Goal: Task Accomplishment & Management: Use online tool/utility

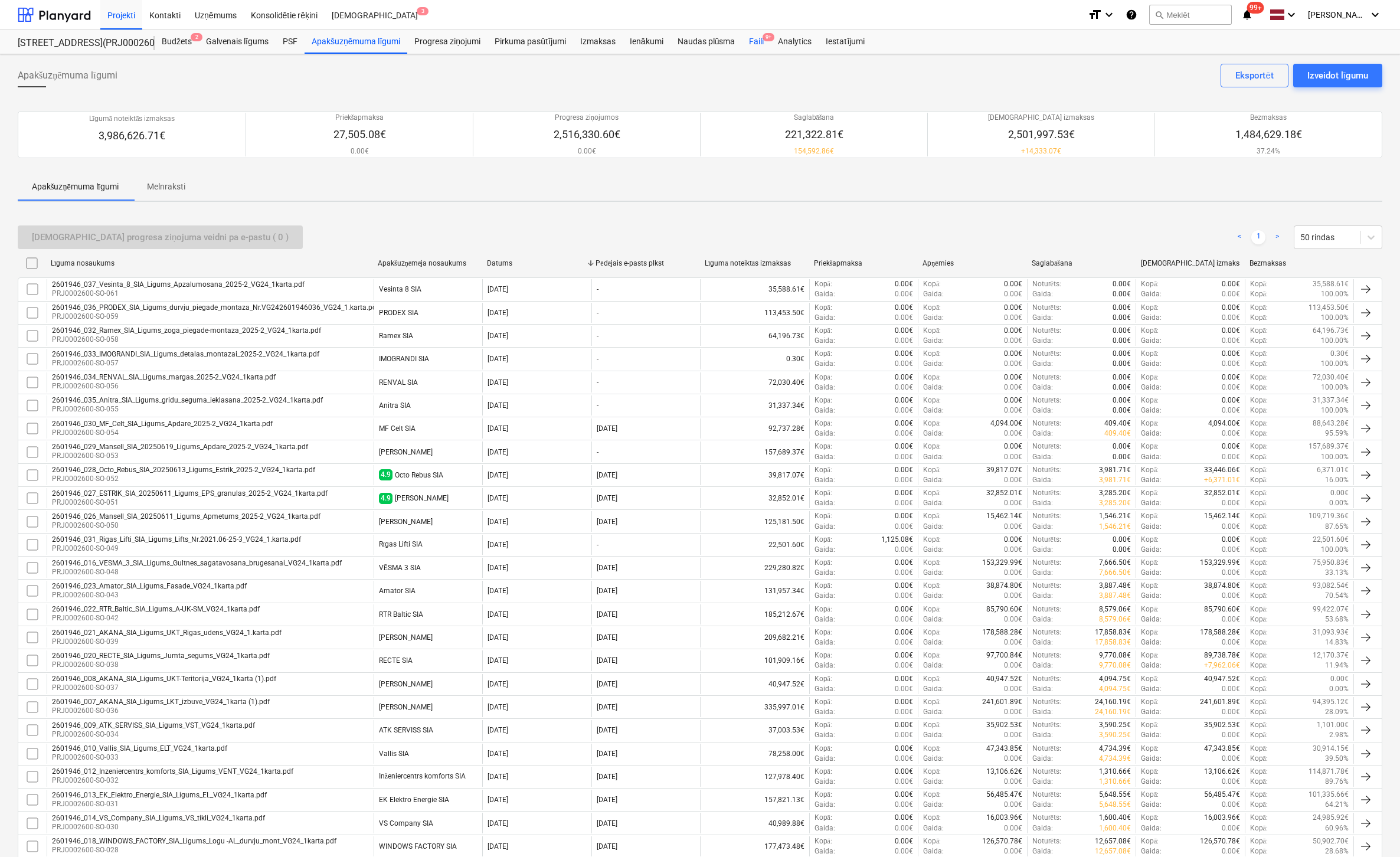
click at [760, 38] on div "Faili 9+" at bounding box center [756, 42] width 29 height 23
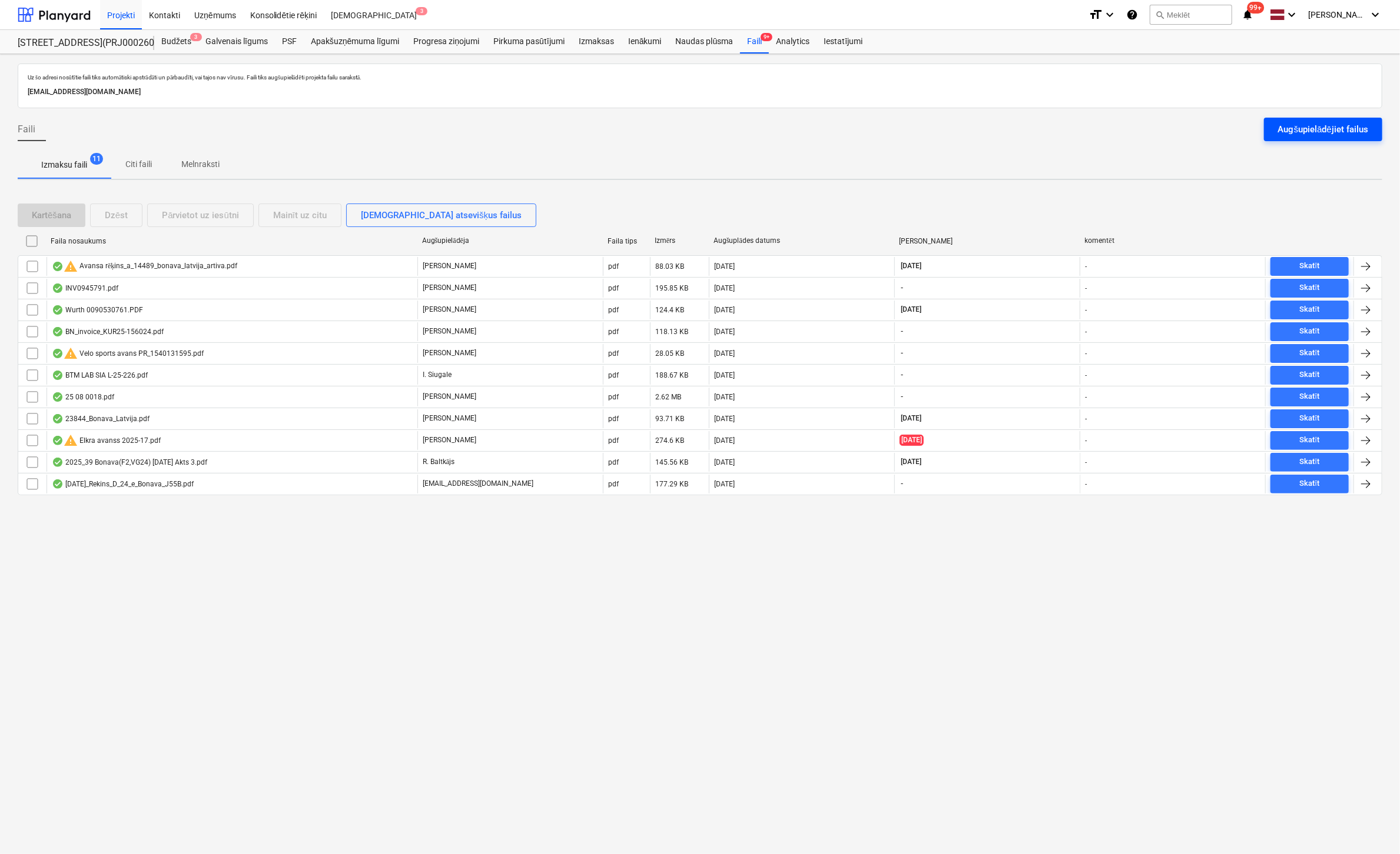
click at [1337, 132] on div "Augšupielādējiet failus" at bounding box center [1323, 129] width 90 height 15
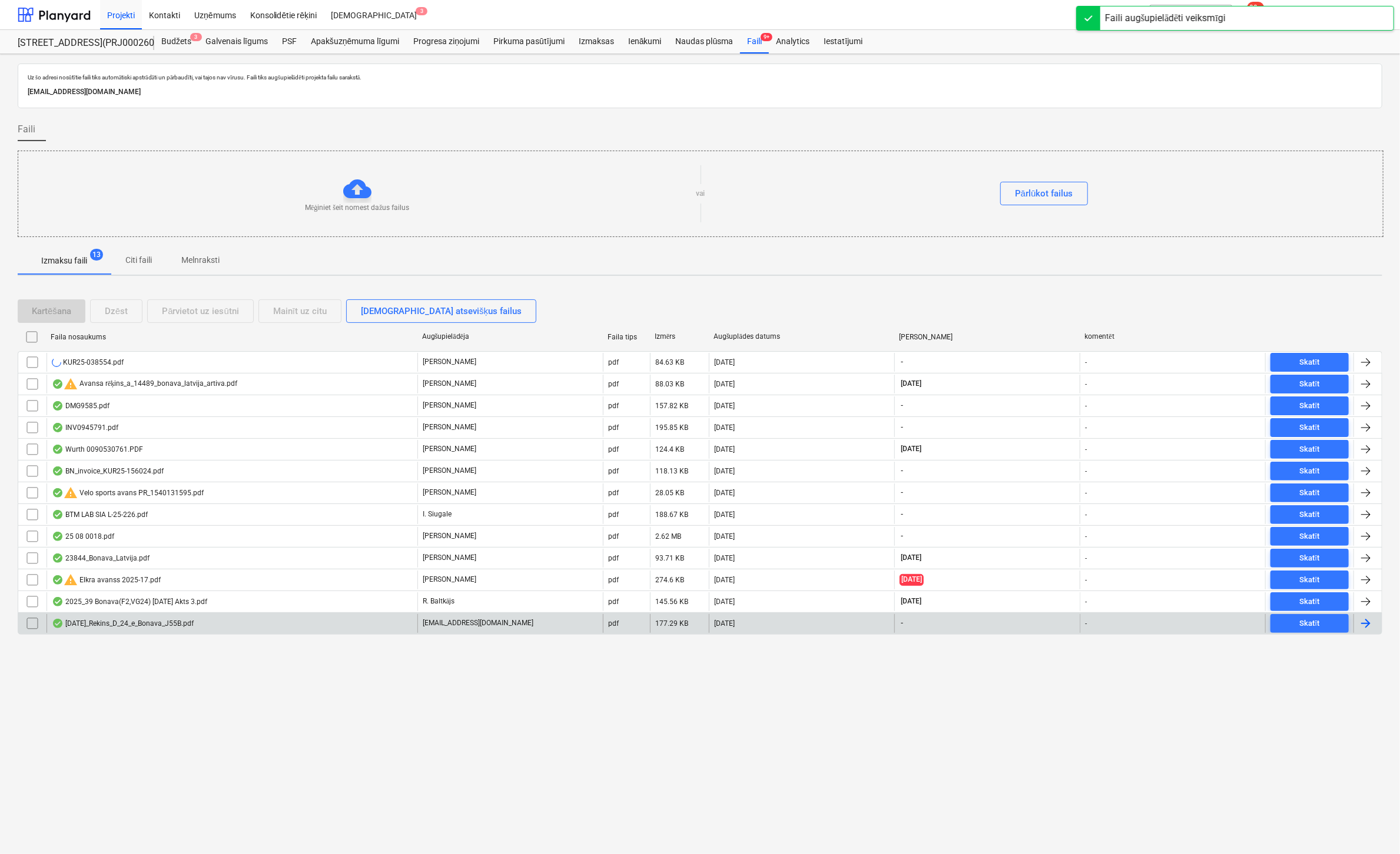
click at [139, 623] on div "[DATE]_Rekins_D_24_e_Bonava_J55B.pdf" at bounding box center [123, 623] width 142 height 9
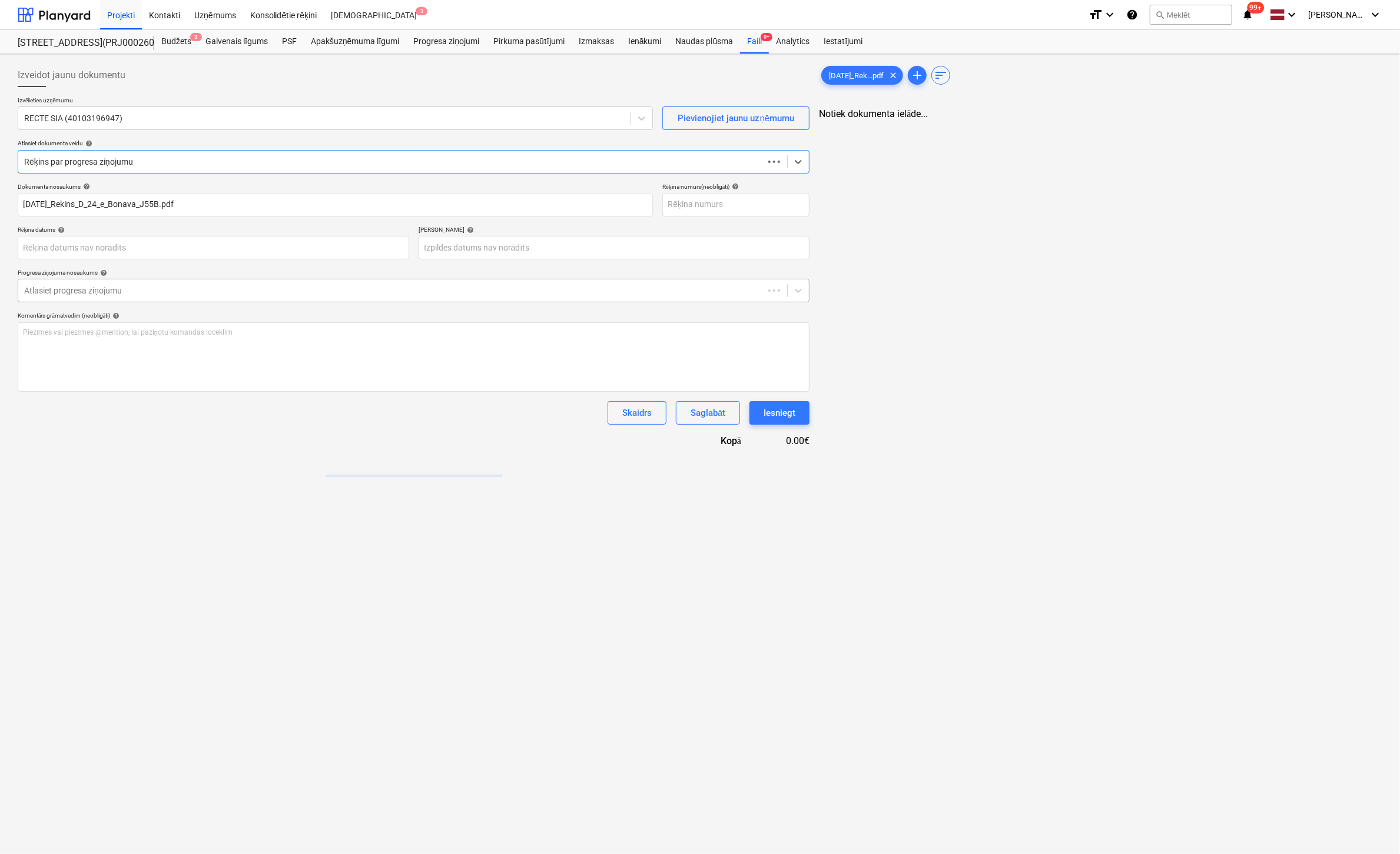
type input "[DATE]_Rekins_D_24_e_Bonava_J55B.pdf"
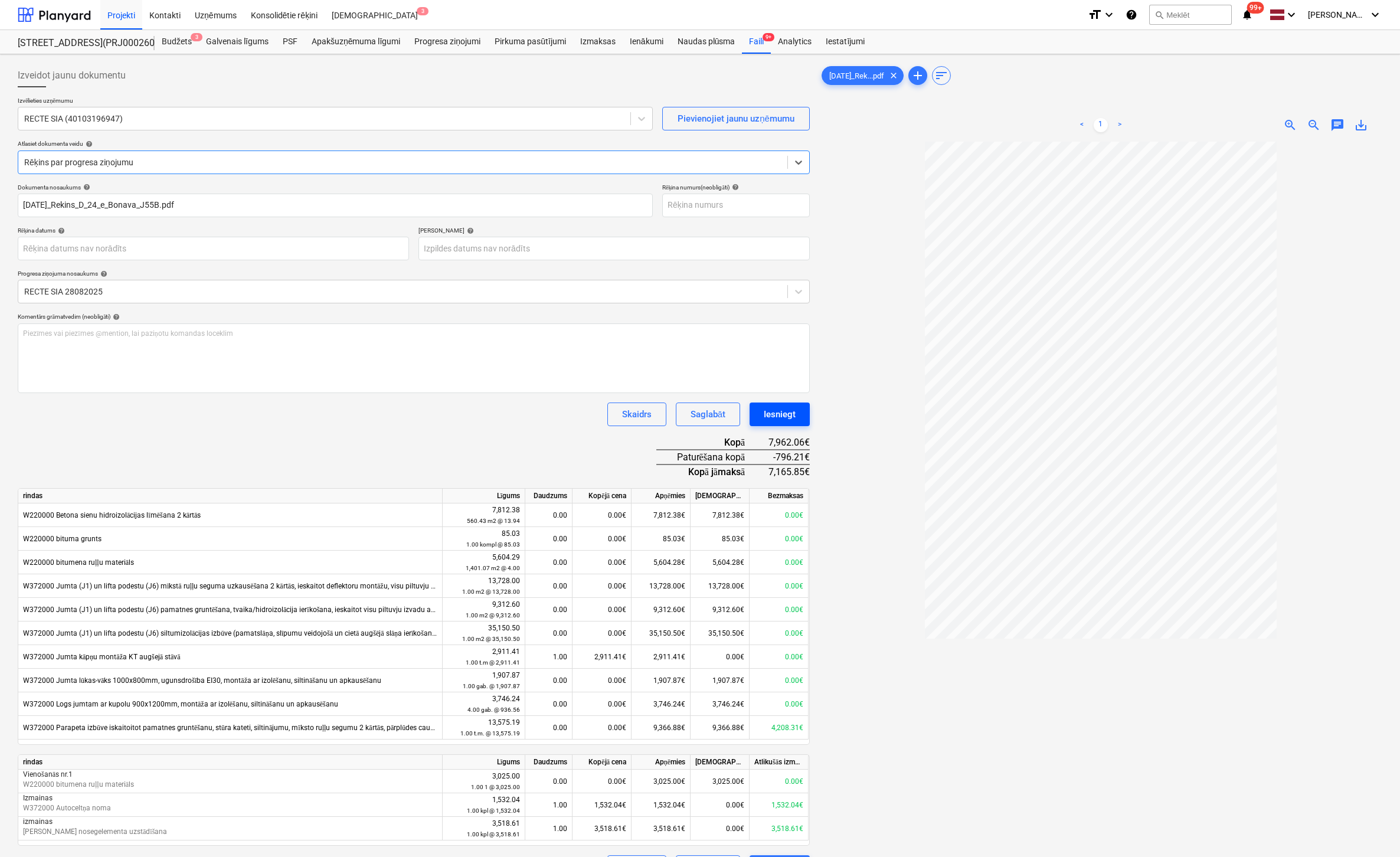
click at [786, 413] on div "Iesniegt" at bounding box center [780, 414] width 32 height 15
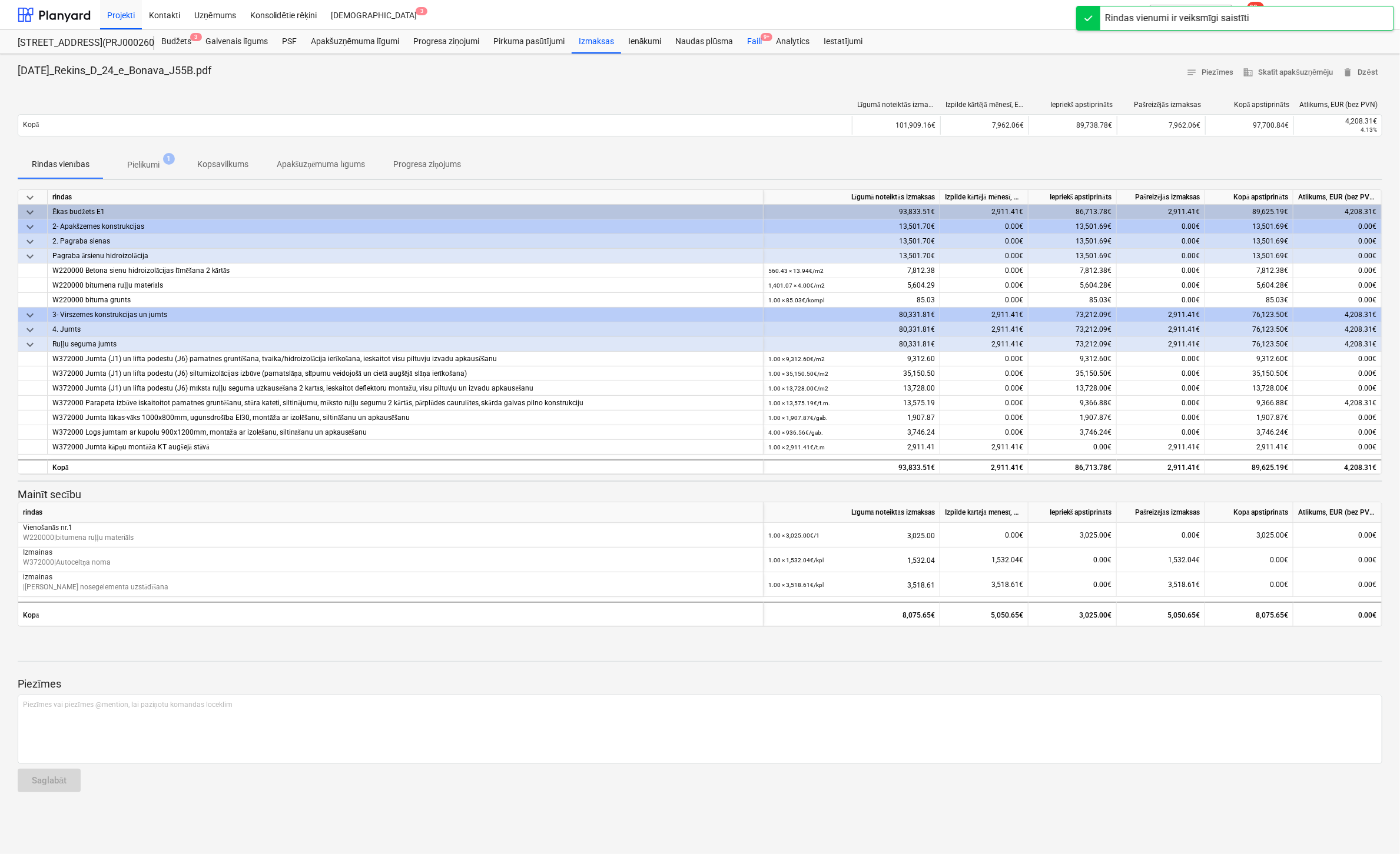
click at [753, 41] on div "Faili 9+" at bounding box center [754, 42] width 28 height 23
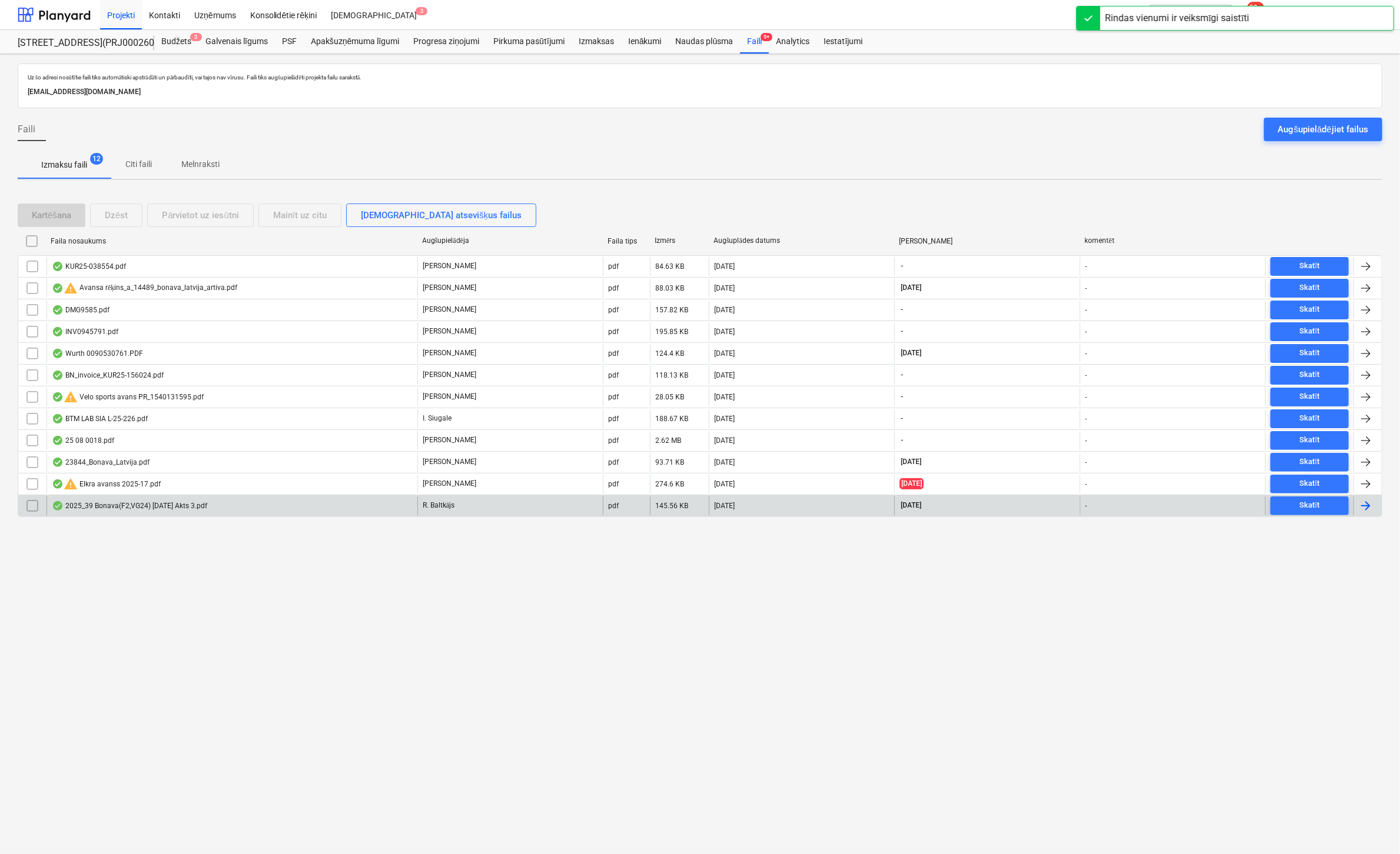
click at [138, 505] on div "2025_39 Bonava(F2,VG24) [DATE] Akts 3.pdf" at bounding box center [129, 506] width 156 height 9
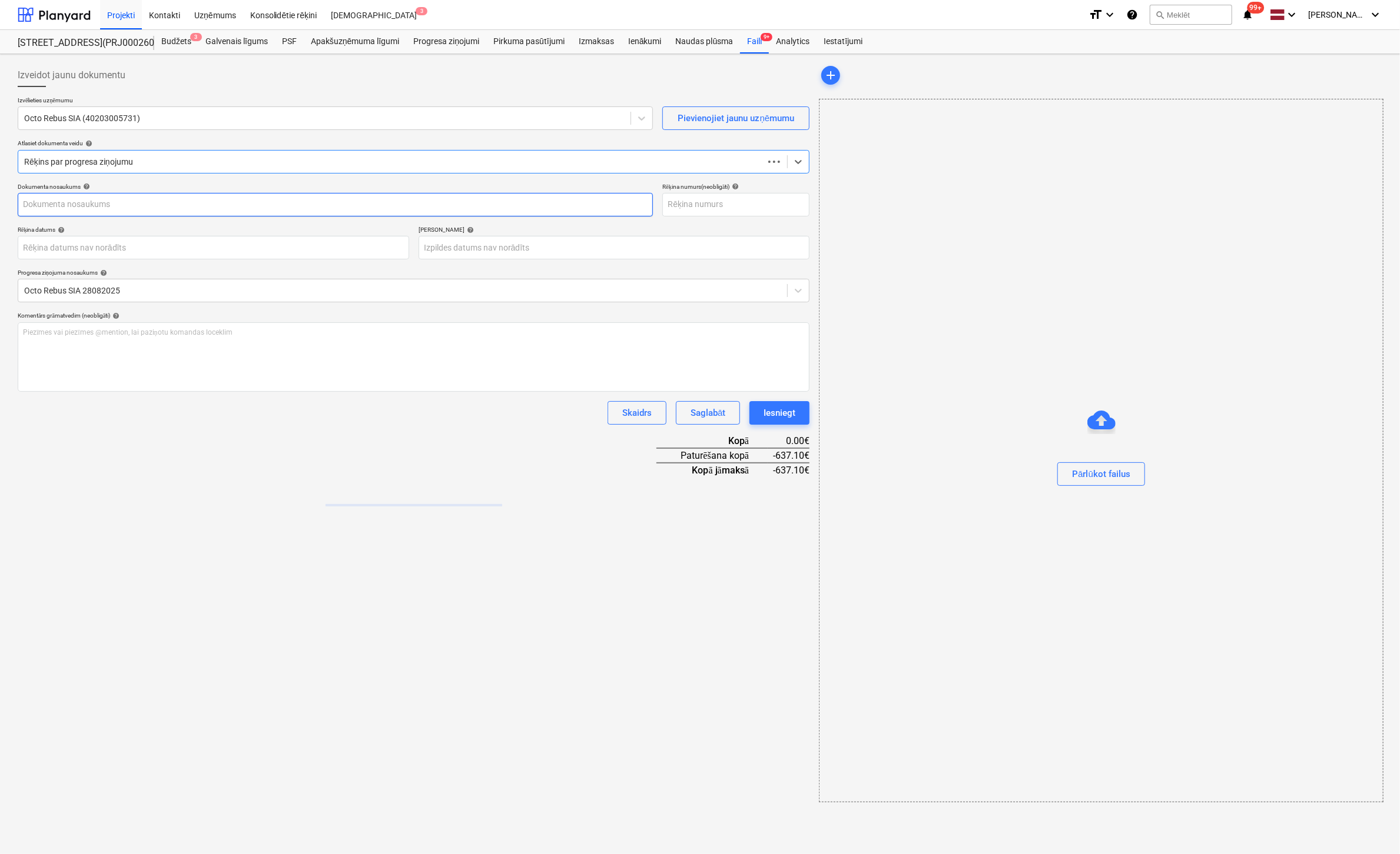
type input "1"
type input "[DATE]"
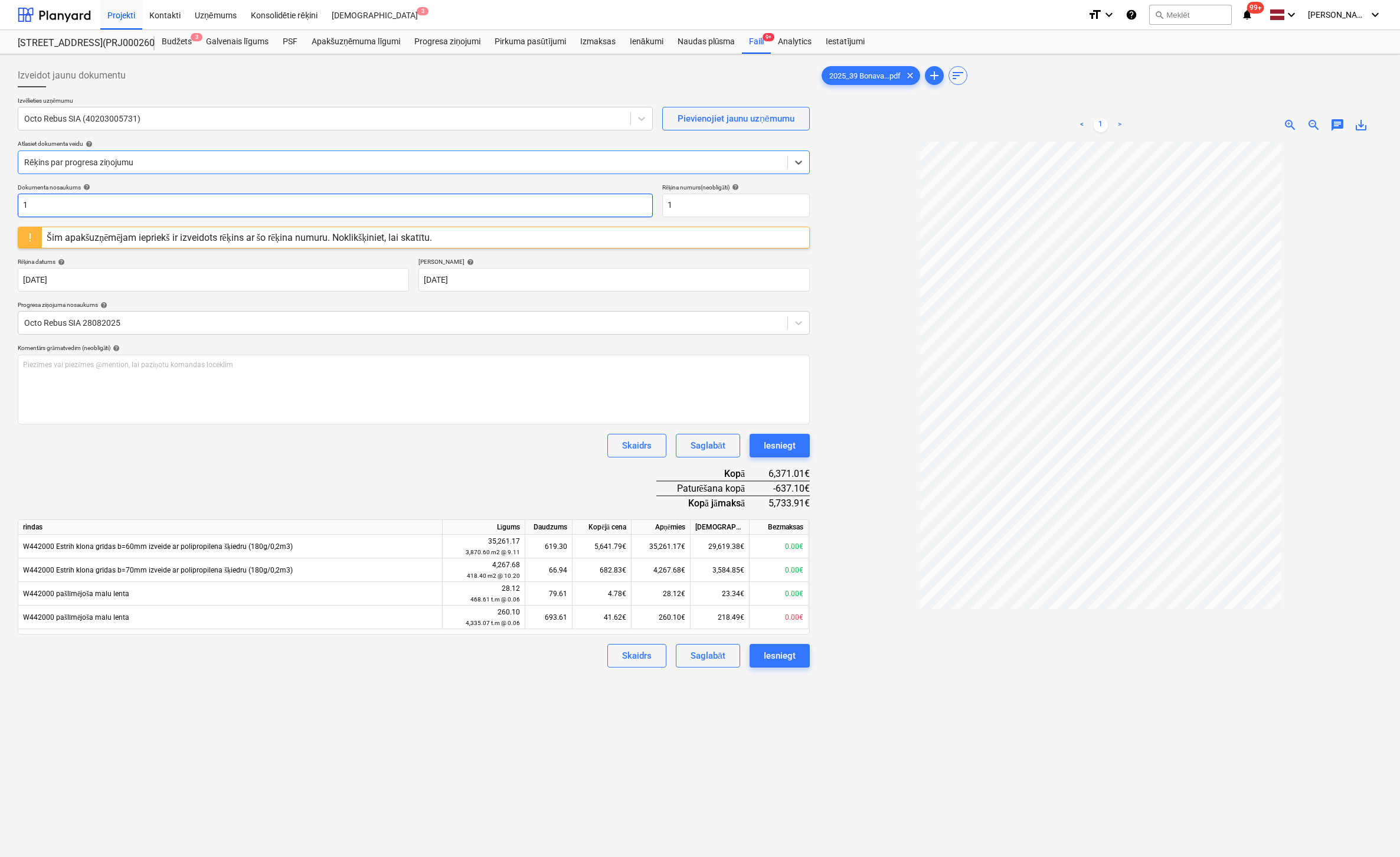
click at [168, 203] on input "1" at bounding box center [335, 205] width 635 height 23
drag, startPoint x: 116, startPoint y: 208, endPoint x: -280, endPoint y: 232, distance: 396.7
click at [0, 232] on html "Projekti Kontakti Uzņēmums Konsolidētie rēķini Iesūtne 3 format_size keyboard_a…" at bounding box center [700, 428] width 1400 height 857
type input "2025-39"
click at [611, 206] on div "Dokumenta nosaukums help 2025-39 Rēķina numurs (neobligāti) help 1" at bounding box center [414, 201] width 792 height 34
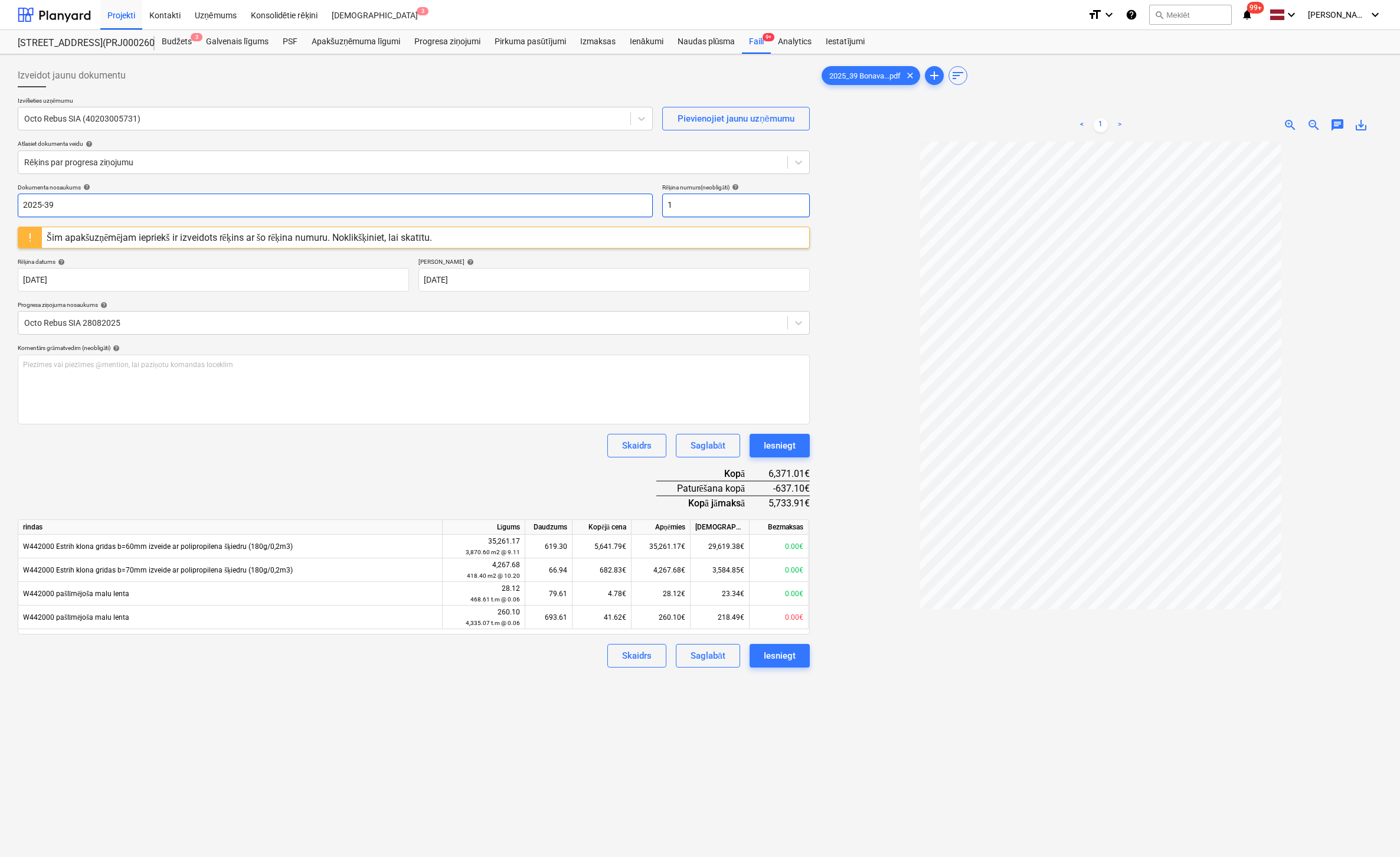
paste input "2025-39"
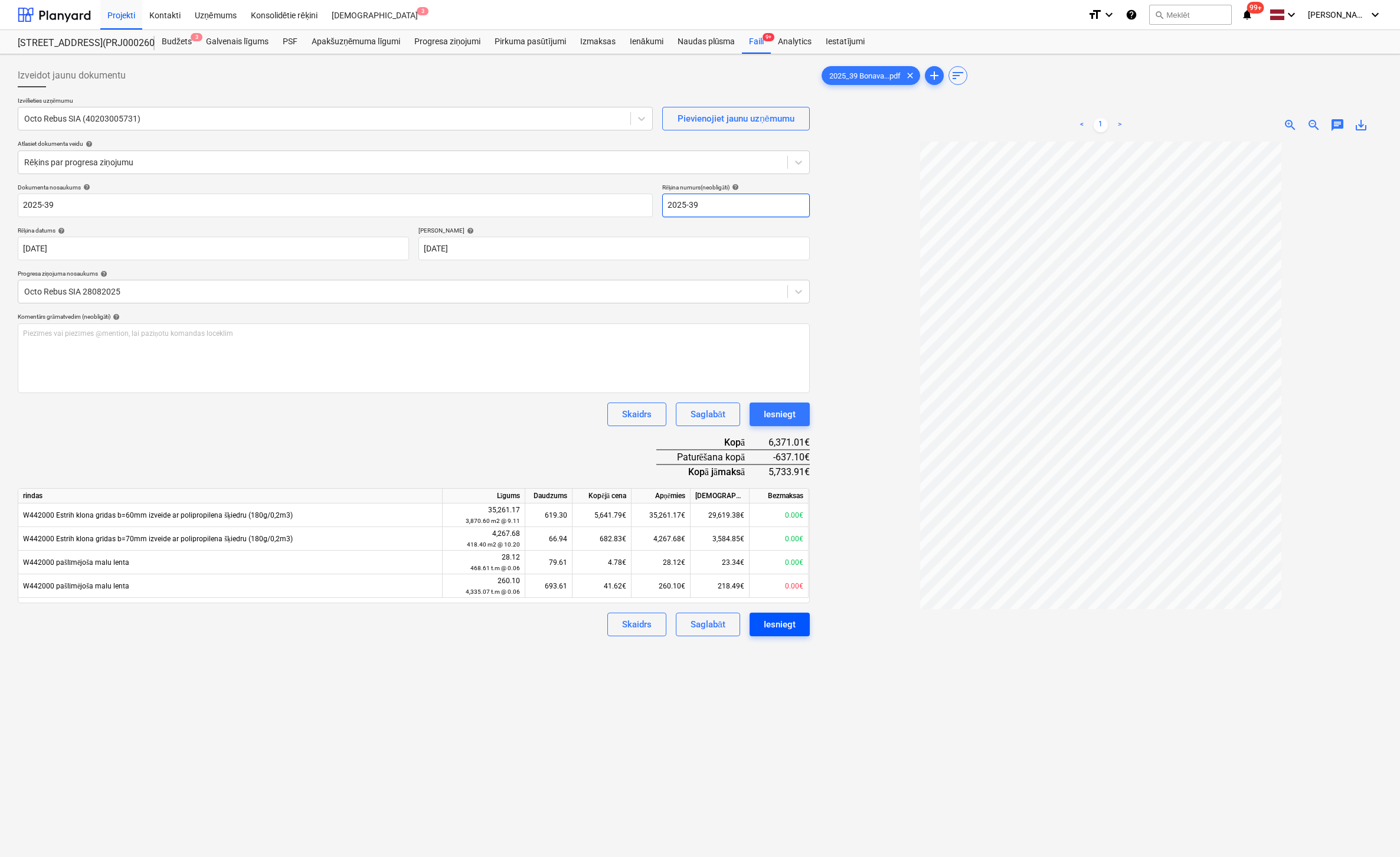
type input "2025-39"
click at [783, 624] on div "Iesniegt" at bounding box center [780, 624] width 32 height 15
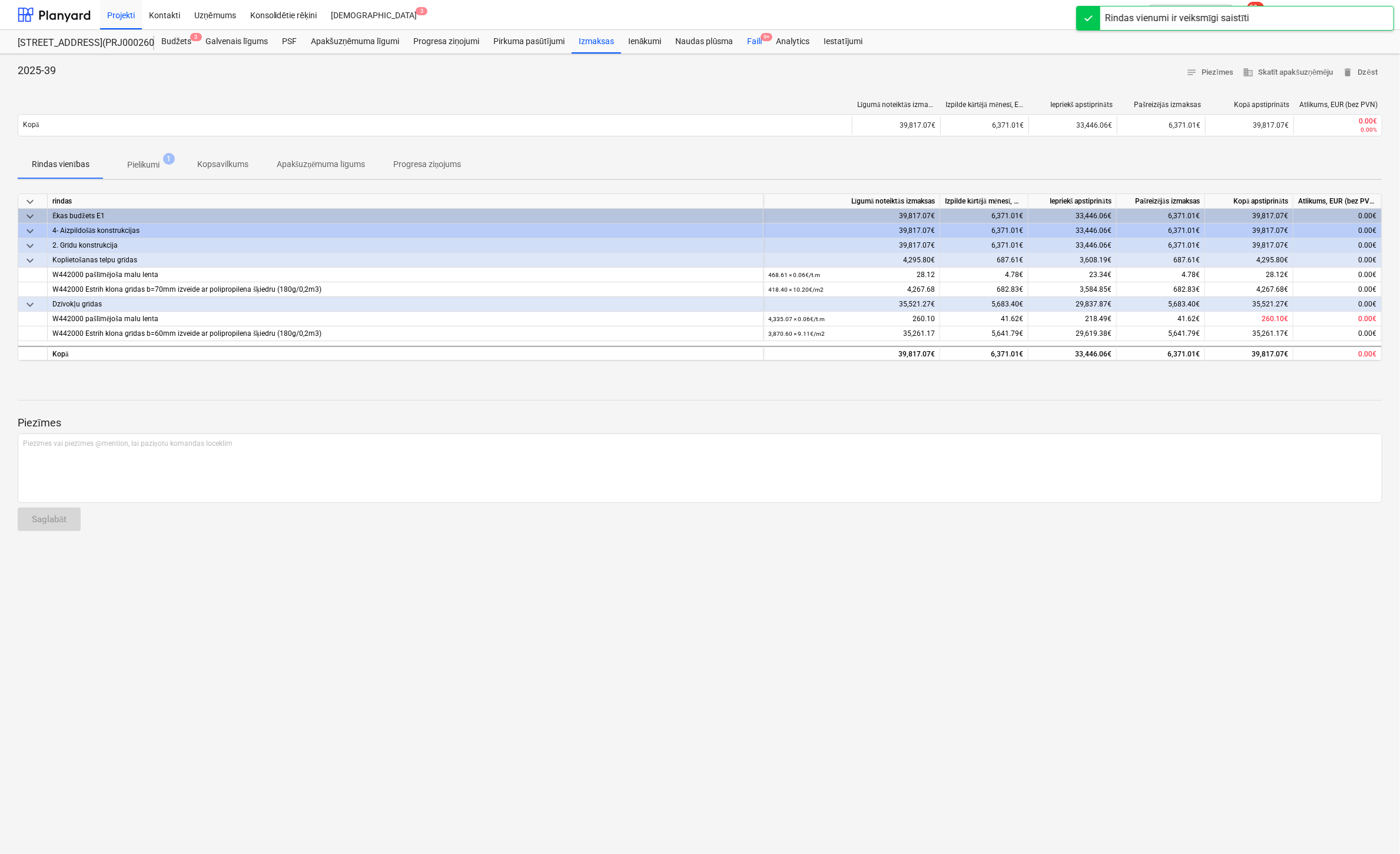
click at [756, 42] on div "Faili 9+" at bounding box center [754, 42] width 28 height 23
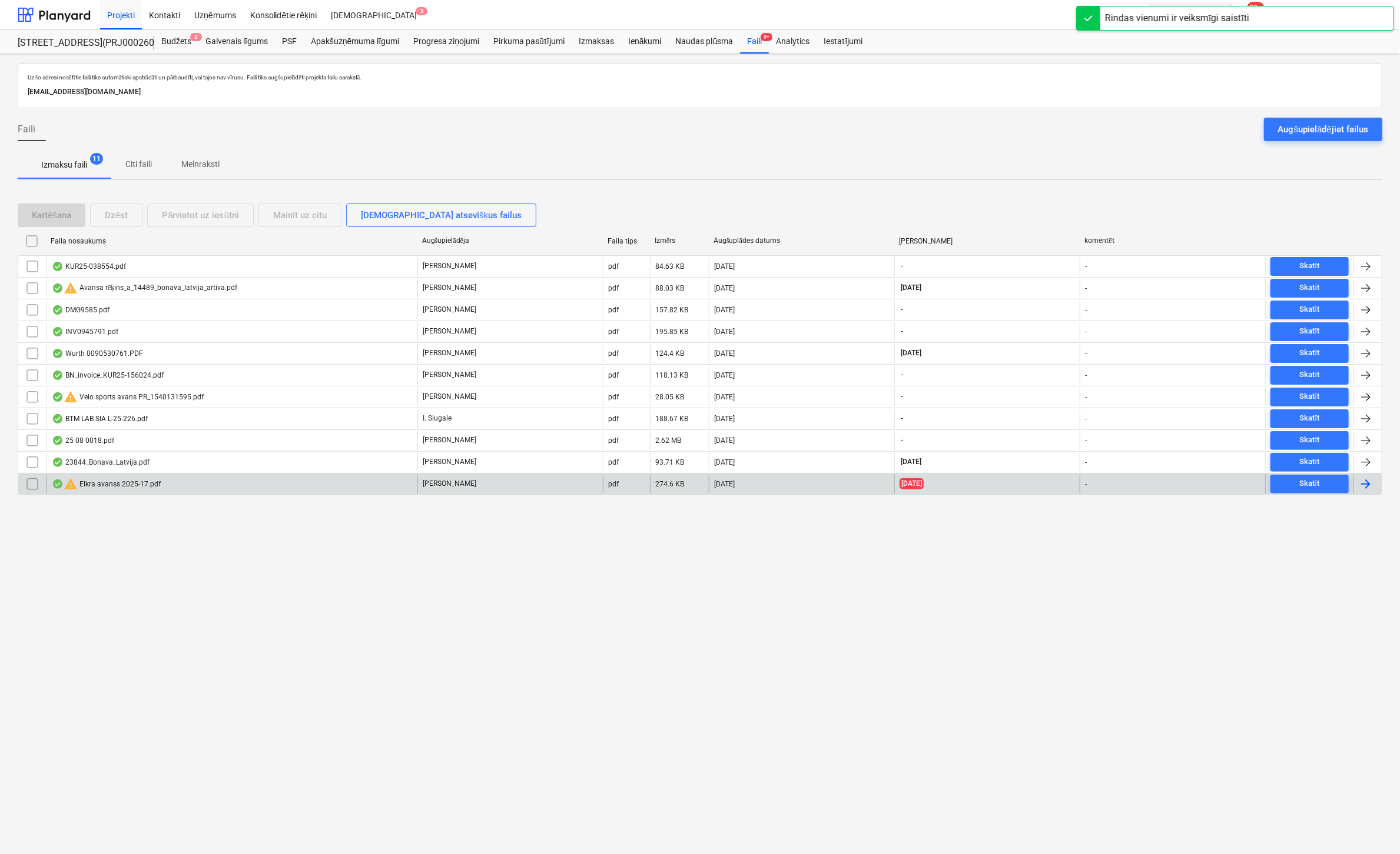
click at [100, 481] on div "warning Elkra avanss 2025-17.pdf" at bounding box center [106, 484] width 109 height 14
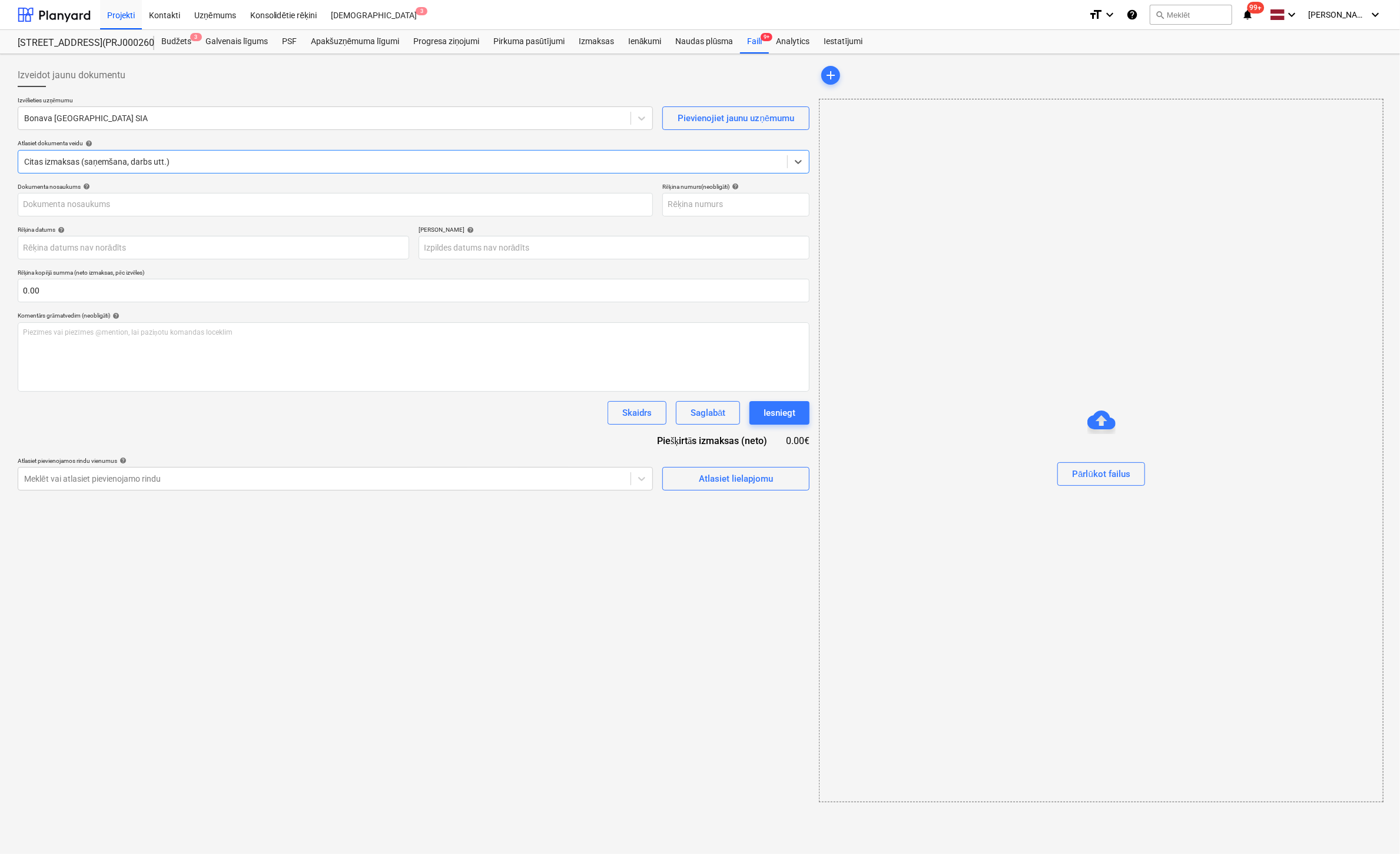
type input "2025-17"
type input "[DATE]"
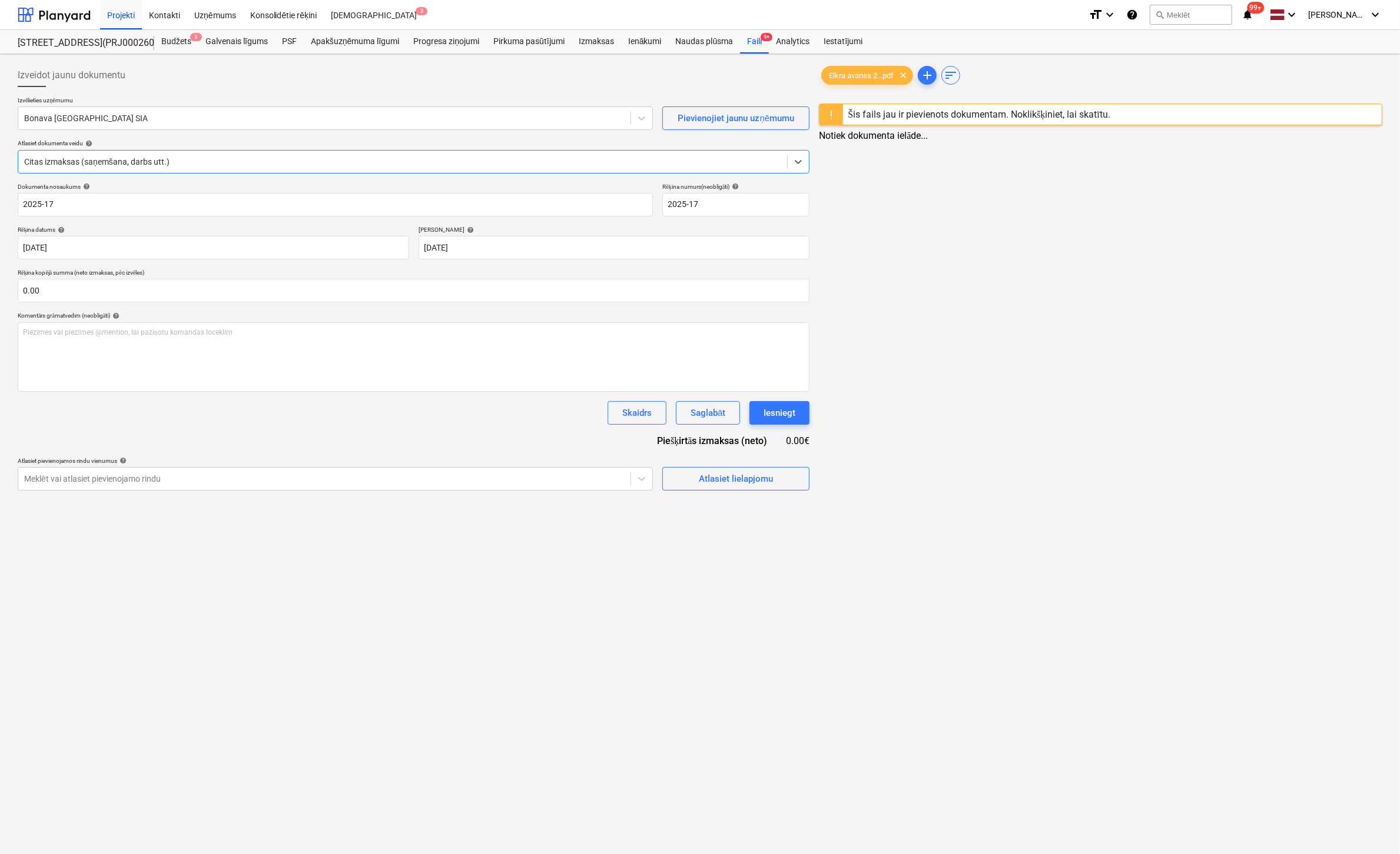
click at [215, 162] on div at bounding box center [402, 162] width 757 height 12
click at [285, 138] on div "Izvēlieties uzņēmumu Bonava Latvija SIA Pievienojiet jaunu uzņēmumu Atlasiet do…" at bounding box center [413, 139] width 790 height 86
click at [179, 120] on div at bounding box center [324, 118] width 599 height 12
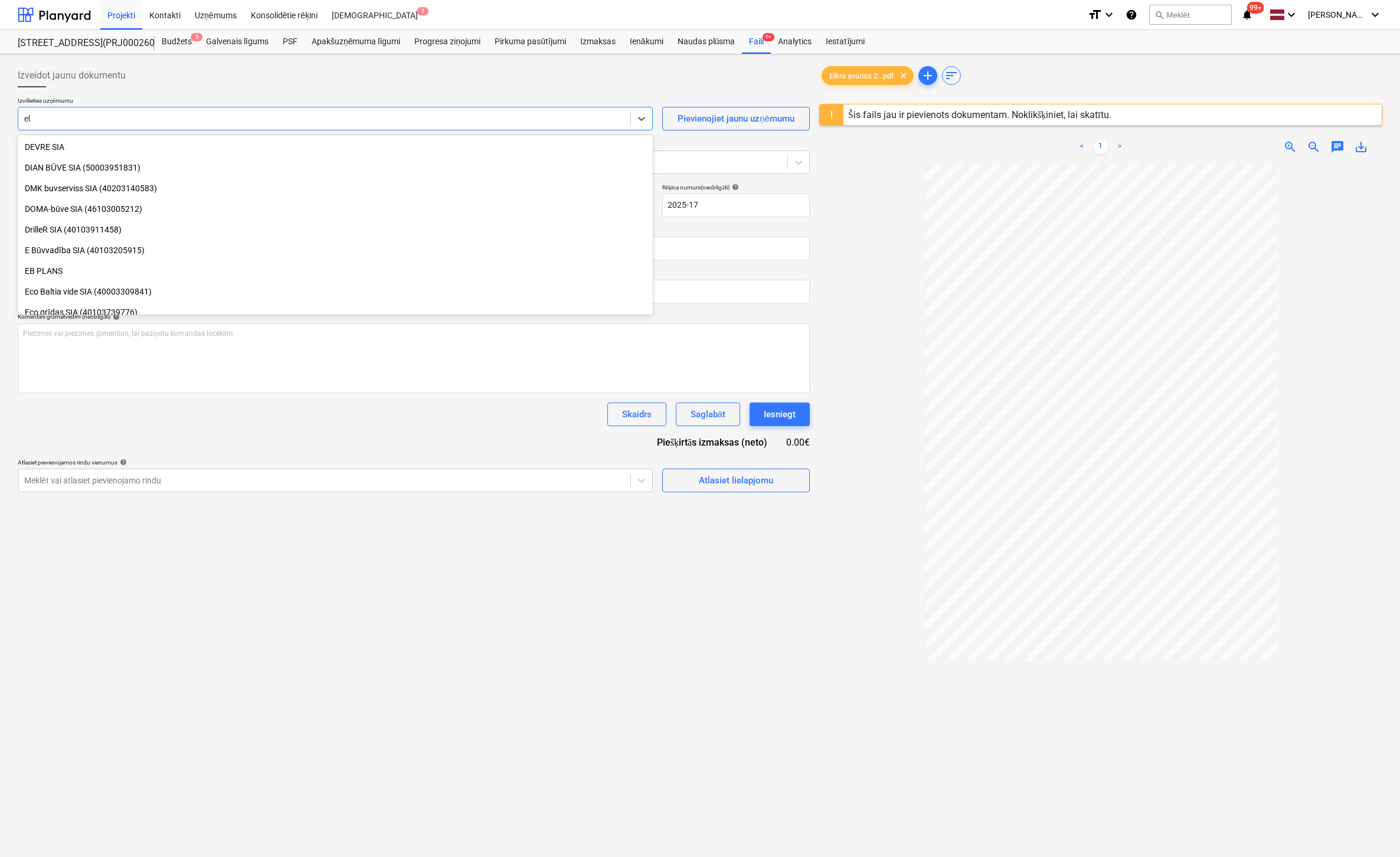
scroll to position [897, 0]
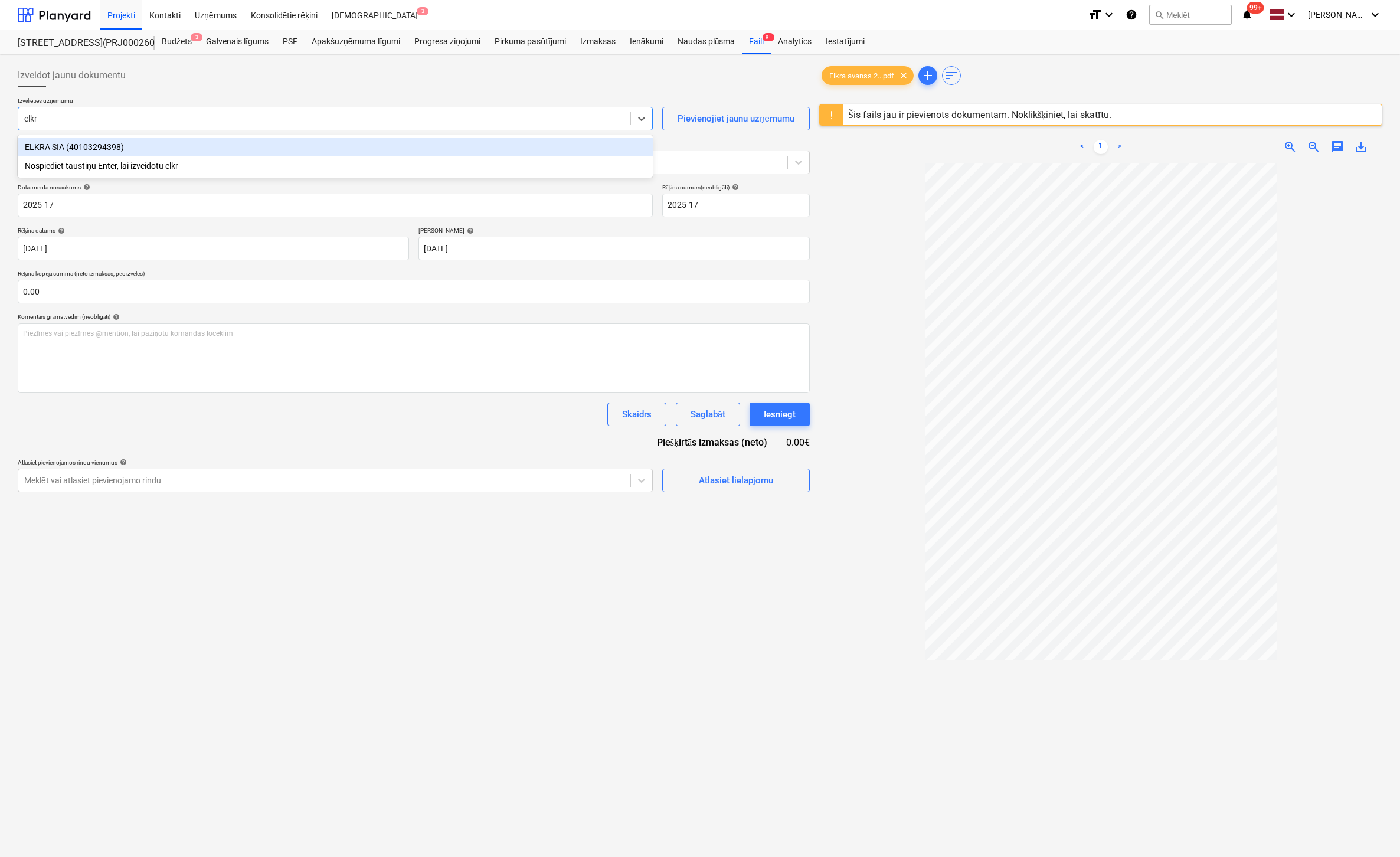
type input "elkra"
click at [104, 144] on div "ELKRA SIA (40103294398)" at bounding box center [335, 147] width 635 height 19
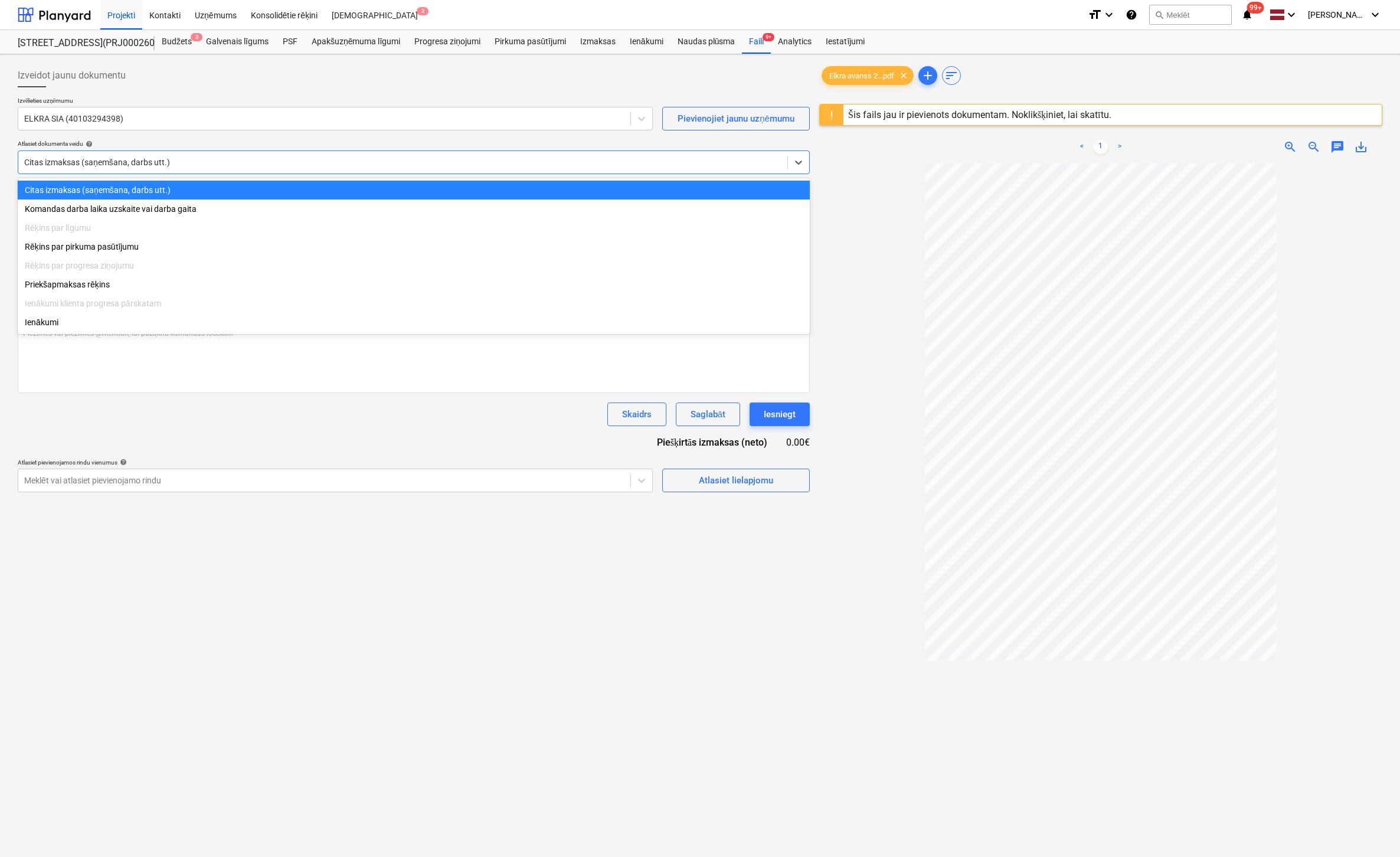
click at [222, 163] on div at bounding box center [403, 163] width 757 height 12
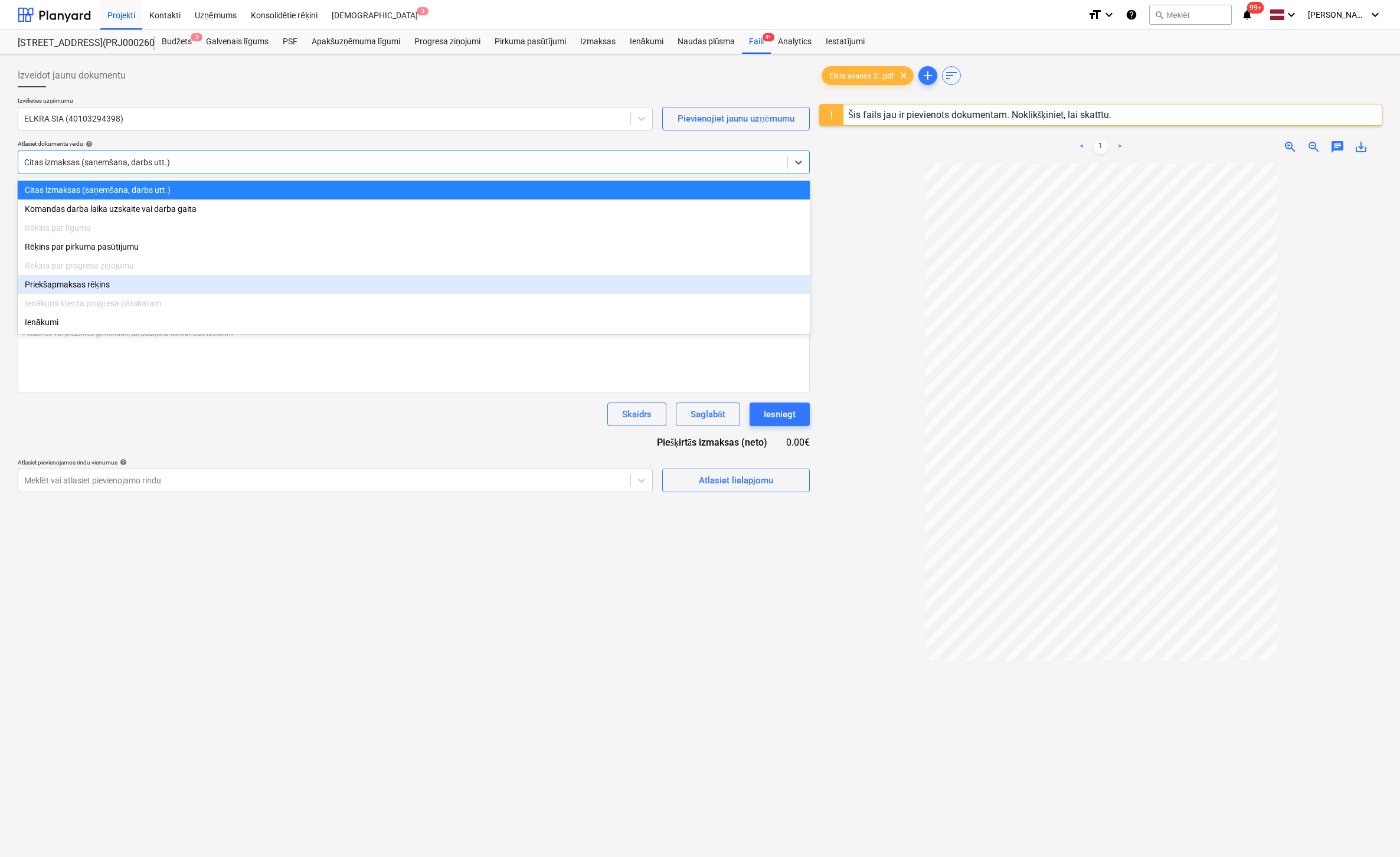
click at [89, 289] on div "Priekšapmaksas rēķins" at bounding box center [414, 285] width 792 height 19
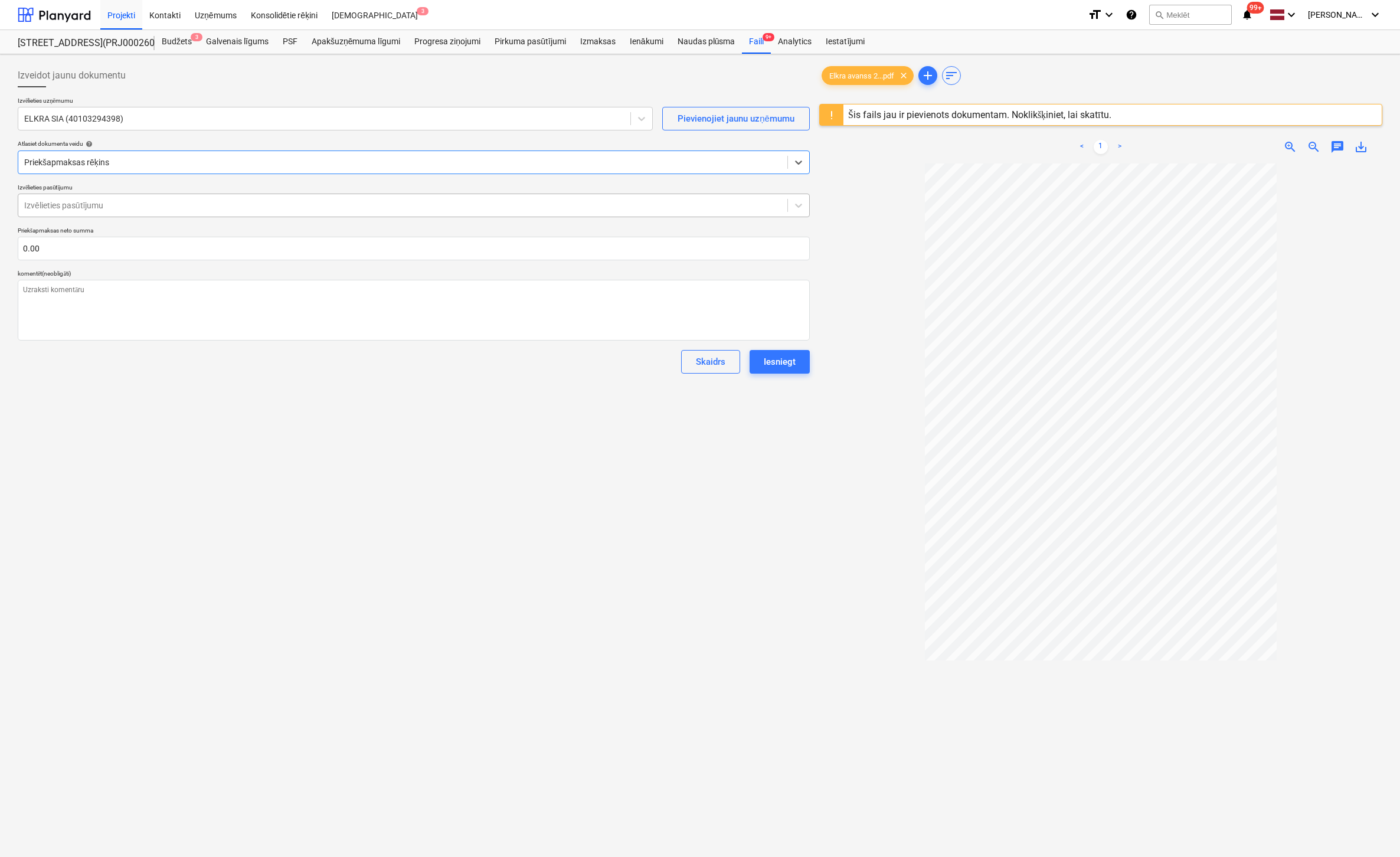
click at [208, 202] on div at bounding box center [403, 205] width 757 height 12
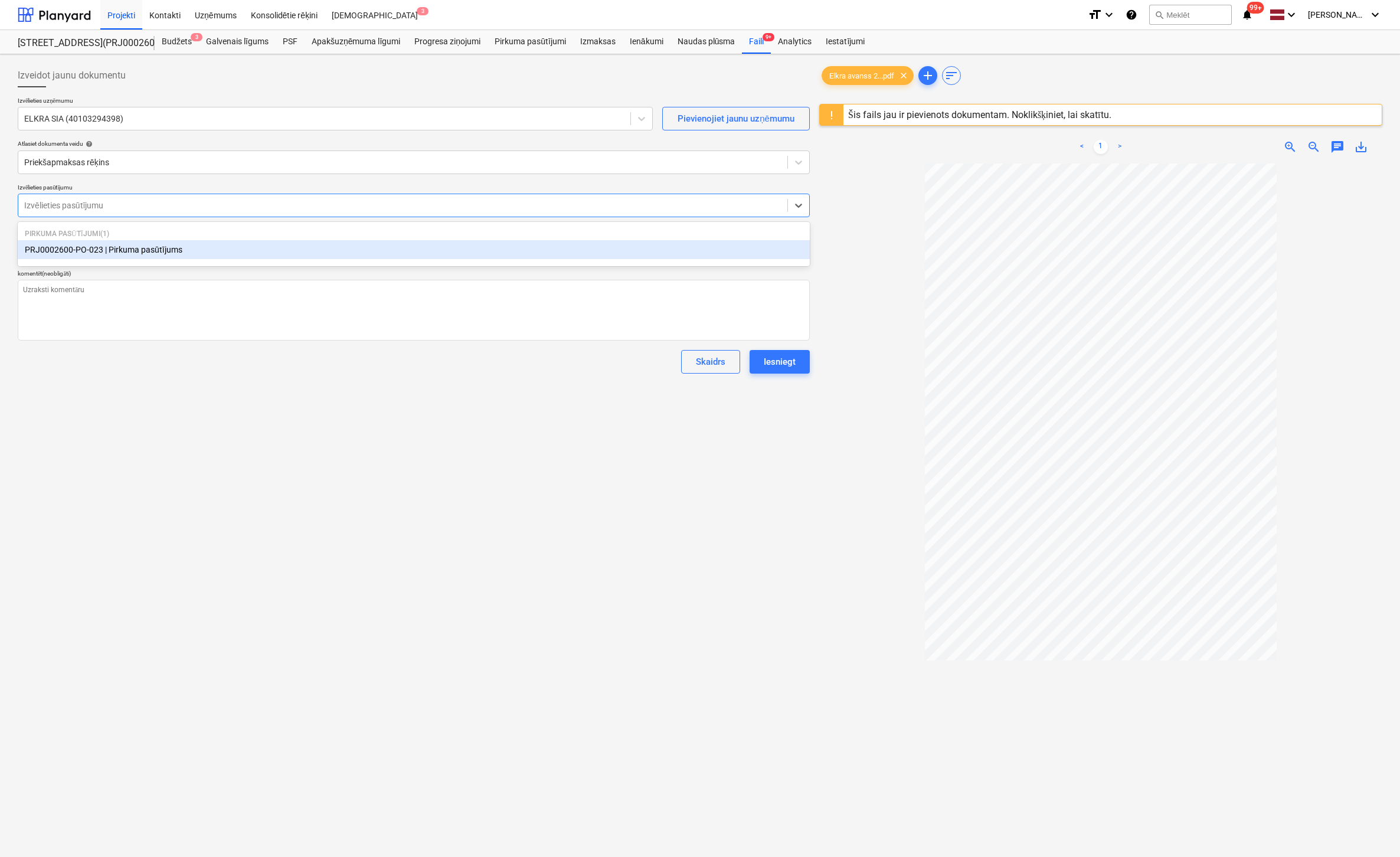
click at [133, 254] on div "PRJ0002600-PO-023 | Pirkuma pasūtījums" at bounding box center [414, 250] width 792 height 19
type textarea "x"
drag, startPoint x: 26, startPoint y: 253, endPoint x: -103, endPoint y: 264, distance: 129.5
click at [0, 264] on html "Projekti Kontakti Uzņēmums Konsolidētie rēķini Iesūtne 3 format_size keyboard_a…" at bounding box center [700, 428] width 1400 height 857
type textarea "x"
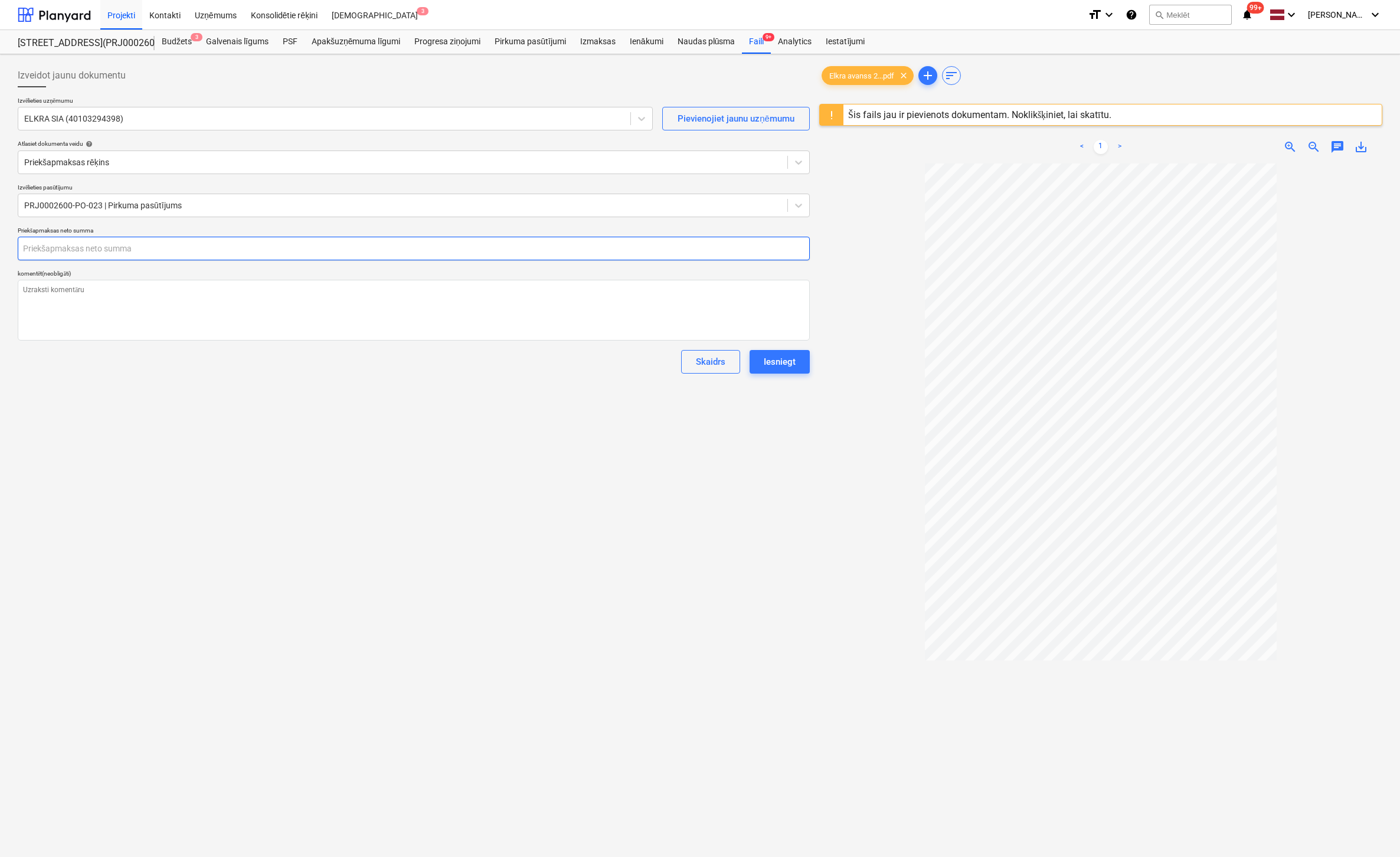
type input "2"
type textarea "x"
type input "21"
type textarea "x"
type input "218"
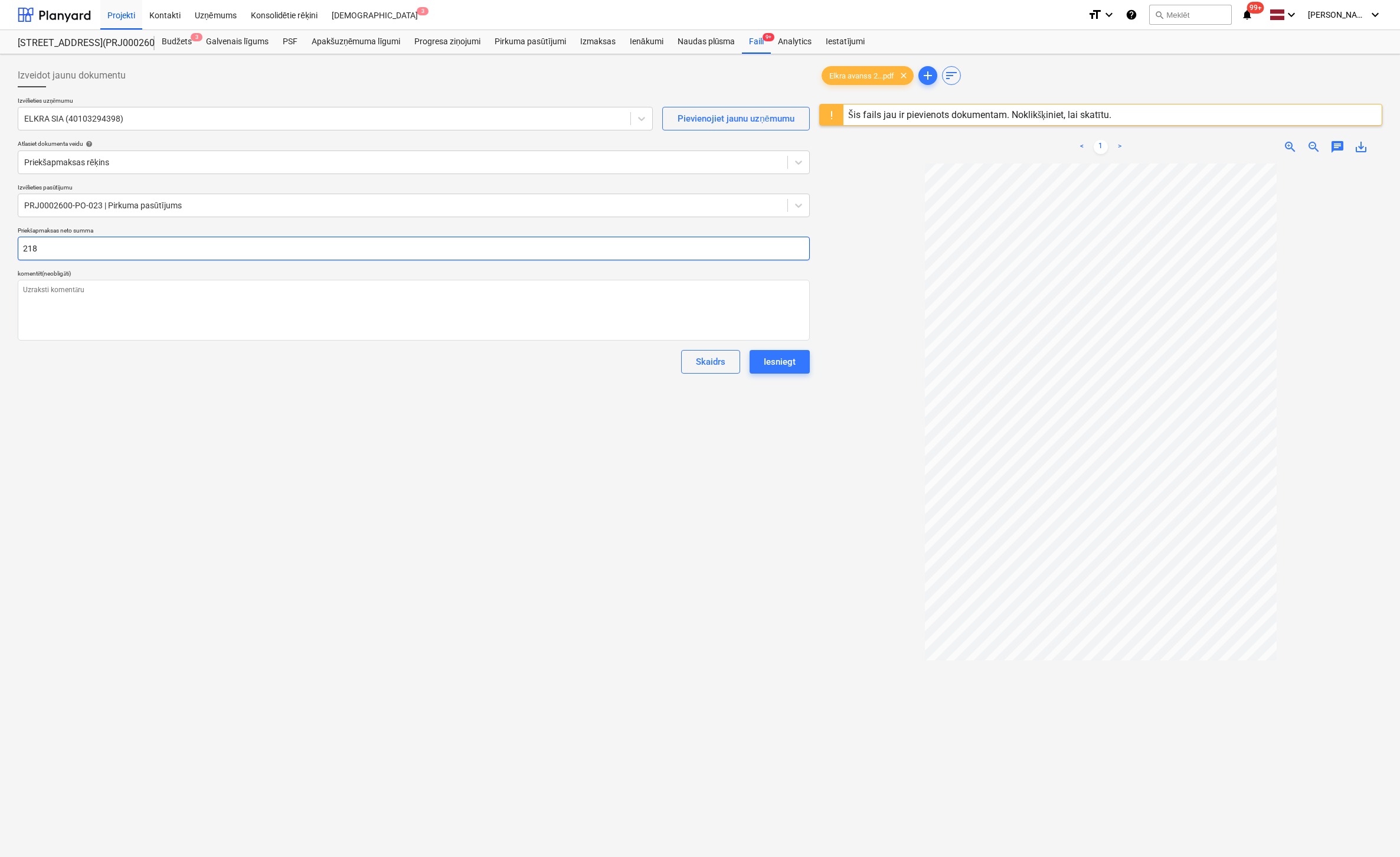
type textarea "x"
type input "2181"
type textarea "x"
type input "2181."
type textarea "x"
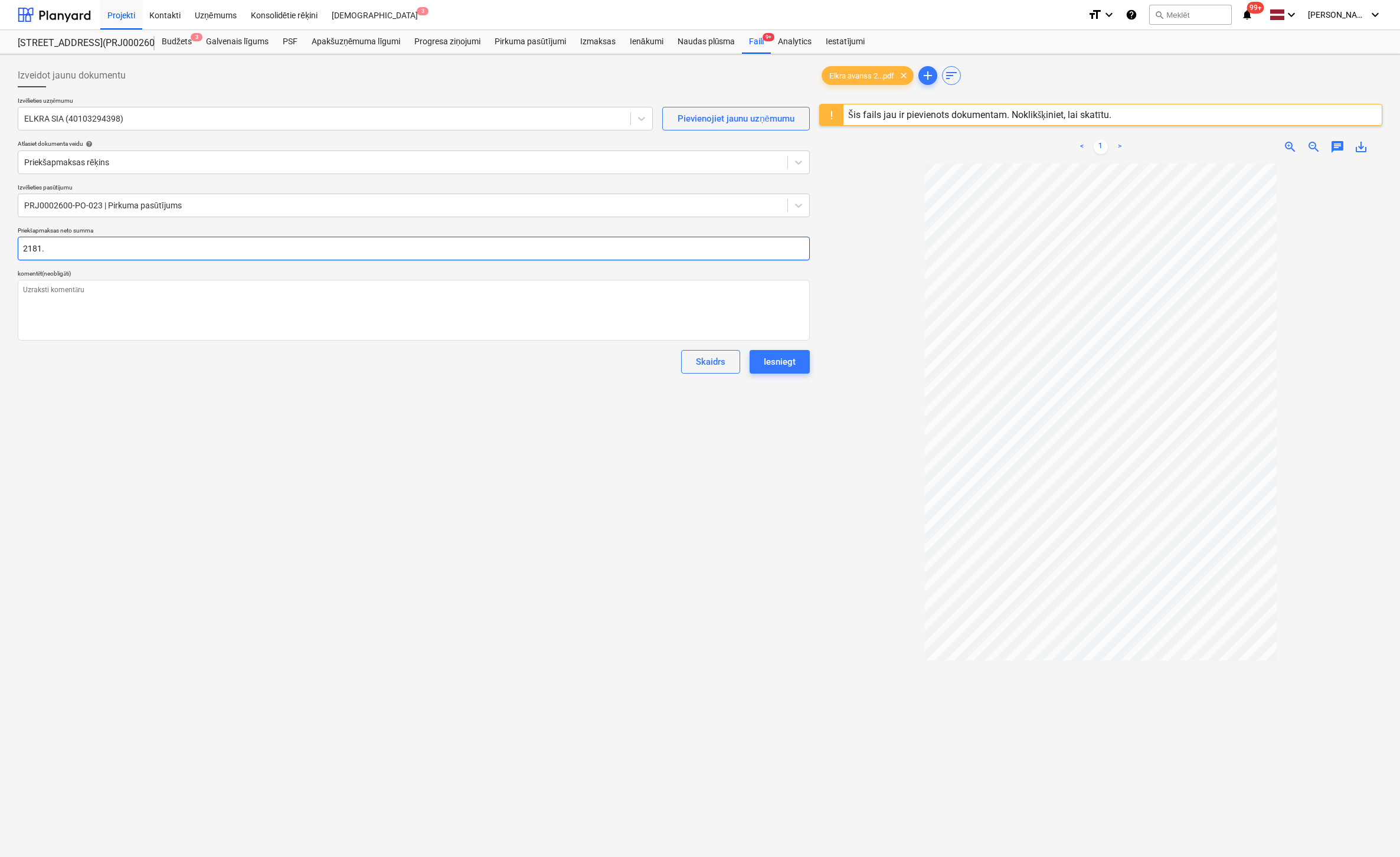
type input "2181.7"
type textarea "x"
type input "2181.76"
type textarea "x"
type input "2,181.76"
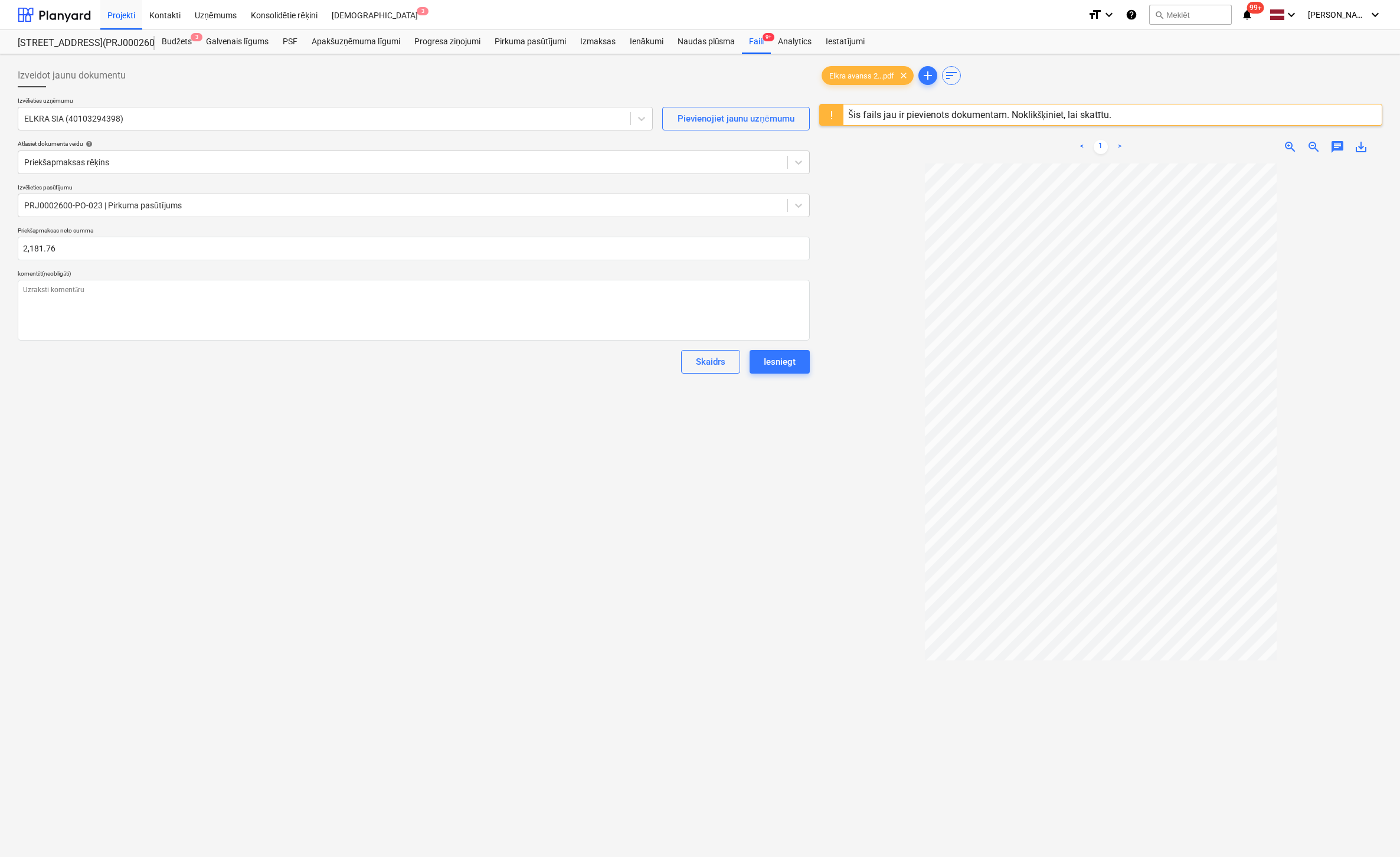
click at [113, 464] on div "Izveidot jaunu dokumentu Izvēlieties uzņēmumu ELKRA SIA (40103294398) Pievienoj…" at bounding box center [414, 526] width 802 height 933
click at [784, 362] on div "Iesniegt" at bounding box center [780, 362] width 32 height 15
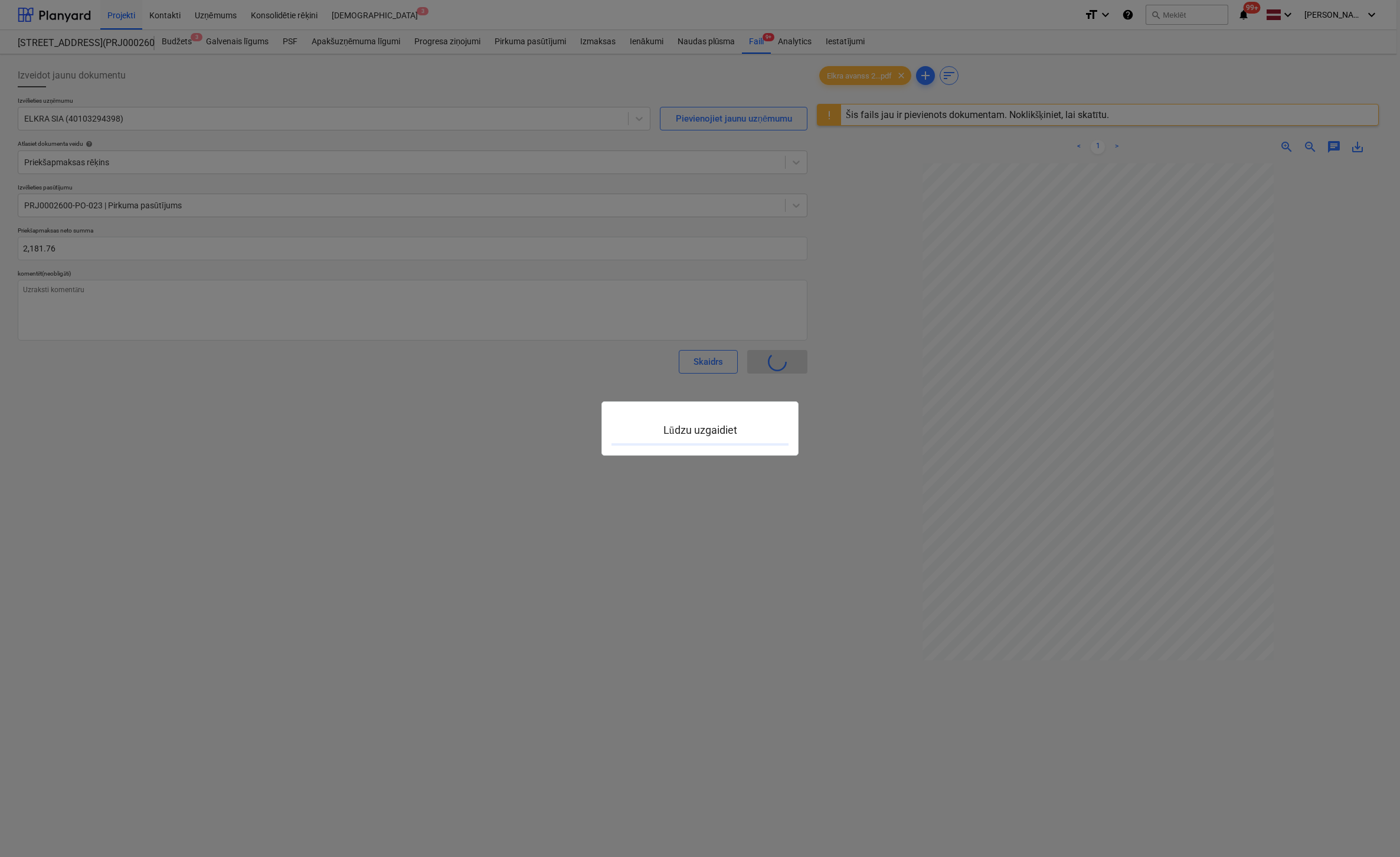
type textarea "x"
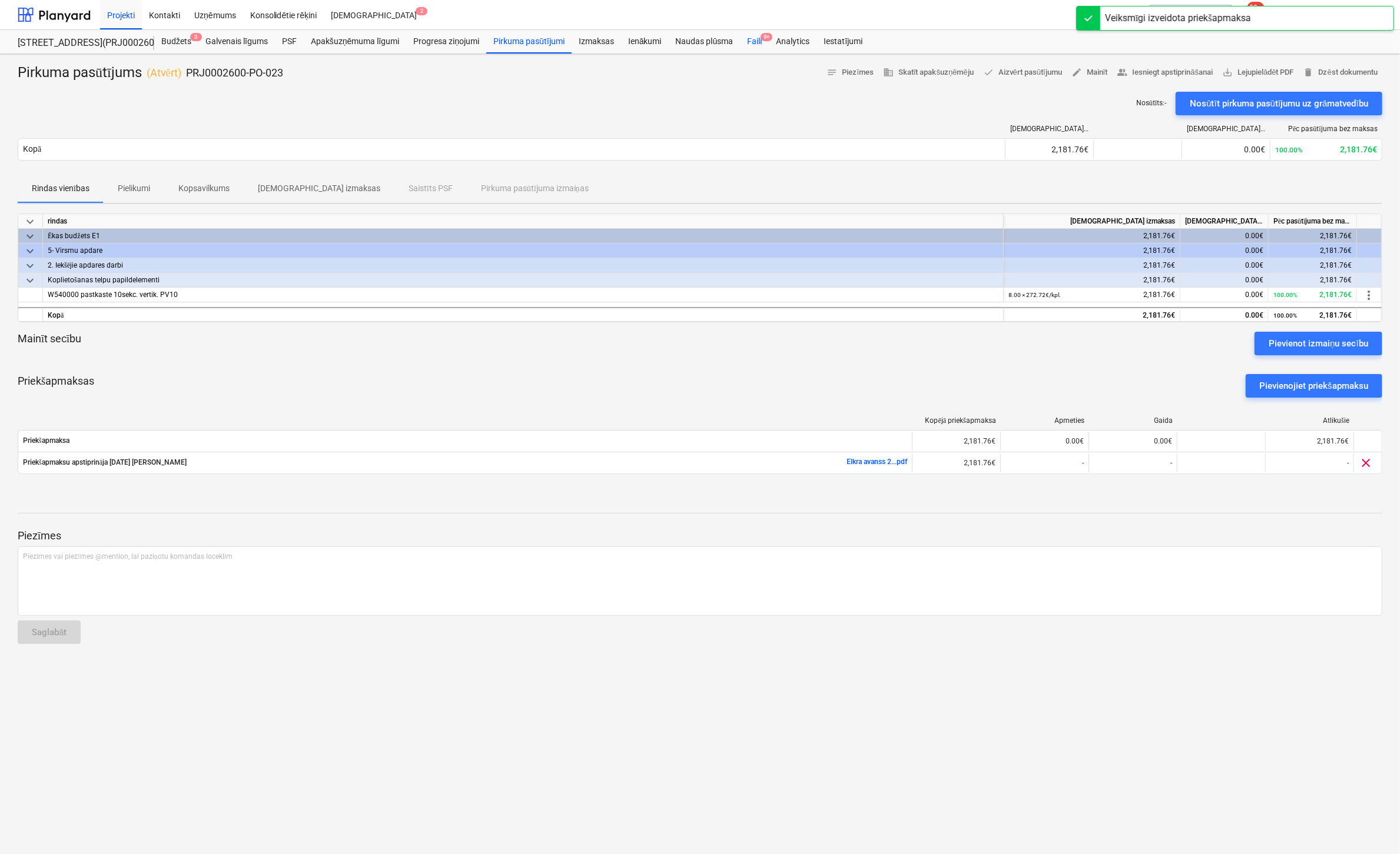
click at [754, 38] on div "Faili 9+" at bounding box center [754, 42] width 28 height 23
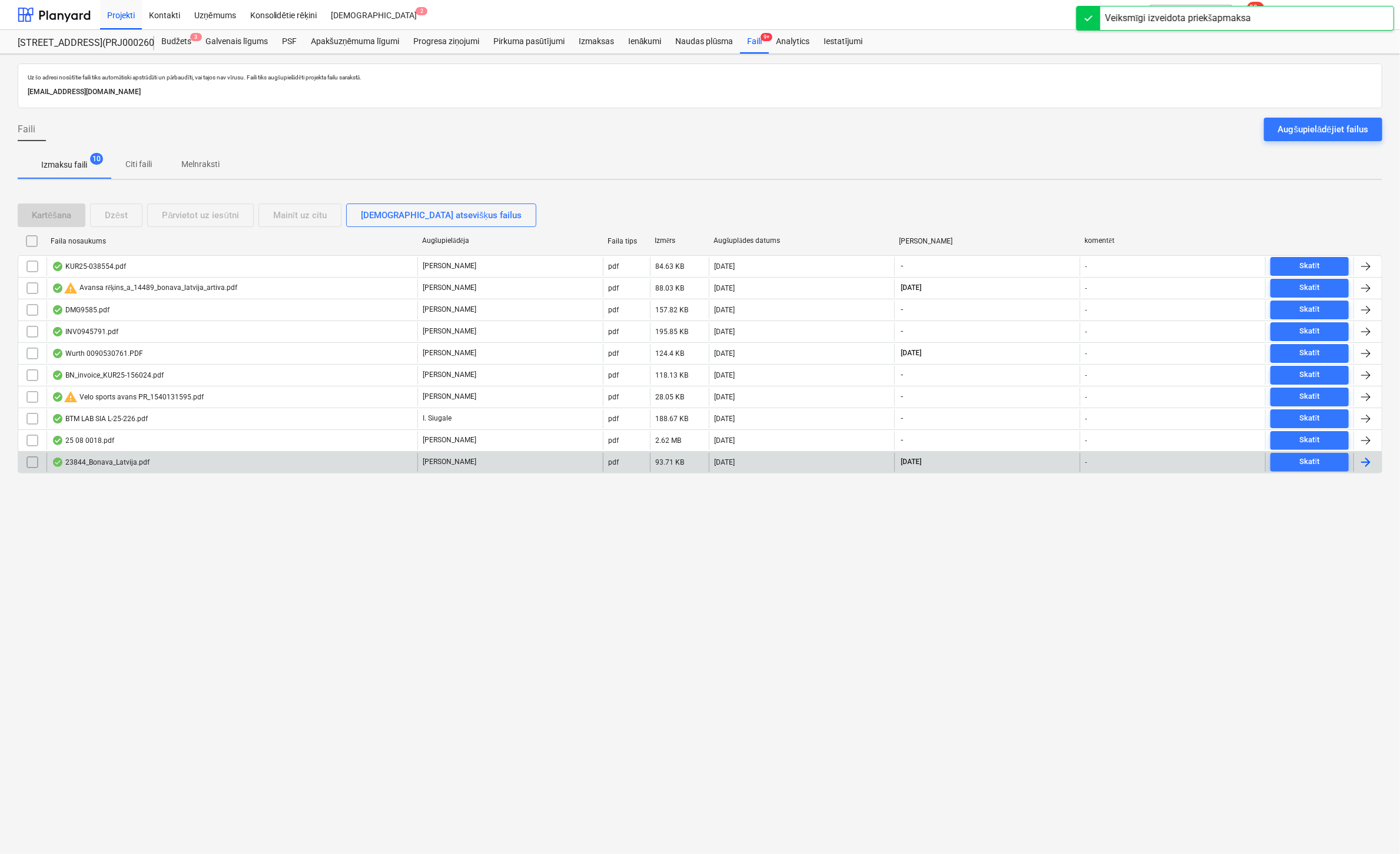
click at [118, 460] on div "23844_Bonava_Latvija.pdf" at bounding box center [101, 462] width 98 height 9
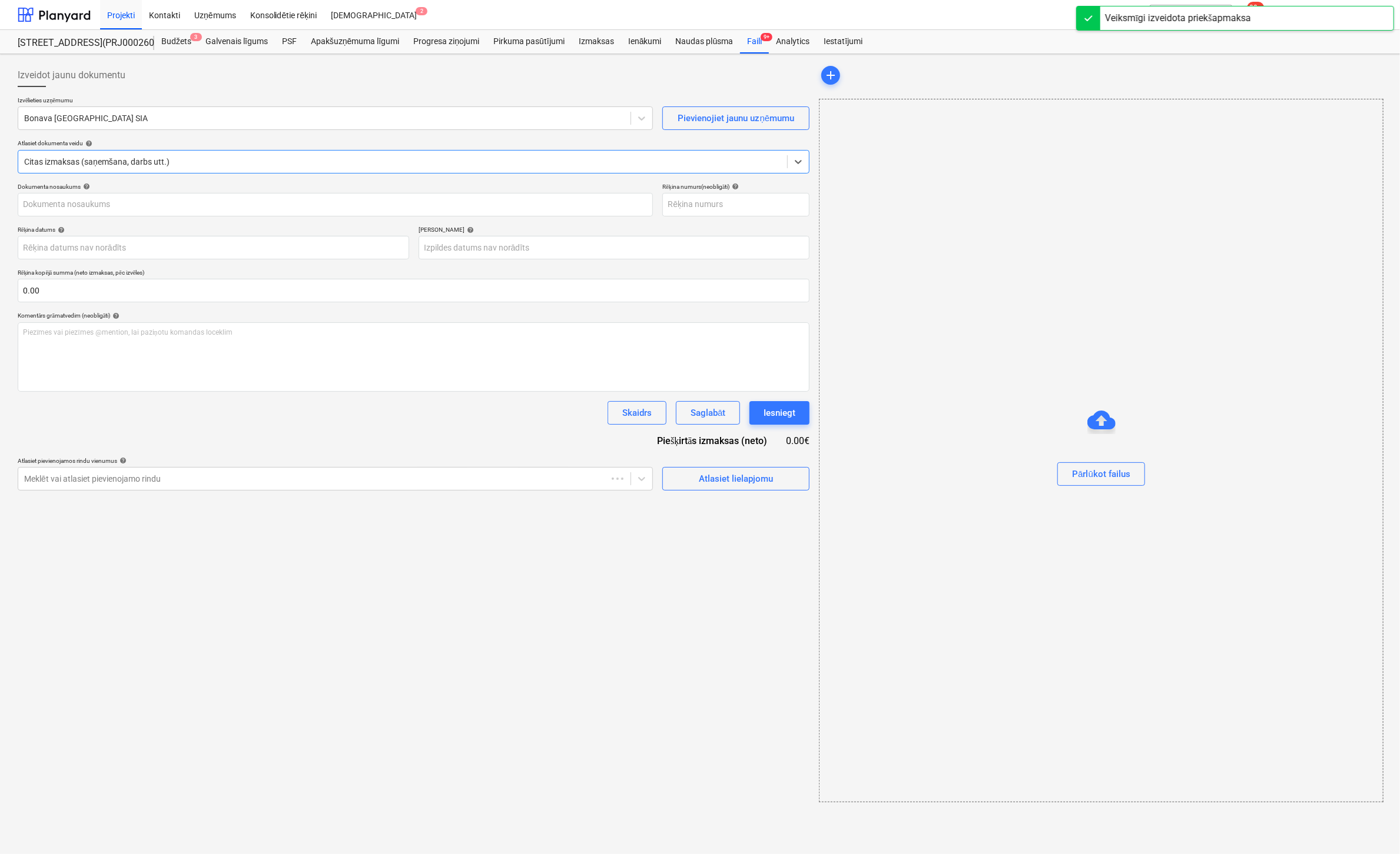
type input "40003920613"
type input "[DATE]"
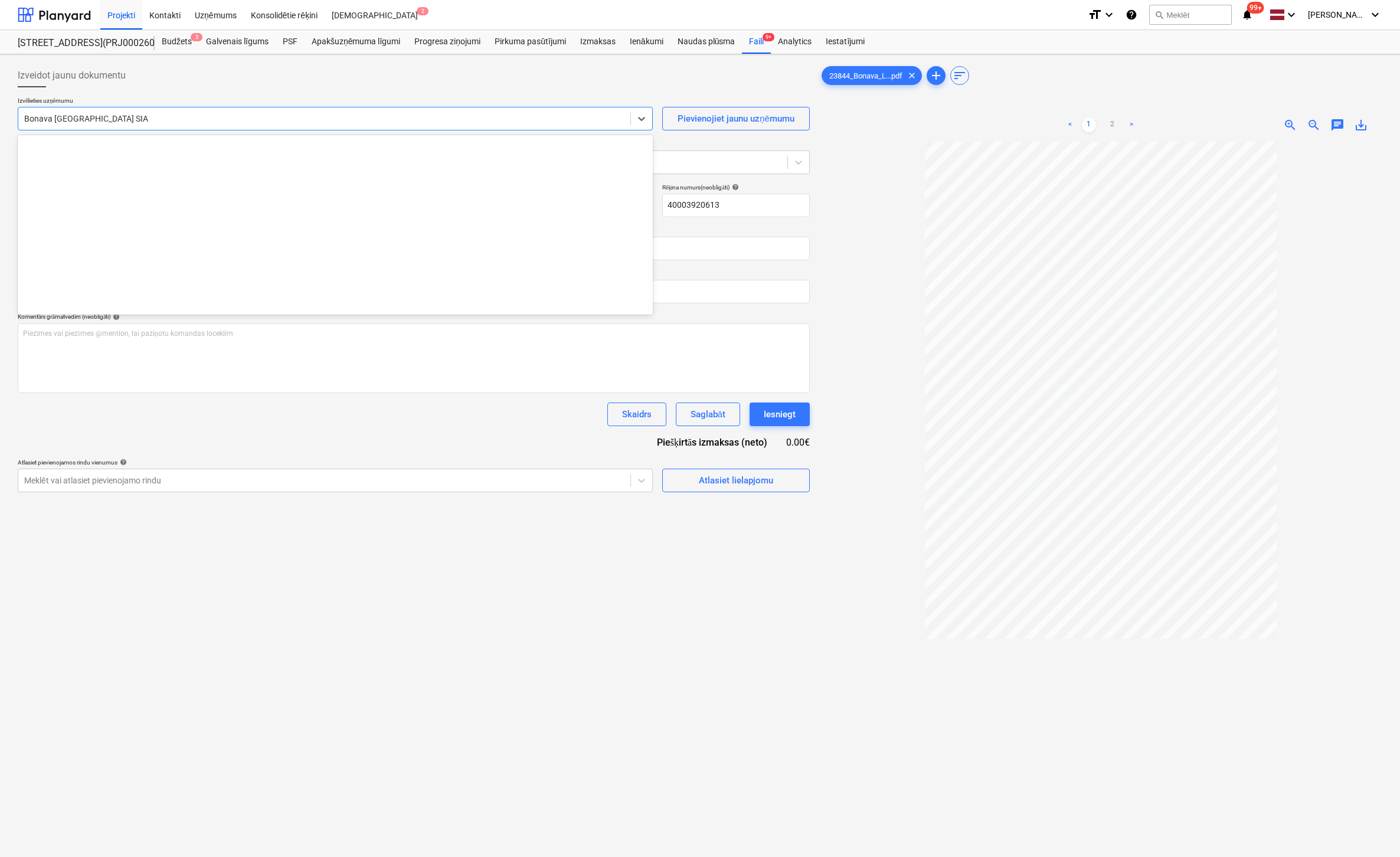
click at [269, 122] on div at bounding box center [324, 119] width 600 height 12
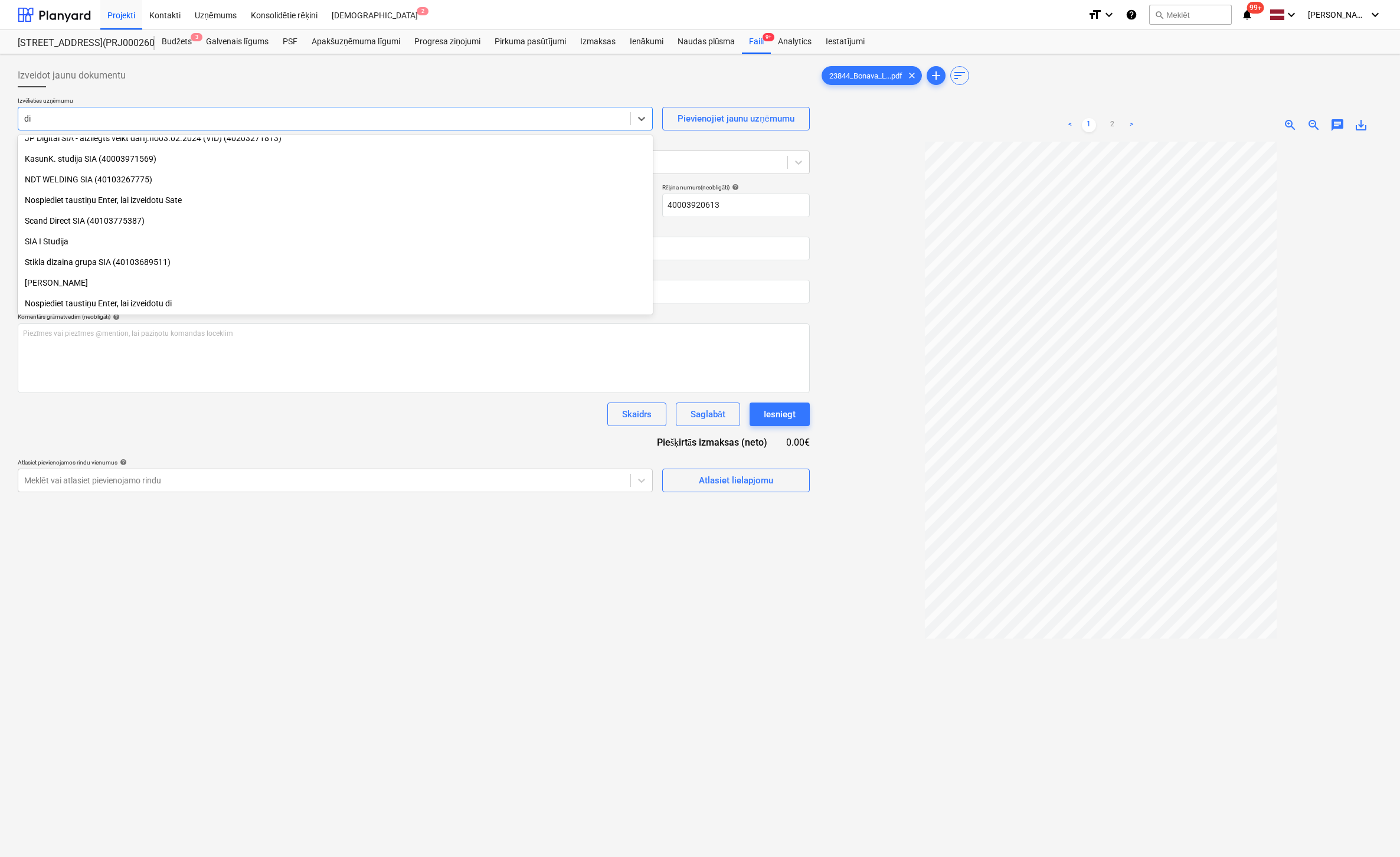
scroll to position [319, 0]
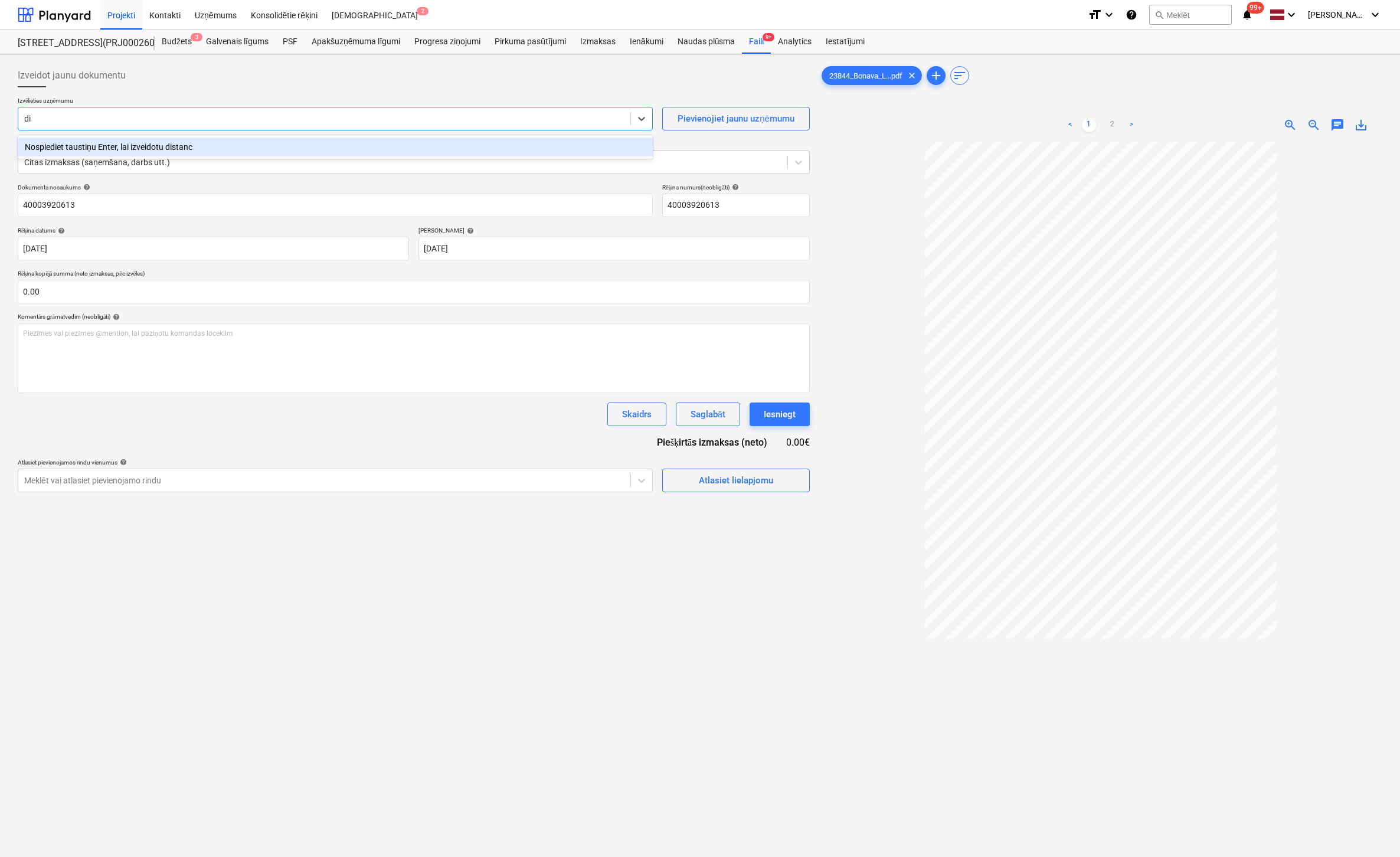
type input "d"
type input "ajv"
click at [220, 146] on div "AJV birojs SIA (40003920613)" at bounding box center [335, 147] width 635 height 19
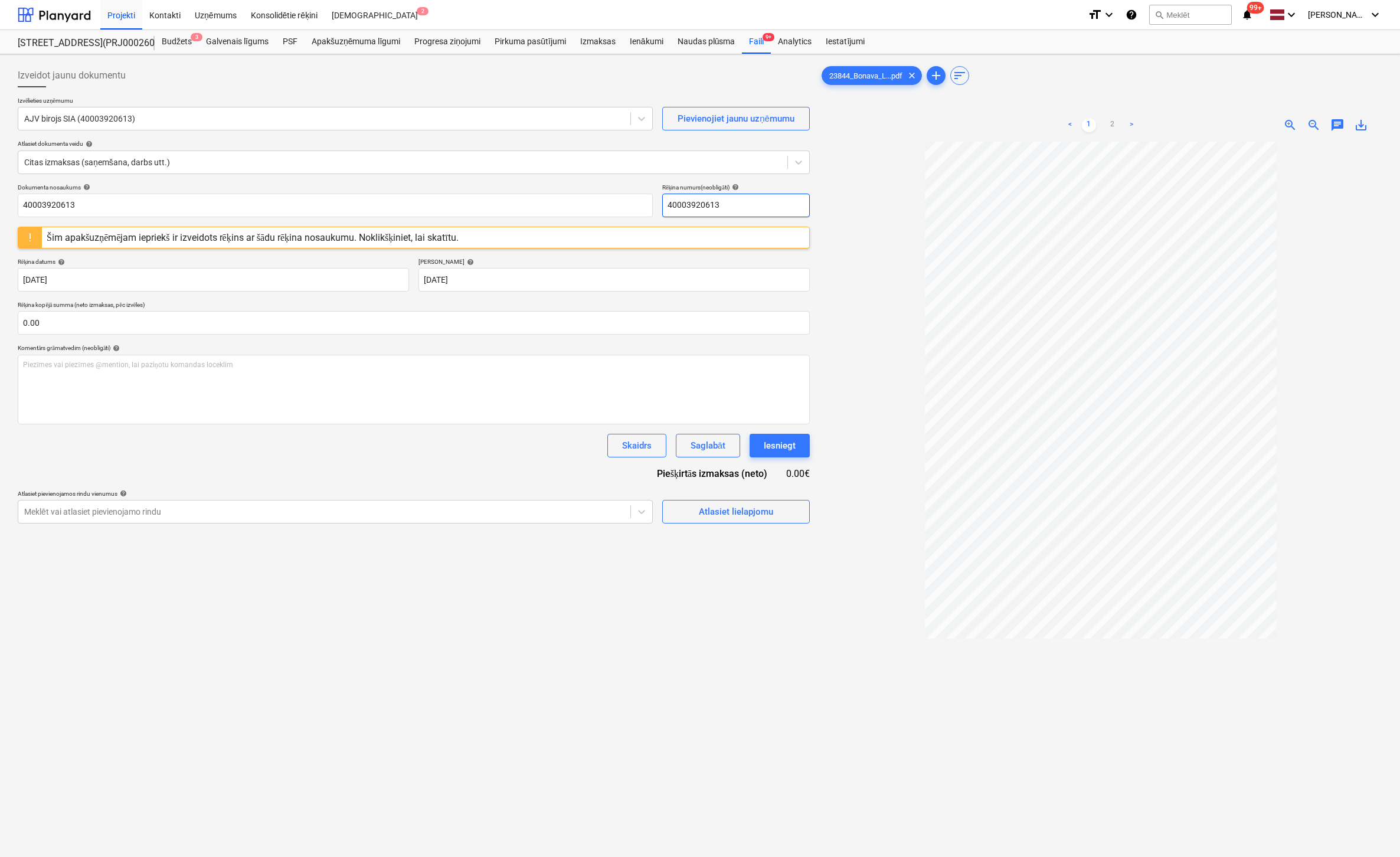
drag, startPoint x: 730, startPoint y: 206, endPoint x: 507, endPoint y: 231, distance: 224.4
click at [507, 231] on div "Dokumenta nosaukums help 40003920613 Rēķina numurs (neobligāti) help 4000392061…" at bounding box center [414, 354] width 792 height 340
type input "AJV-23844"
click at [498, 760] on div "Izveidot jaunu dokumentu Izvēlieties uzņēmumu AJV birojs SIA (40003920613) Piev…" at bounding box center [414, 515] width 802 height 912
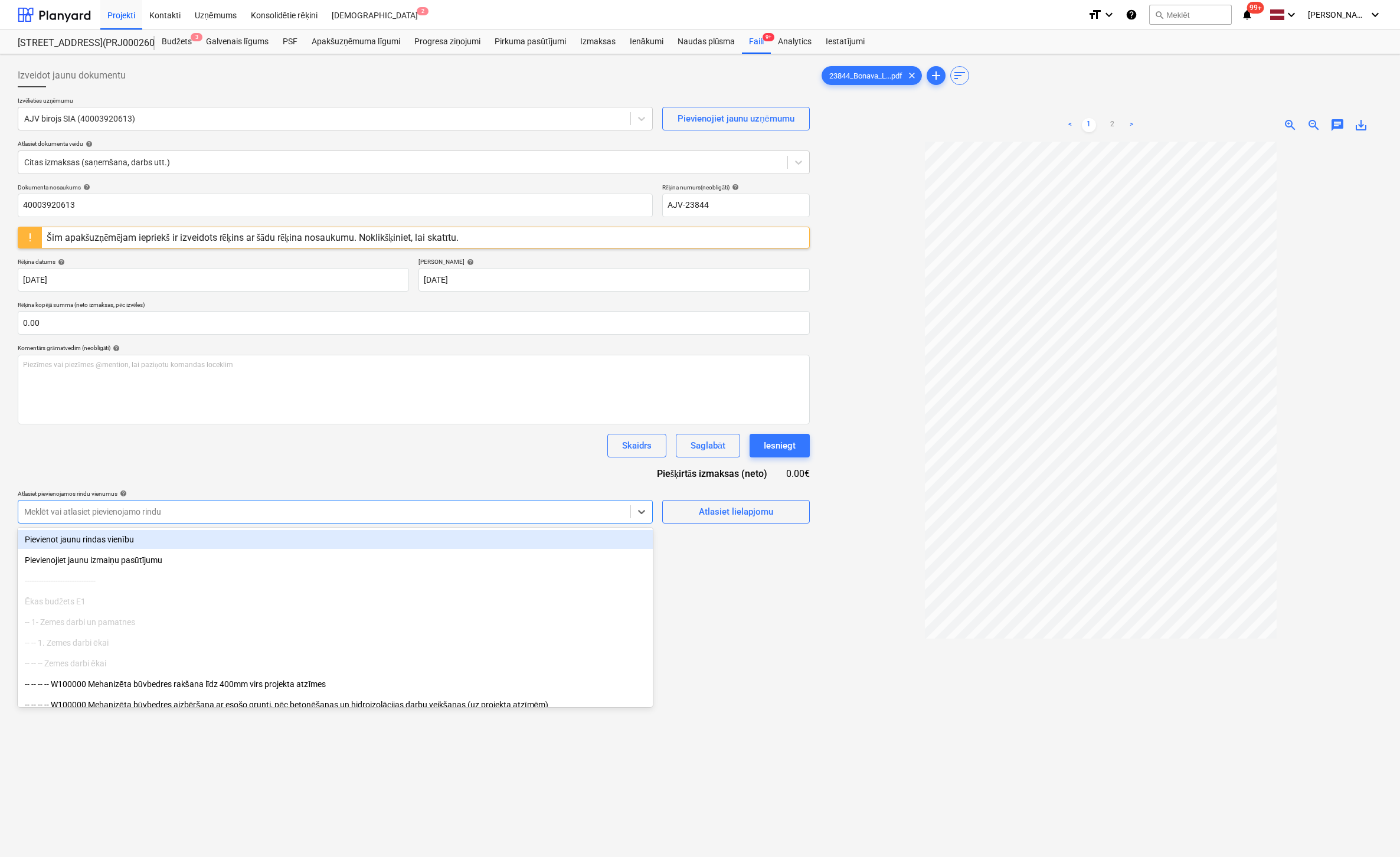
click at [545, 513] on div at bounding box center [324, 512] width 600 height 12
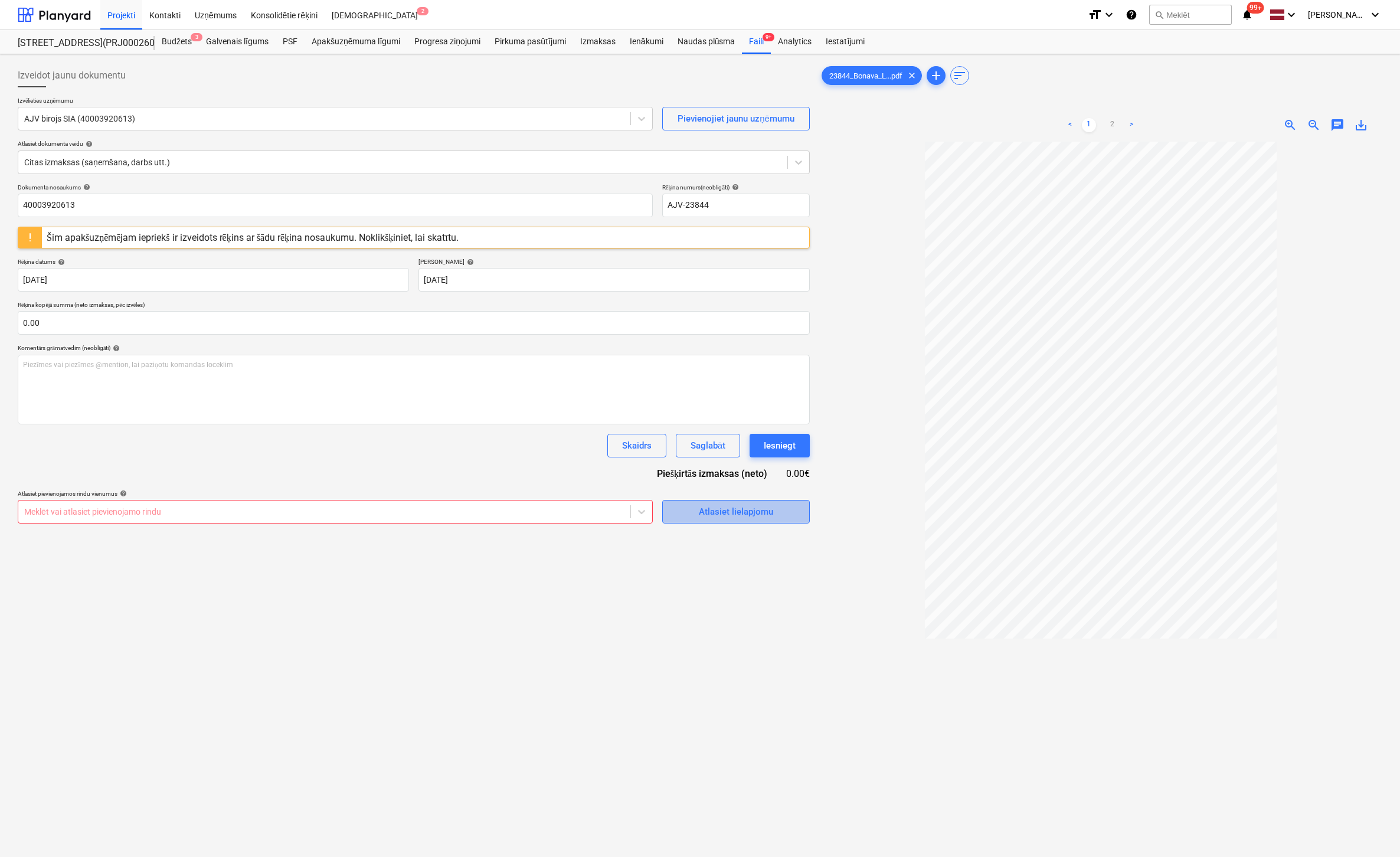
click at [757, 502] on button "Atlasiet lielapjomu" at bounding box center [736, 512] width 148 height 23
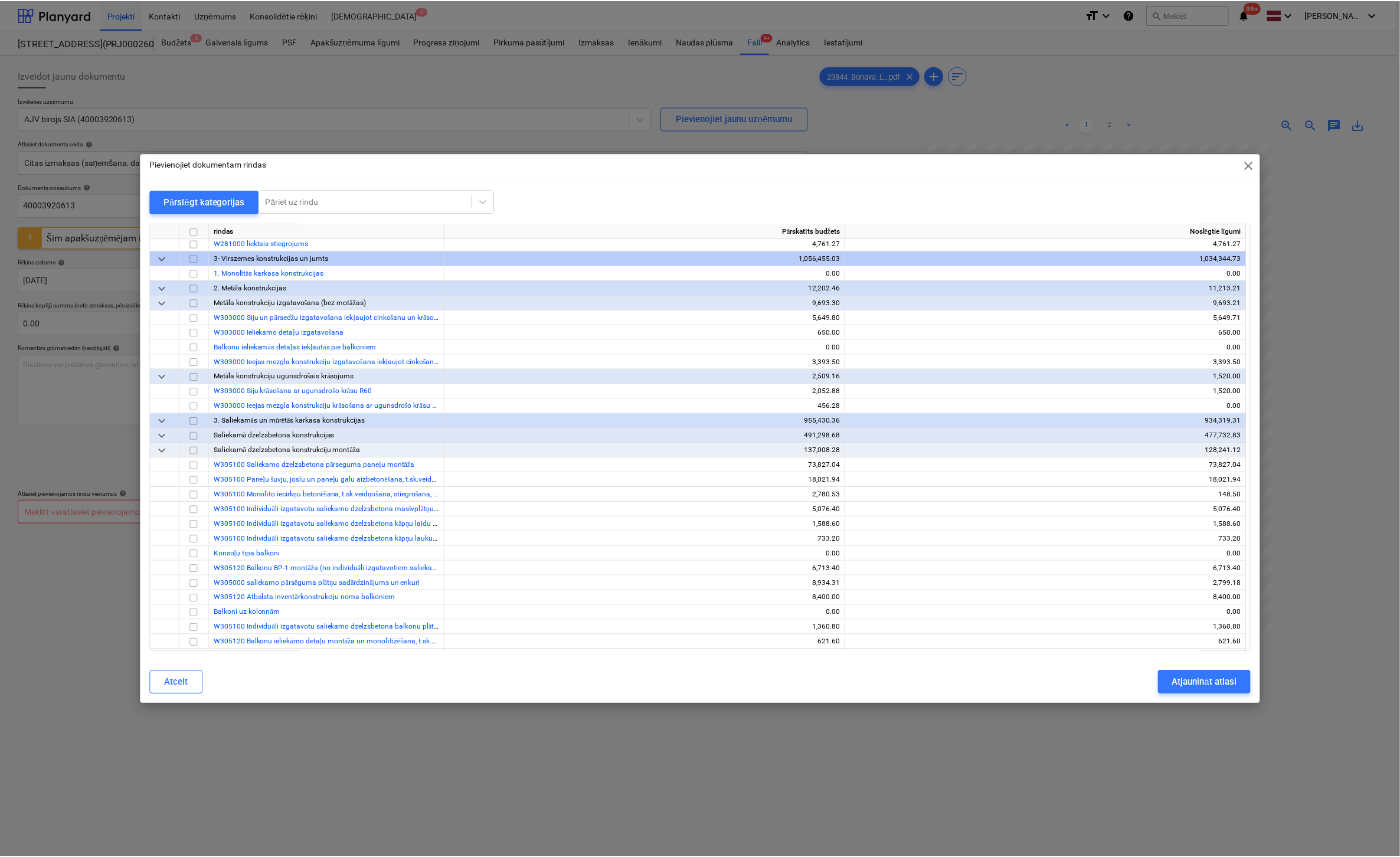
scroll to position [1653, 0]
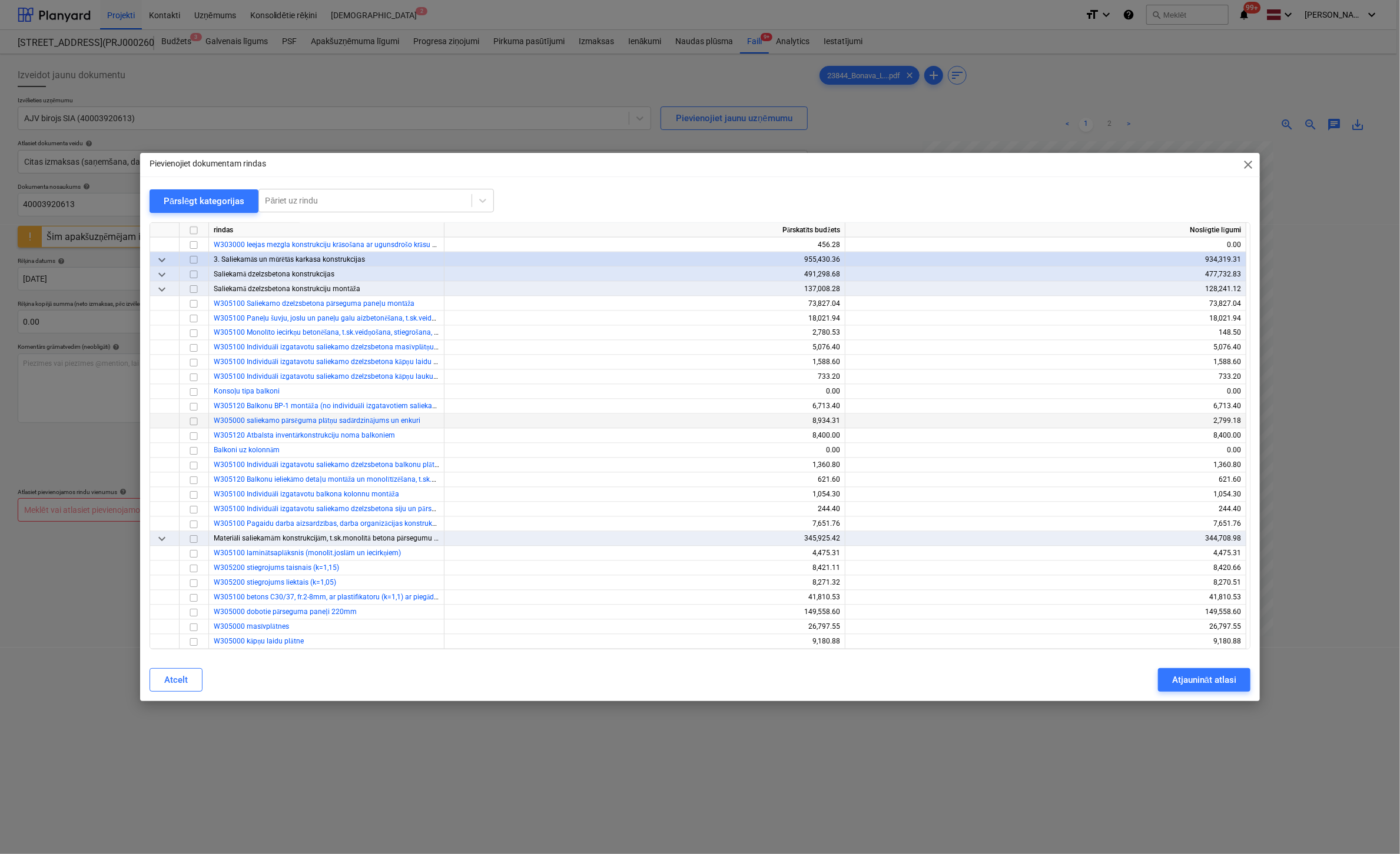
click at [194, 420] on input "checkbox" at bounding box center [194, 421] width 14 height 14
click at [1193, 676] on div "Atjaunināt atlasi" at bounding box center [1204, 680] width 64 height 15
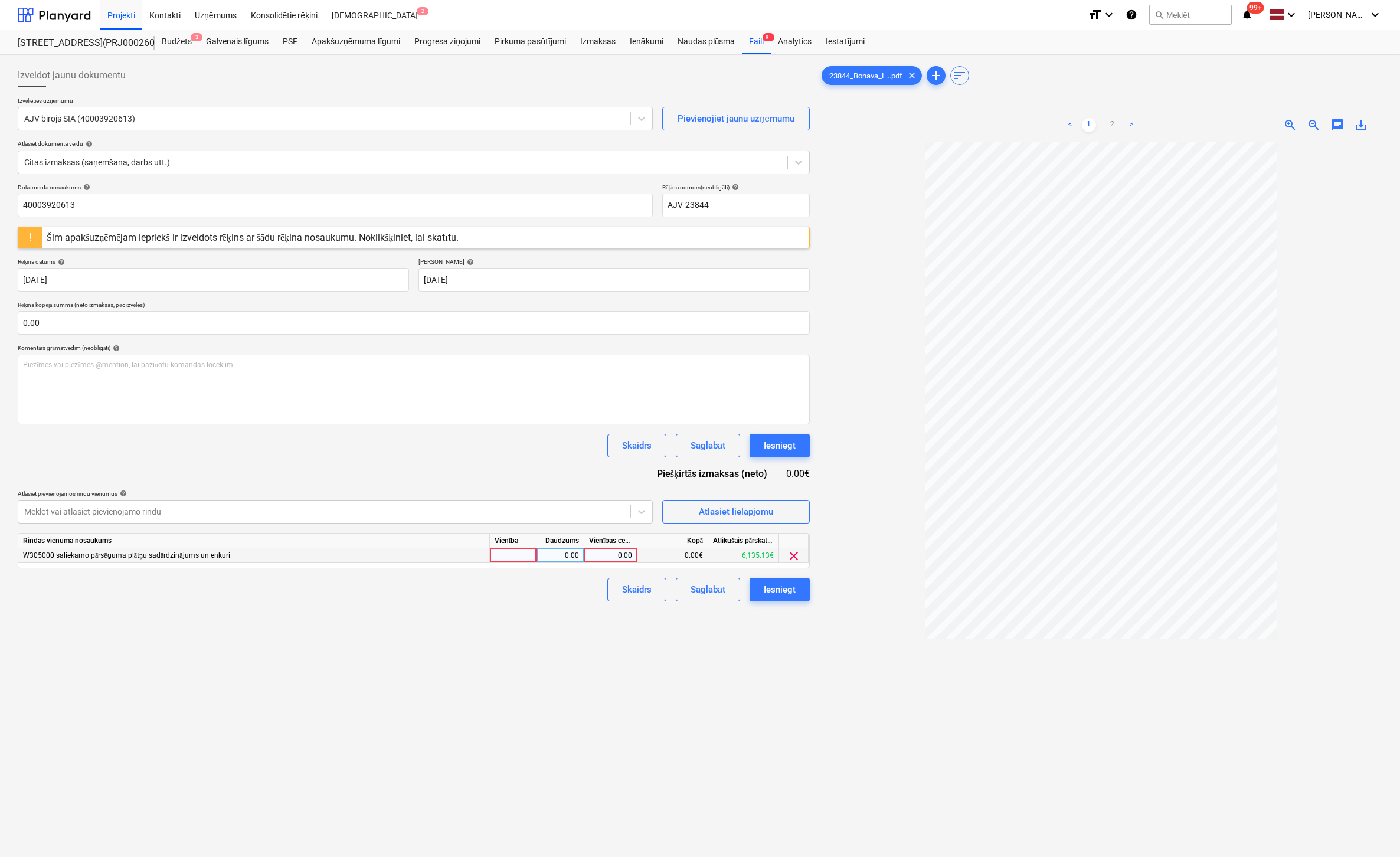
click at [578, 556] on div "0.00" at bounding box center [561, 556] width 47 height 15
click at [607, 557] on div "0.00" at bounding box center [610, 556] width 43 height 15
type input "725"
drag, startPoint x: 642, startPoint y: 699, endPoint x: 708, endPoint y: 664, distance: 74.7
click at [642, 699] on div "Izveidot jaunu dokumentu Izvēlieties uzņēmumu AJV birojs SIA (40003920613) Piev…" at bounding box center [414, 515] width 802 height 912
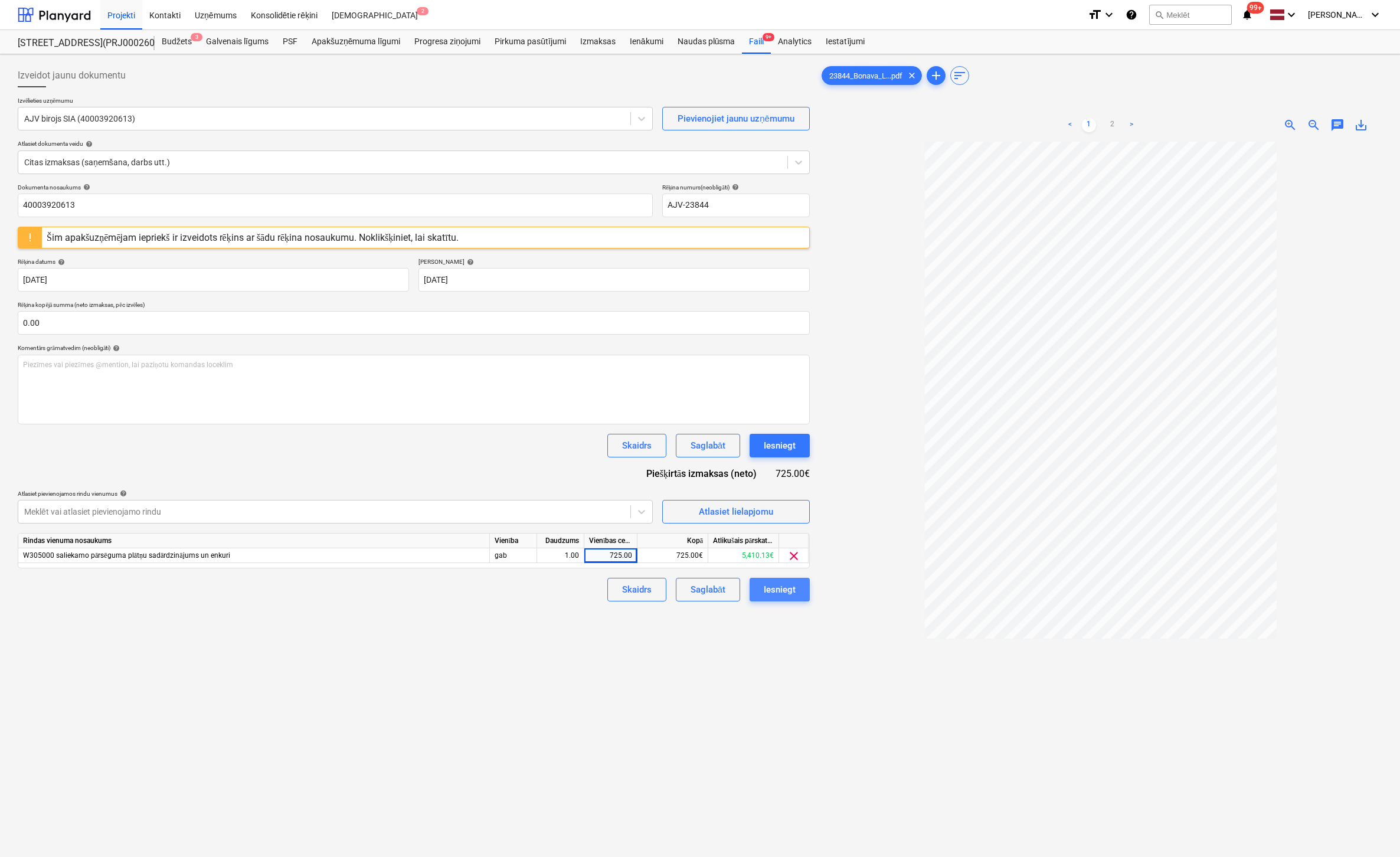
click at [769, 593] on div "Iesniegt" at bounding box center [780, 590] width 32 height 15
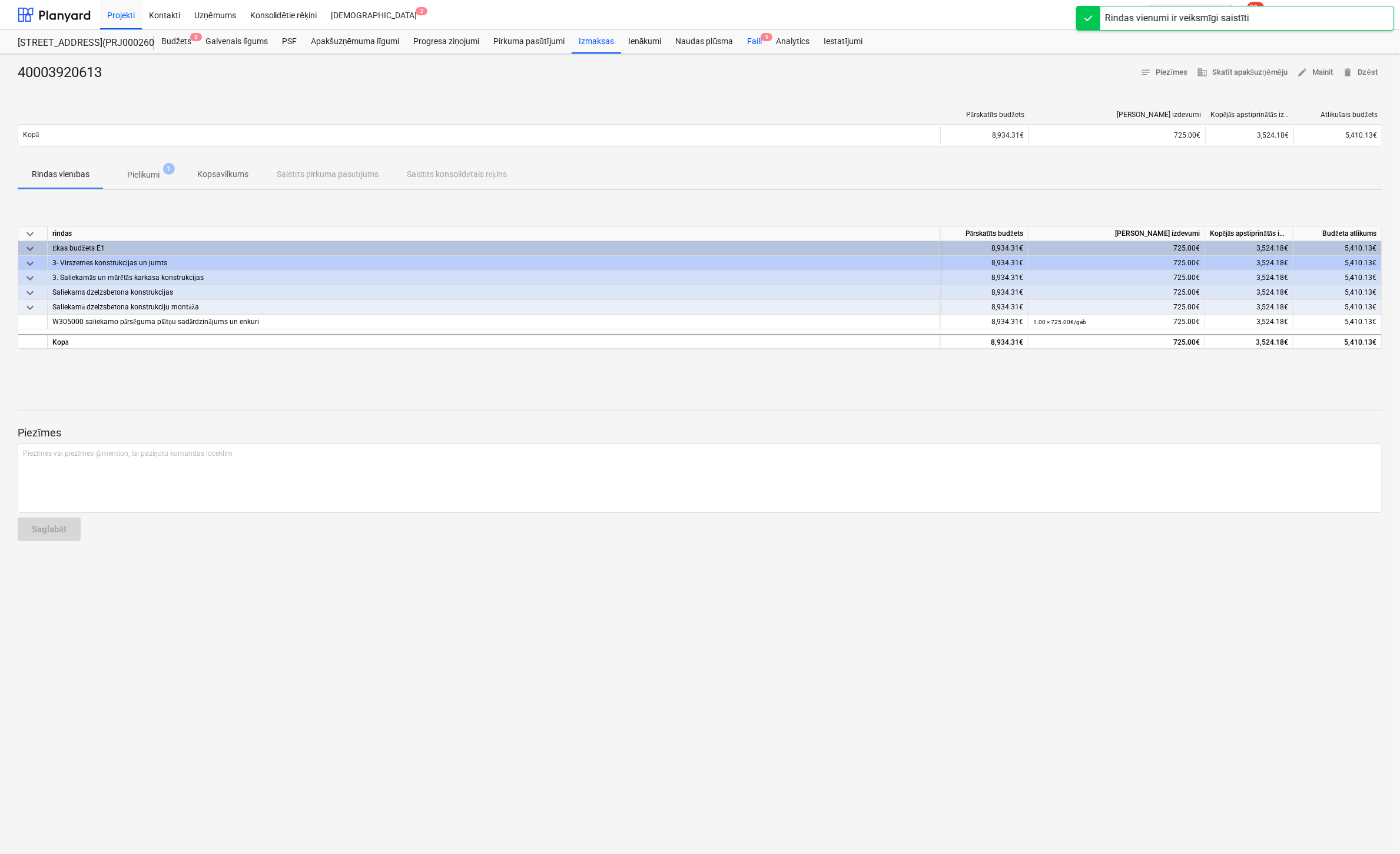
click at [751, 35] on div "Faili 9" at bounding box center [754, 42] width 28 height 23
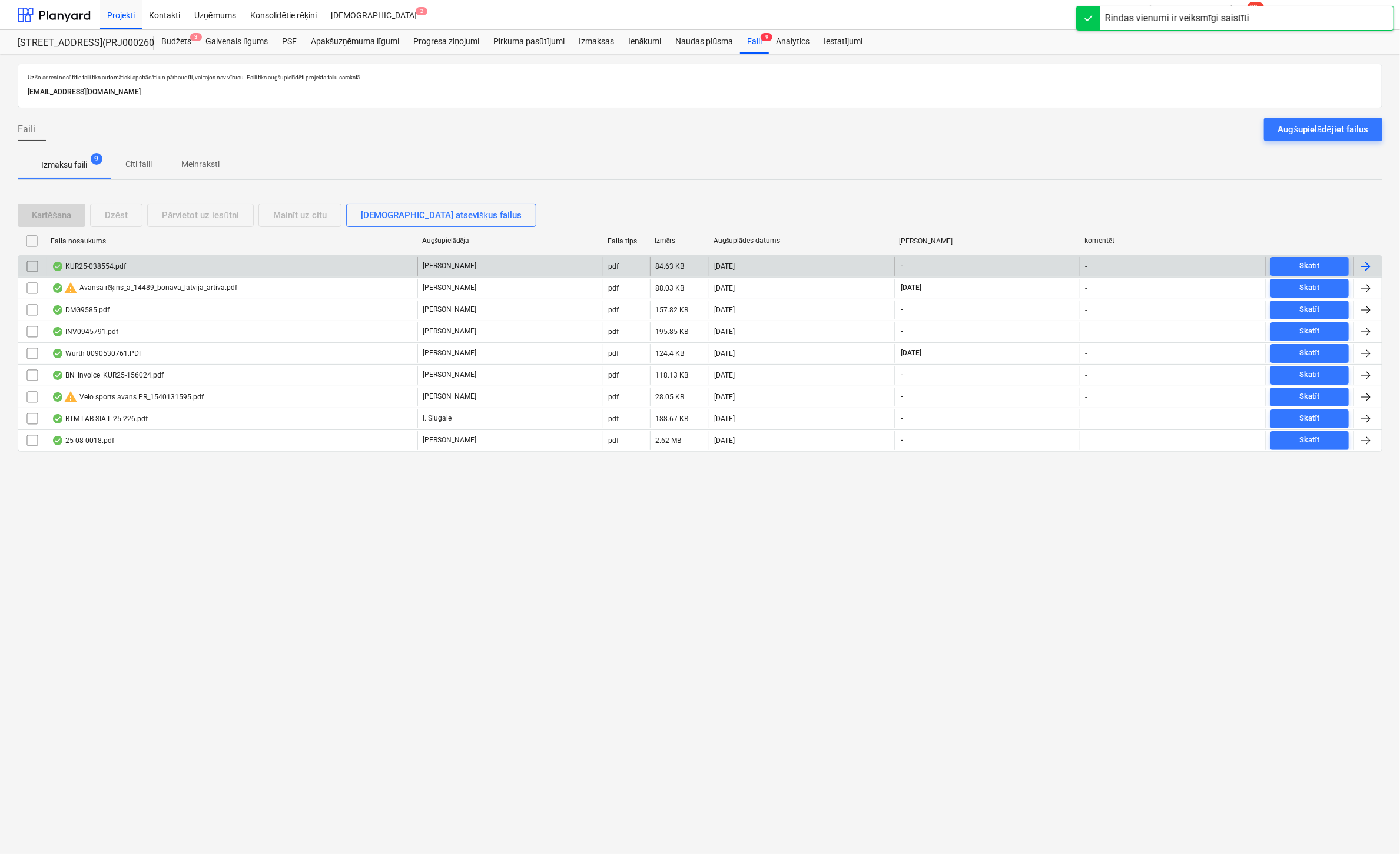
click at [99, 266] on div "KUR25-038554.pdf" at bounding box center [89, 266] width 74 height 9
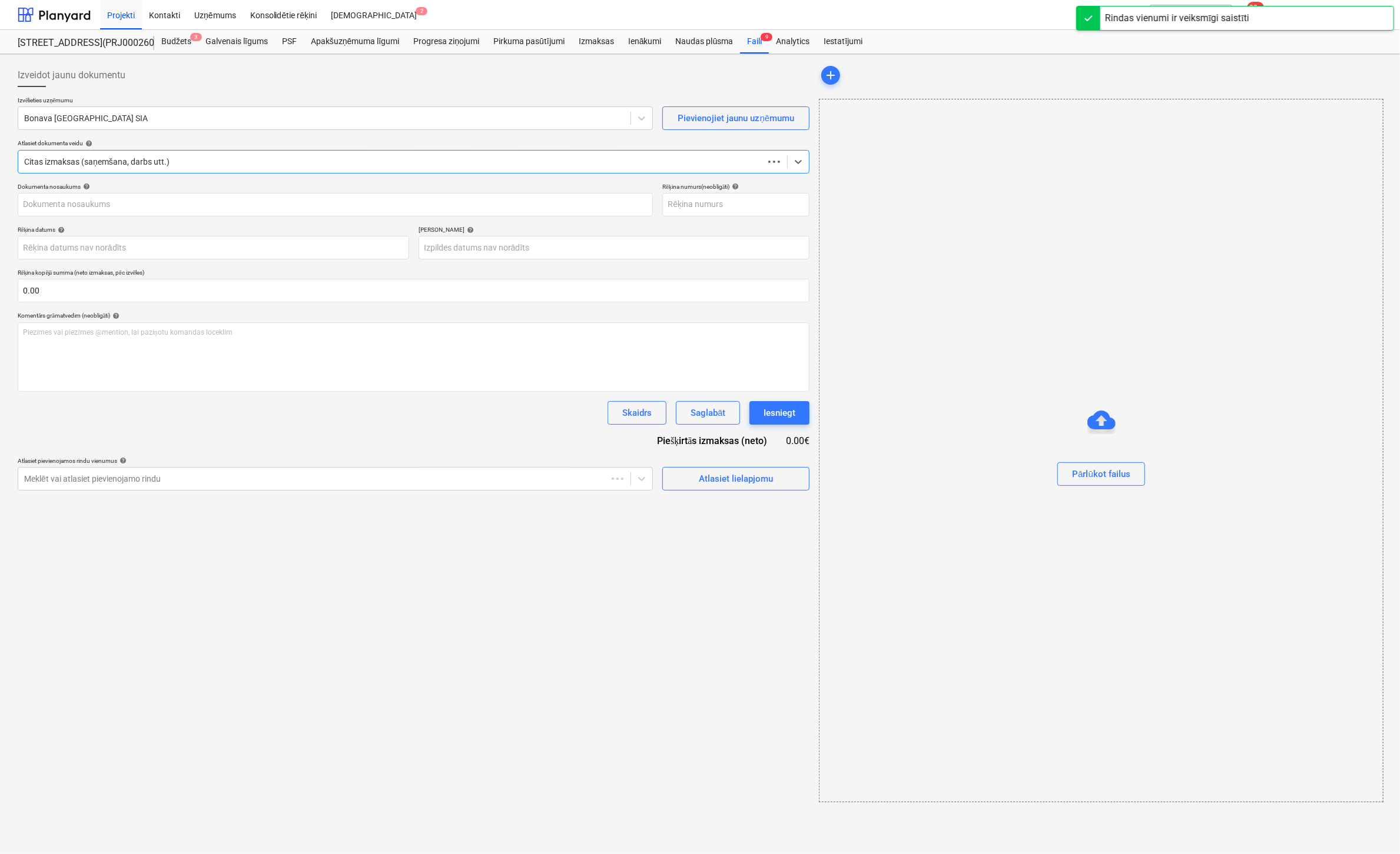
type input "KUR25-038554"
click at [273, 116] on div at bounding box center [324, 118] width 600 height 12
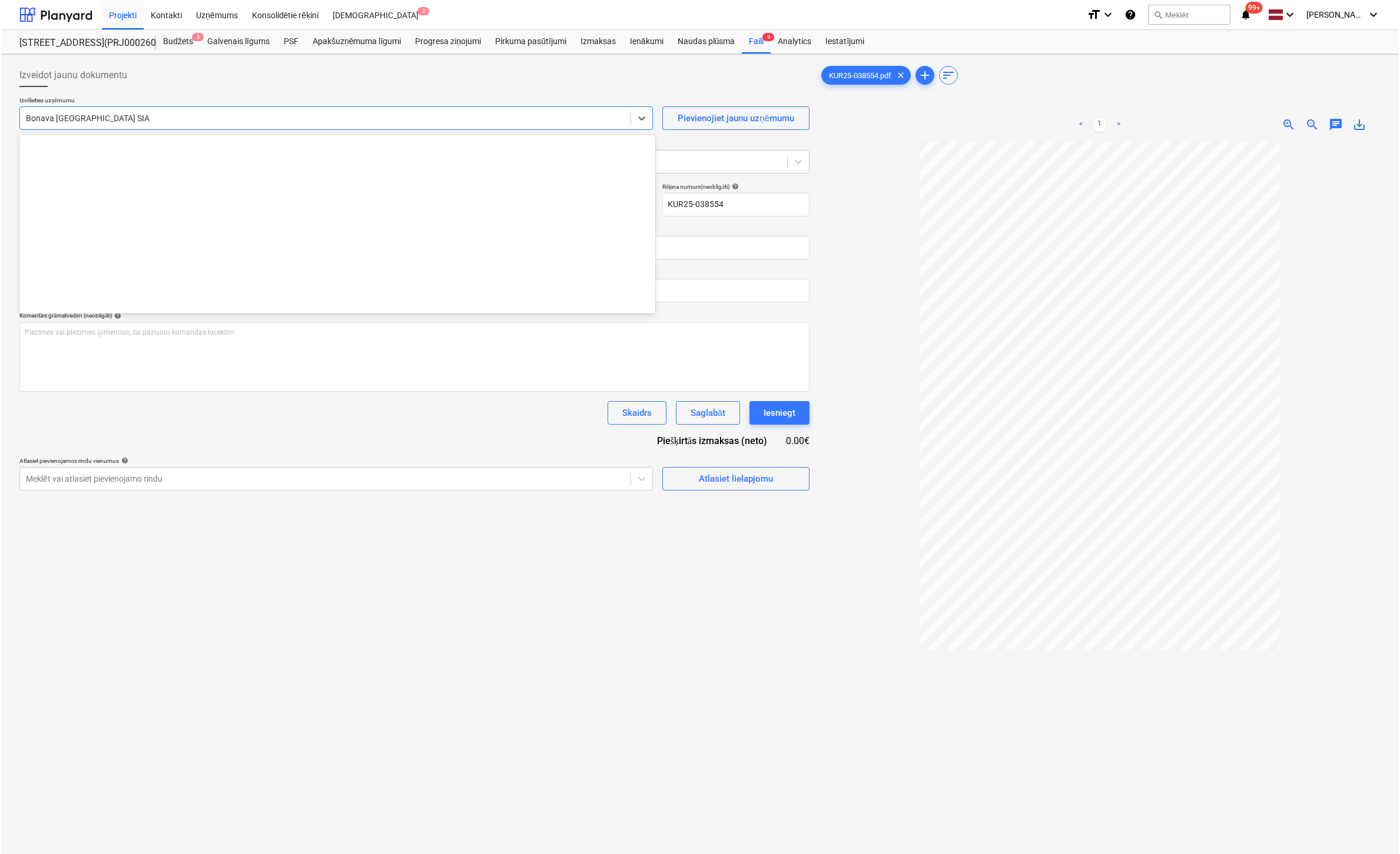
scroll to position [2162, 0]
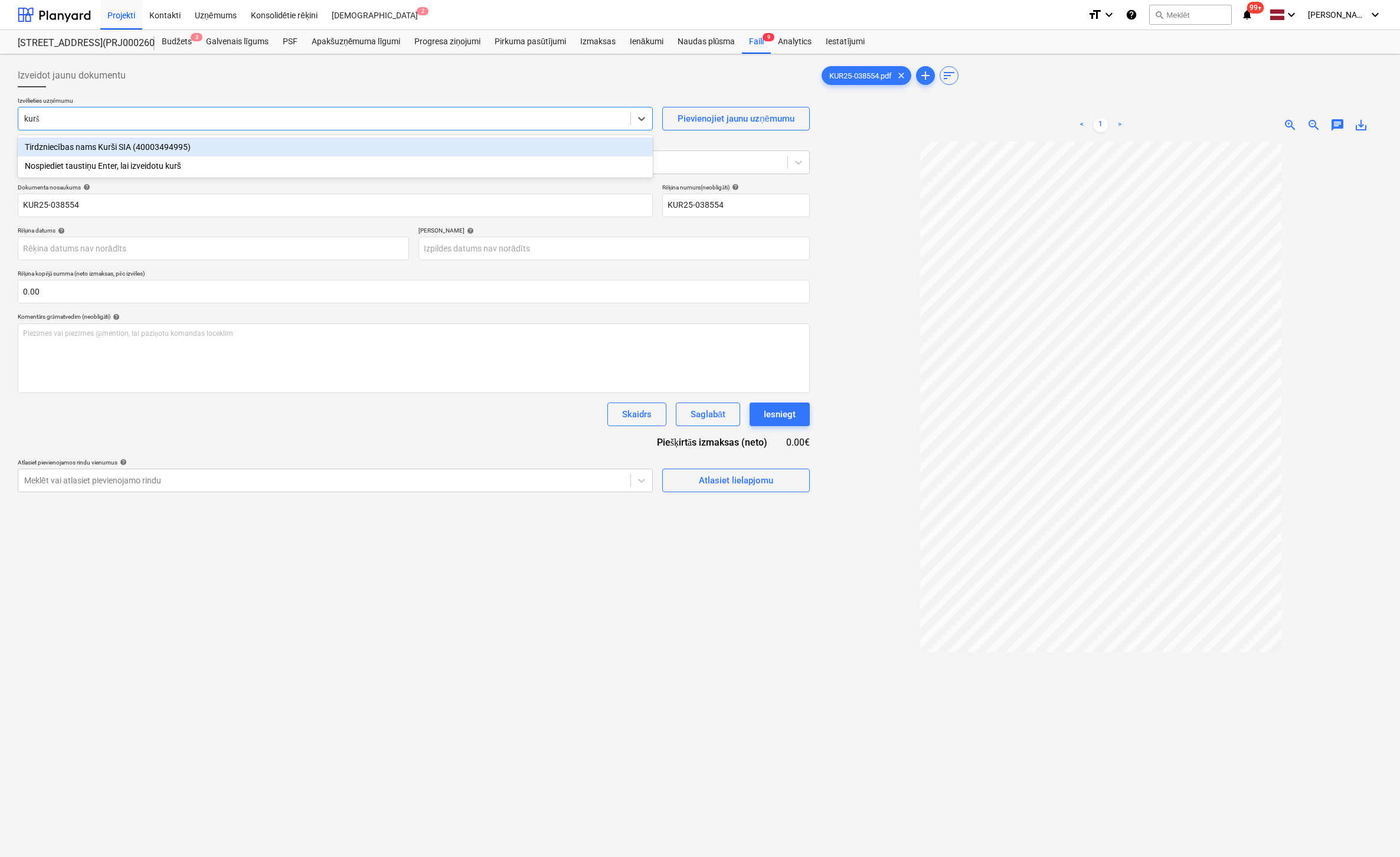
type input "kurši"
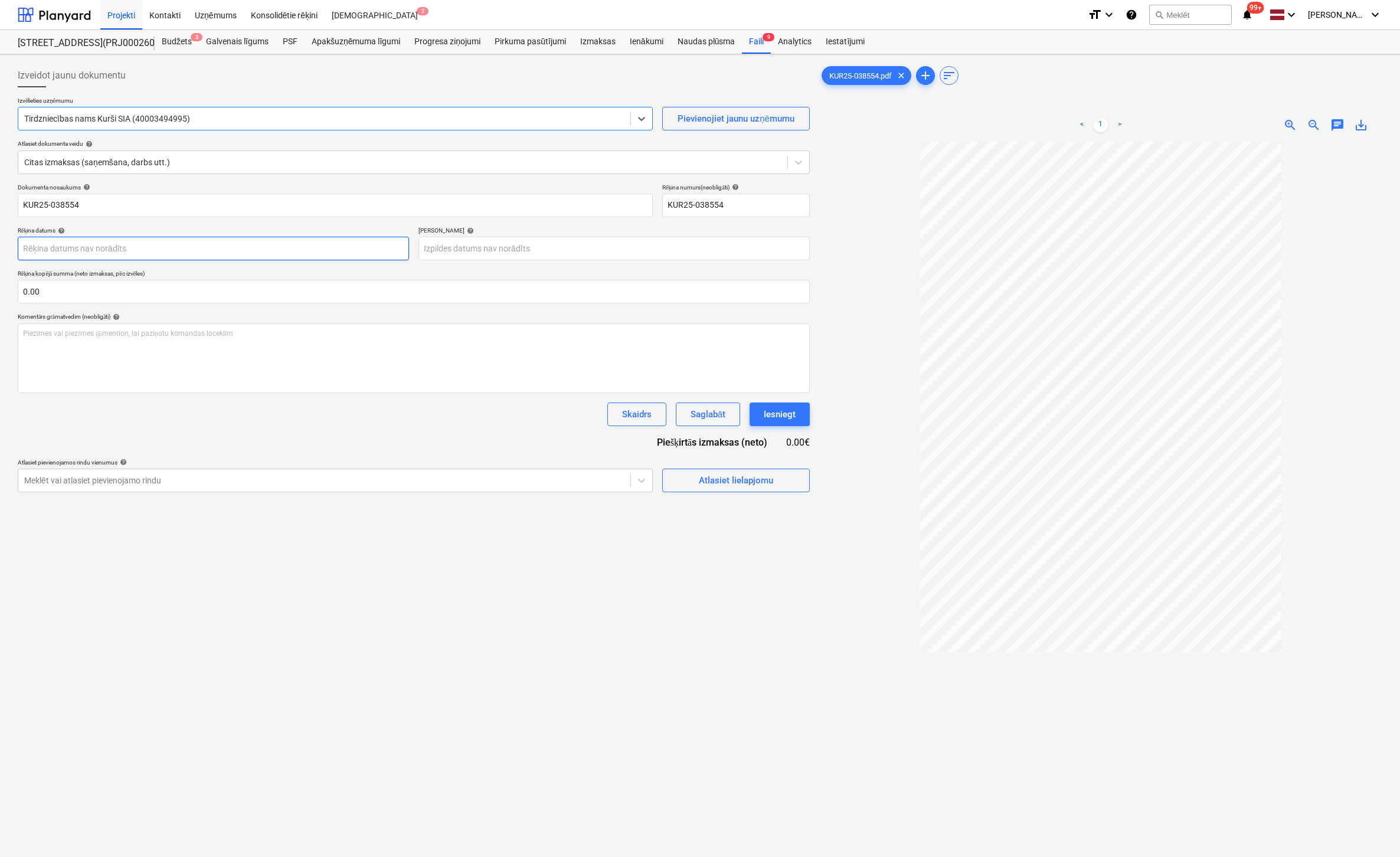
click at [310, 248] on body "Projekti Kontakti Uzņēmums Konsolidētie rēķini Iesūtne 2 format_size keyboard_a…" at bounding box center [700, 428] width 1400 height 857
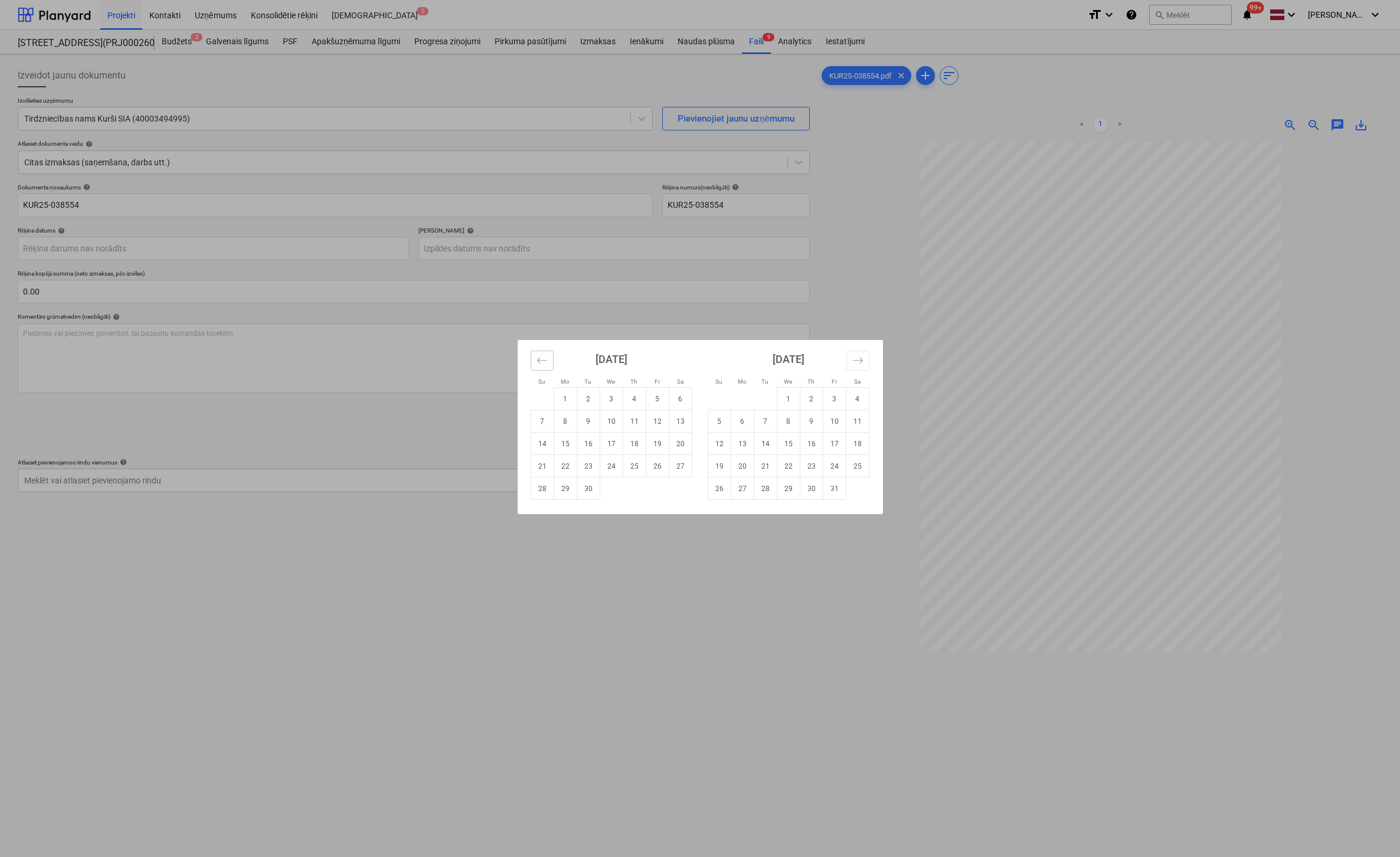
click at [537, 360] on icon "Move backward to switch to the previous month." at bounding box center [542, 360] width 11 height 11
click at [662, 486] on td "29" at bounding box center [657, 489] width 23 height 23
type input "[DATE]"
click at [571, 248] on body "Projekti Kontakti Uzņēmums Konsolidētie rēķini Iesūtne 2 format_size keyboard_a…" at bounding box center [700, 428] width 1400 height 857
click at [862, 360] on icon "Move forward to switch to the next month." at bounding box center [857, 360] width 10 height 6
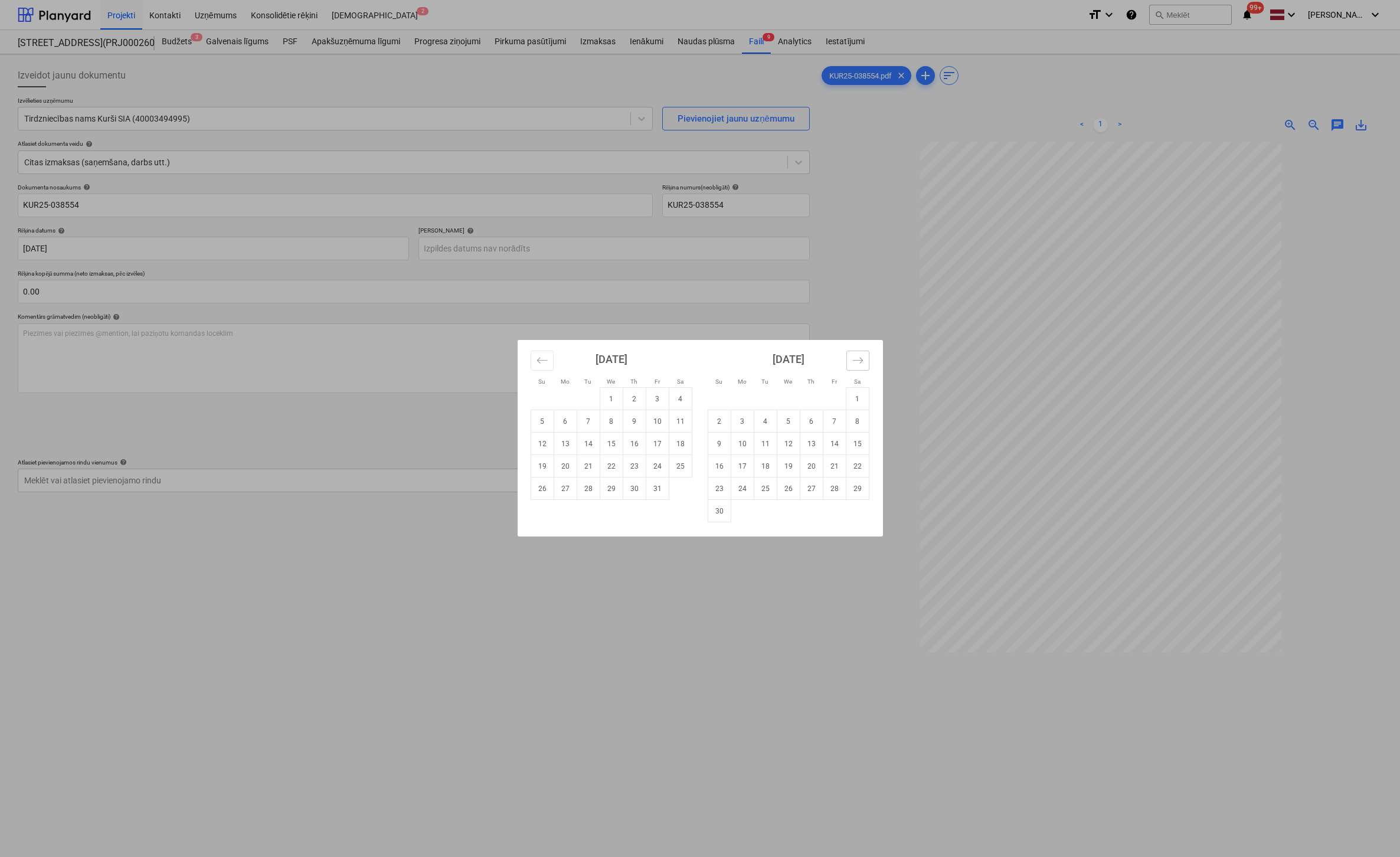
click at [862, 360] on icon "Move forward to switch to the next month." at bounding box center [857, 360] width 10 height 6
click at [859, 464] on td "27" at bounding box center [857, 467] width 23 height 23
type input "[DATE]"
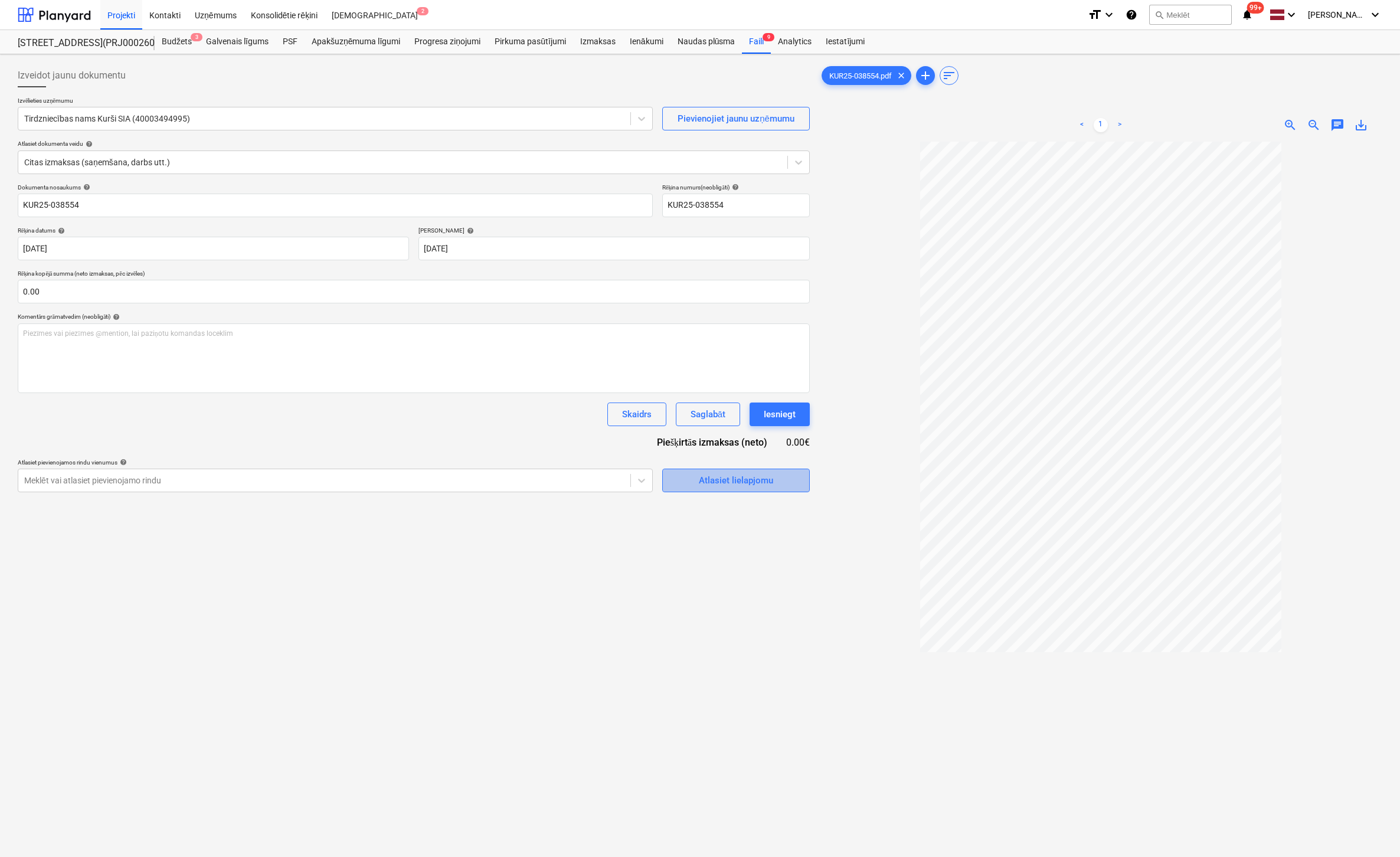
click at [712, 478] on div "Atlasiet lielapjomu" at bounding box center [736, 481] width 75 height 15
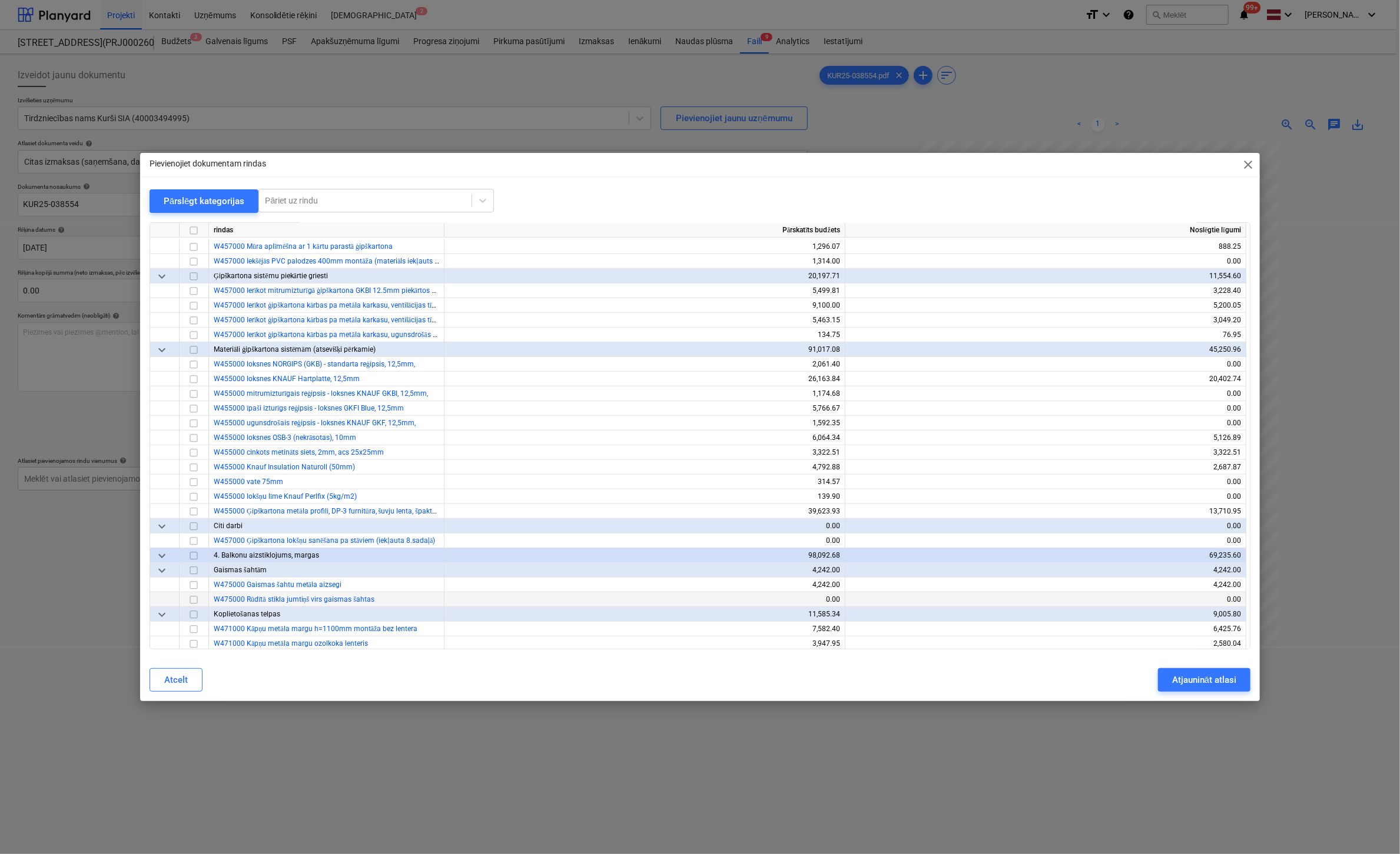
scroll to position [4119, 0]
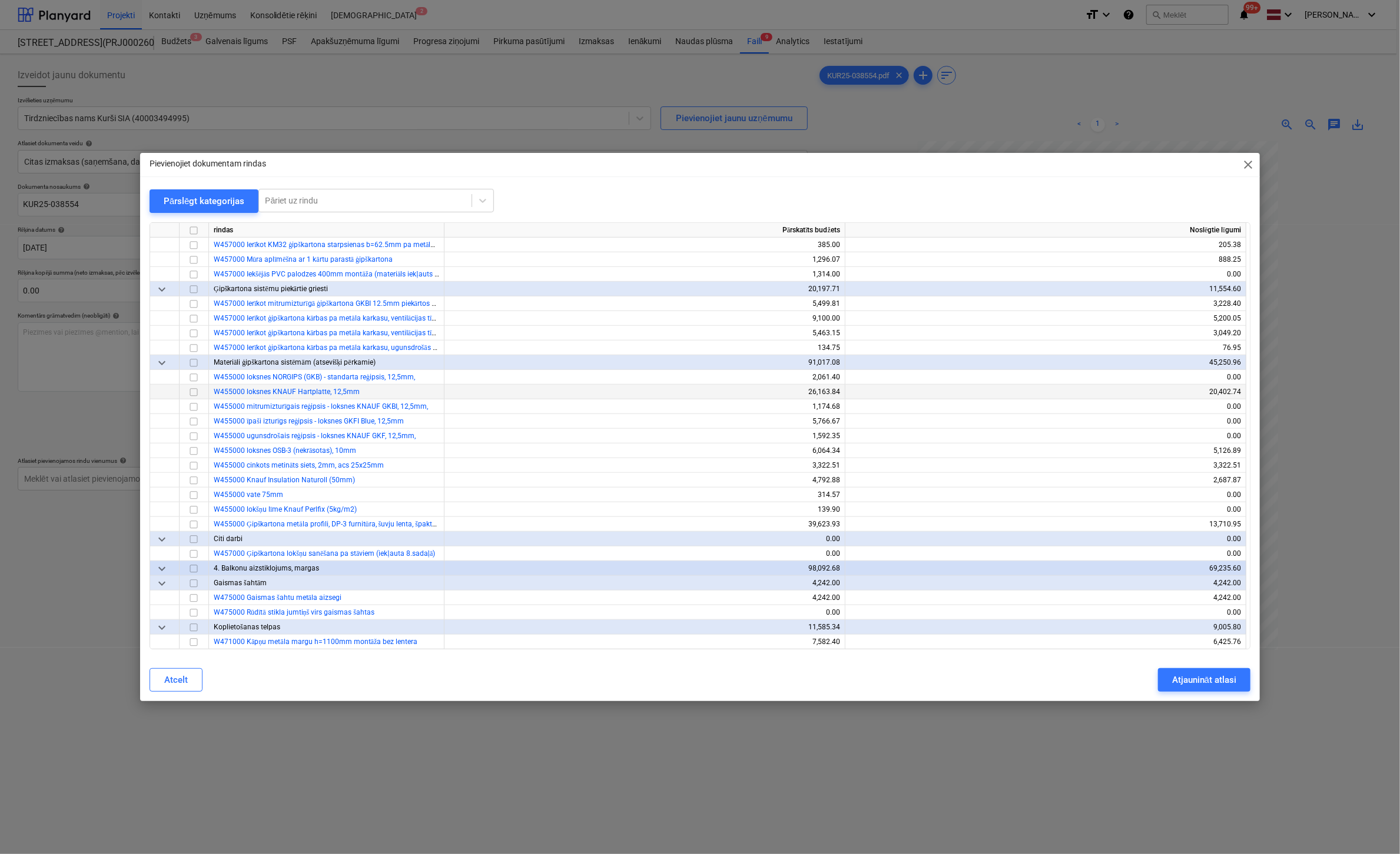
click at [195, 392] on input "checkbox" at bounding box center [194, 392] width 14 height 14
click at [1177, 677] on div "Atjaunināt atlasi" at bounding box center [1204, 680] width 64 height 15
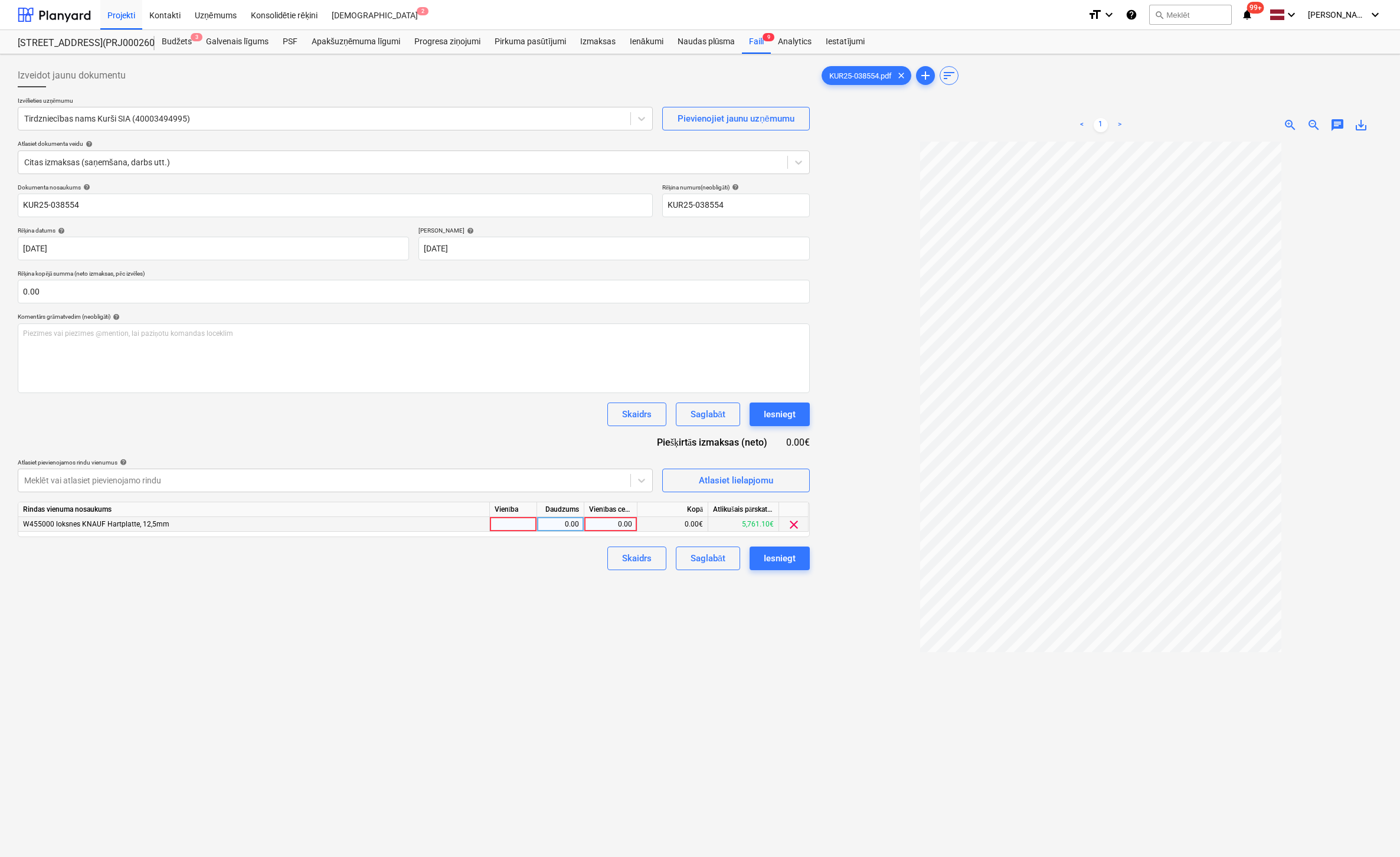
click at [623, 522] on div "0.00" at bounding box center [610, 524] width 43 height 15
type input "396.48"
click at [669, 685] on div "Izveidot jaunu dokumentu Izvēlieties uzņēmumu Tirdzniecības nams Kurši SIA (400…" at bounding box center [414, 515] width 802 height 912
click at [787, 554] on div "Iesniegt" at bounding box center [780, 558] width 32 height 15
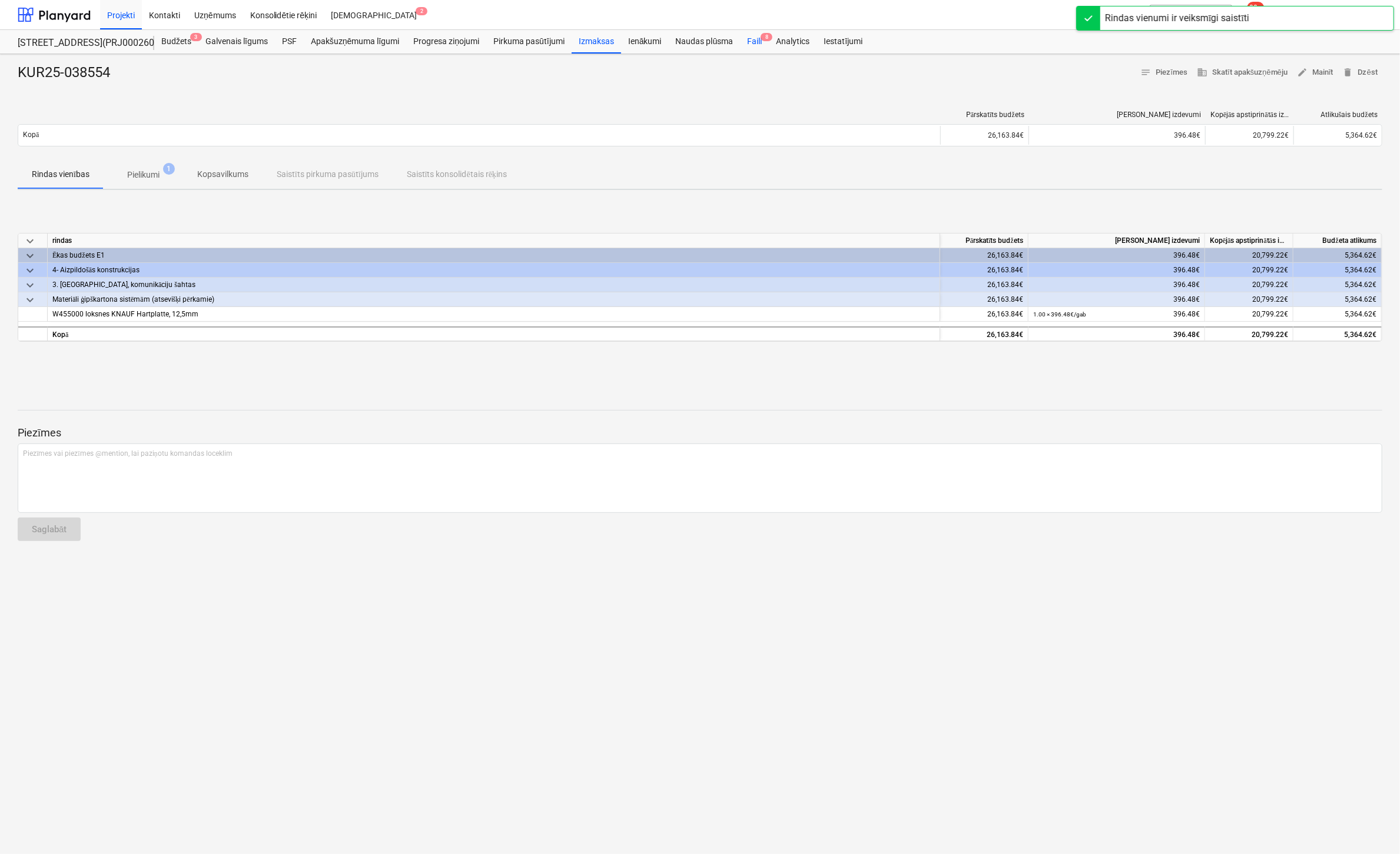
click at [751, 43] on div "Faili 8" at bounding box center [754, 42] width 28 height 23
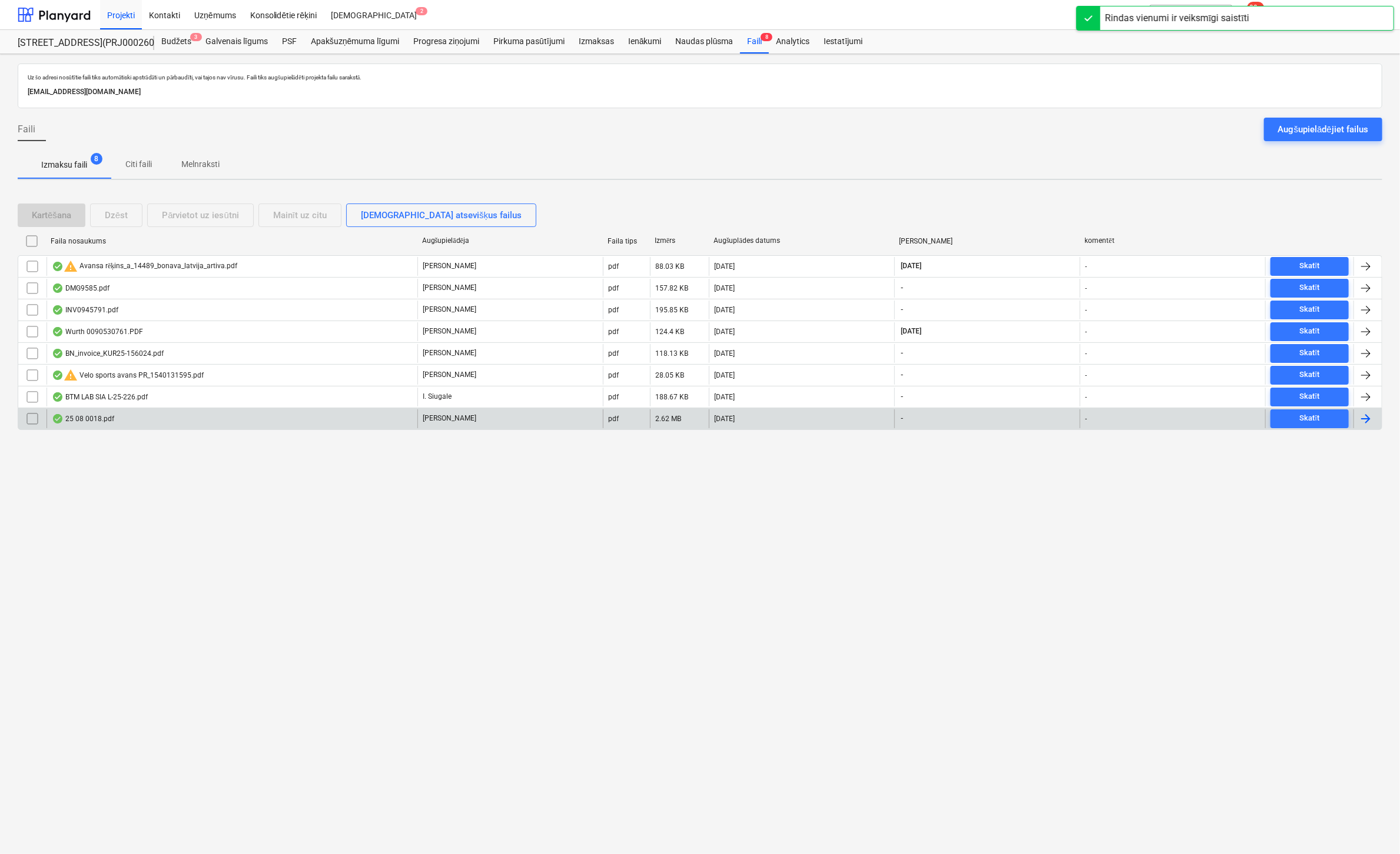
click at [90, 415] on div "25 08 0018.pdf" at bounding box center [83, 418] width 62 height 9
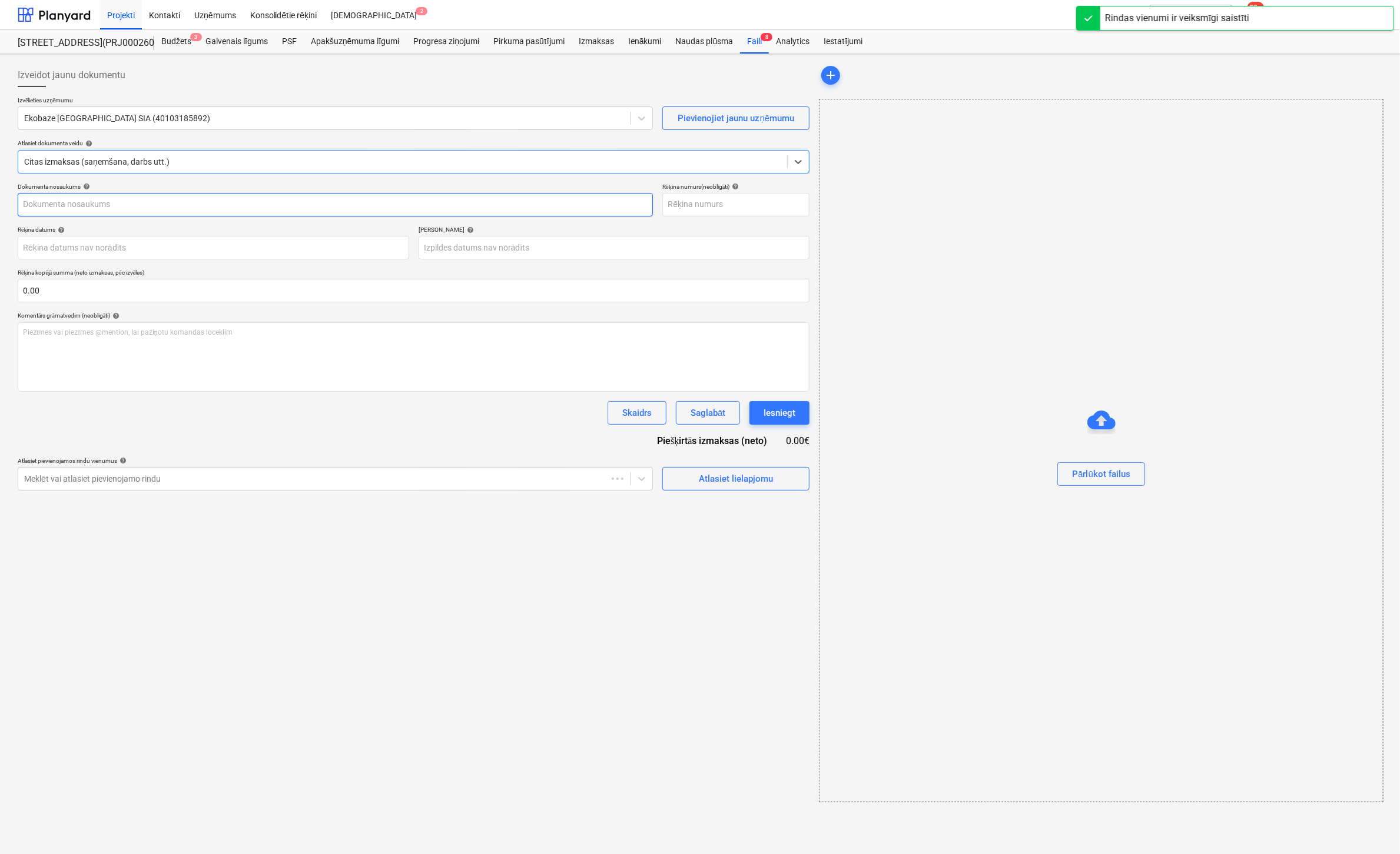
type input "25 08 0018.pdf"
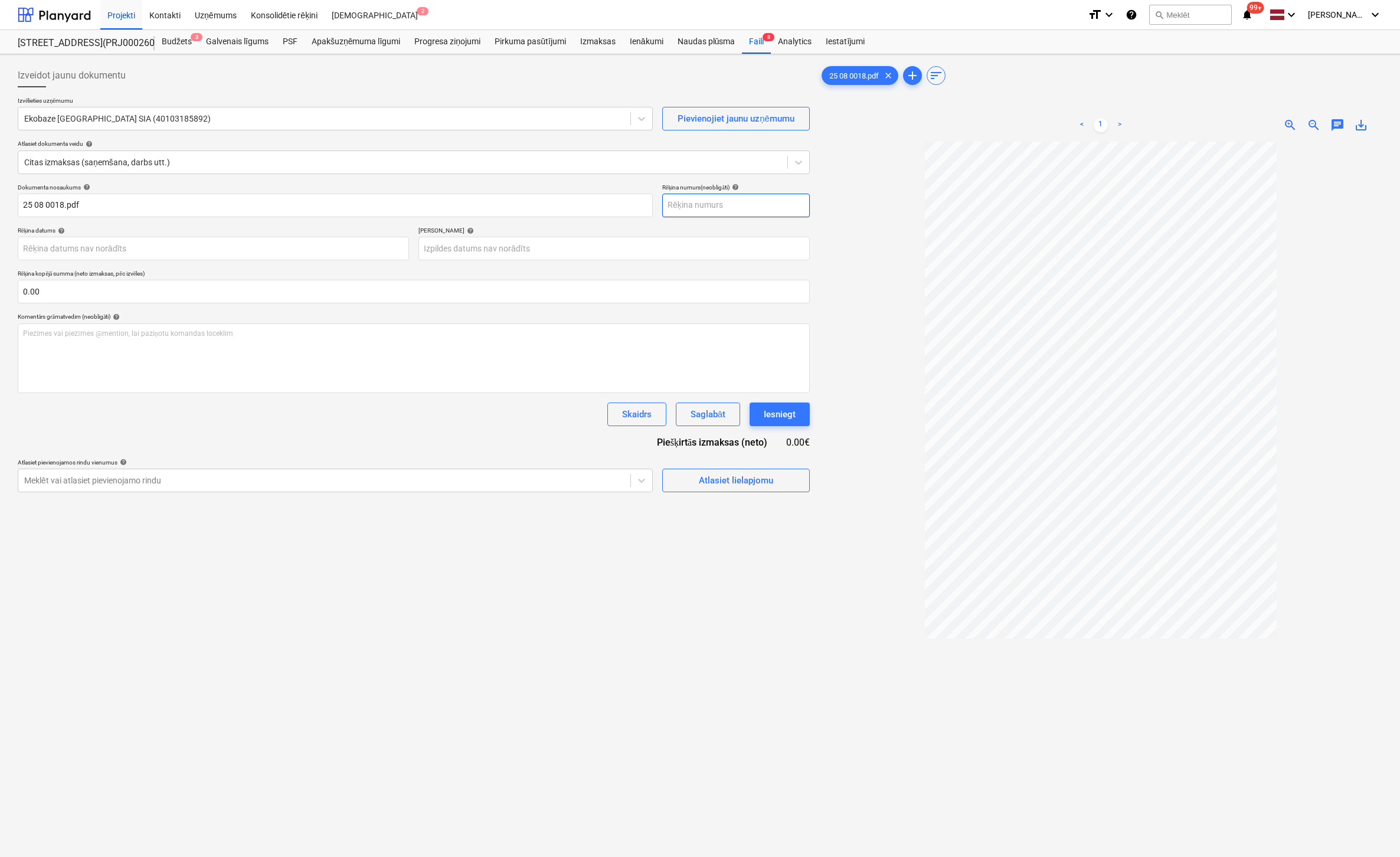
click at [715, 206] on input "text" at bounding box center [736, 205] width 148 height 23
type input "25/08/0018"
click at [330, 251] on body "Projekti Kontakti Uzņēmums Konsolidētie rēķini Iesūtne 2 format_size keyboard_a…" at bounding box center [700, 428] width 1400 height 857
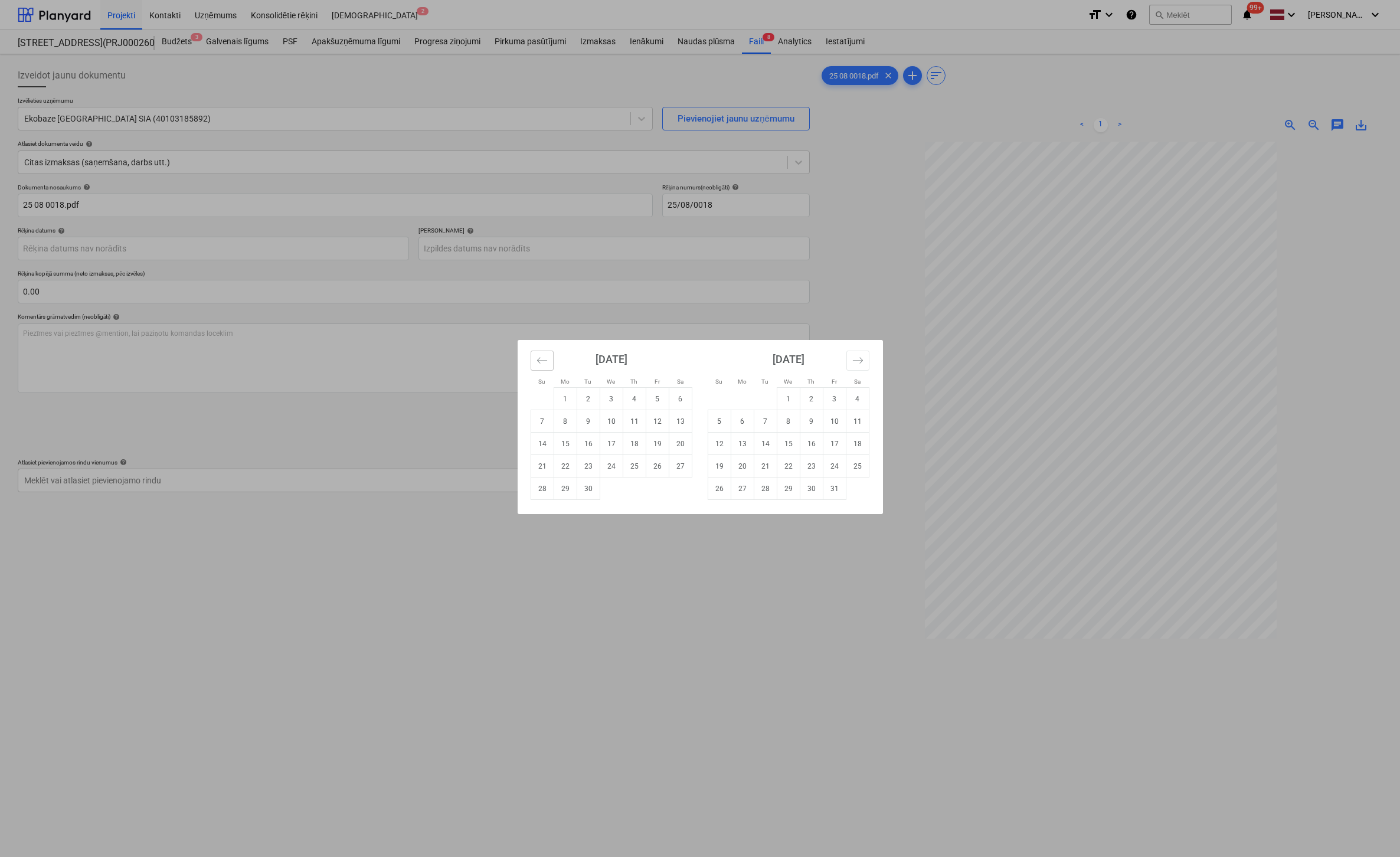
click at [539, 360] on icon "Move backward to switch to the previous month." at bounding box center [542, 360] width 10 height 6
click at [654, 486] on td "29" at bounding box center [657, 489] width 23 height 23
type input "[DATE]"
click at [506, 248] on body "Projekti Kontakti Uzņēmums Konsolidētie rēķini Iesūtne 2 format_size keyboard_a…" at bounding box center [700, 428] width 1400 height 857
click at [547, 486] on td "28" at bounding box center [542, 489] width 23 height 23
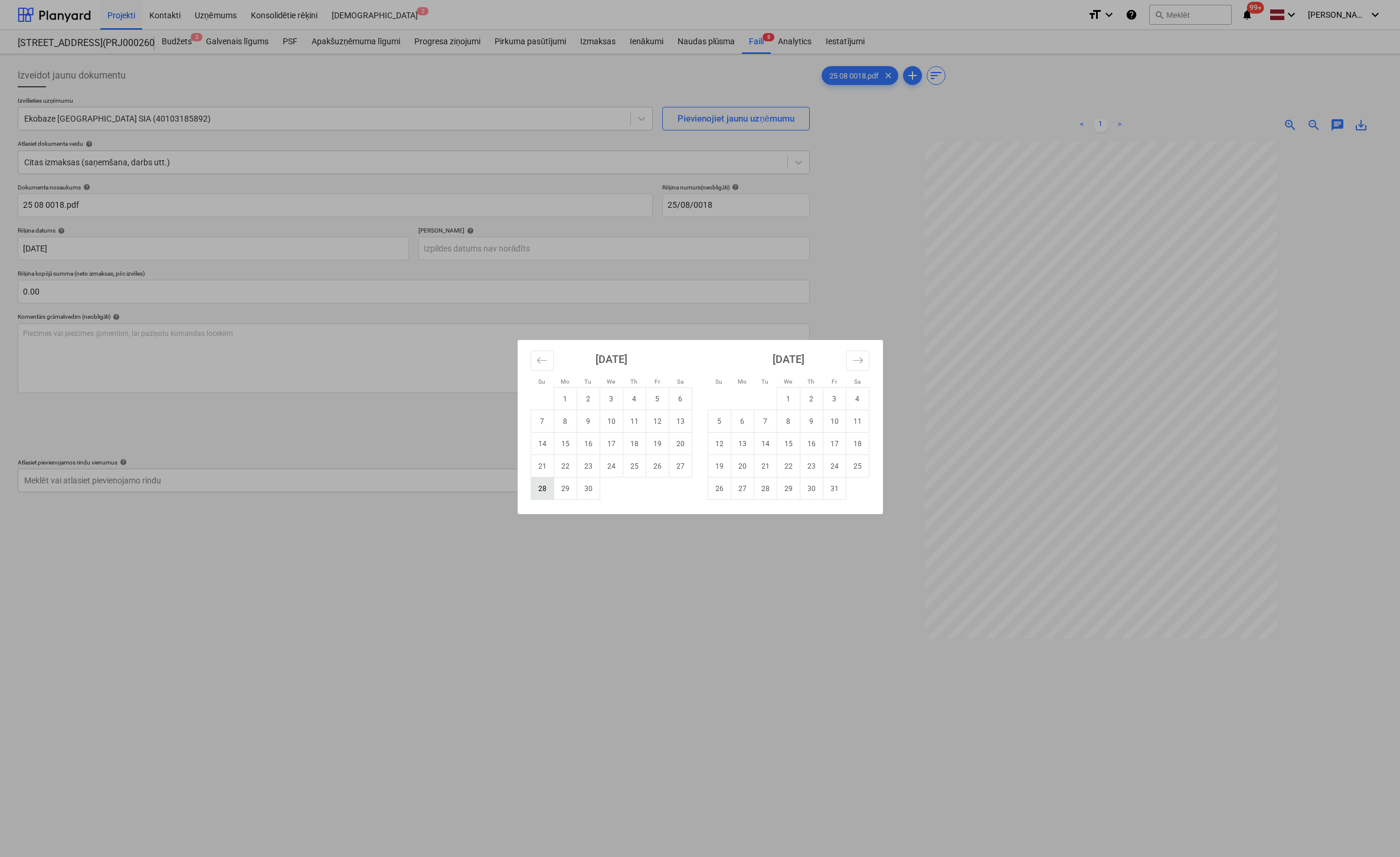
type input "[DATE]"
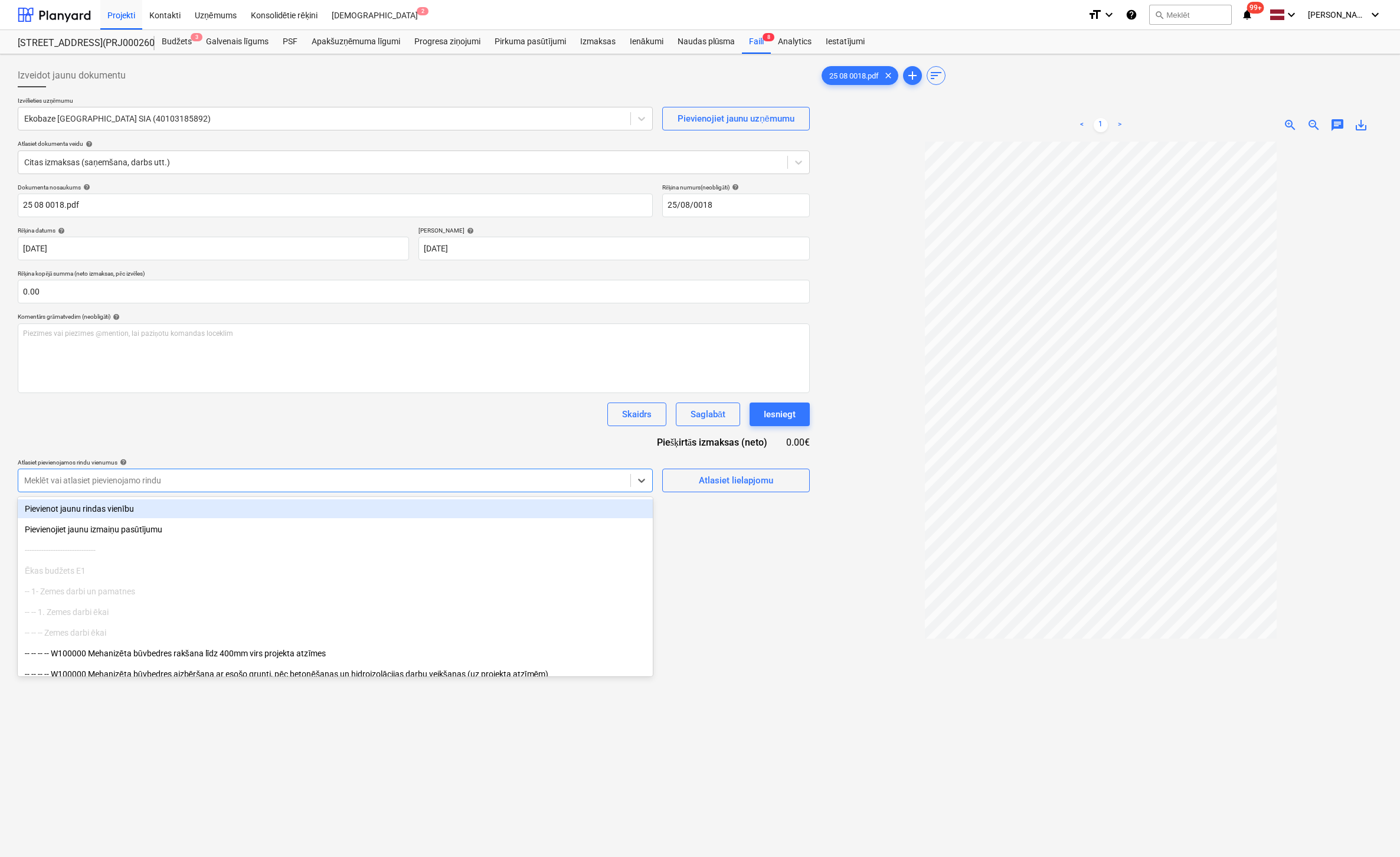
click at [515, 485] on div at bounding box center [324, 481] width 600 height 12
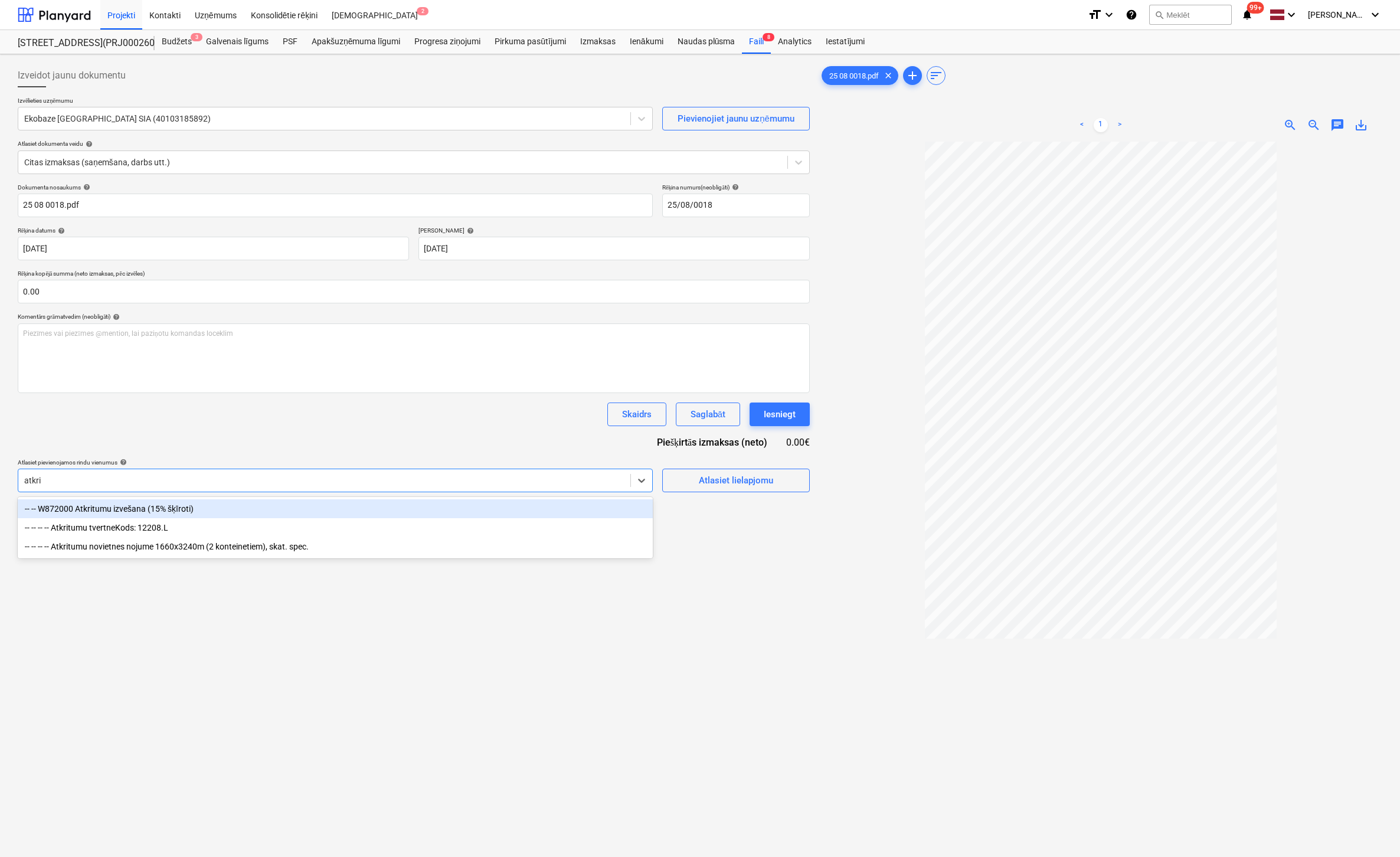
type input "atkrit"
click at [191, 507] on div "-- -- W872000 Atkritumu izvešana (15% šķīroti)" at bounding box center [335, 509] width 635 height 19
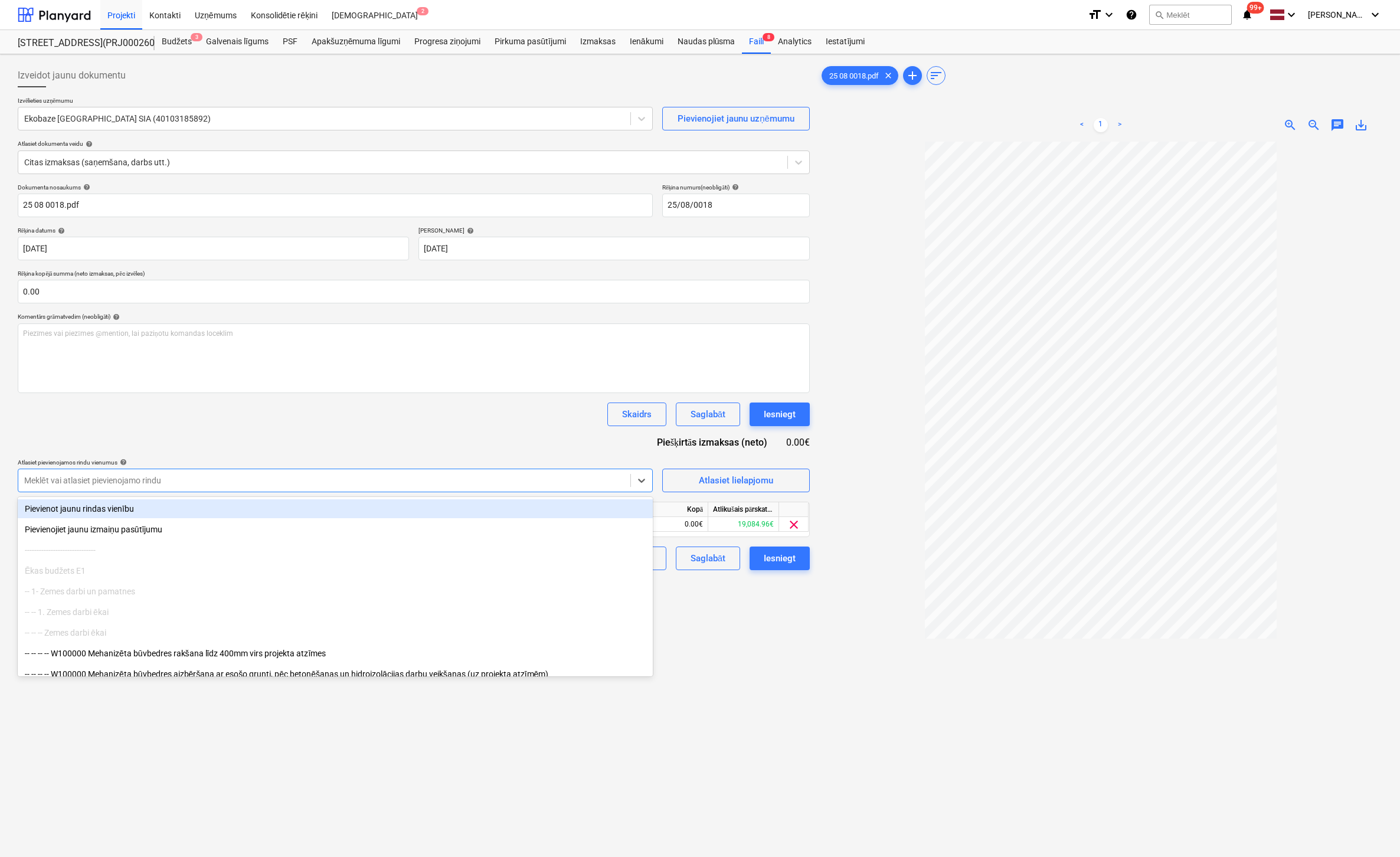
click at [828, 699] on div at bounding box center [1101, 553] width 563 height 824
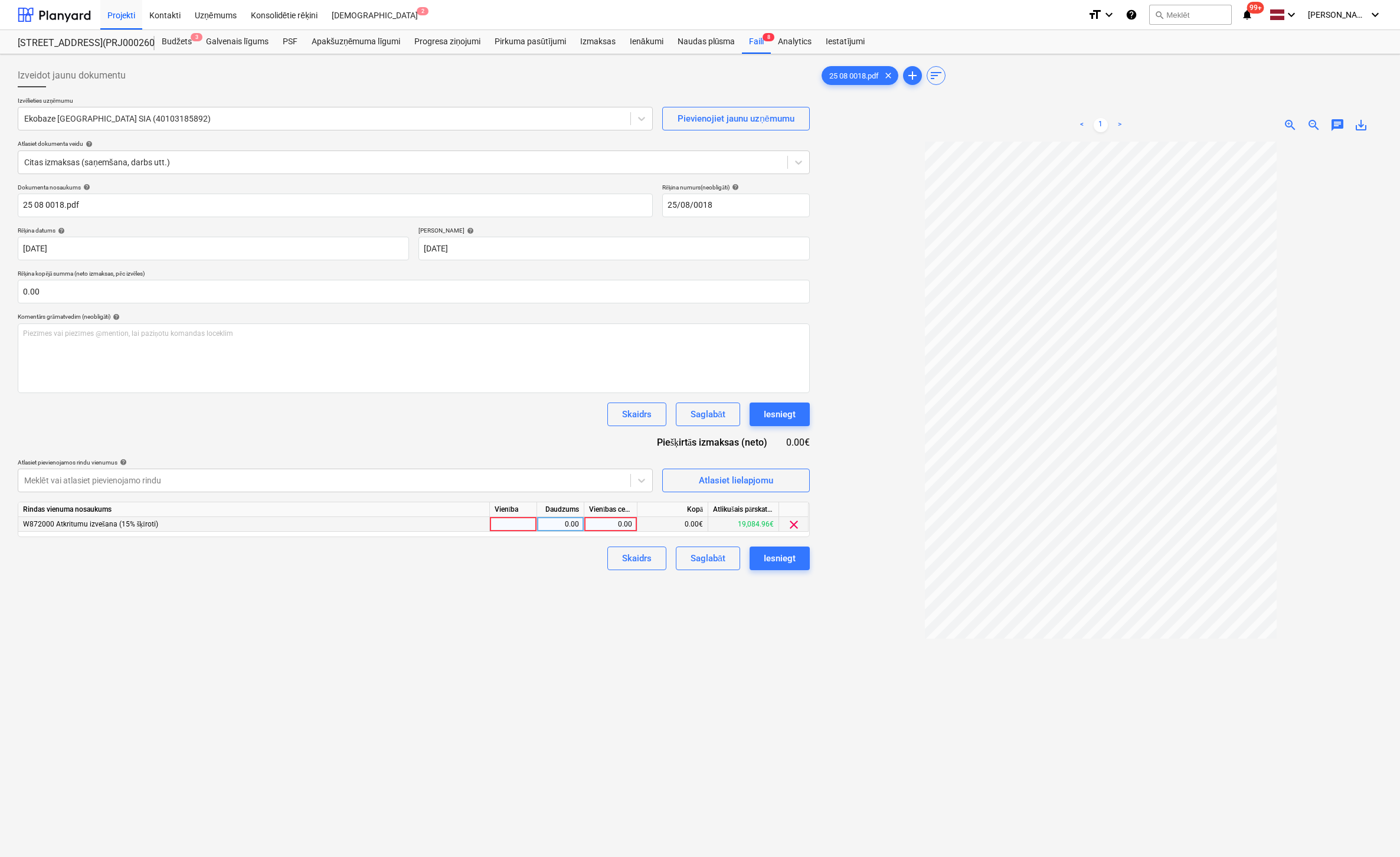
click at [621, 527] on div "0.00" at bounding box center [610, 524] width 43 height 15
type input "1200"
click at [668, 690] on div "Izveidot jaunu dokumentu Izvēlieties uzņēmumu Ekobaze [GEOGRAPHIC_DATA] SIA (40…" at bounding box center [414, 515] width 802 height 912
click at [785, 560] on div "Iesniegt" at bounding box center [780, 558] width 32 height 15
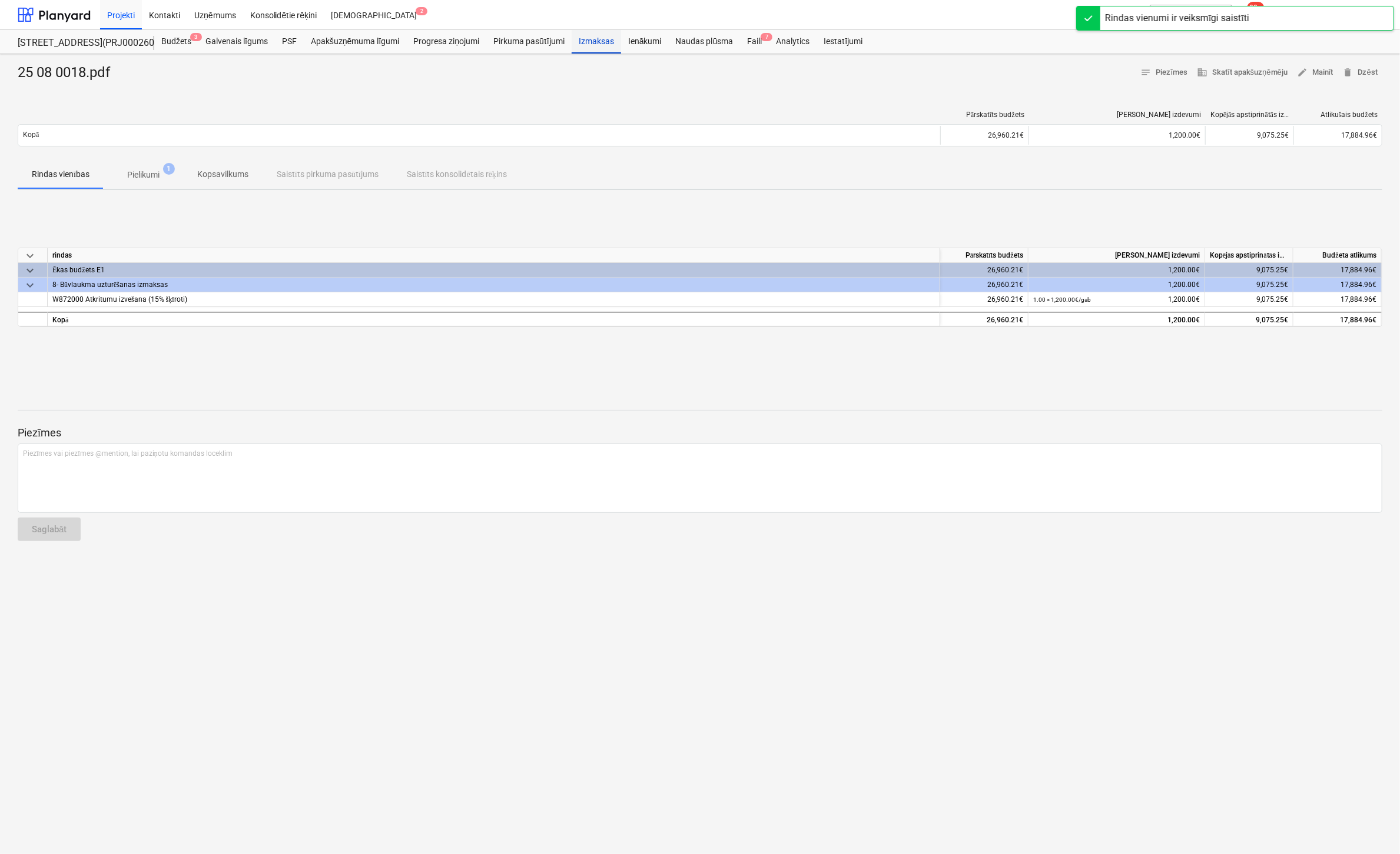
click at [589, 45] on div "Izmaksas" at bounding box center [597, 42] width 50 height 23
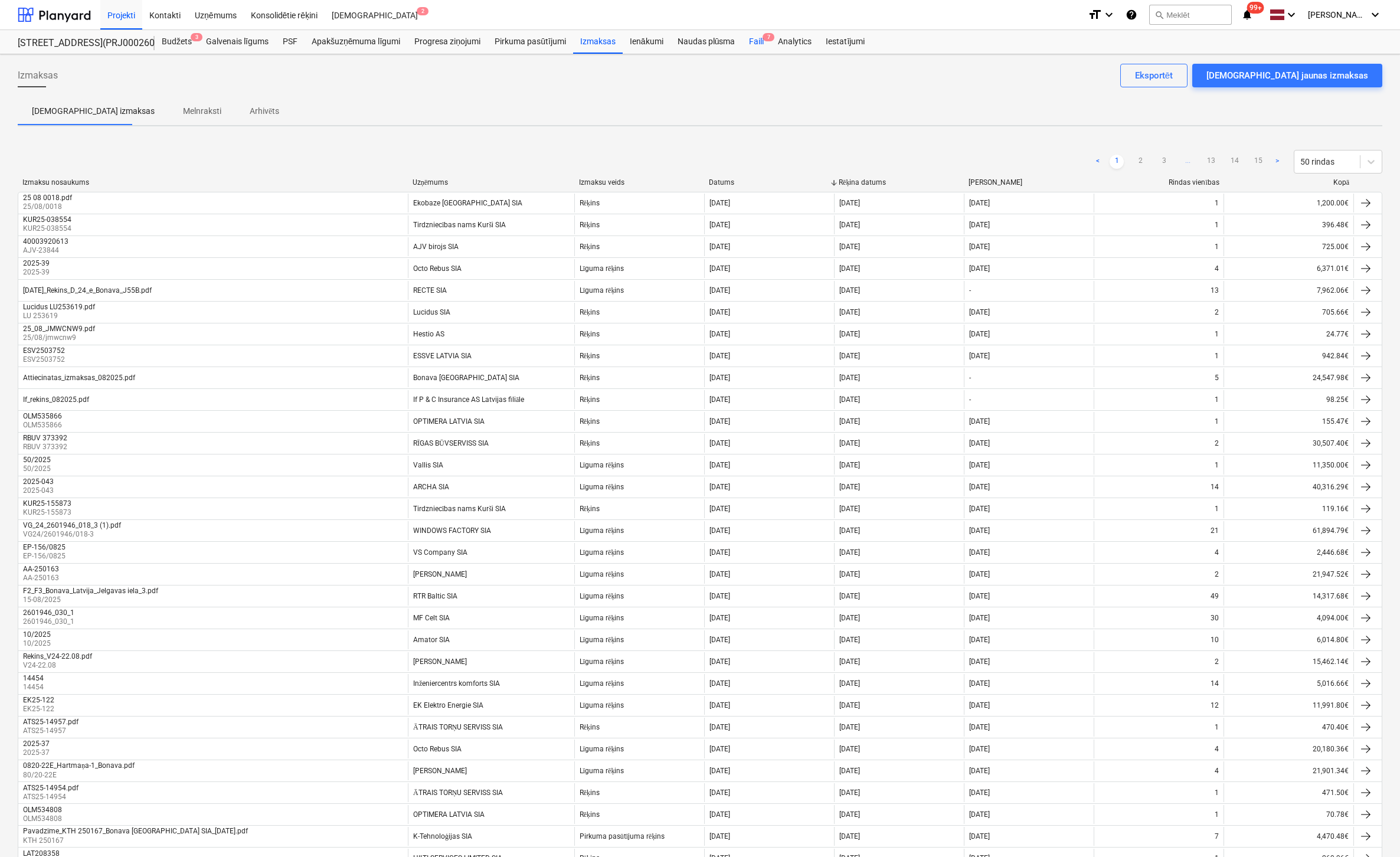
click at [754, 38] on div "Faili 7" at bounding box center [756, 42] width 29 height 23
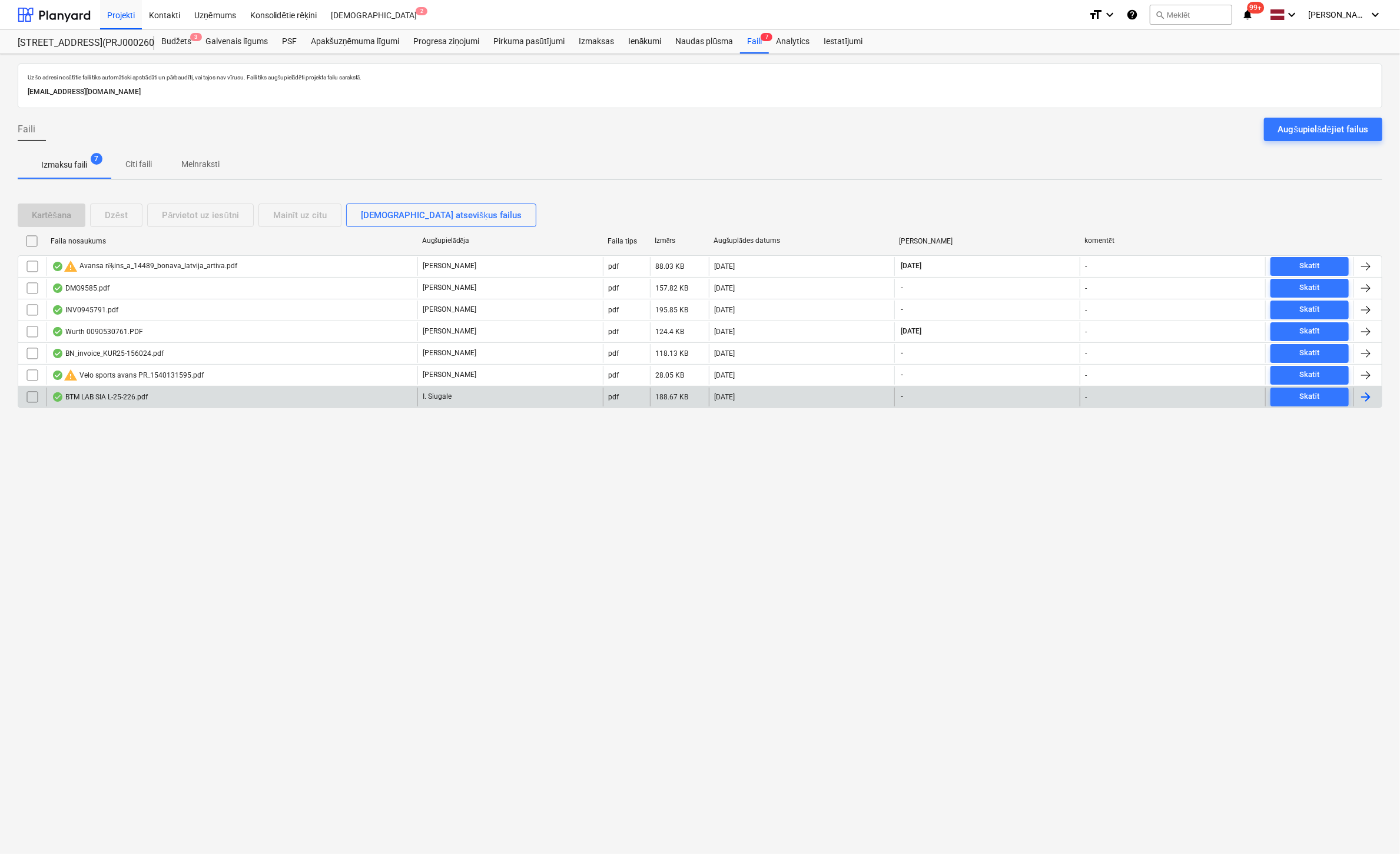
click at [96, 397] on div "BTM LAB SIA L-25-226.pdf" at bounding box center [99, 397] width 96 height 9
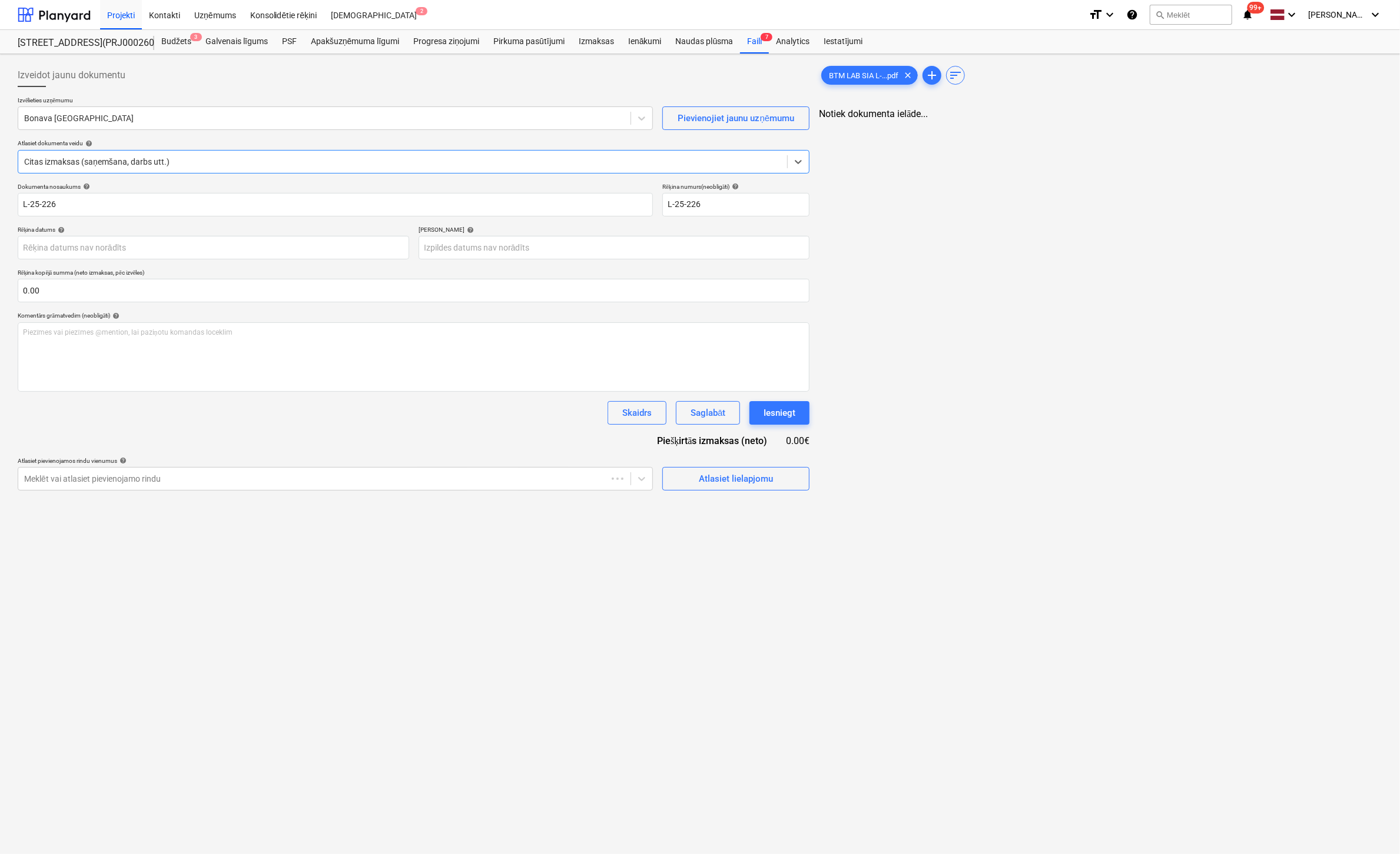
type input "L-25-226"
click at [1359, 126] on span "save_alt" at bounding box center [1357, 124] width 14 height 14
click at [1383, 196] on div "BTM LAB SIA L-...pdf clear add sort < 1 2 > zoom_in zoom_out chat 0 save_alt" at bounding box center [1098, 513] width 571 height 909
click at [1128, 122] on link ">" at bounding box center [1128, 124] width 14 height 14
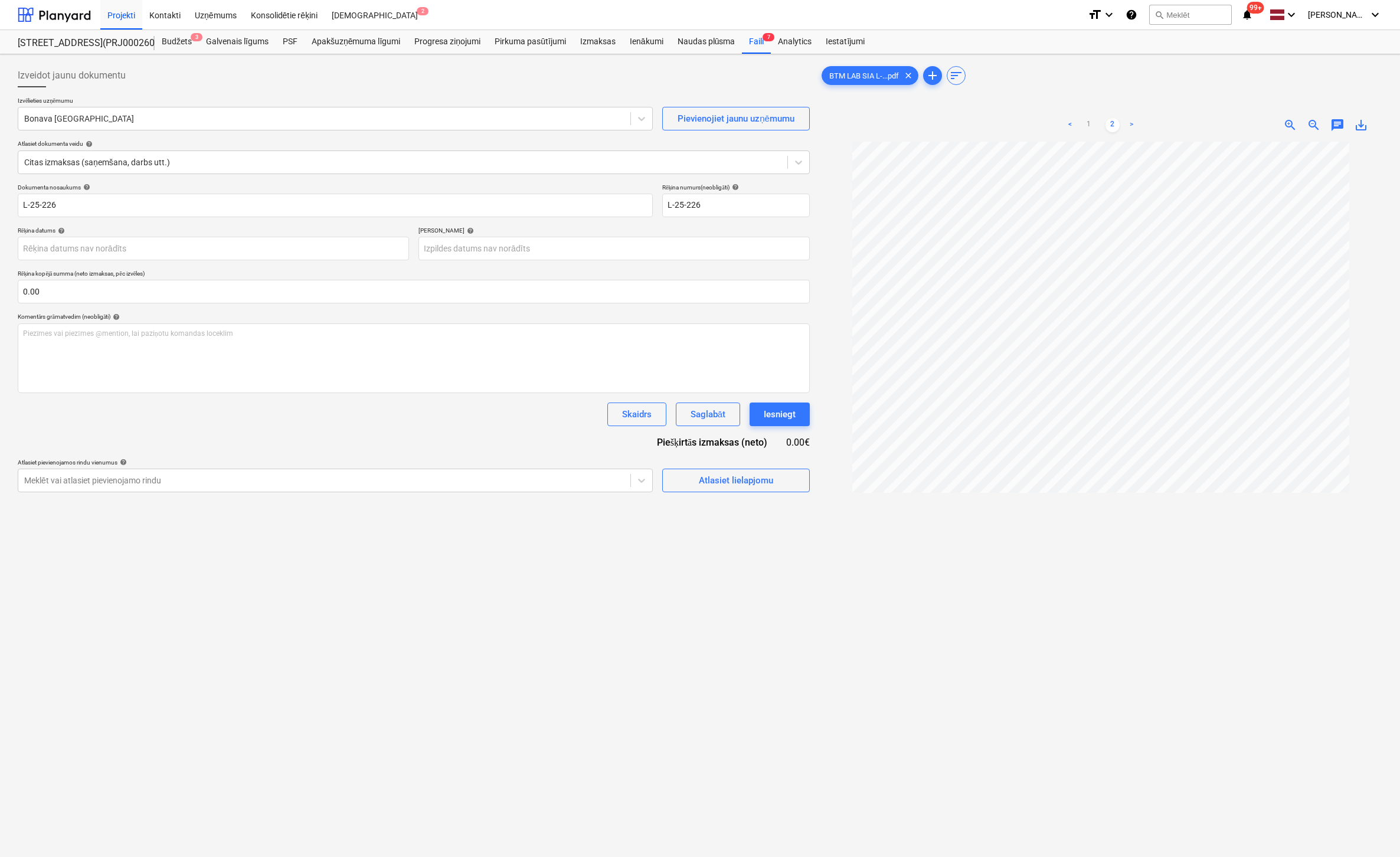
click at [1259, 99] on div at bounding box center [1101, 101] width 563 height 4
click at [760, 40] on div "Faili 7" at bounding box center [756, 42] width 29 height 23
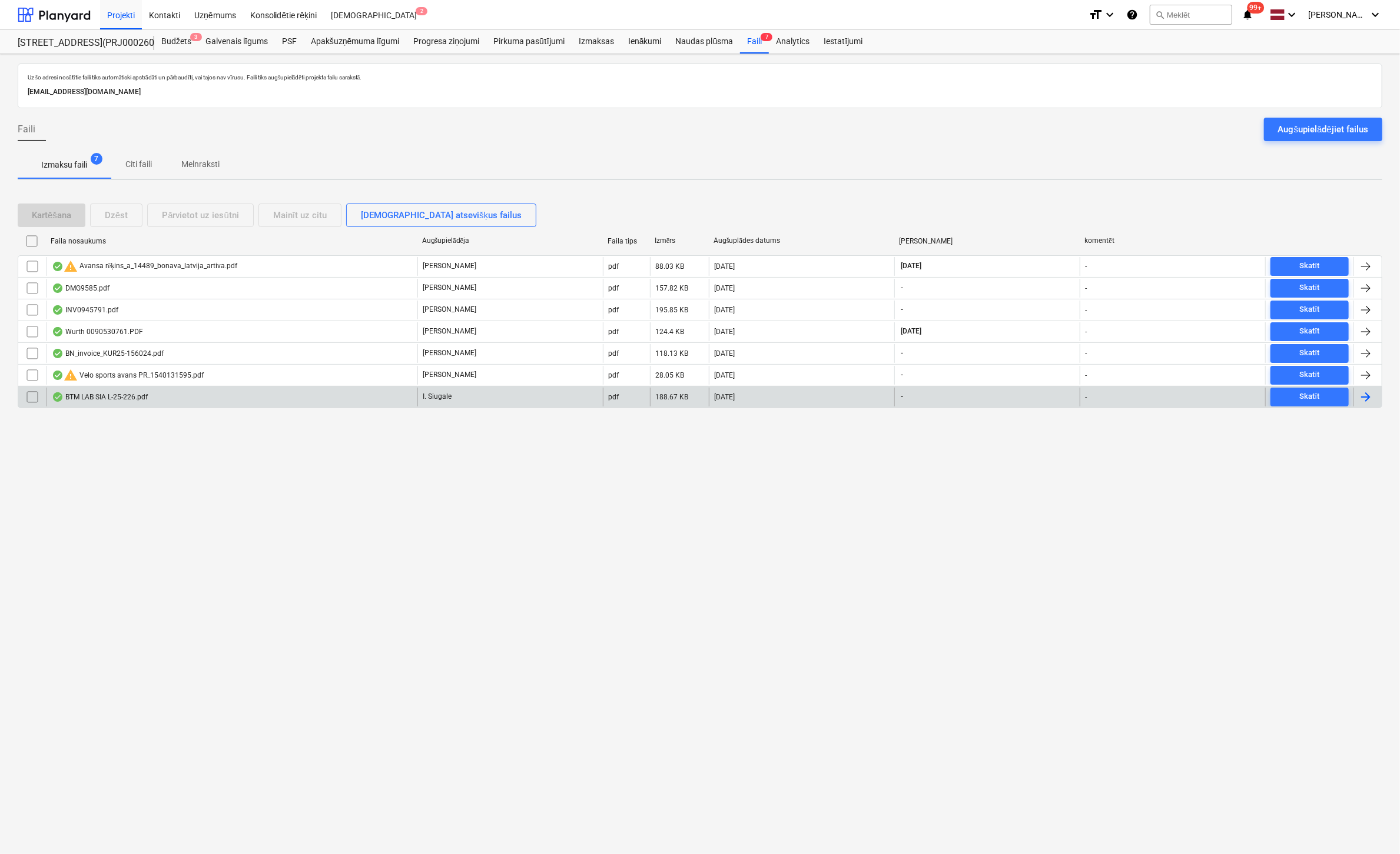
click at [34, 393] on input "checkbox" at bounding box center [32, 397] width 19 height 19
click at [111, 209] on div "Dzēst" at bounding box center [115, 215] width 23 height 15
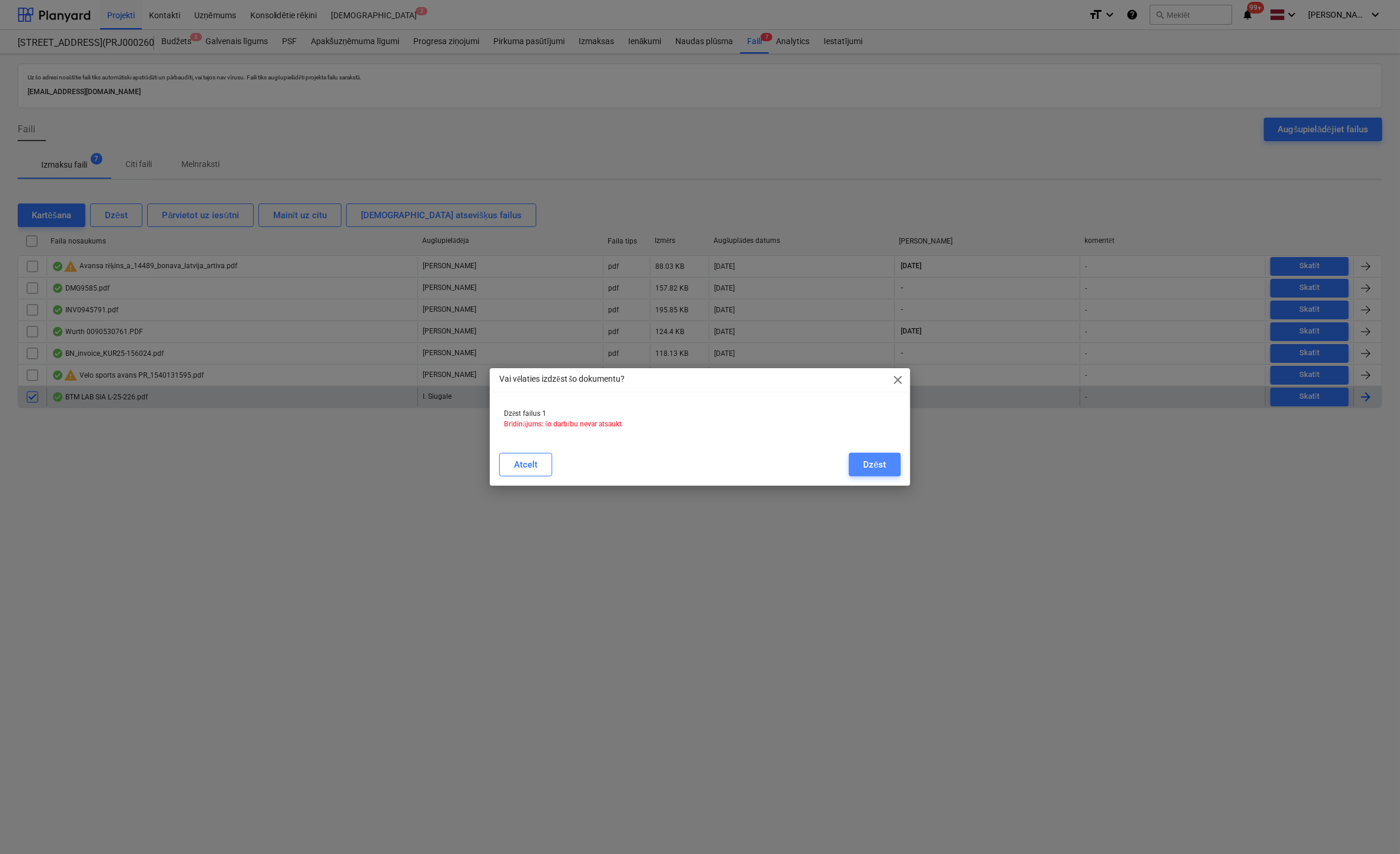
click at [871, 468] on div "Dzēst" at bounding box center [874, 464] width 23 height 15
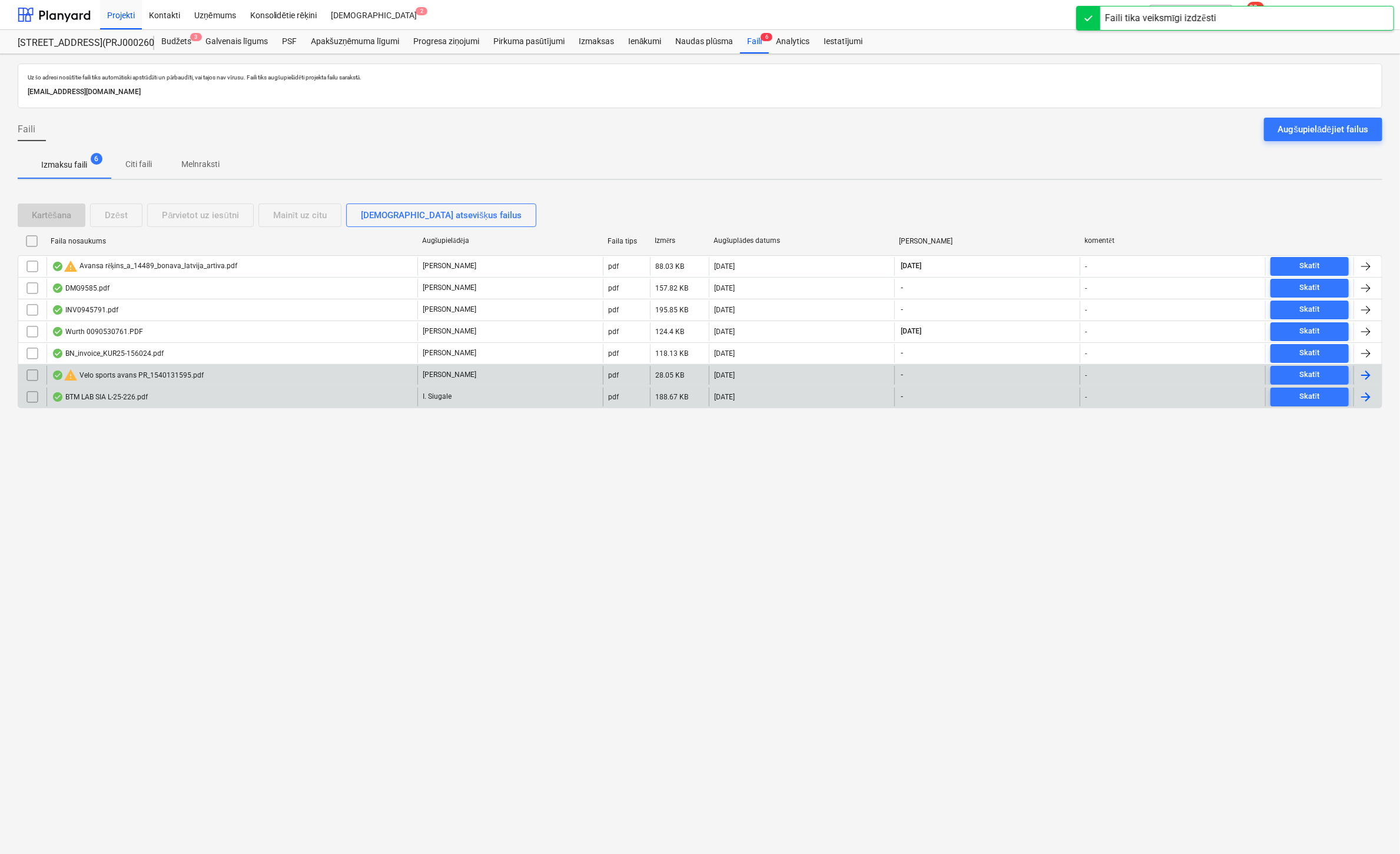
click at [142, 372] on div "warning Velo sports [PERSON_NAME] PR_1540131595.pdf" at bounding box center [128, 375] width 152 height 14
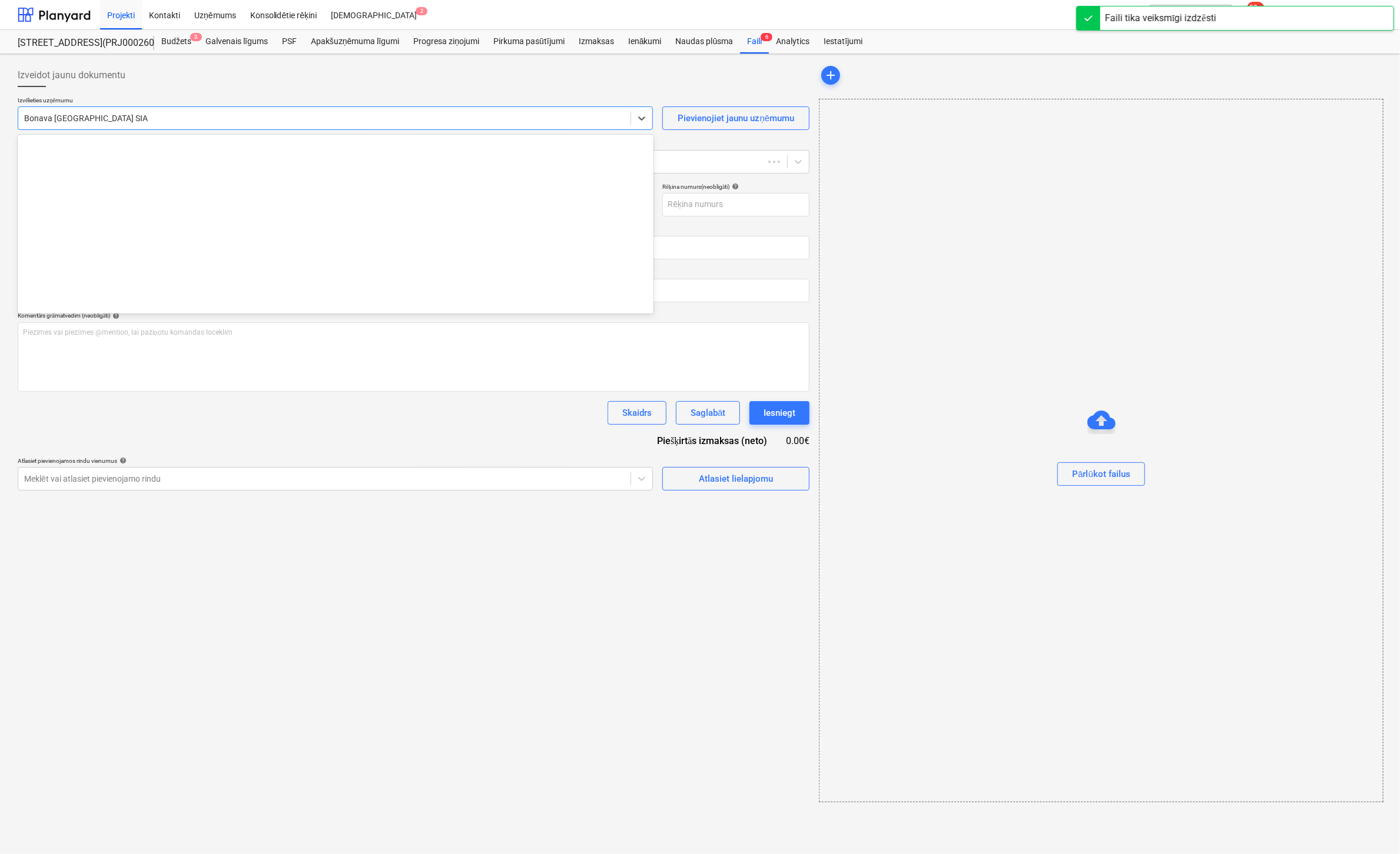
click at [274, 121] on div at bounding box center [324, 118] width 600 height 12
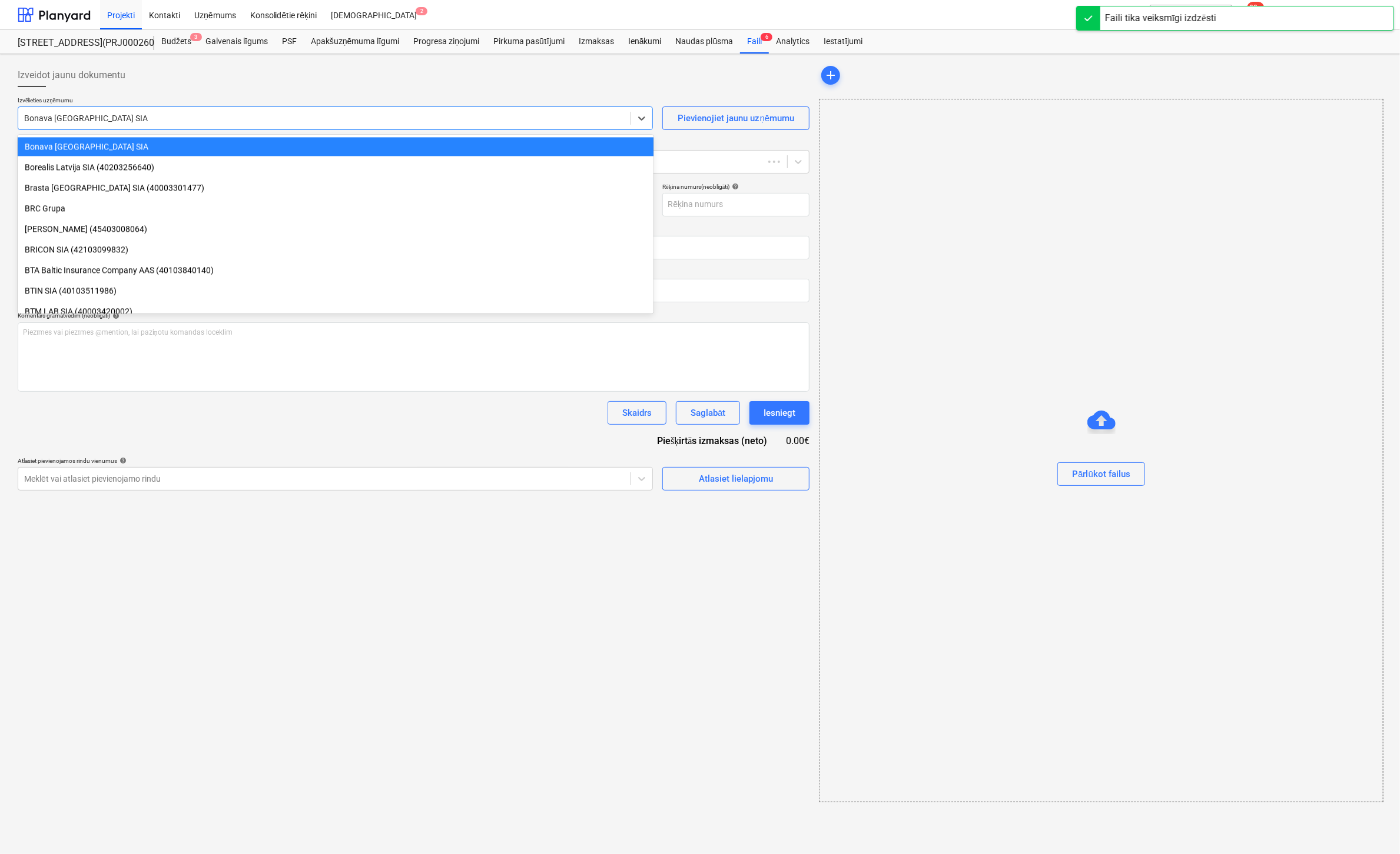
type input "1"
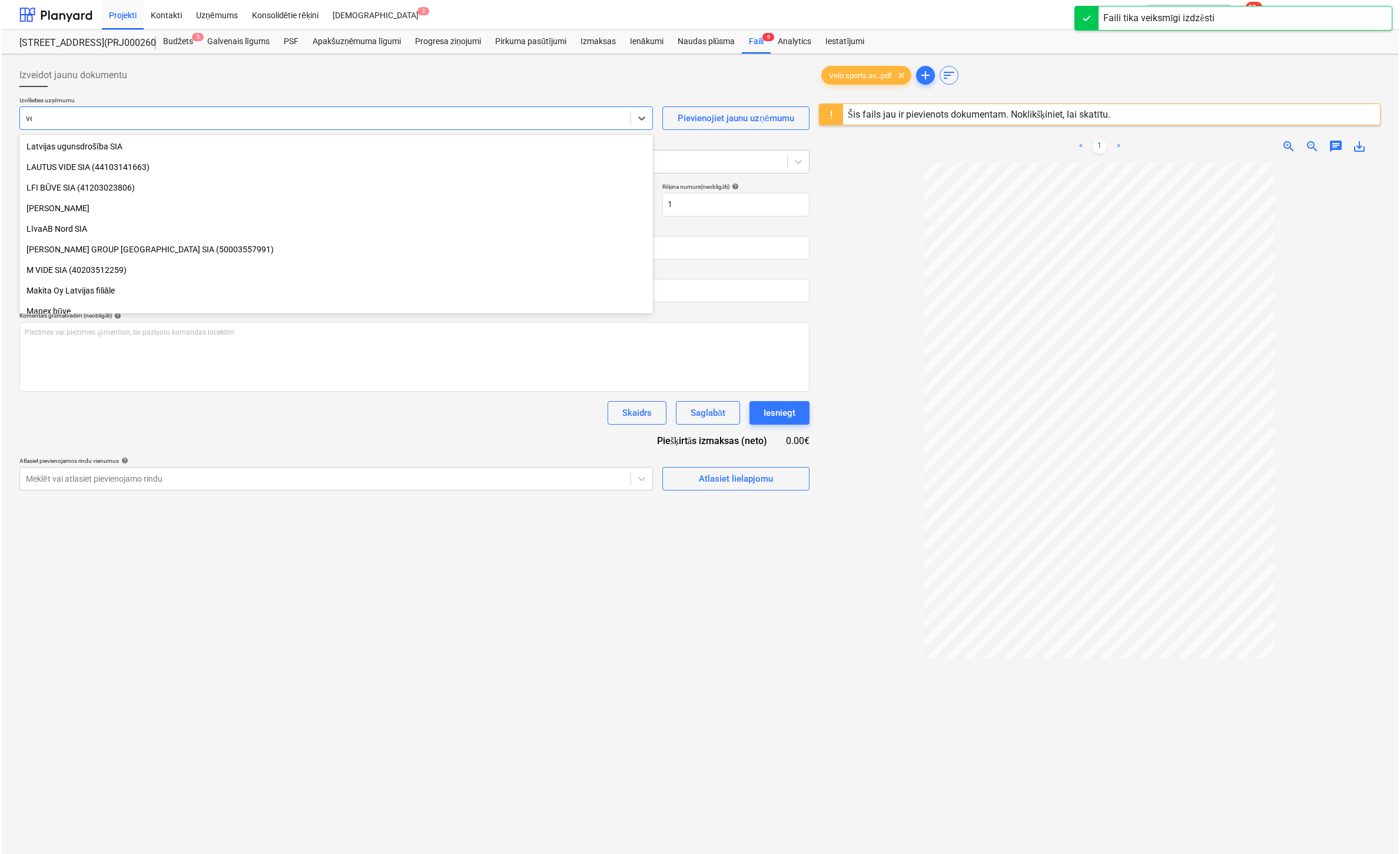
scroll to position [955, 0]
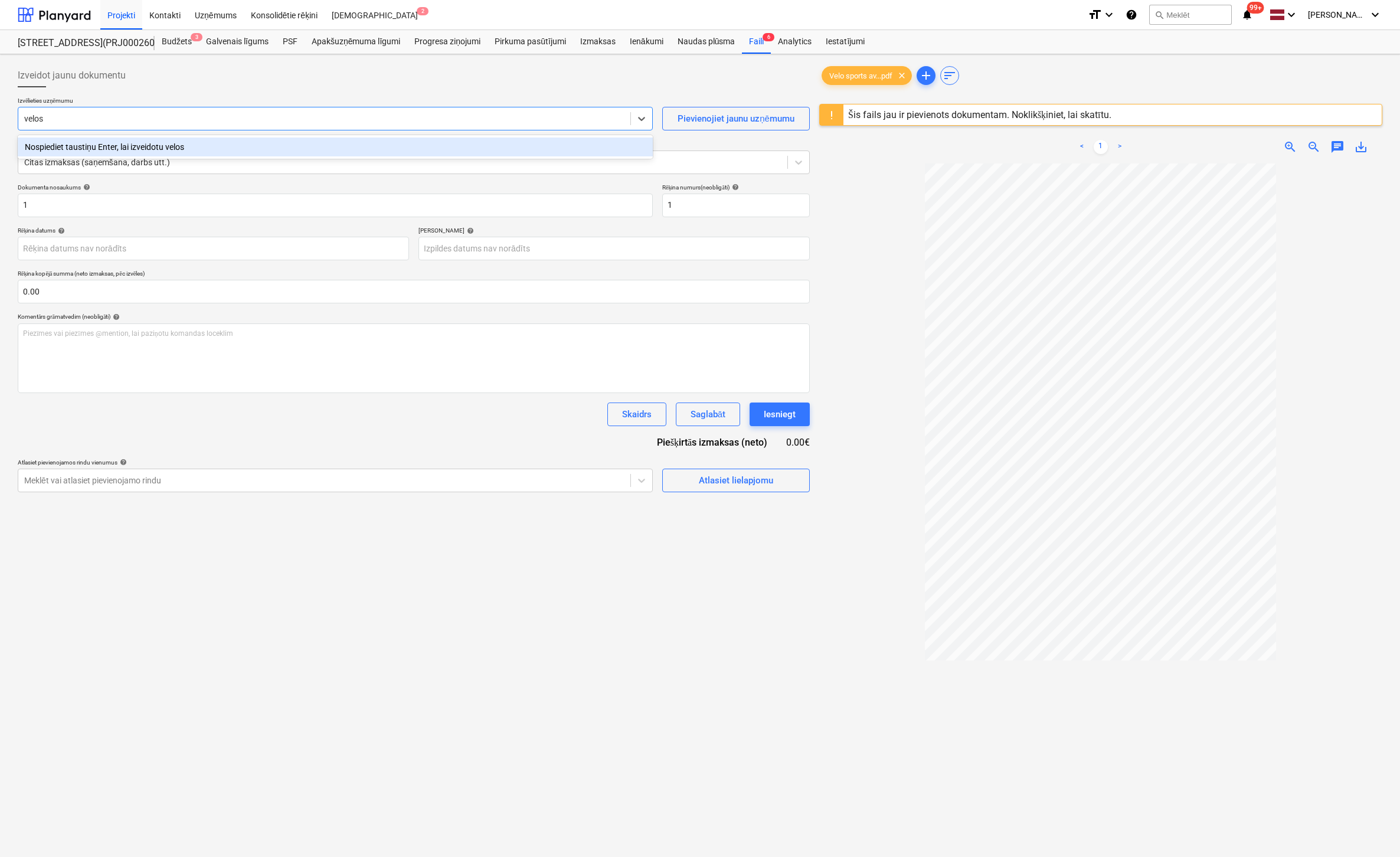
type input "velo"
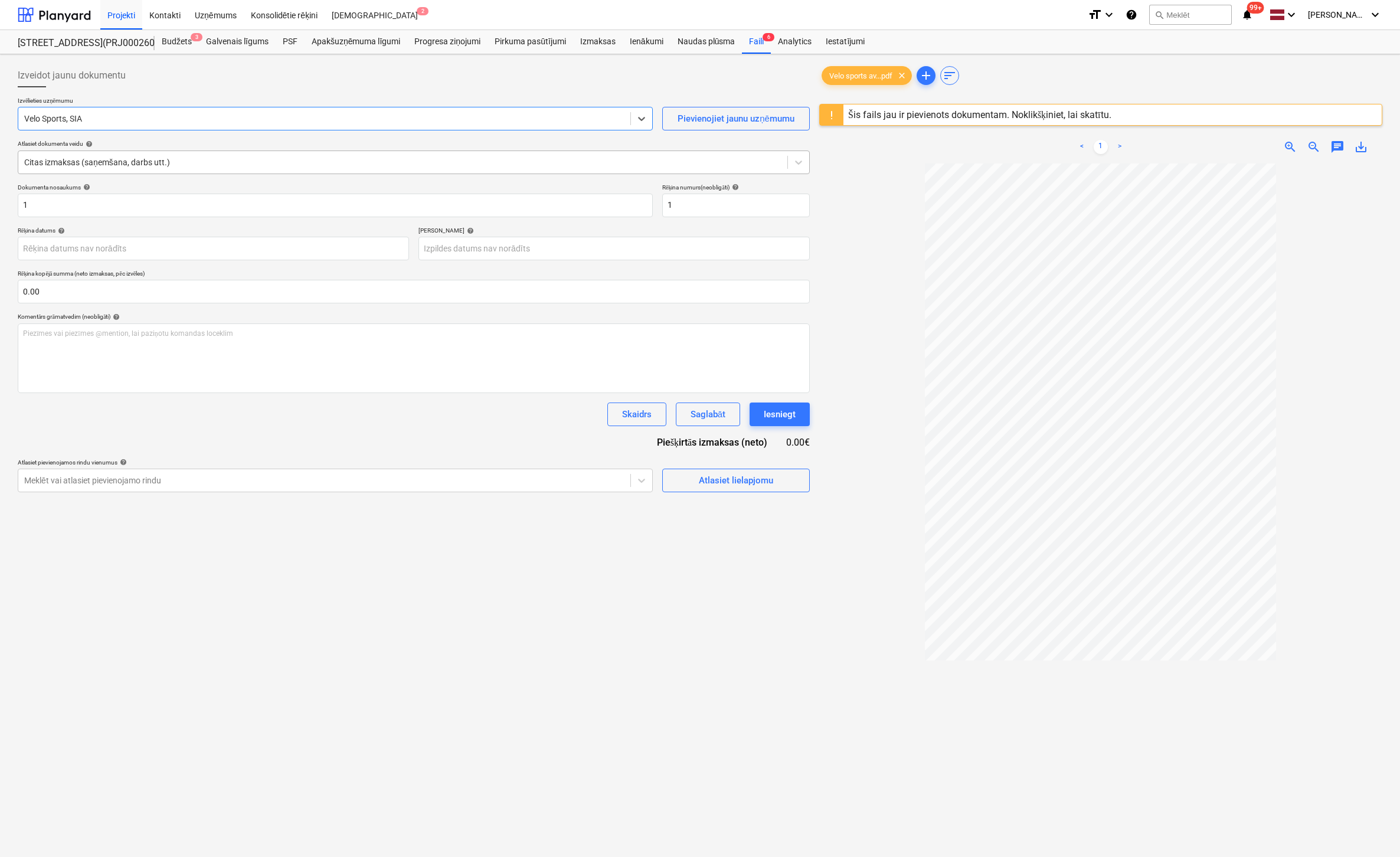
click at [257, 163] on div at bounding box center [403, 163] width 757 height 12
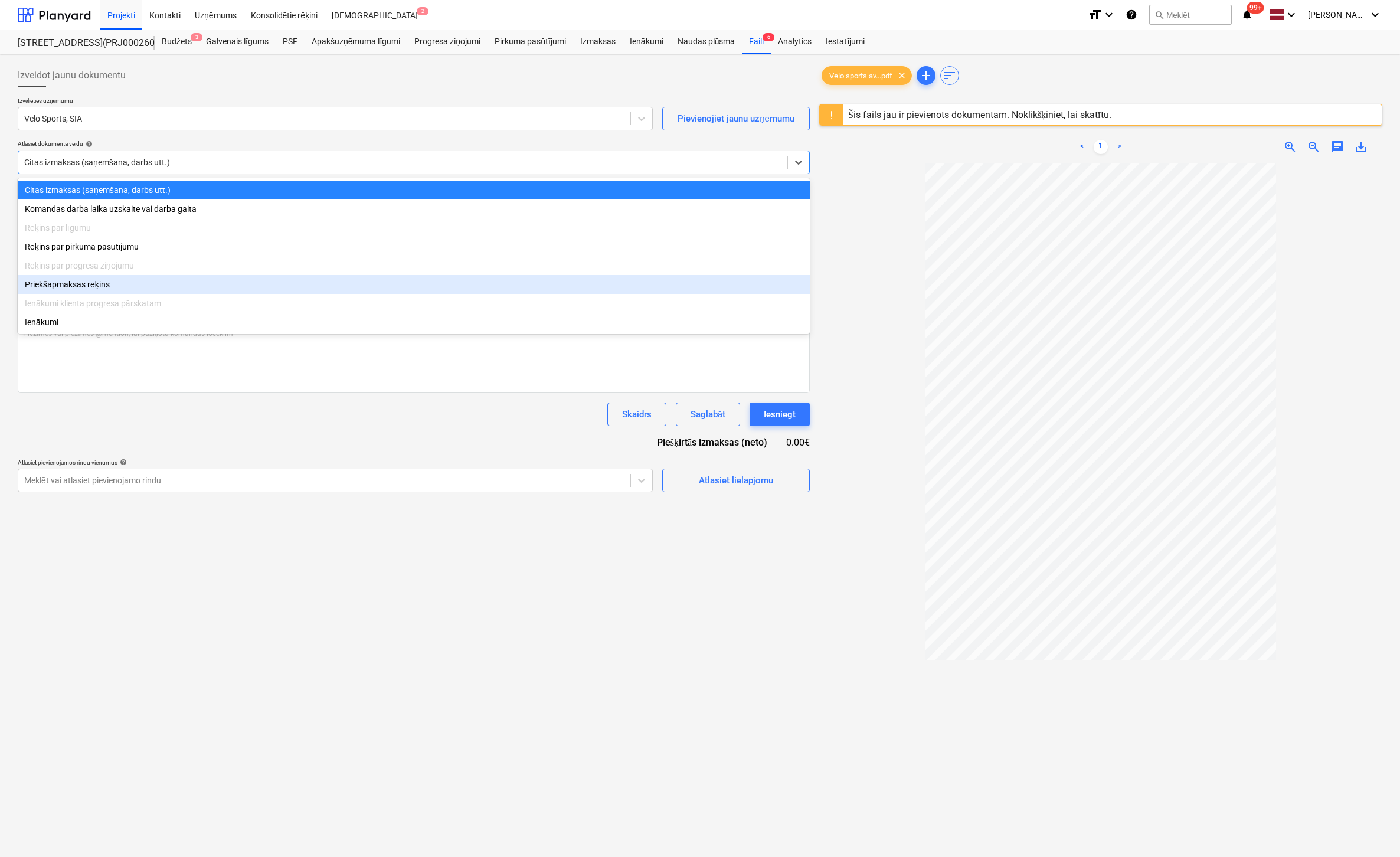
click at [81, 289] on div "Priekšapmaksas rēķins" at bounding box center [414, 285] width 792 height 19
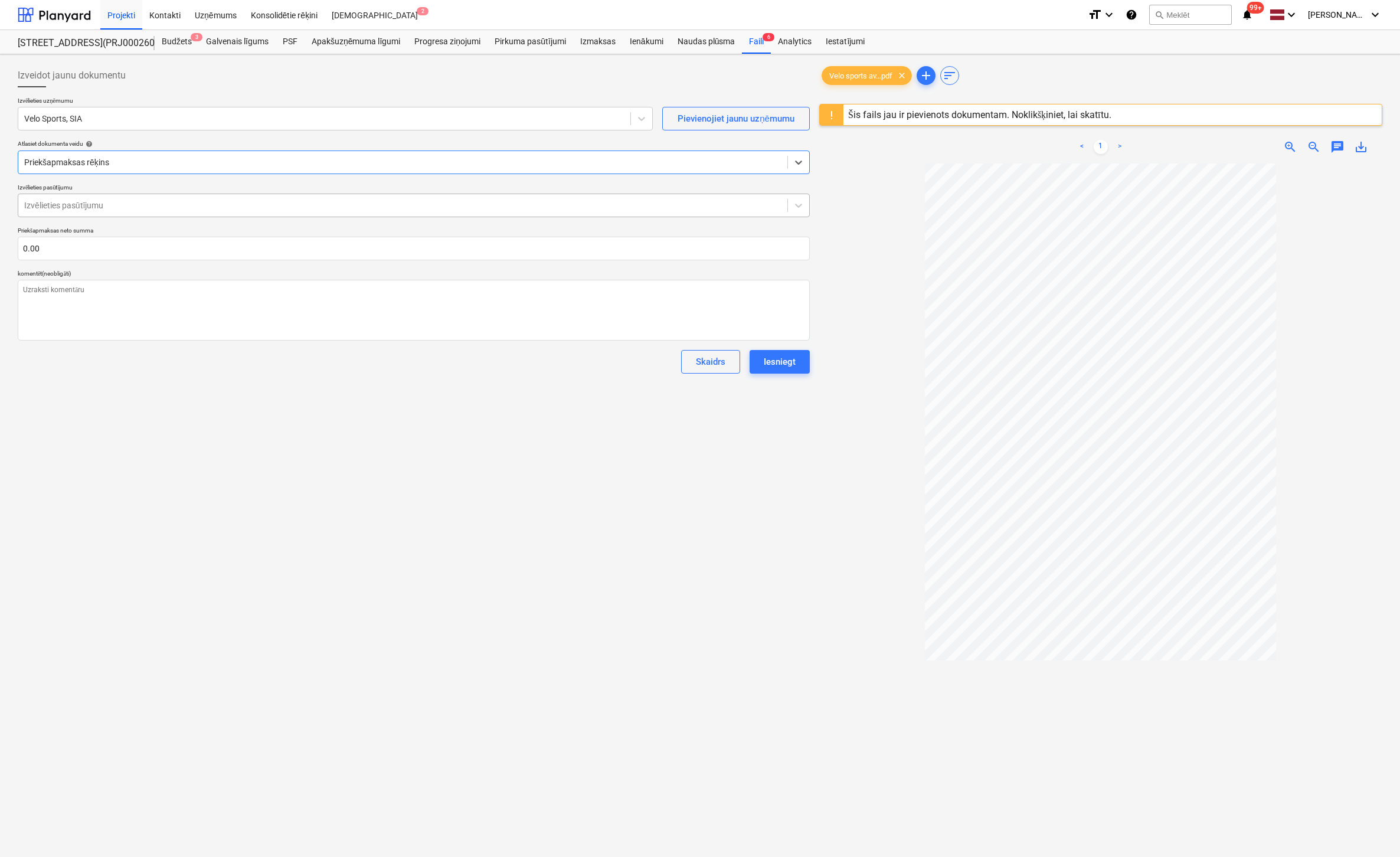
click at [111, 202] on div at bounding box center [403, 205] width 757 height 12
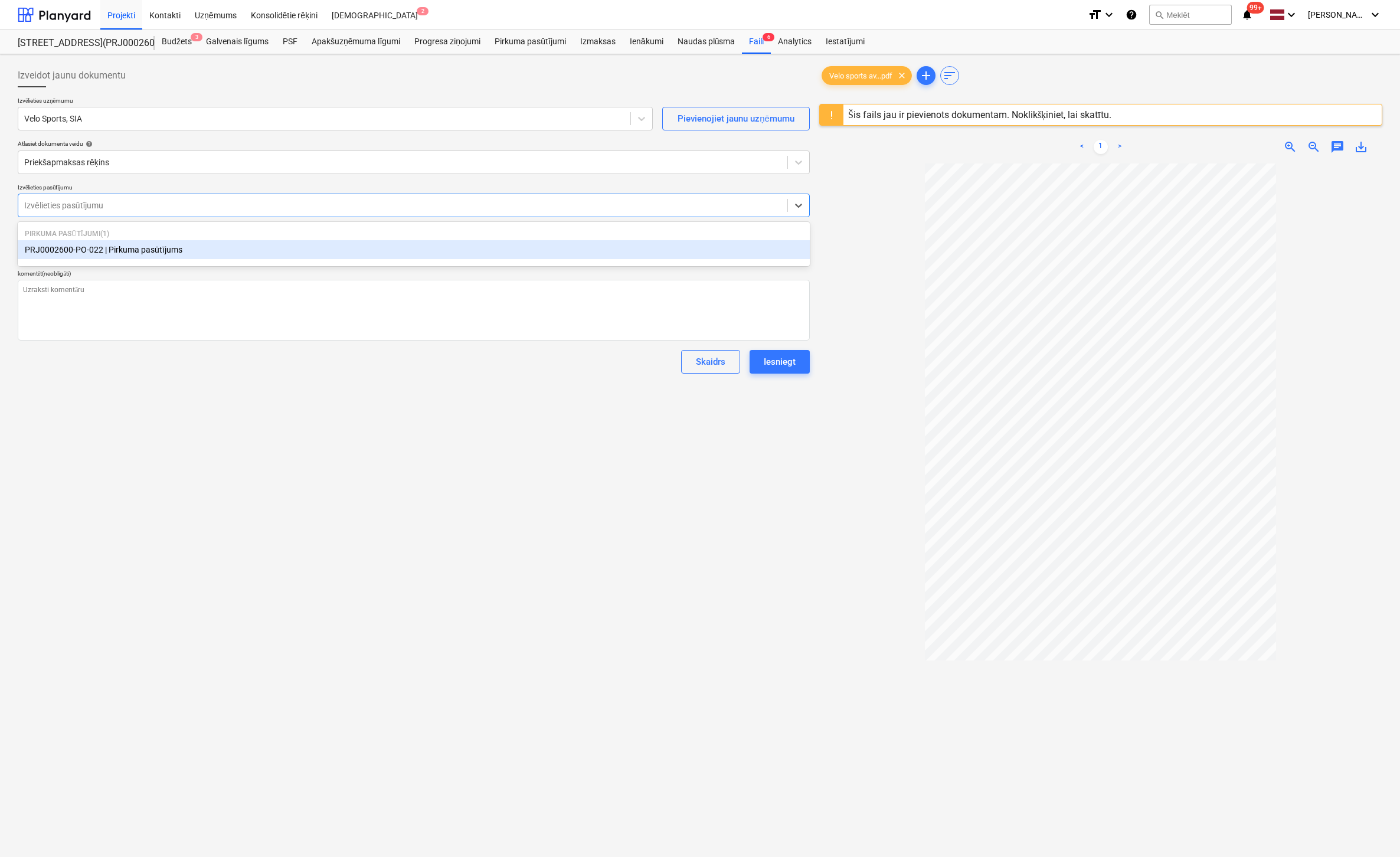
click at [65, 260] on div "Pirkuma pasūtījumi ( 1 ) PRJ0002600-PO-022 | Pirkuma pasūtījums" at bounding box center [414, 244] width 792 height 40
click at [68, 251] on div "PRJ0002600-PO-022 | Pirkuma pasūtījums" at bounding box center [414, 250] width 792 height 19
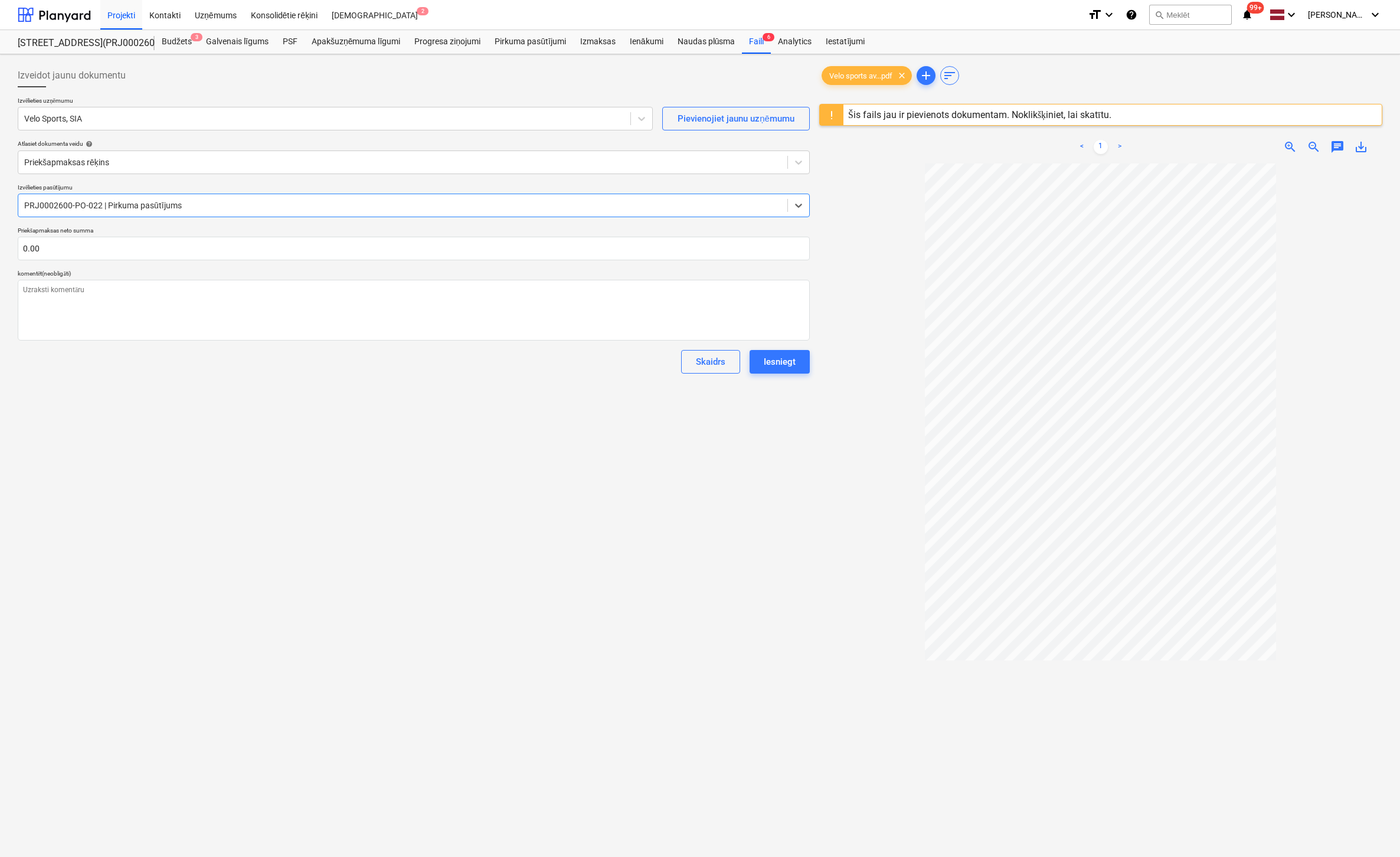
type textarea "x"
click at [260, 254] on input "text" at bounding box center [414, 248] width 792 height 23
type textarea "x"
type input "4"
type textarea "x"
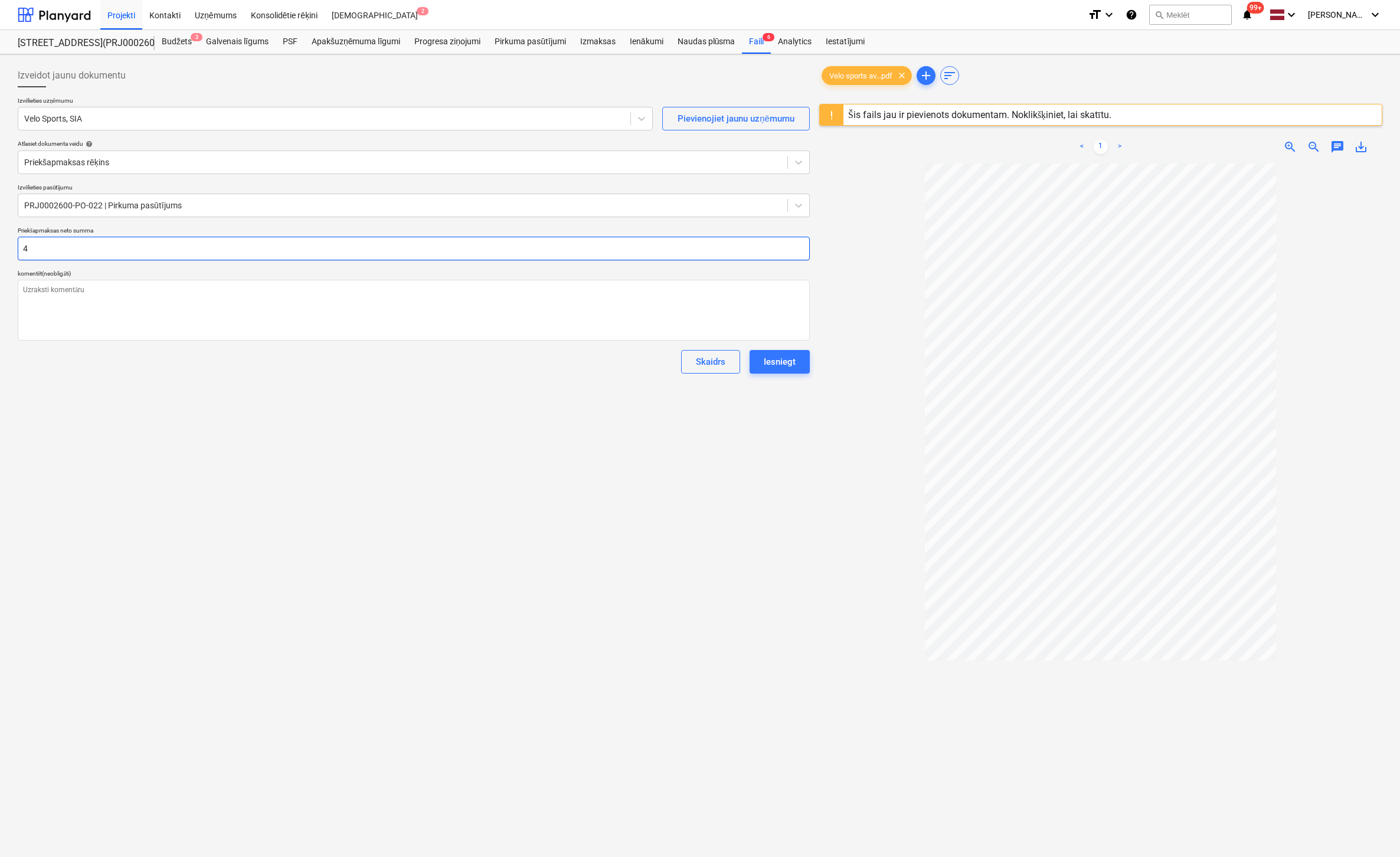
type input "42"
type textarea "x"
type input "420"
type textarea "x"
type input "420."
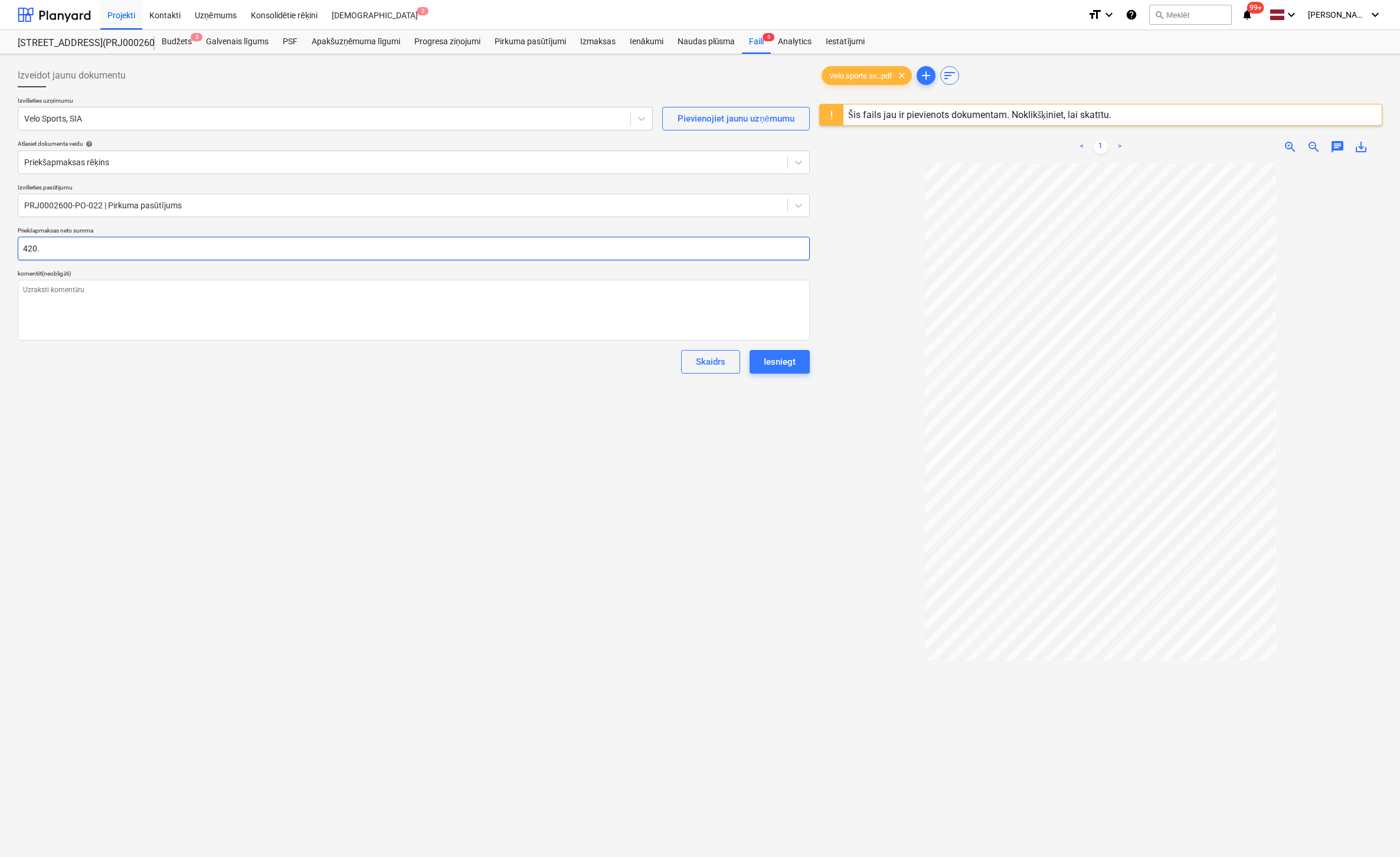
type textarea "x"
type input "420.7"
type textarea "x"
type input "420.79"
click at [442, 490] on div "Izveidot jaunu dokumentu Izvēlieties uzņēmumu Velo Sports, SIA Pievienojiet jau…" at bounding box center [414, 526] width 802 height 933
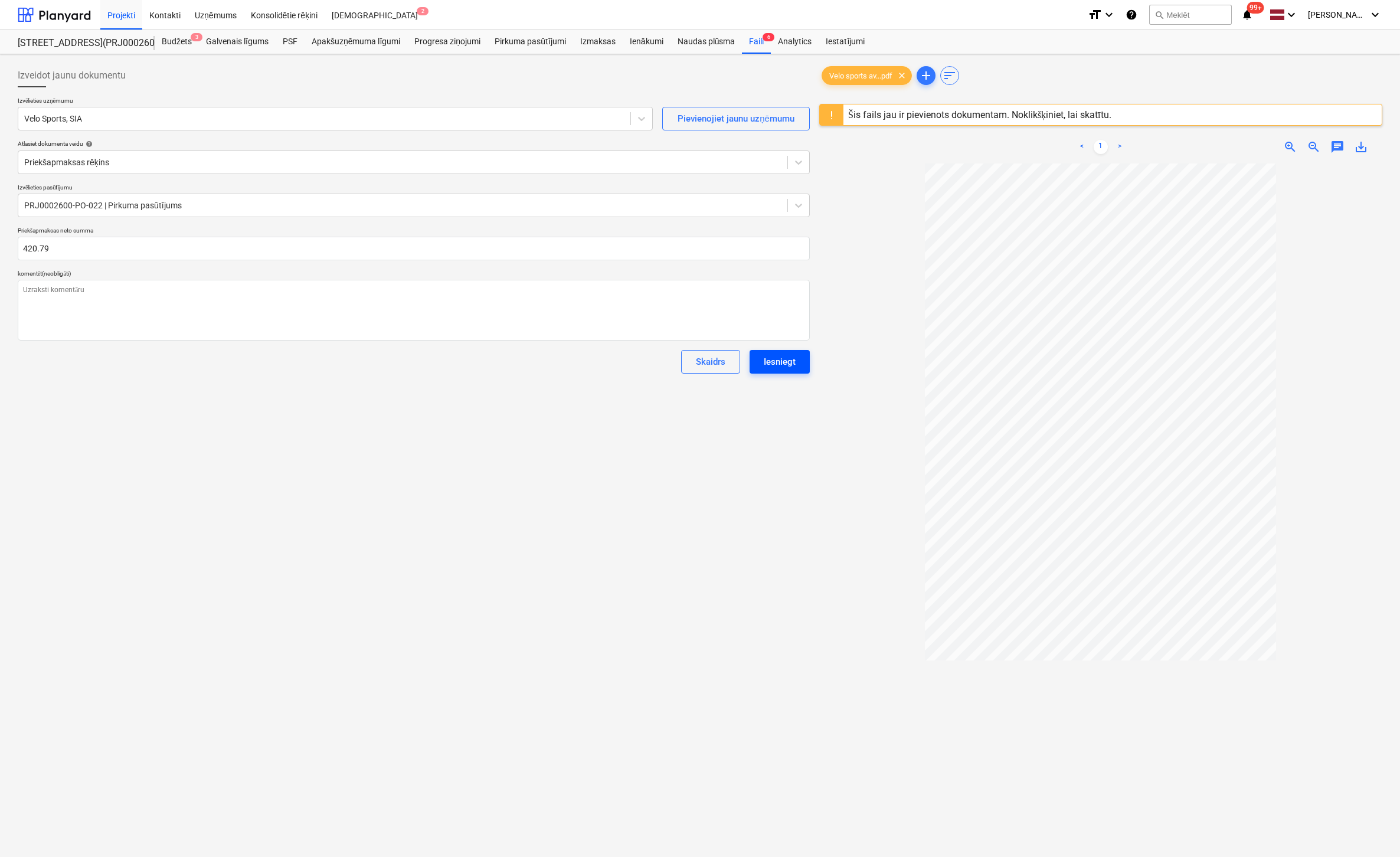
click at [775, 367] on div "Iesniegt" at bounding box center [780, 362] width 32 height 15
type textarea "x"
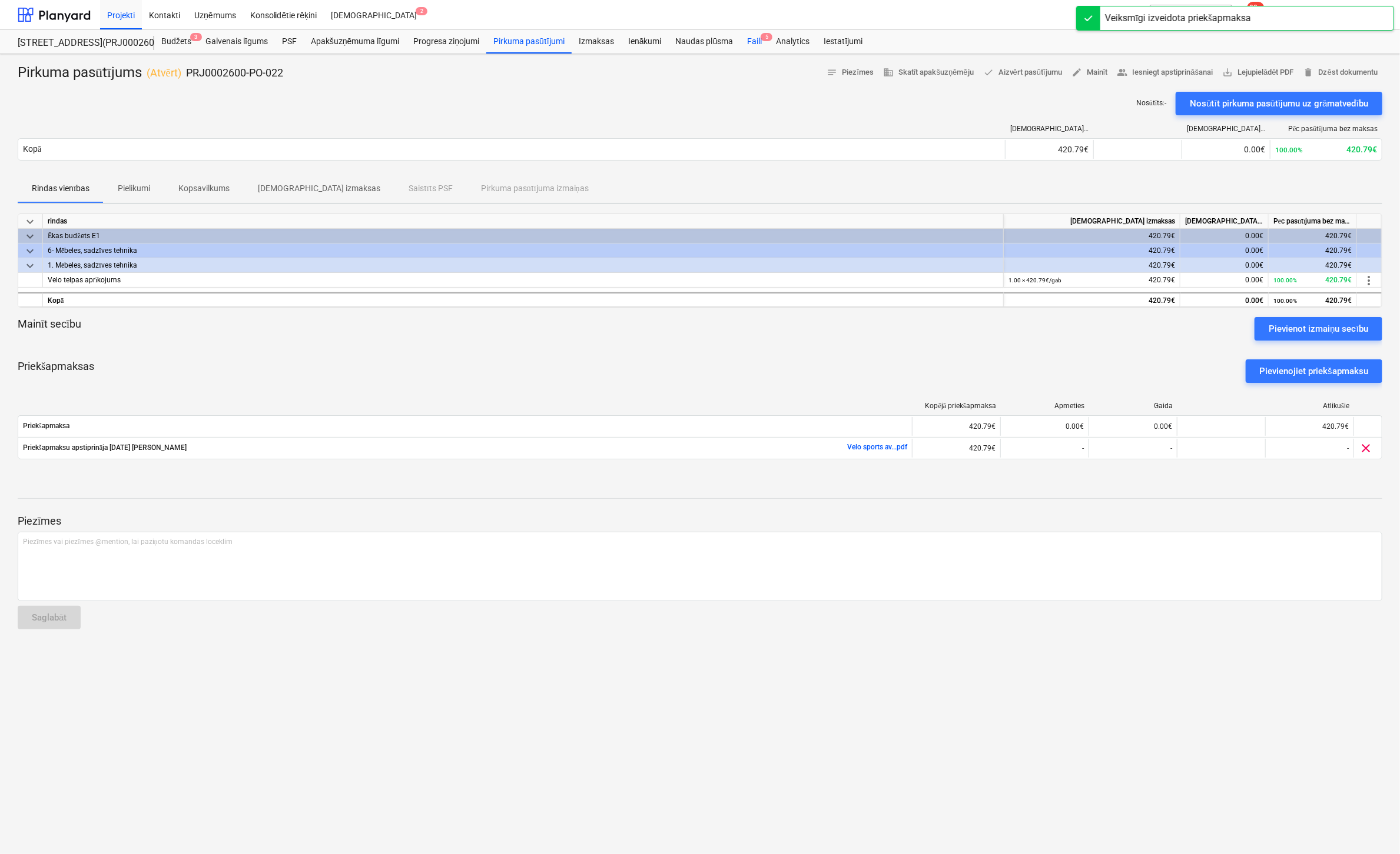
click at [762, 41] on div "Faili 5" at bounding box center [754, 42] width 28 height 23
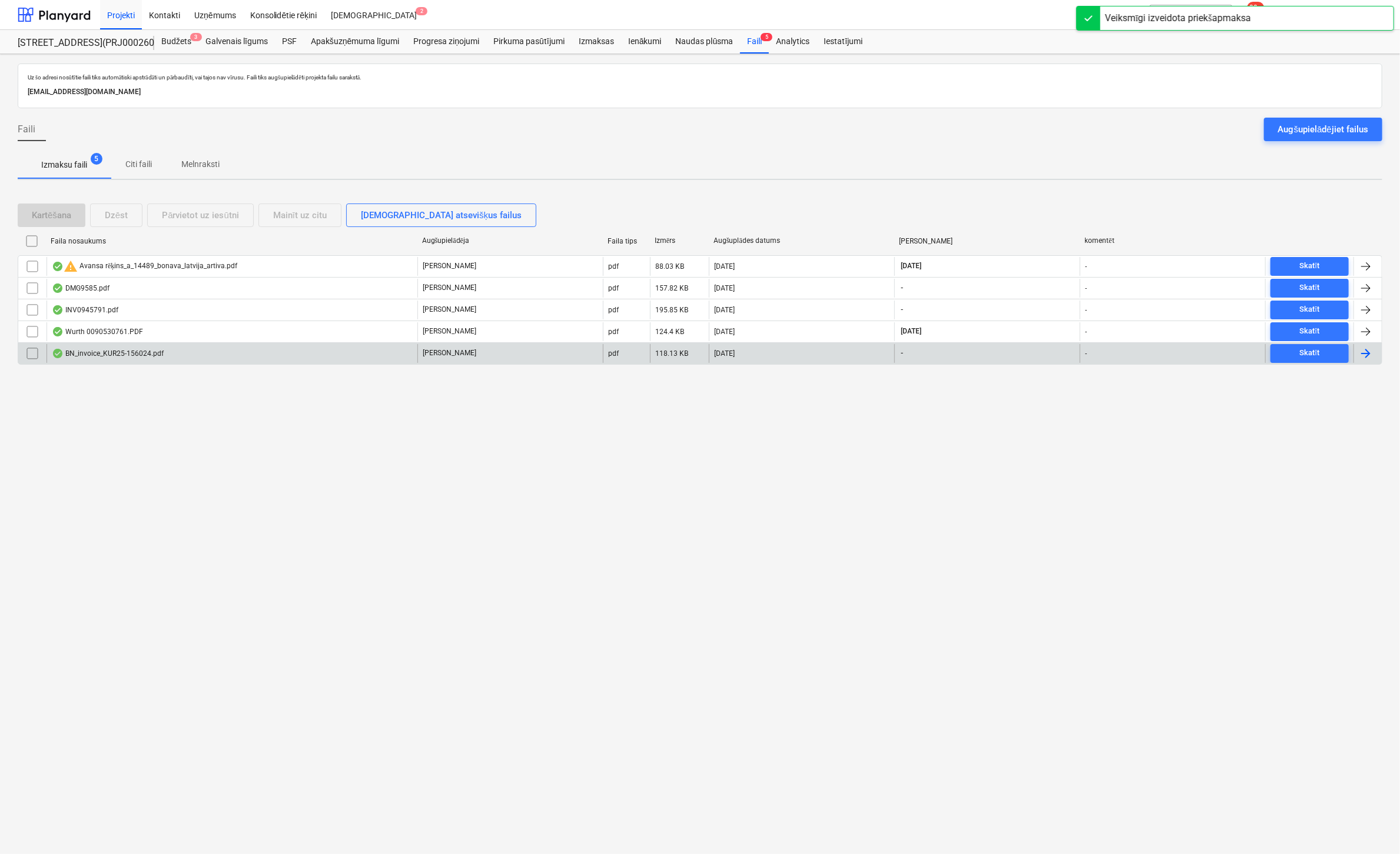
click at [104, 350] on div "BN_invoice_KUR25-156024.pdf" at bounding box center [107, 353] width 112 height 9
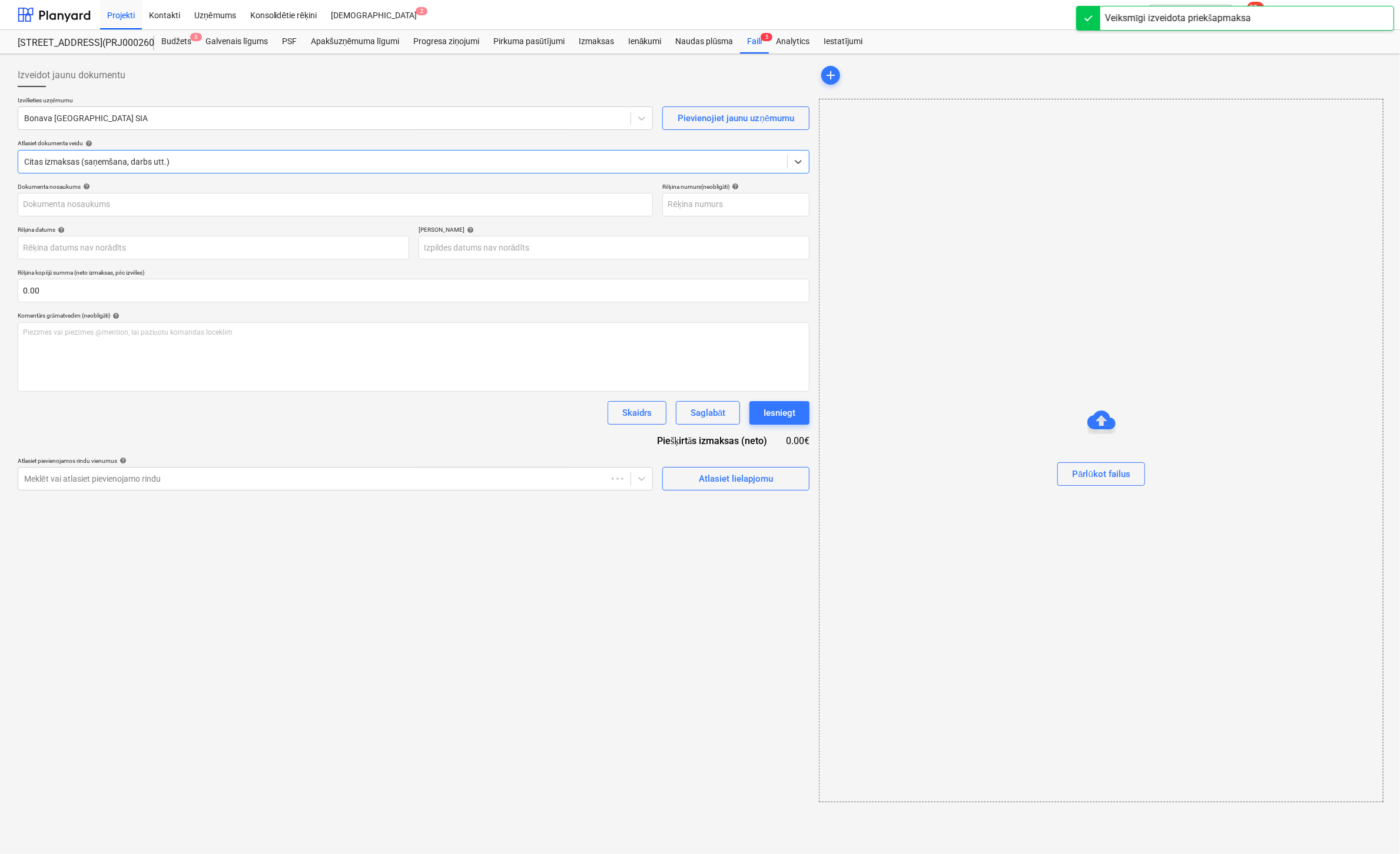
type input "KUR25-156024"
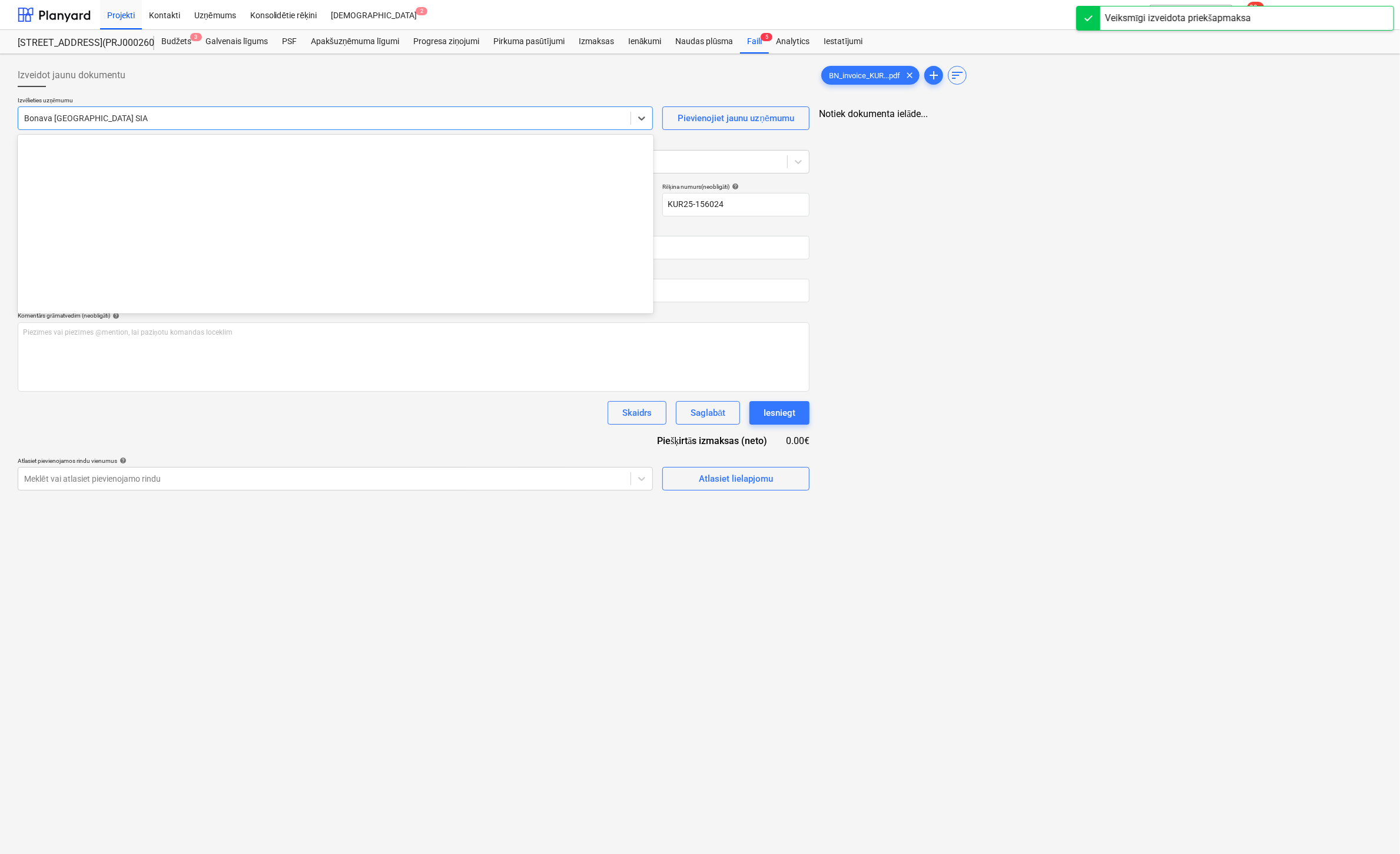
click at [201, 116] on div at bounding box center [324, 118] width 600 height 12
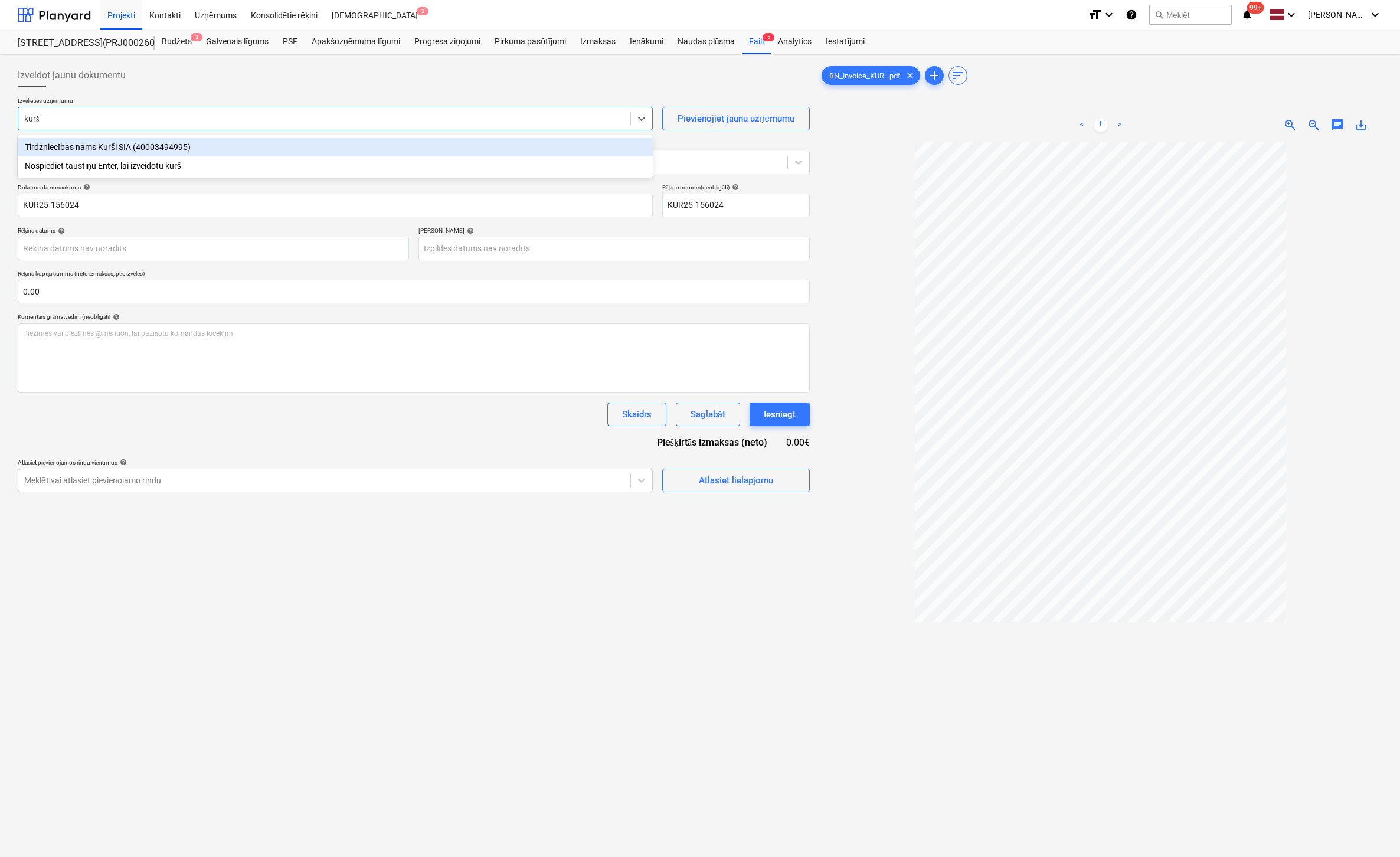
type input "kurši"
click at [116, 147] on div "Tirdzniecības nams Kurši SIA (40003494995)" at bounding box center [335, 147] width 635 height 19
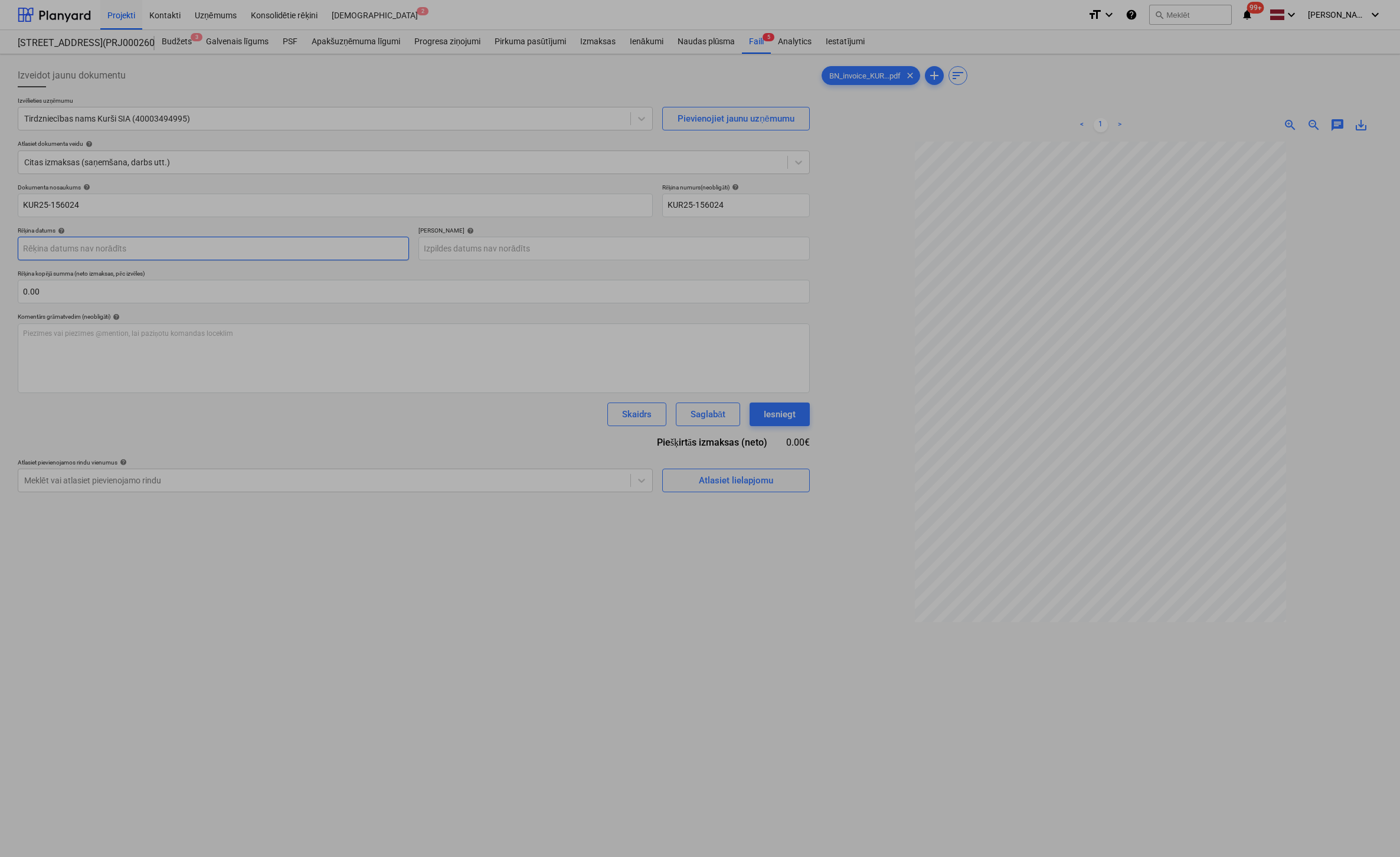
click at [146, 244] on body "Projekti Kontakti Uzņēmums Konsolidētie rēķini Iesūtne 2 format_size keyboard_a…" at bounding box center [700, 428] width 1400 height 857
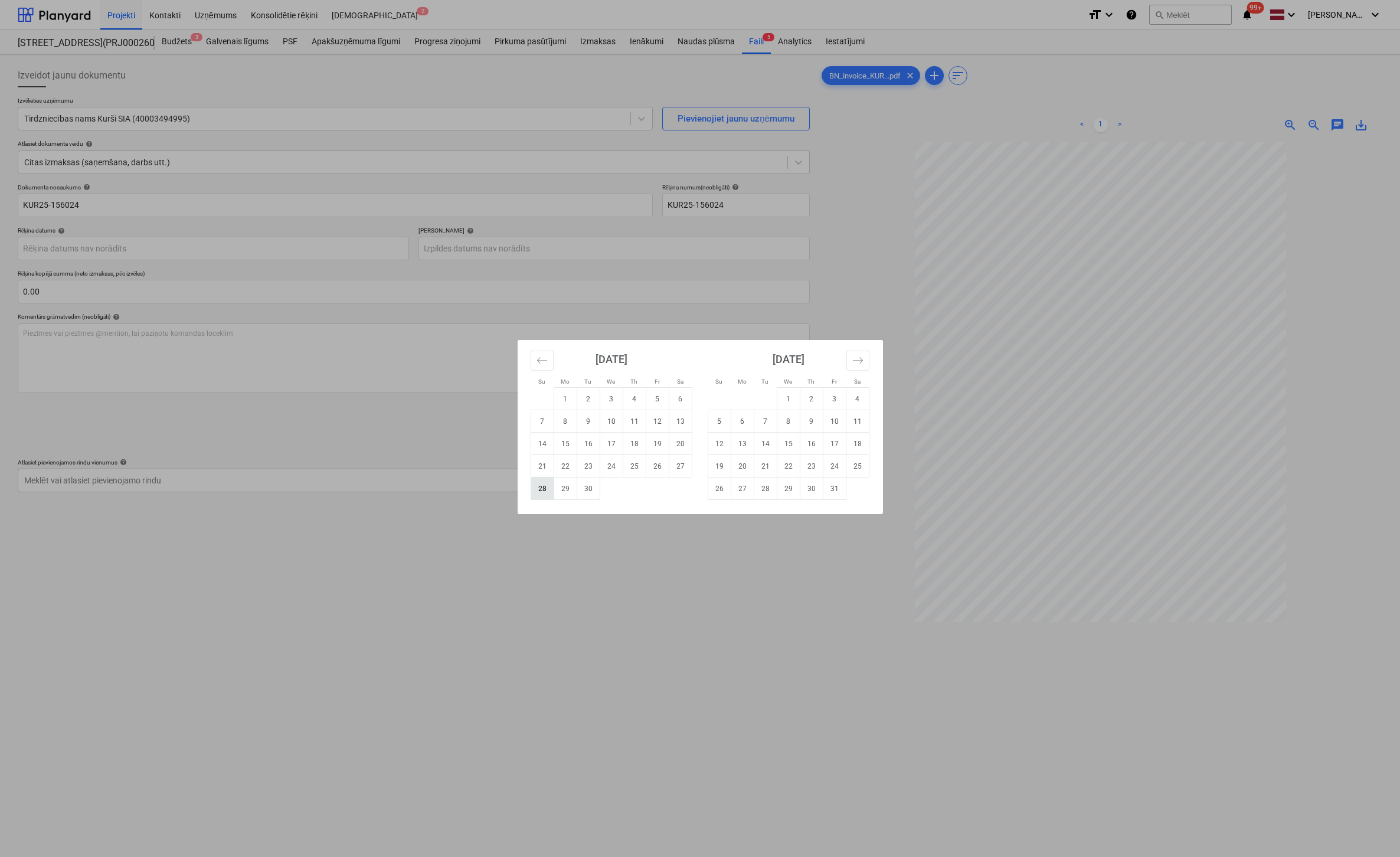
click at [544, 486] on td "28" at bounding box center [542, 489] width 23 height 23
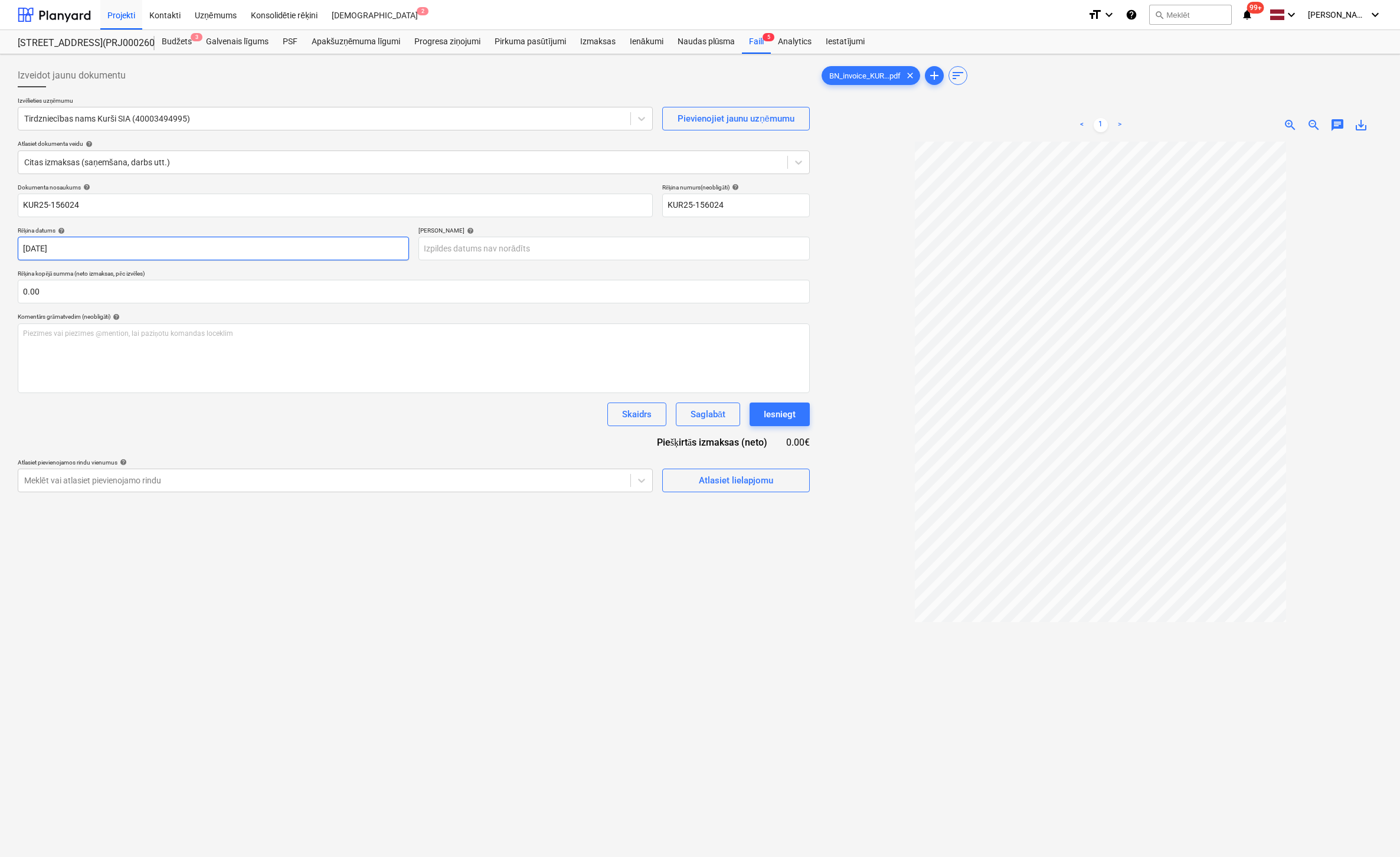
click at [134, 257] on body "Projekti Kontakti Uzņēmums Konsolidētie rēķini Iesūtne 2 format_size keyboard_a…" at bounding box center [700, 428] width 1400 height 857
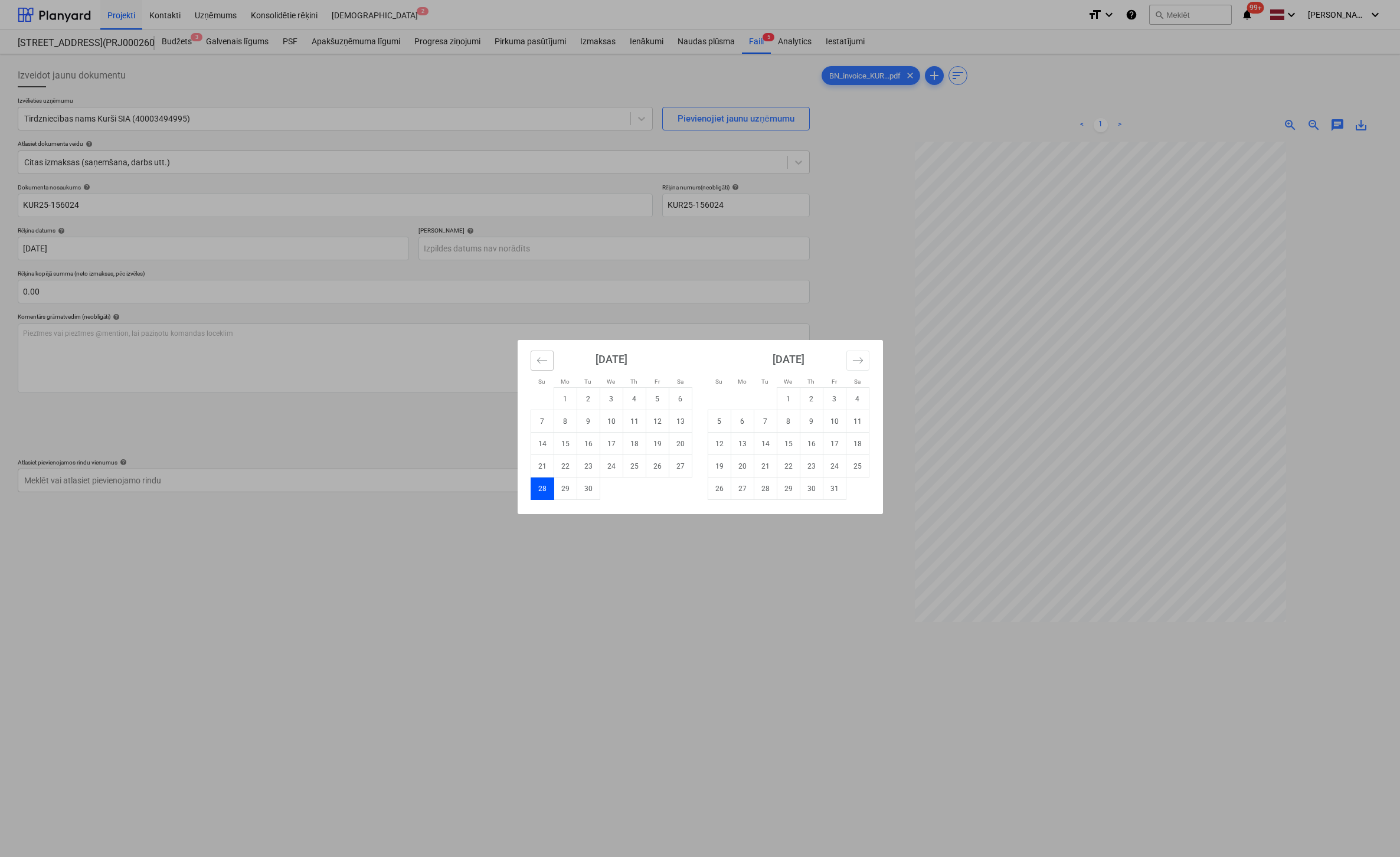
click at [543, 356] on icon "Move backward to switch to the previous month." at bounding box center [542, 360] width 11 height 11
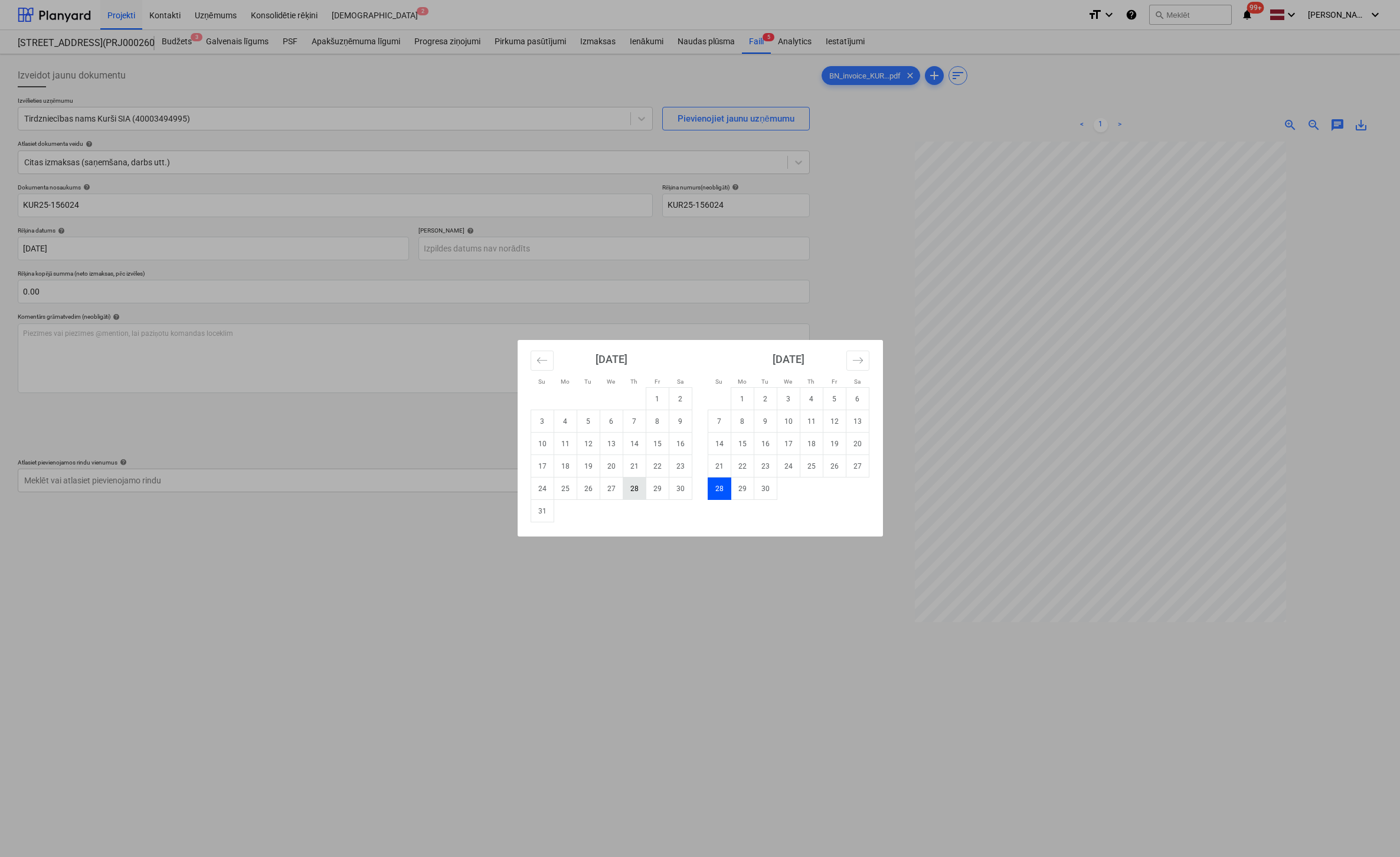
click at [636, 489] on td "28" at bounding box center [633, 489] width 23 height 23
type input "[DATE]"
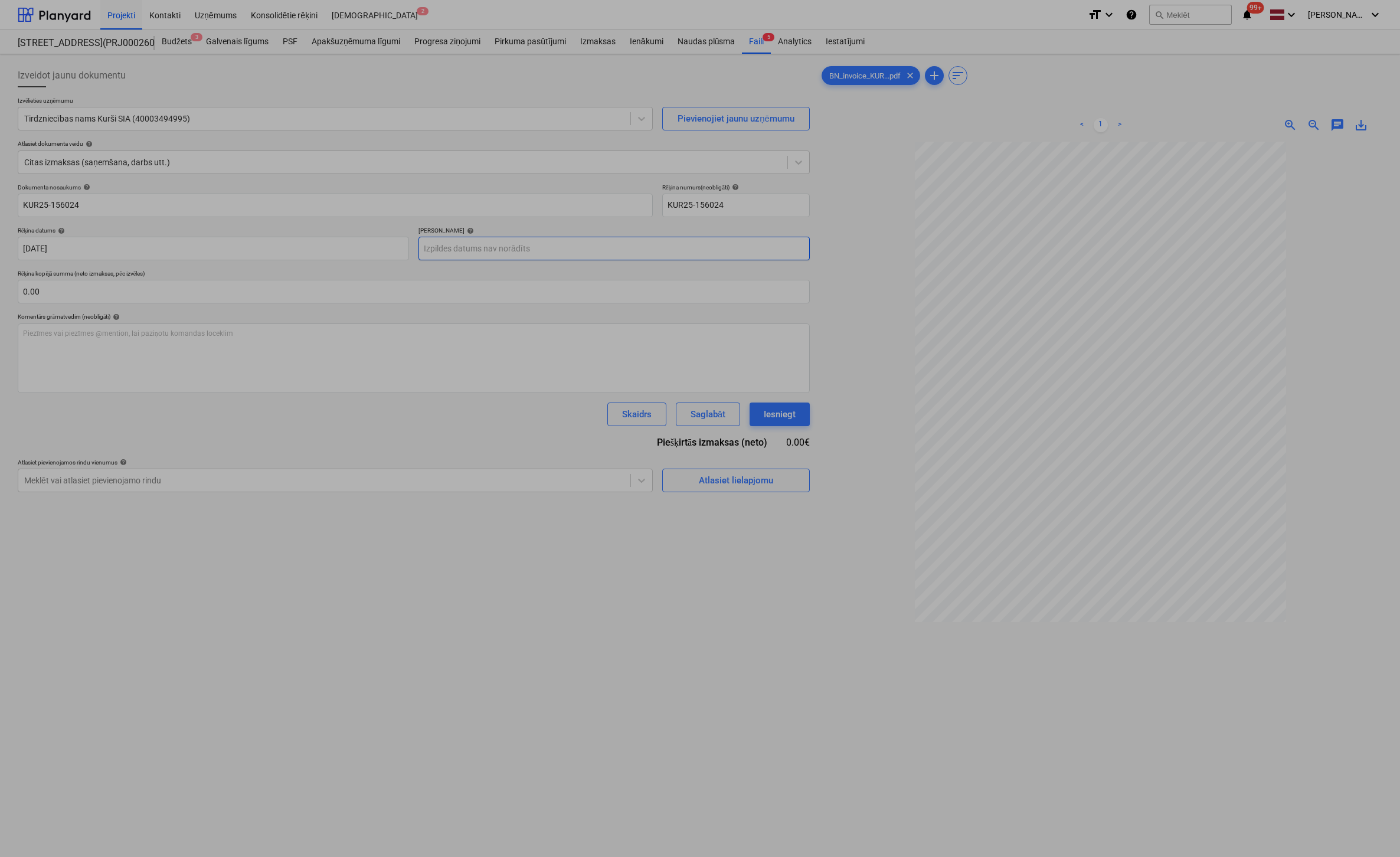
click at [468, 242] on body "Projekti Kontakti Uzņēmums Konsolidētie rēķini Iesūtne 2 format_size keyboard_a…" at bounding box center [700, 428] width 1400 height 857
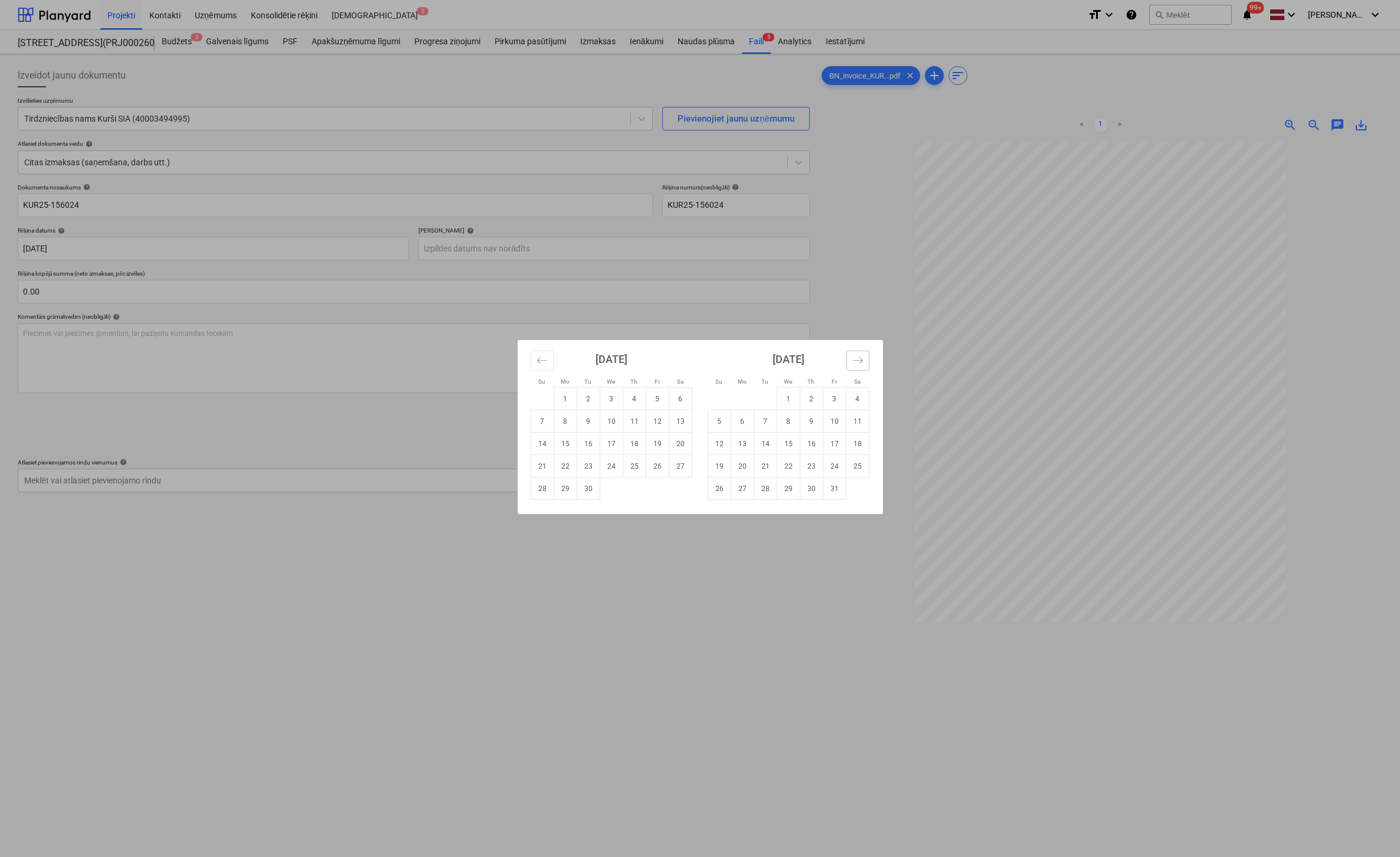
click at [860, 366] on button "Move forward to switch to the next month." at bounding box center [857, 360] width 23 height 20
click at [832, 468] on td "26" at bounding box center [834, 467] width 23 height 23
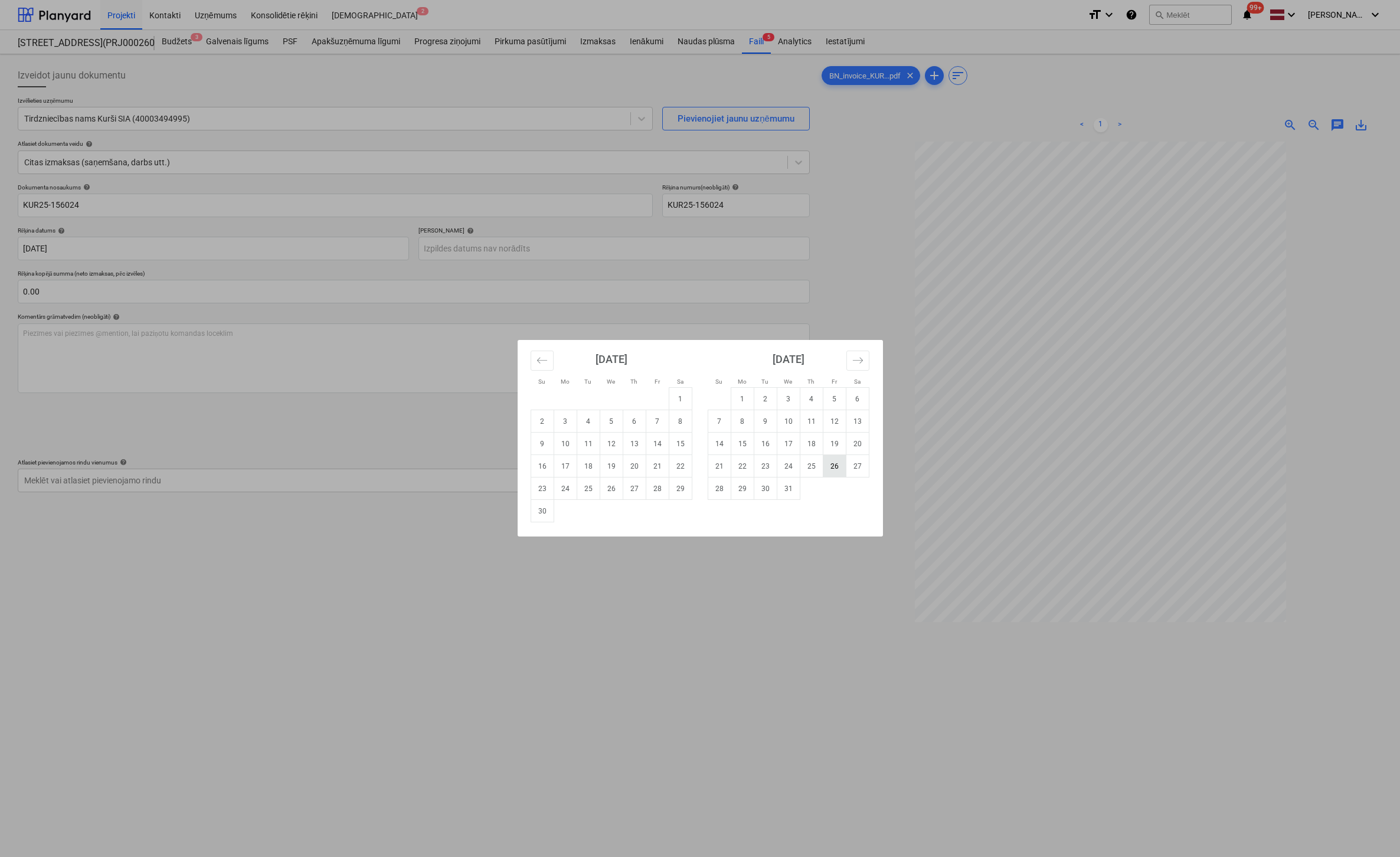
type input "[DATE]"
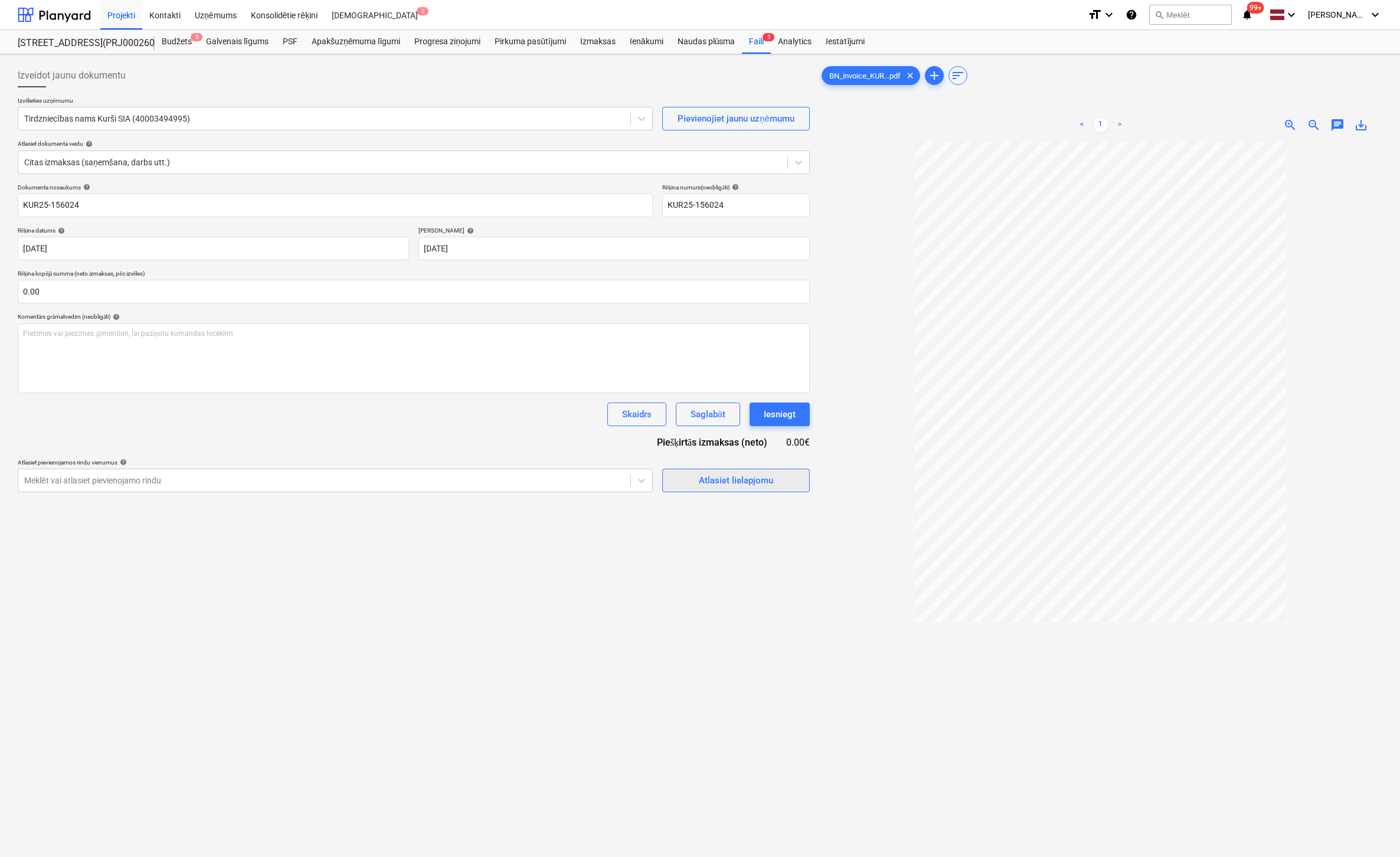
click at [743, 481] on div "Atlasiet lielapjomu" at bounding box center [736, 481] width 75 height 15
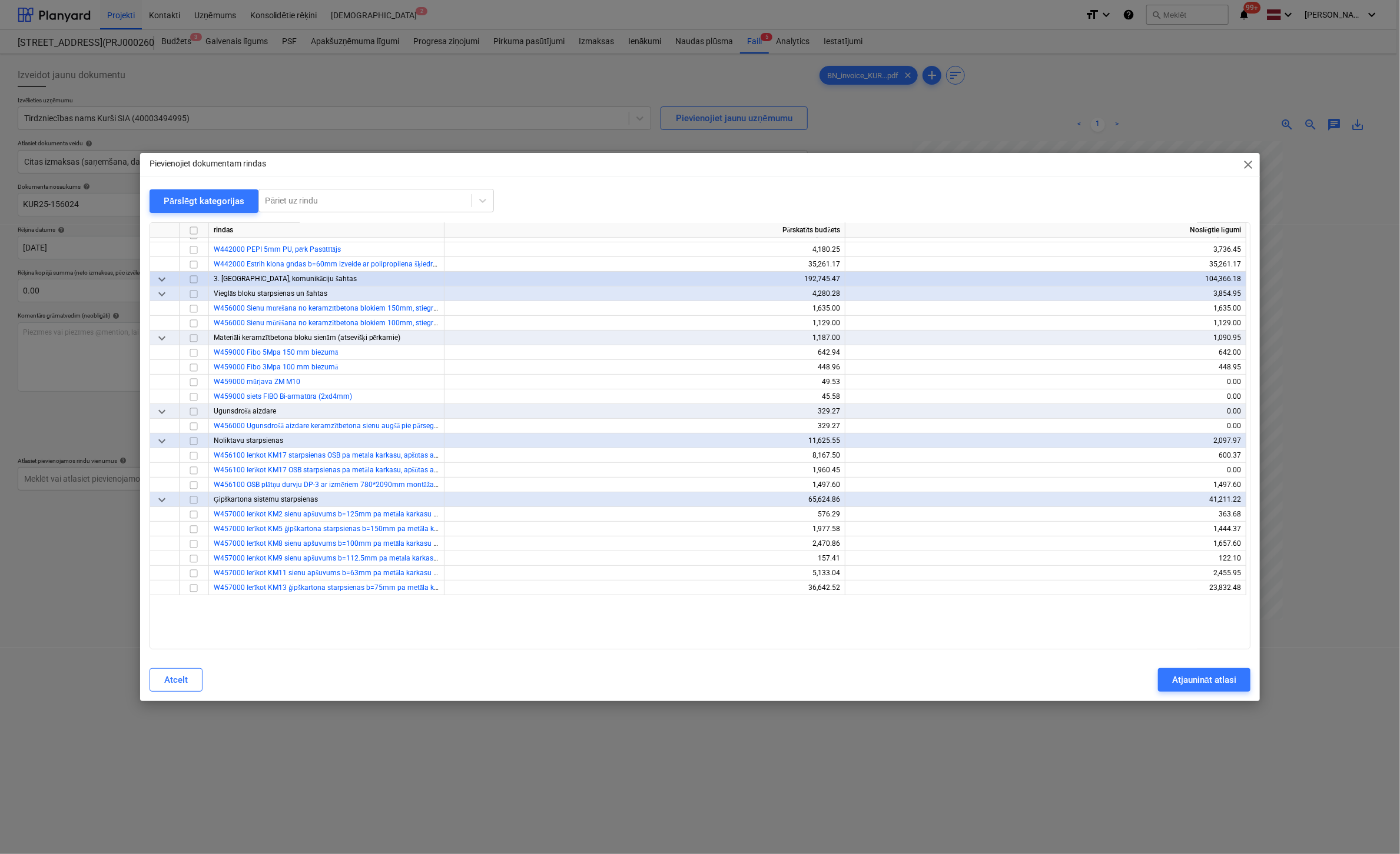
scroll to position [3589, 0]
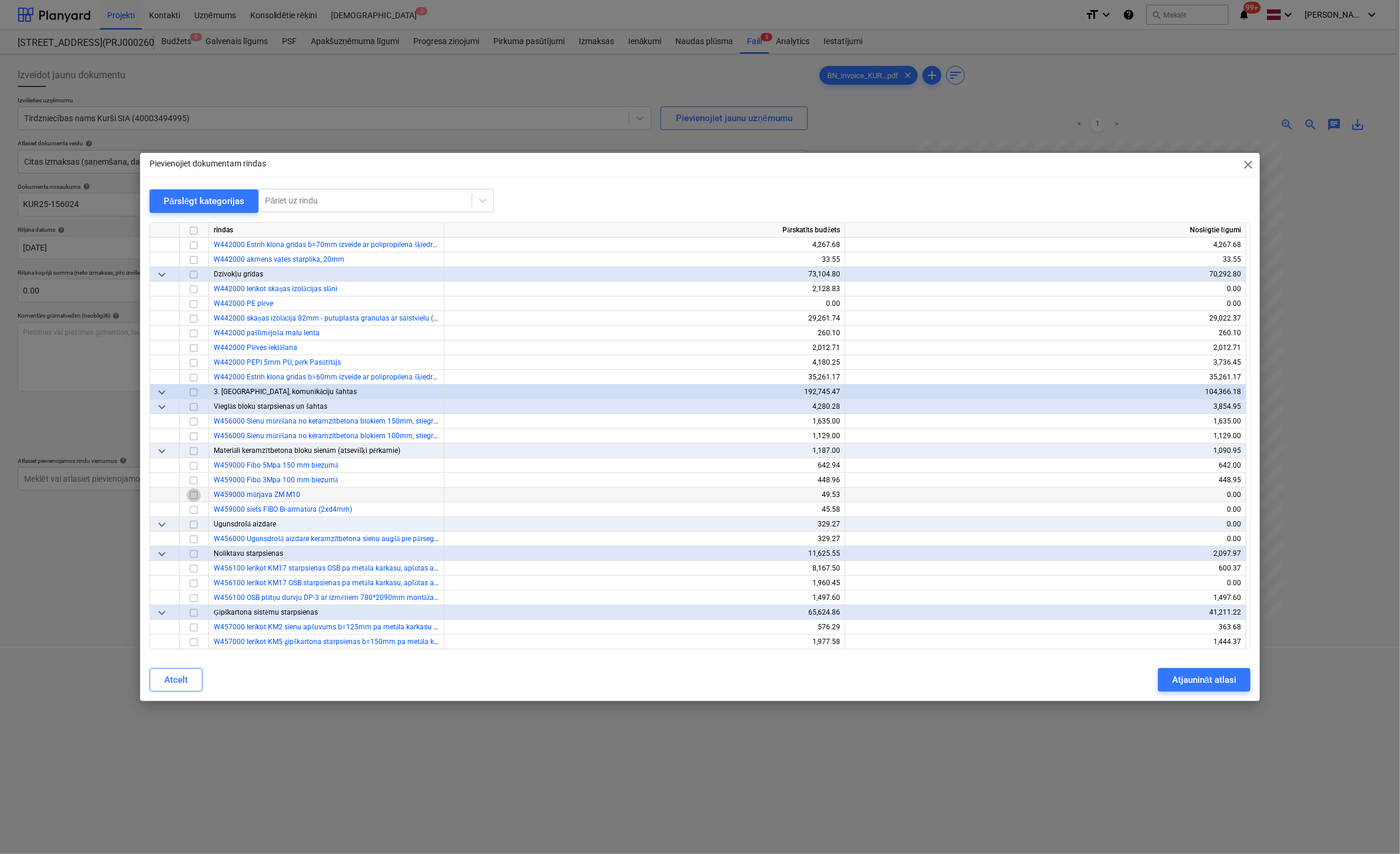
click at [193, 495] on input "checkbox" at bounding box center [194, 495] width 14 height 14
click at [190, 511] on input "checkbox" at bounding box center [194, 509] width 14 height 14
click at [1183, 674] on div "Atjaunināt atlasi" at bounding box center [1204, 680] width 64 height 15
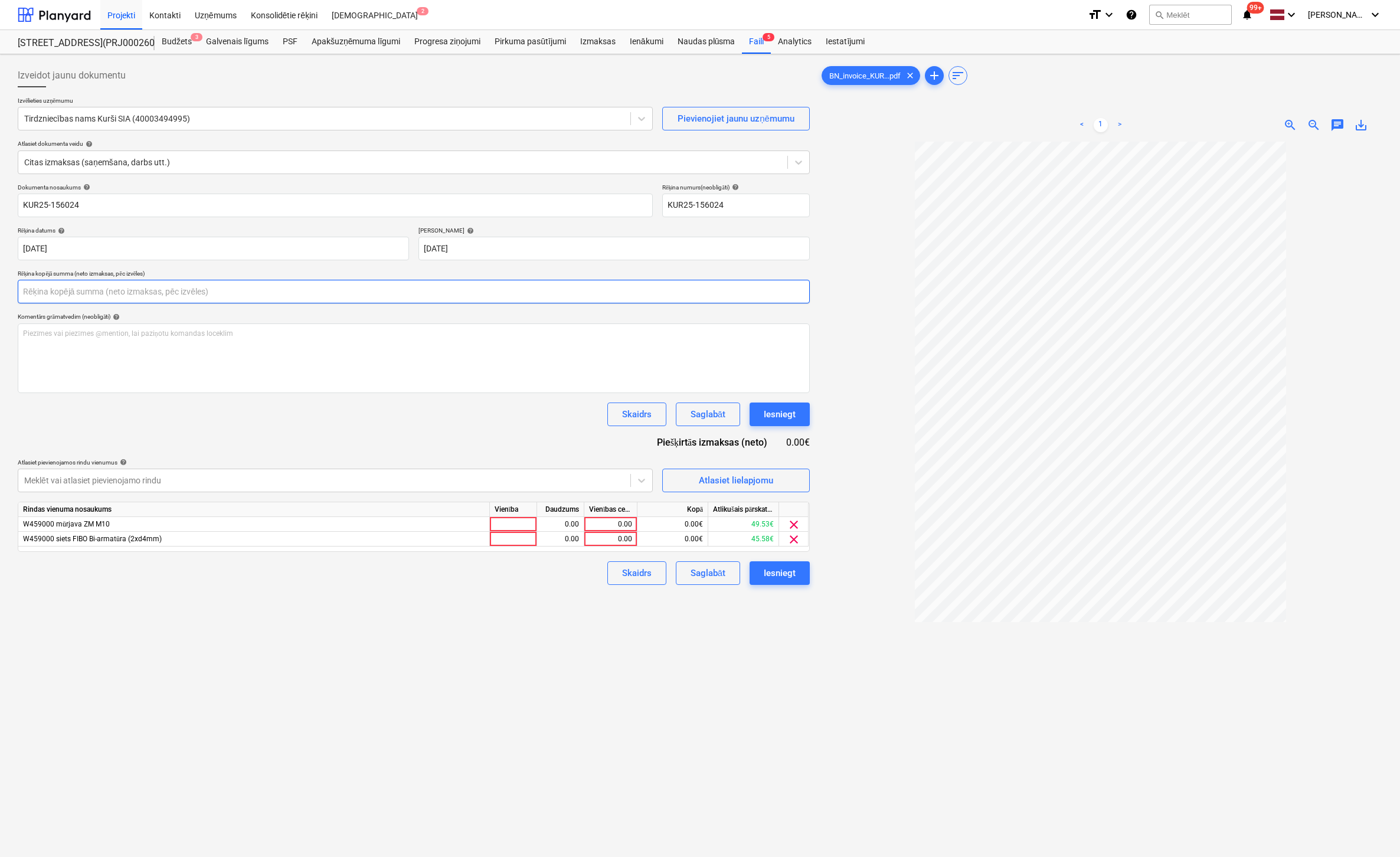
click at [138, 294] on input "text" at bounding box center [414, 292] width 792 height 23
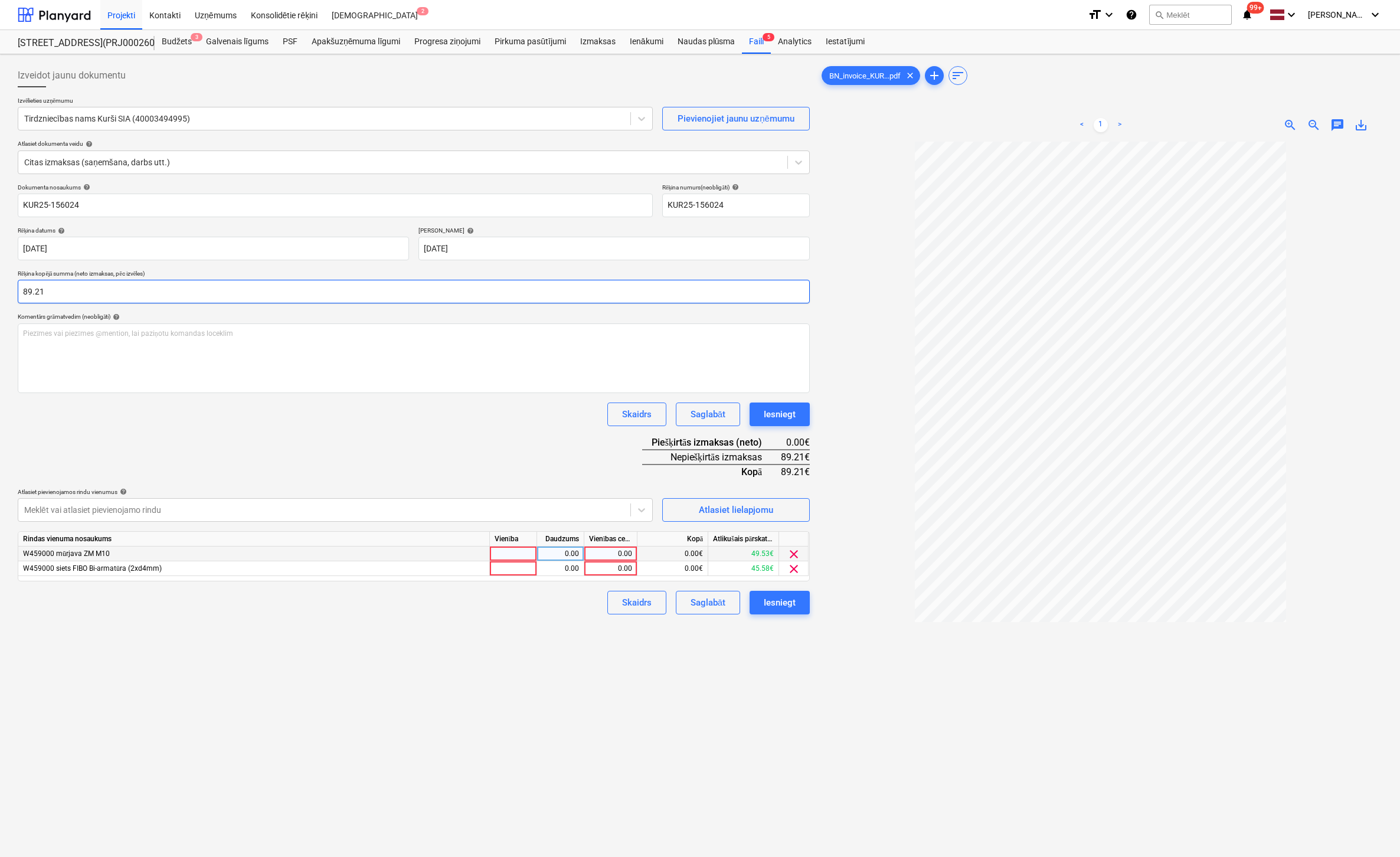
type input "89.21"
click at [625, 552] on div "0.00" at bounding box center [610, 554] width 43 height 15
type input "49.53"
drag, startPoint x: 656, startPoint y: 675, endPoint x: 636, endPoint y: 584, distance: 93.2
click at [656, 672] on div "Izveidot jaunu dokumentu Izvēlieties uzņēmumu Tirdzniecības nams Kurši SIA (400…" at bounding box center [414, 515] width 802 height 912
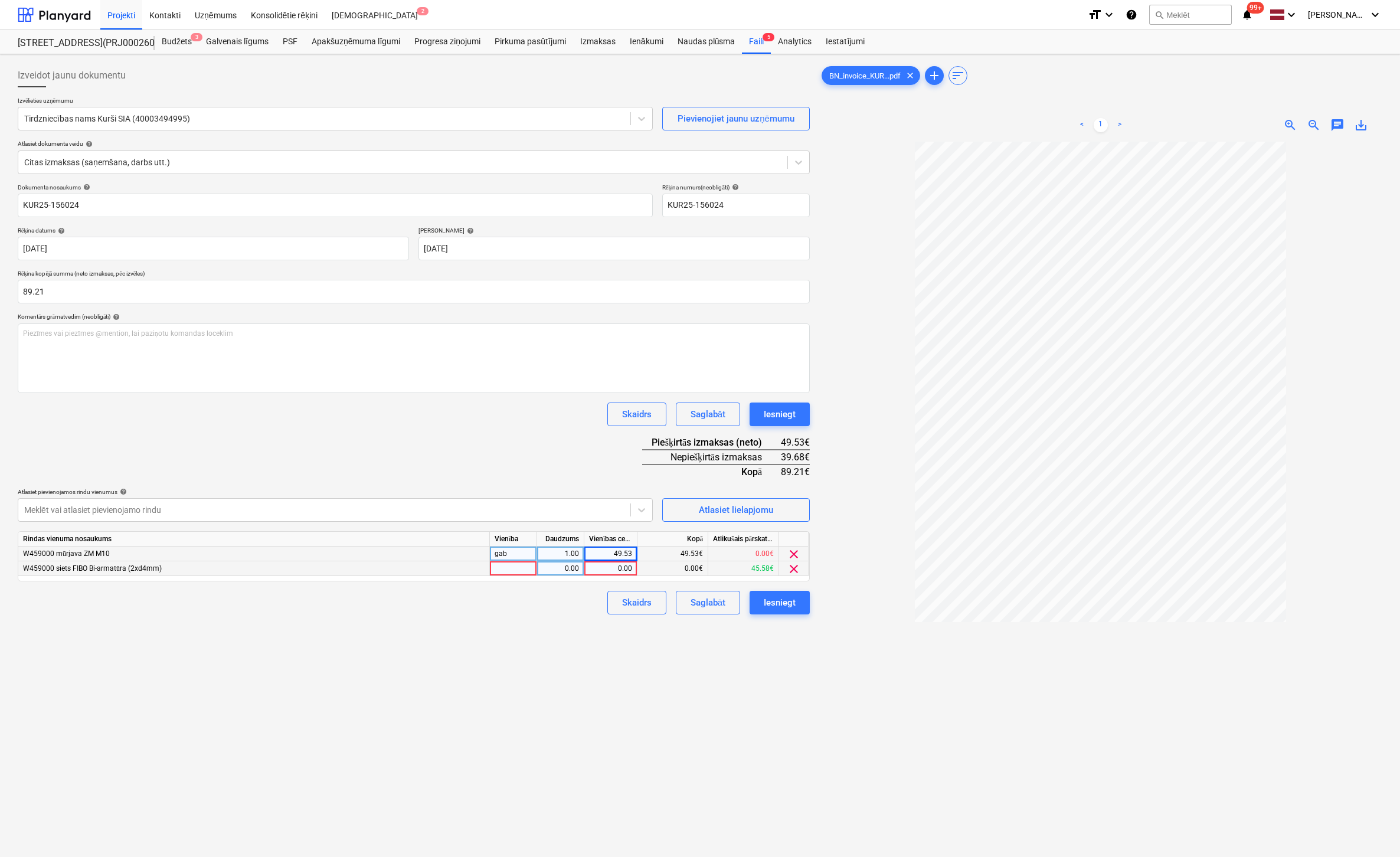
click at [619, 567] on div "0.00" at bounding box center [610, 569] width 43 height 15
type input "39.68"
drag, startPoint x: 680, startPoint y: 693, endPoint x: 708, endPoint y: 671, distance: 35.6
click at [680, 693] on div "Izveidot jaunu dokumentu Izvēlieties uzņēmumu Tirdzniecības nams Kurši SIA (400…" at bounding box center [414, 515] width 802 height 912
click at [770, 604] on div "Iesniegt" at bounding box center [780, 603] width 32 height 15
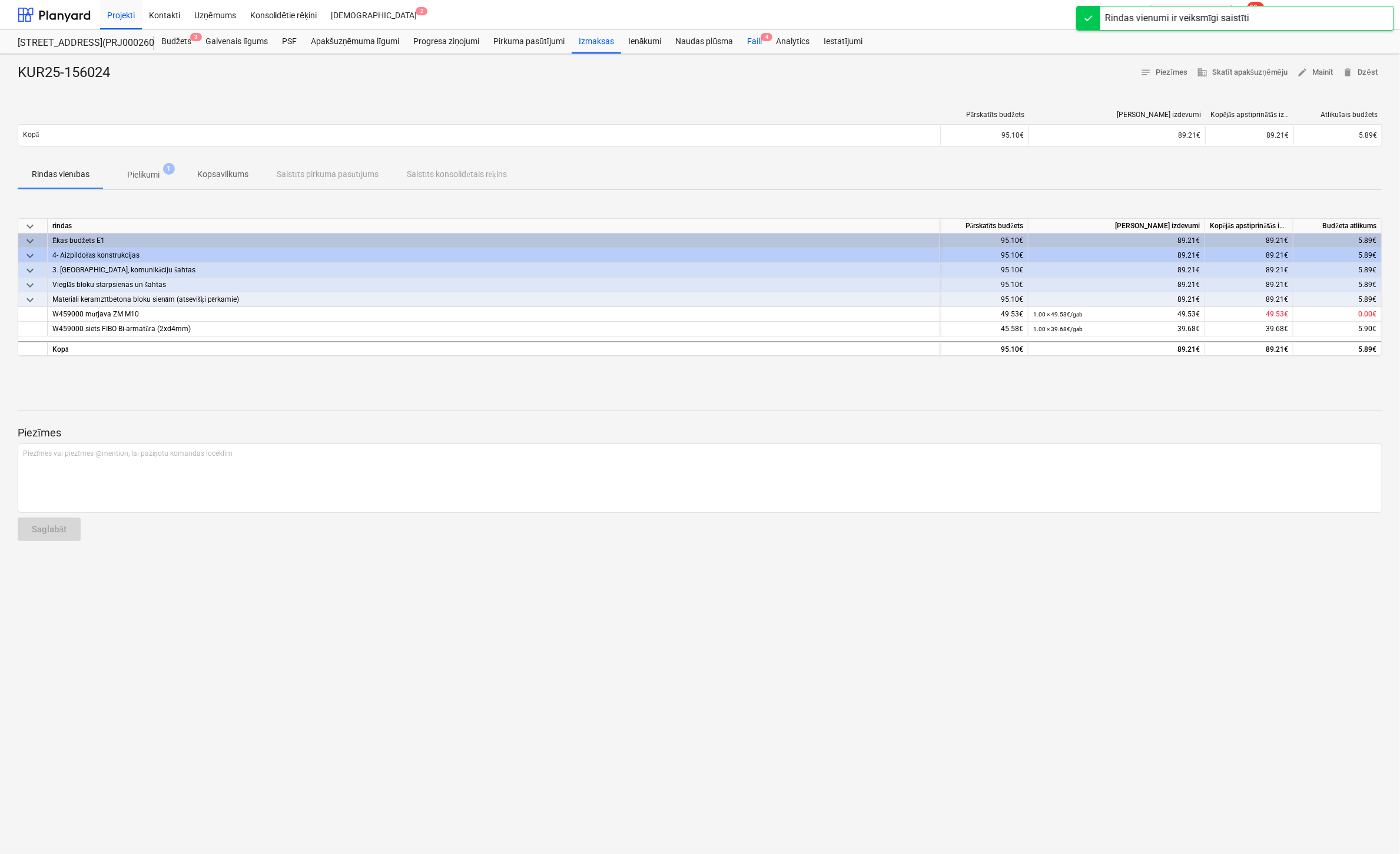
click at [752, 41] on div "Faili 4" at bounding box center [754, 42] width 28 height 23
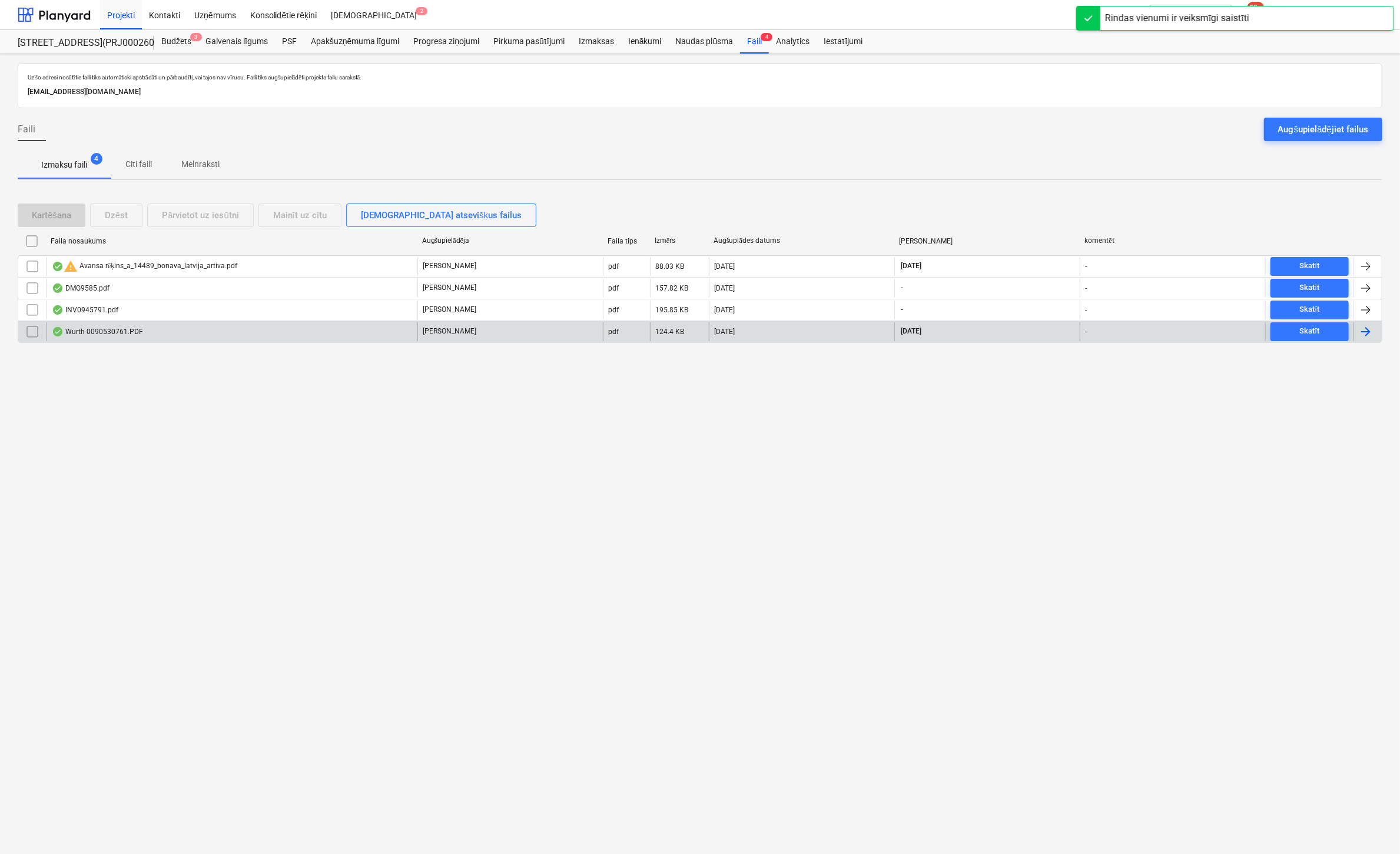
click at [98, 328] on div "Wurth 0090530761.PDF" at bounding box center [97, 331] width 91 height 9
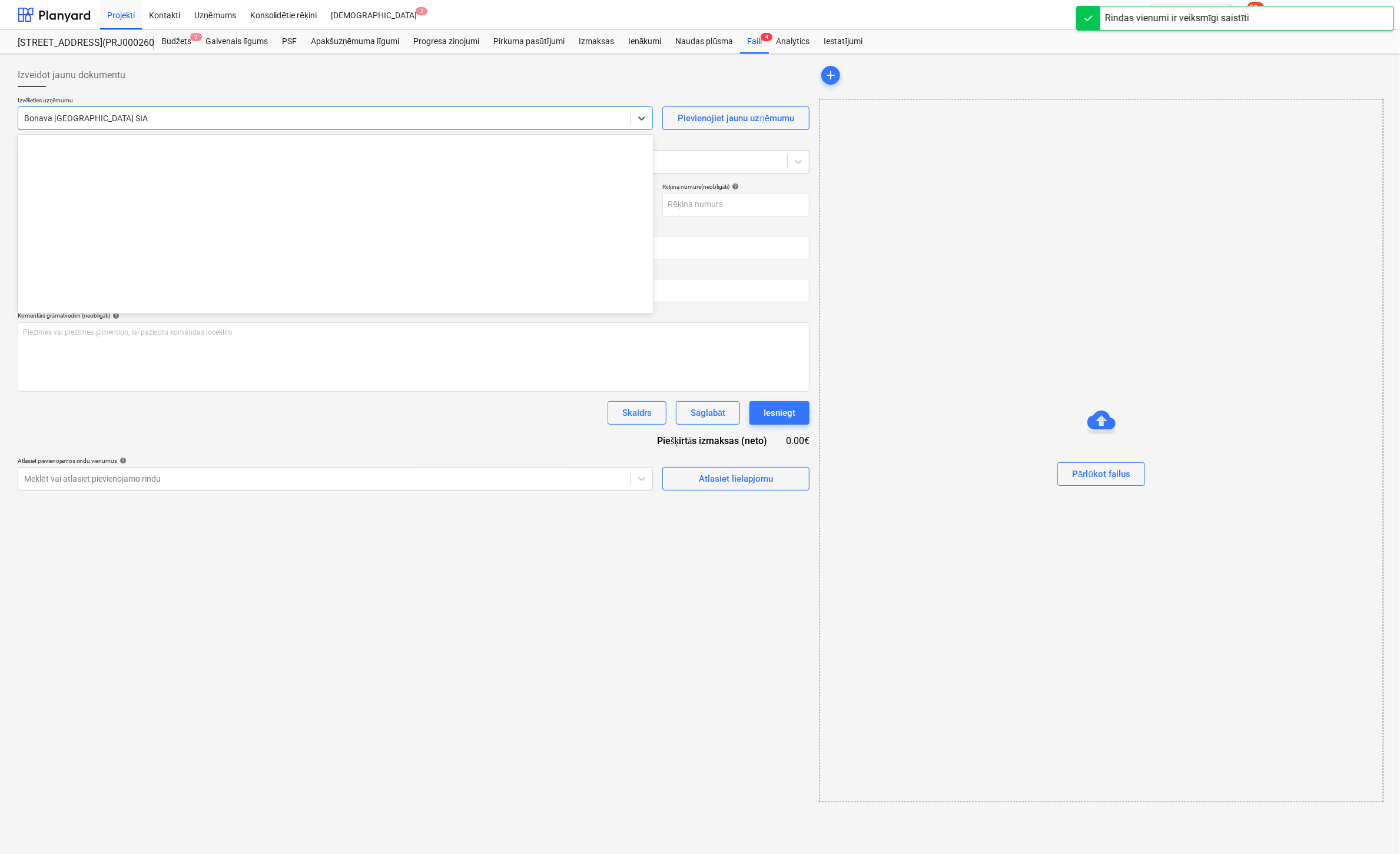
click at [153, 116] on div at bounding box center [324, 118] width 600 height 12
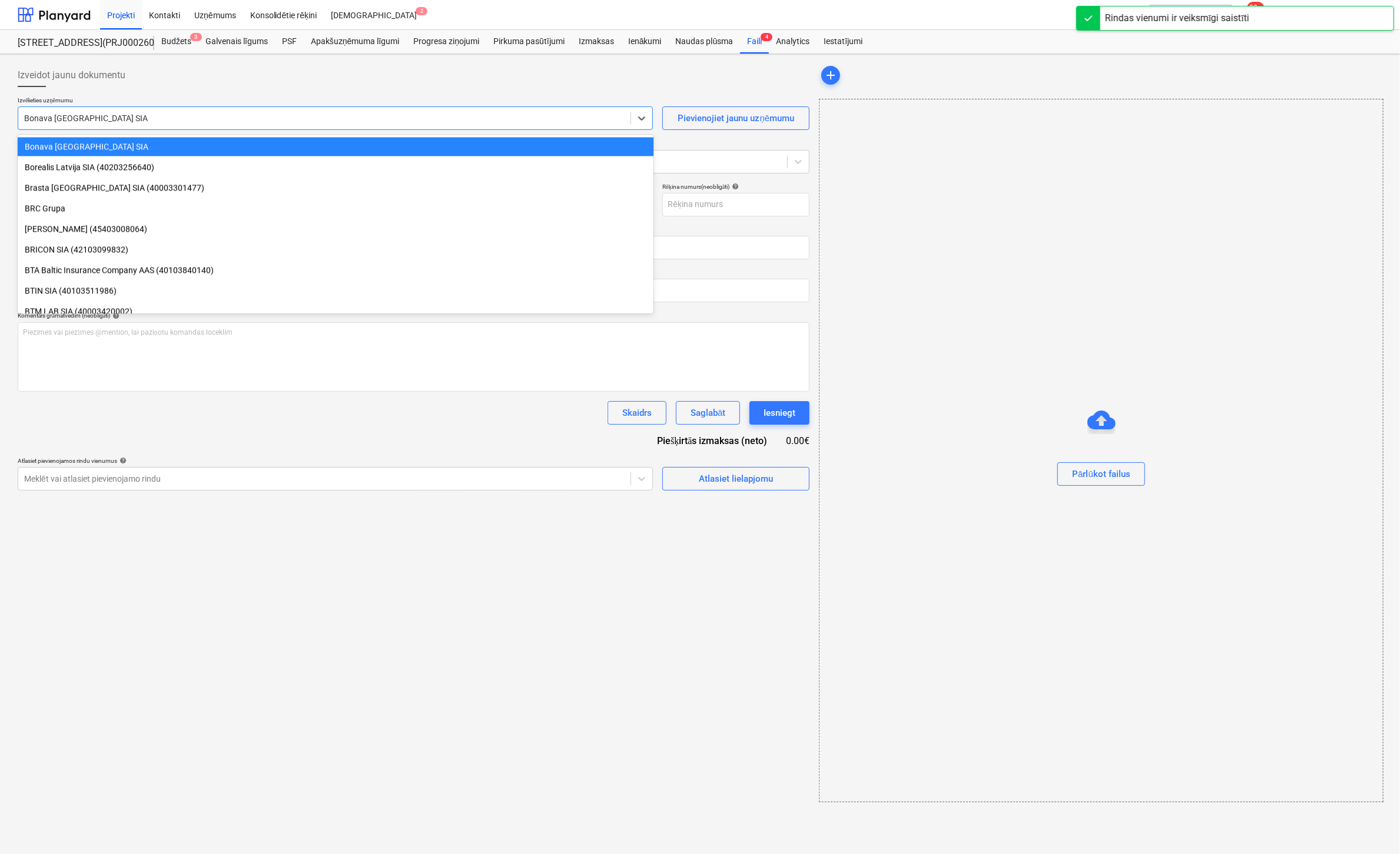
type input "90530761"
type input "[DATE]"
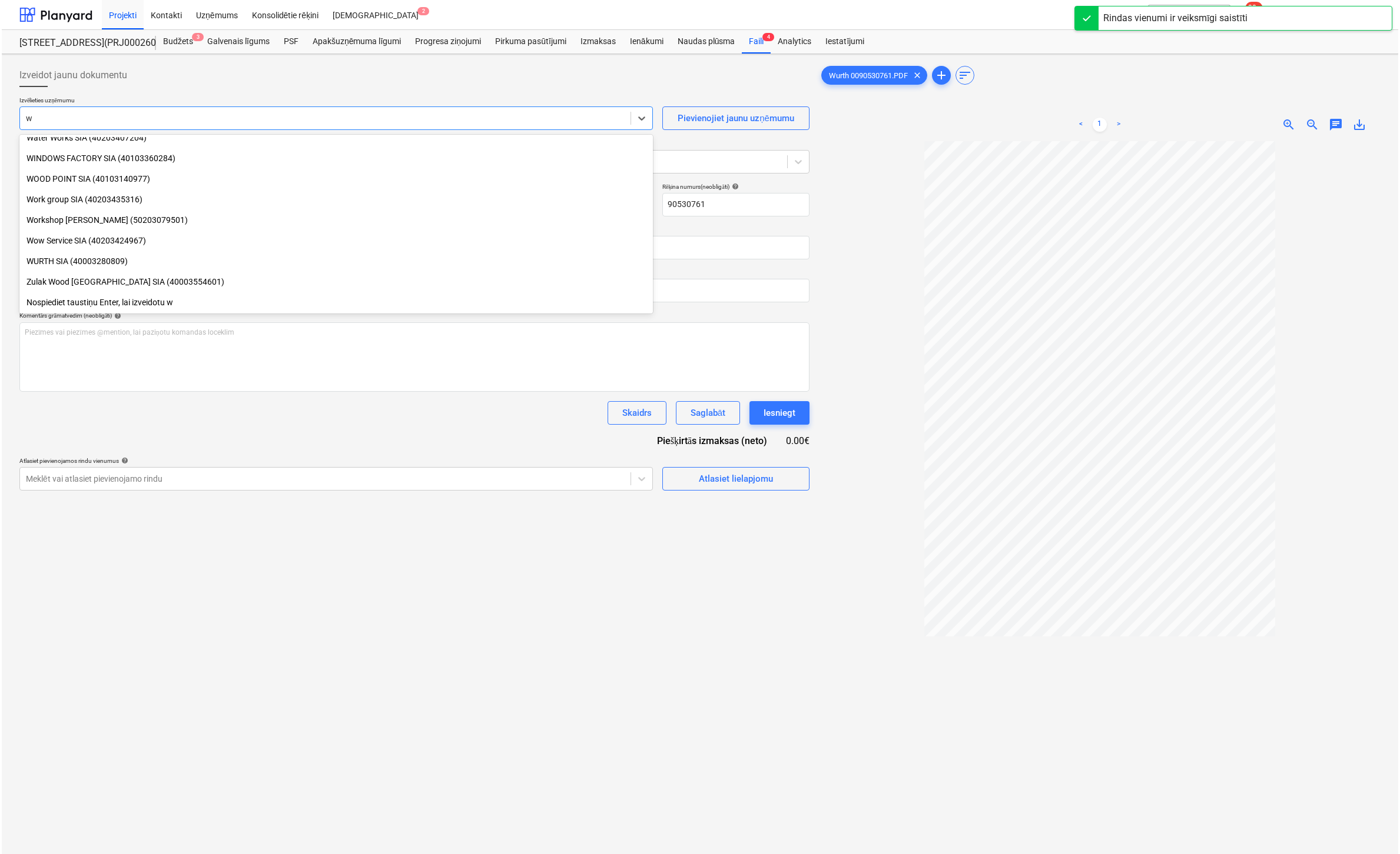
scroll to position [277, 0]
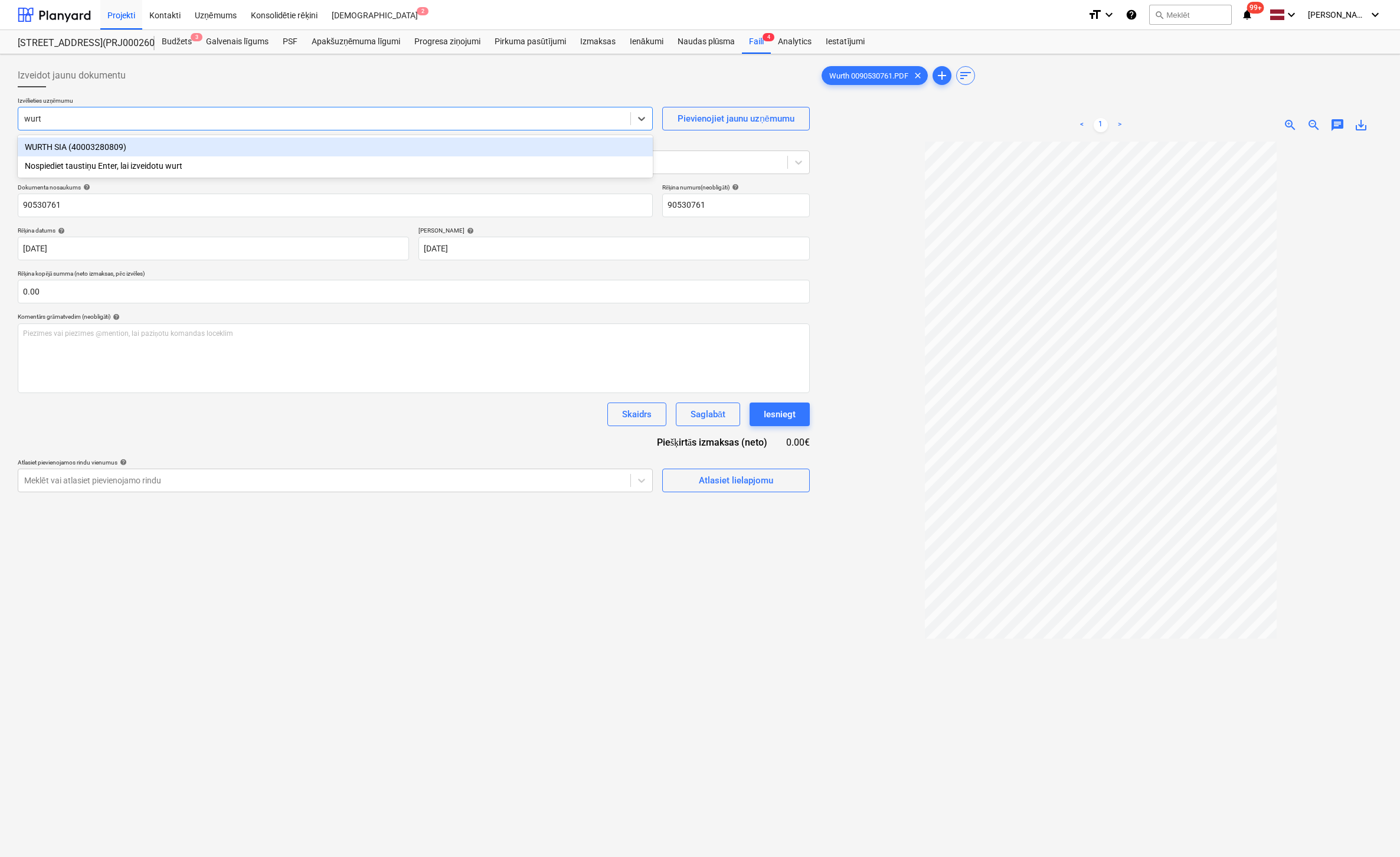
type input "wurth"
click at [138, 144] on div "WURTH SIA (40003280809)" at bounding box center [335, 147] width 635 height 19
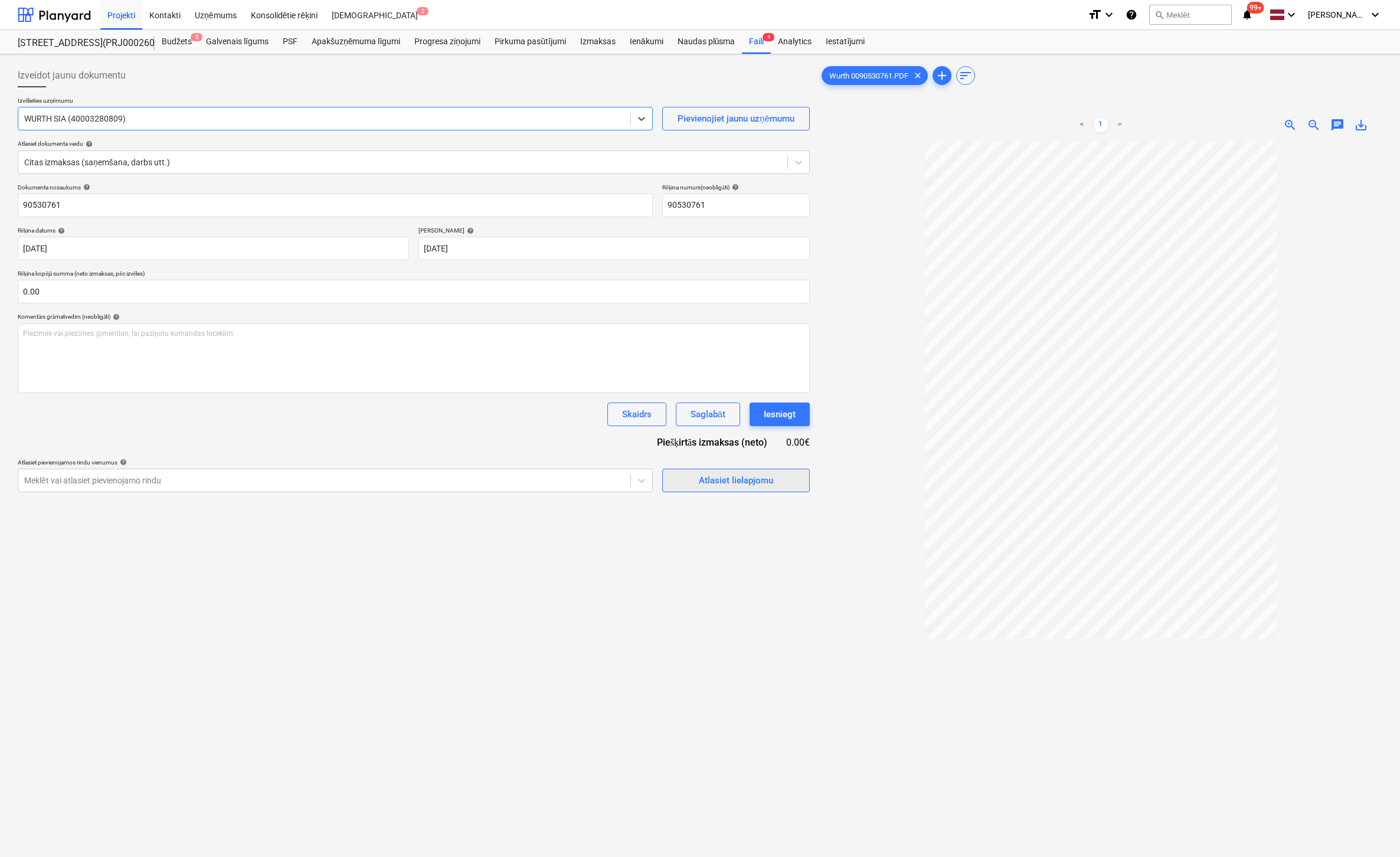
click at [762, 474] on div "Atlasiet lielapjomu" at bounding box center [736, 481] width 75 height 15
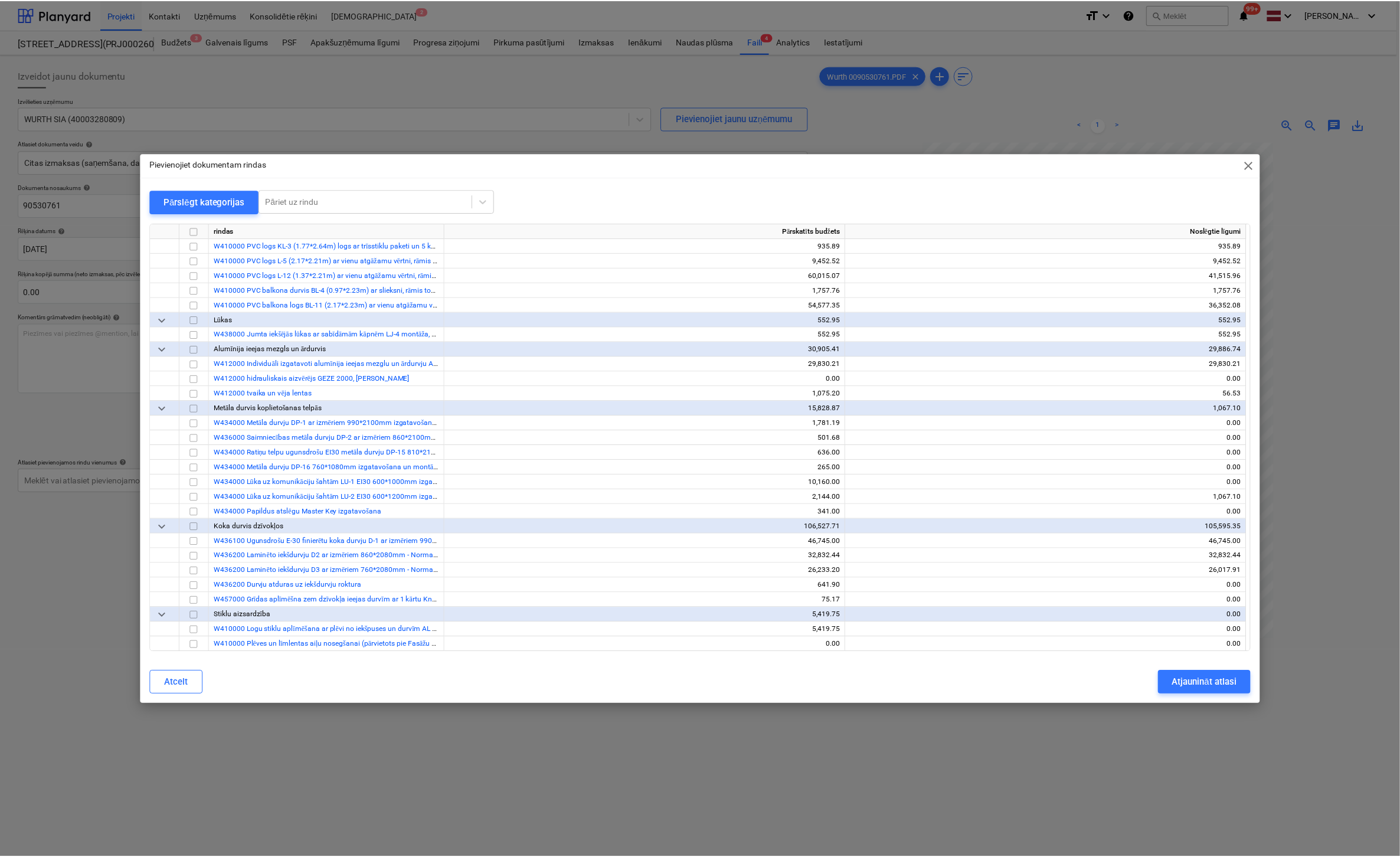
scroll to position [3366, 0]
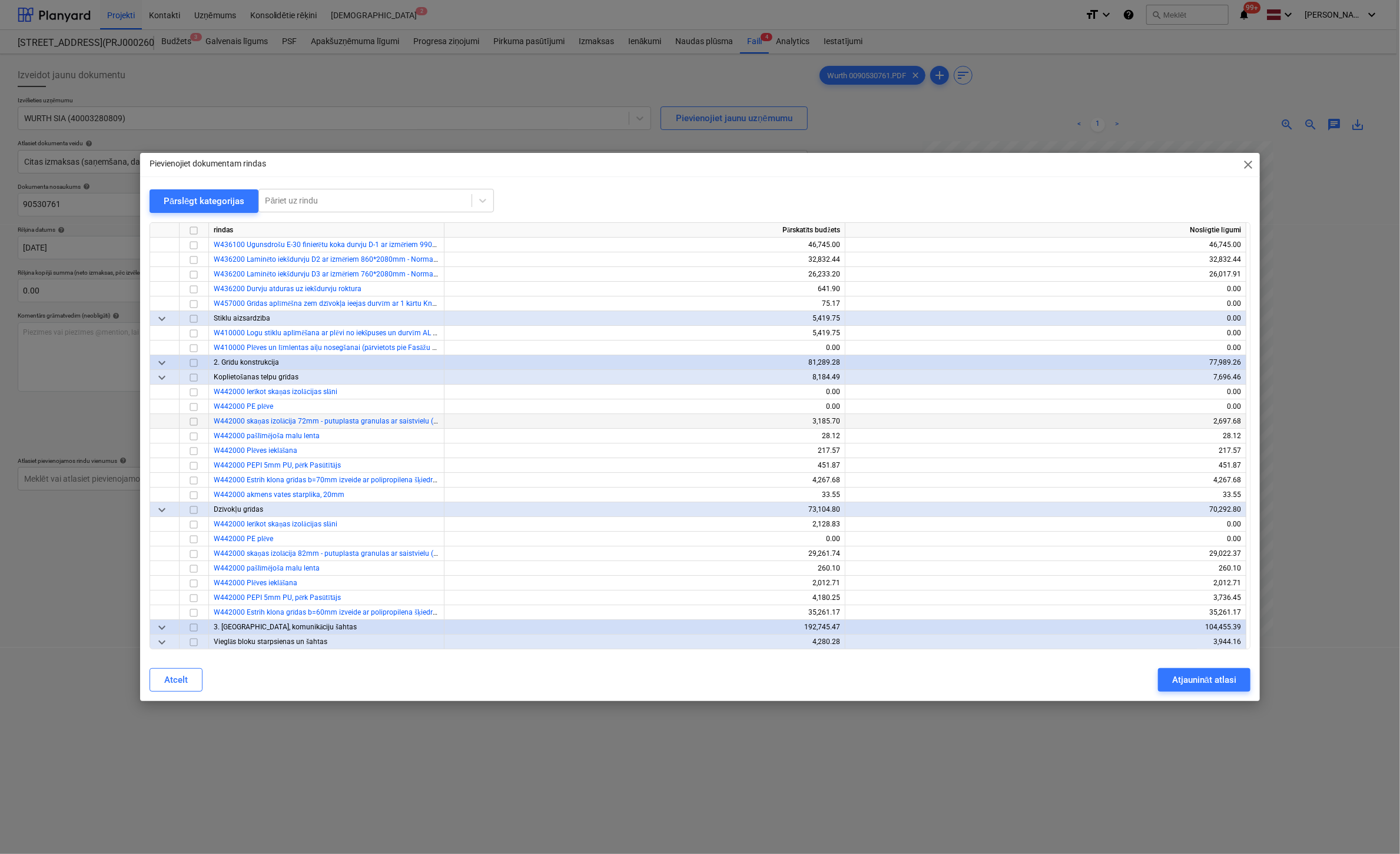
click at [193, 420] on input "checkbox" at bounding box center [194, 421] width 14 height 14
drag, startPoint x: 1177, startPoint y: 676, endPoint x: 1144, endPoint y: 669, distance: 33.7
click at [1176, 676] on div "Atjaunināt atlasi" at bounding box center [1204, 680] width 64 height 15
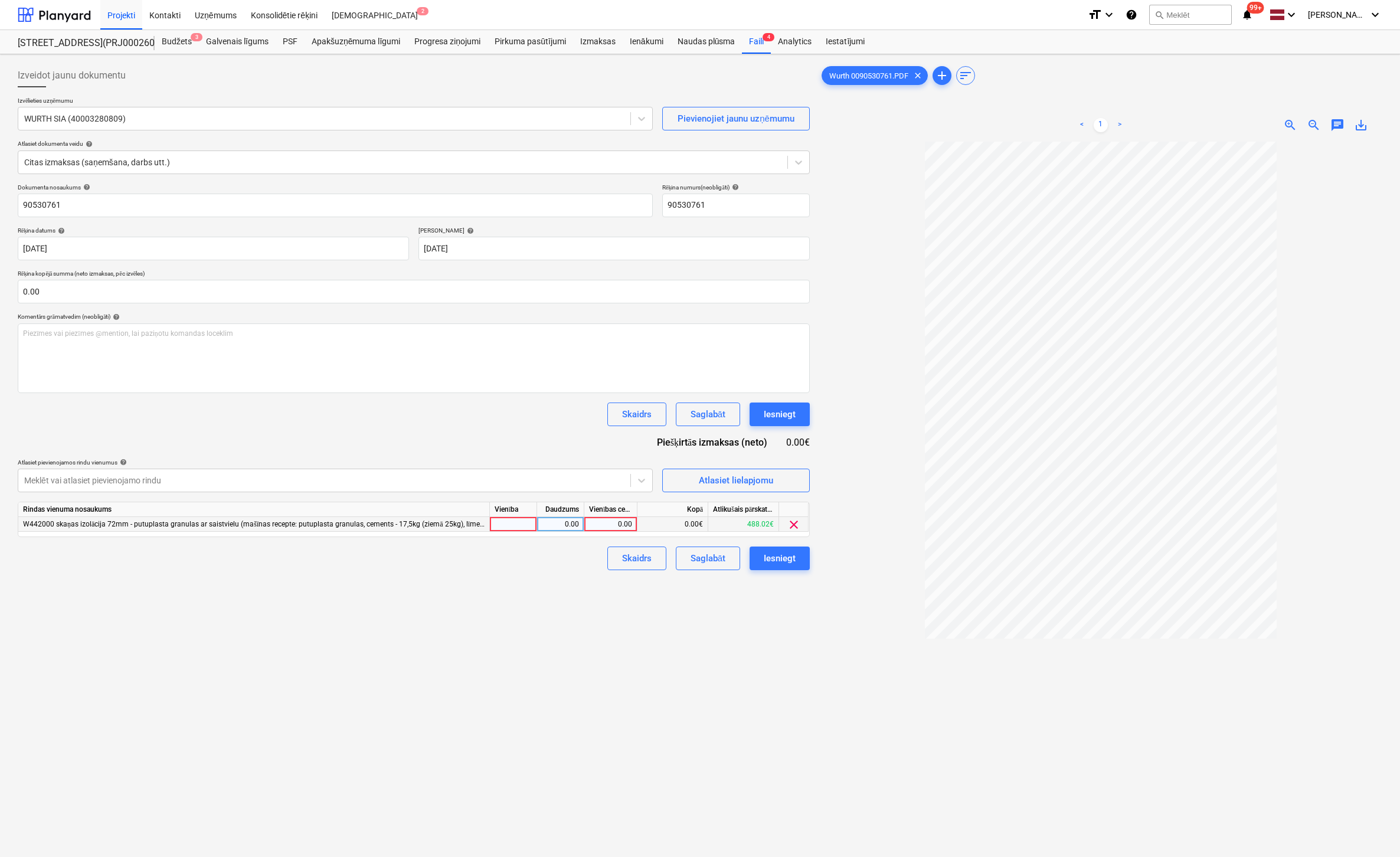
click at [619, 522] on div "0.00" at bounding box center [610, 524] width 43 height 15
type input "462.2"
click at [577, 620] on div "Izveidot jaunu dokumentu Izvēlieties uzņēmumu [PERSON_NAME] (40003280809) Pievi…" at bounding box center [414, 515] width 802 height 912
click at [788, 554] on div "Iesniegt" at bounding box center [780, 558] width 32 height 15
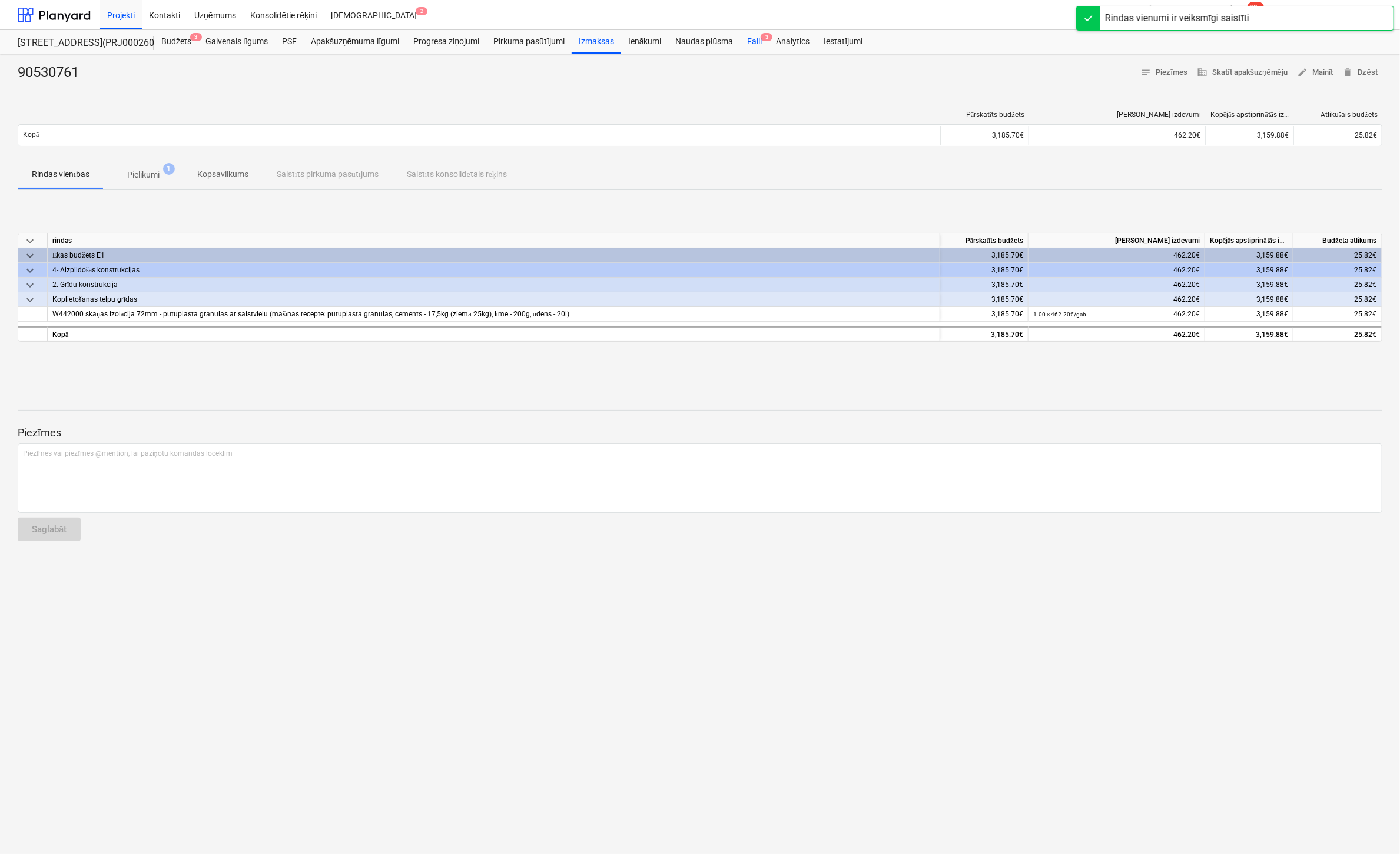
click at [751, 40] on div "Faili 3" at bounding box center [754, 42] width 28 height 23
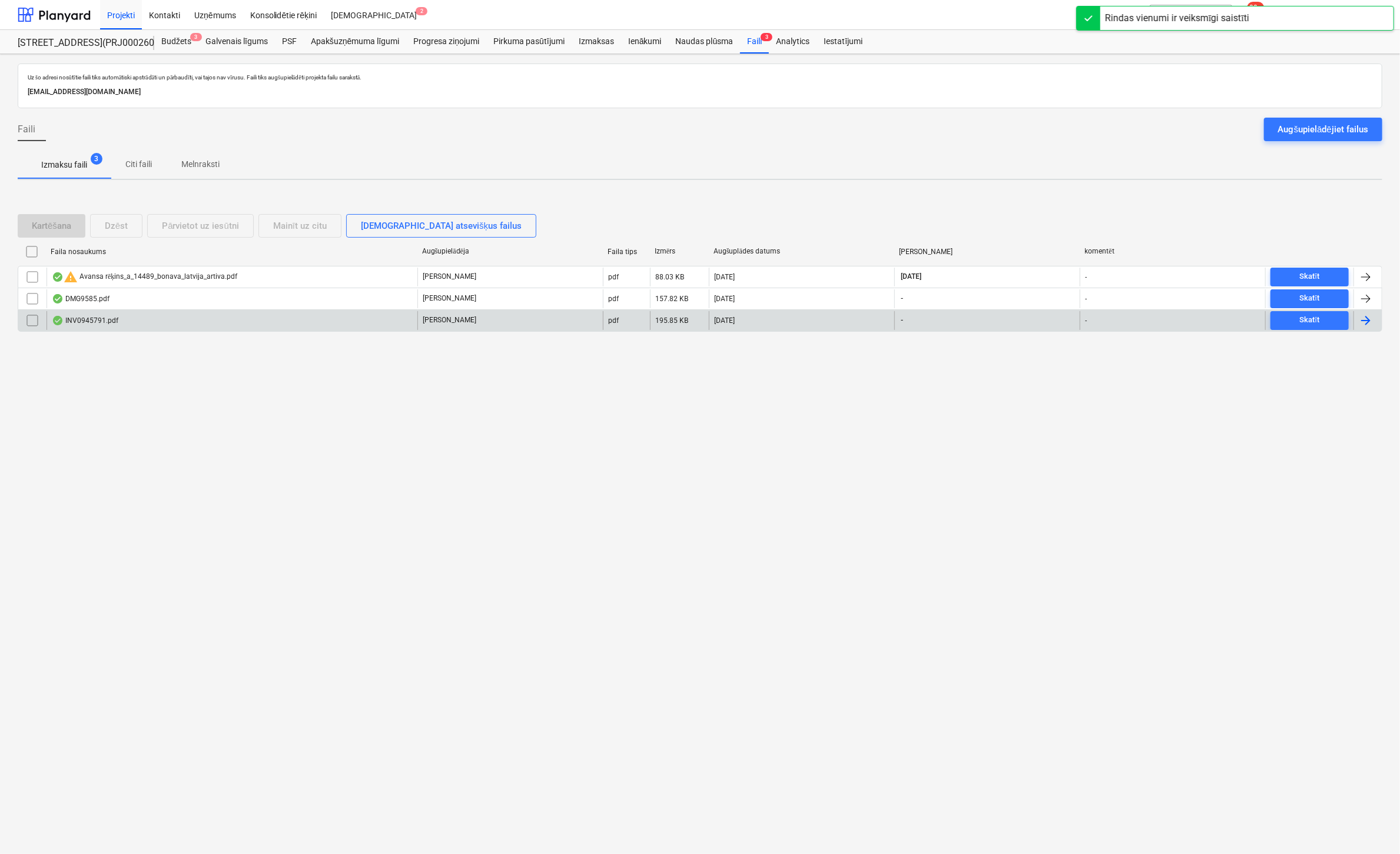
click at [83, 317] on div "INV0945791.pdf" at bounding box center [85, 320] width 66 height 9
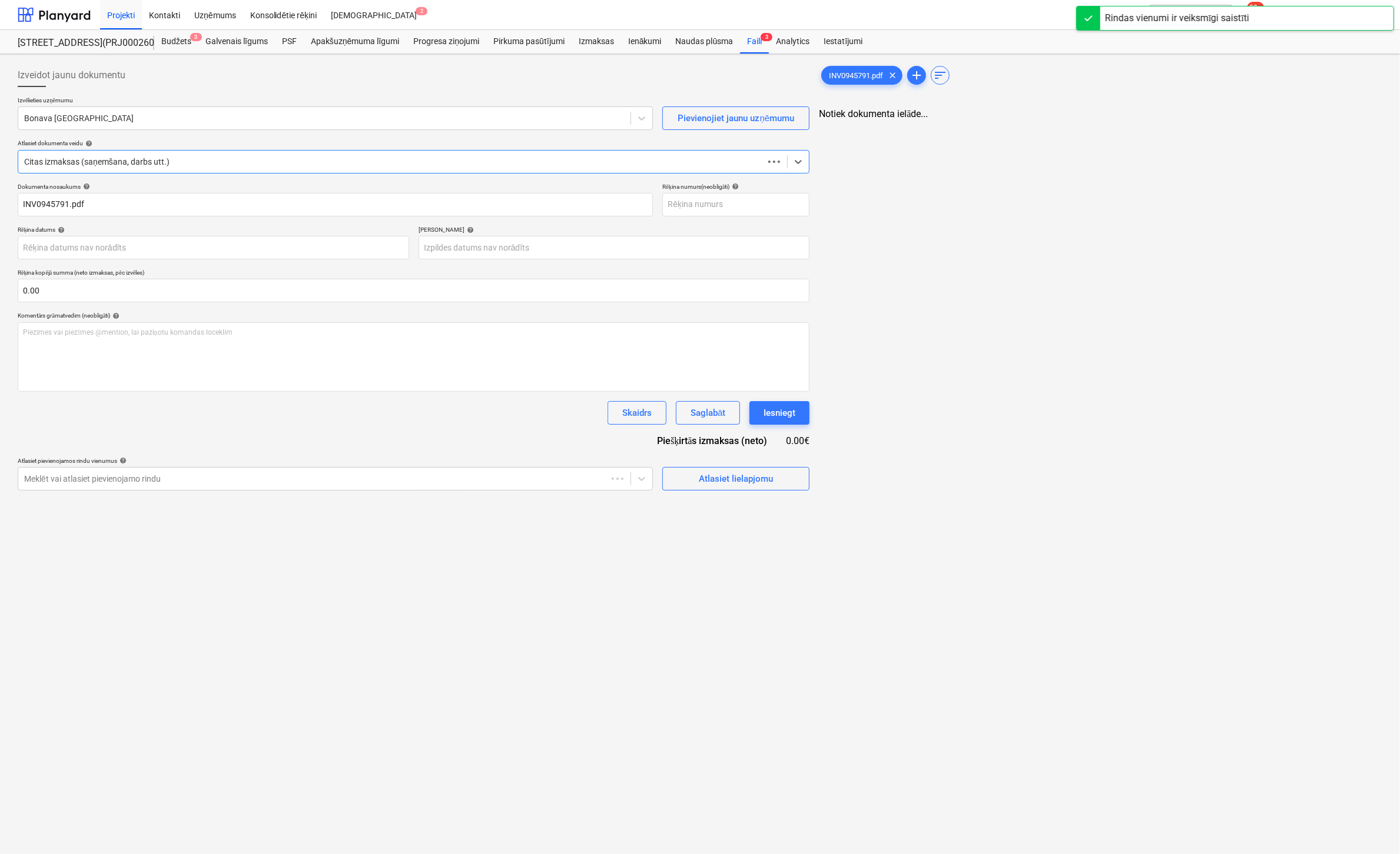
type input "INV0945791.pdf"
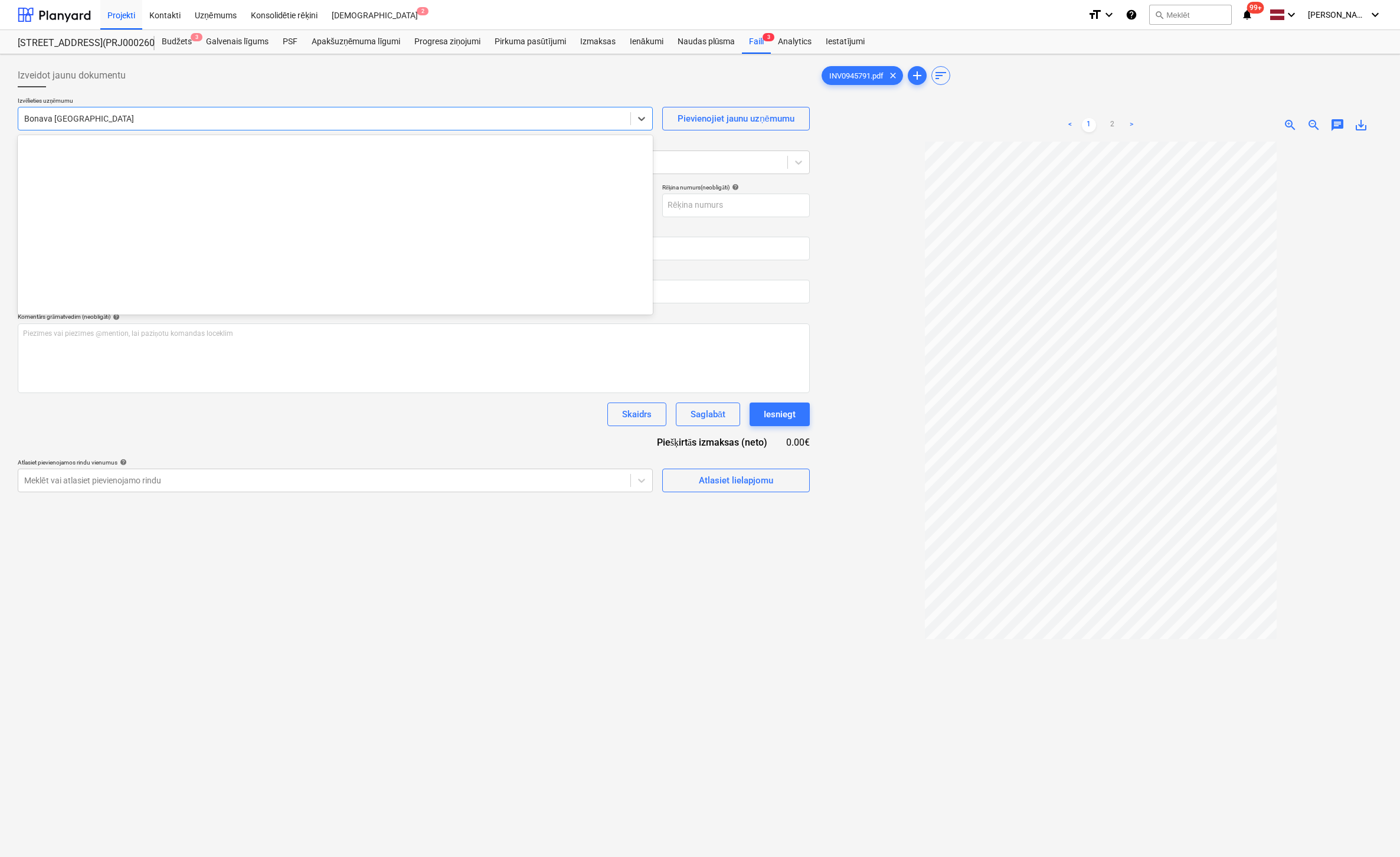
click at [236, 116] on div at bounding box center [324, 119] width 600 height 12
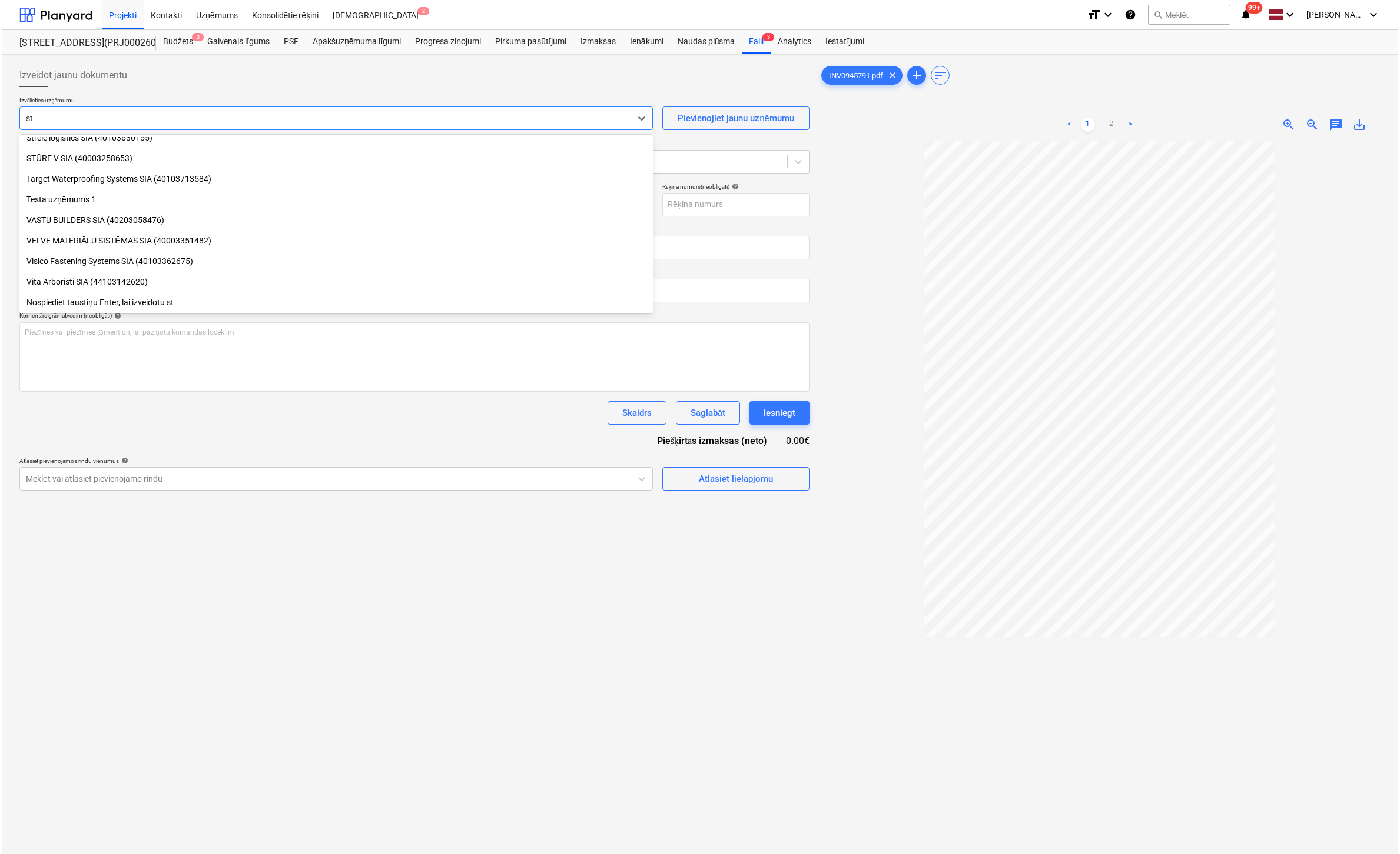
scroll to position [1471, 0]
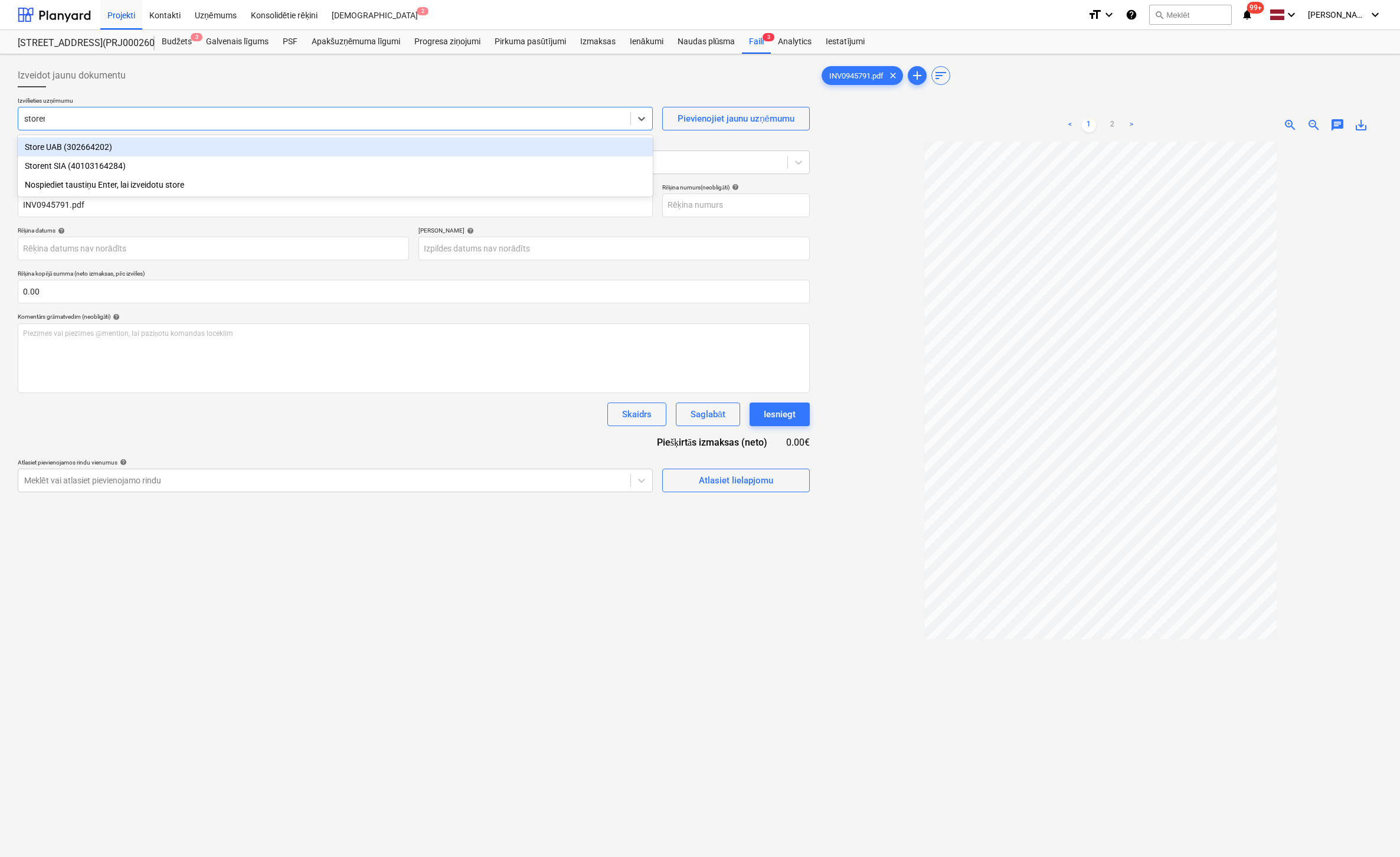
type input "storent"
click at [140, 149] on div "Storent SIA (40103164284)" at bounding box center [335, 147] width 635 height 19
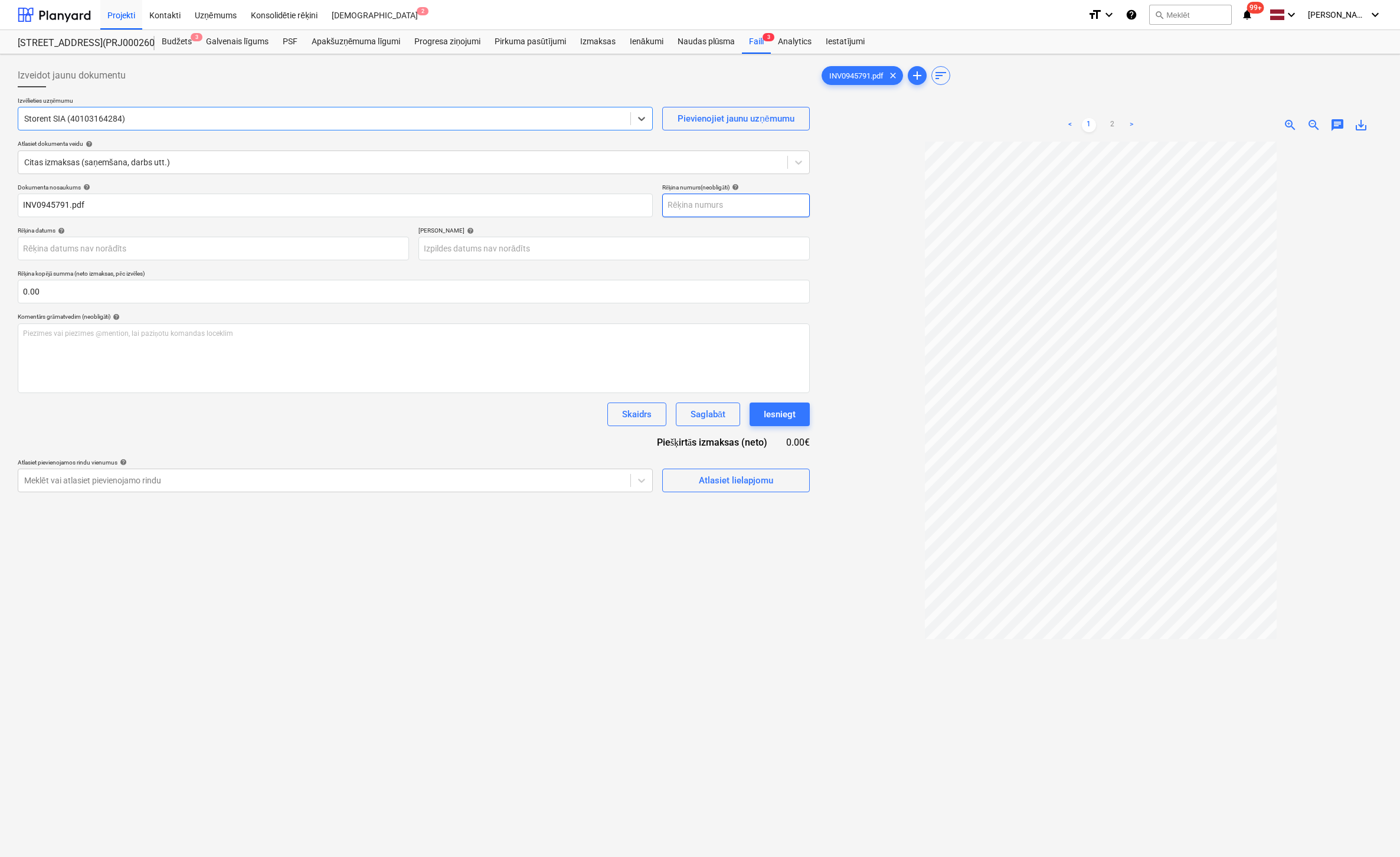
click at [772, 207] on input "text" at bounding box center [736, 205] width 148 height 23
type input "INV0945791"
click at [301, 242] on body "Projekti Kontakti Uzņēmums Konsolidētie rēķini Iesūtne 2 format_size keyboard_a…" at bounding box center [700, 428] width 1400 height 857
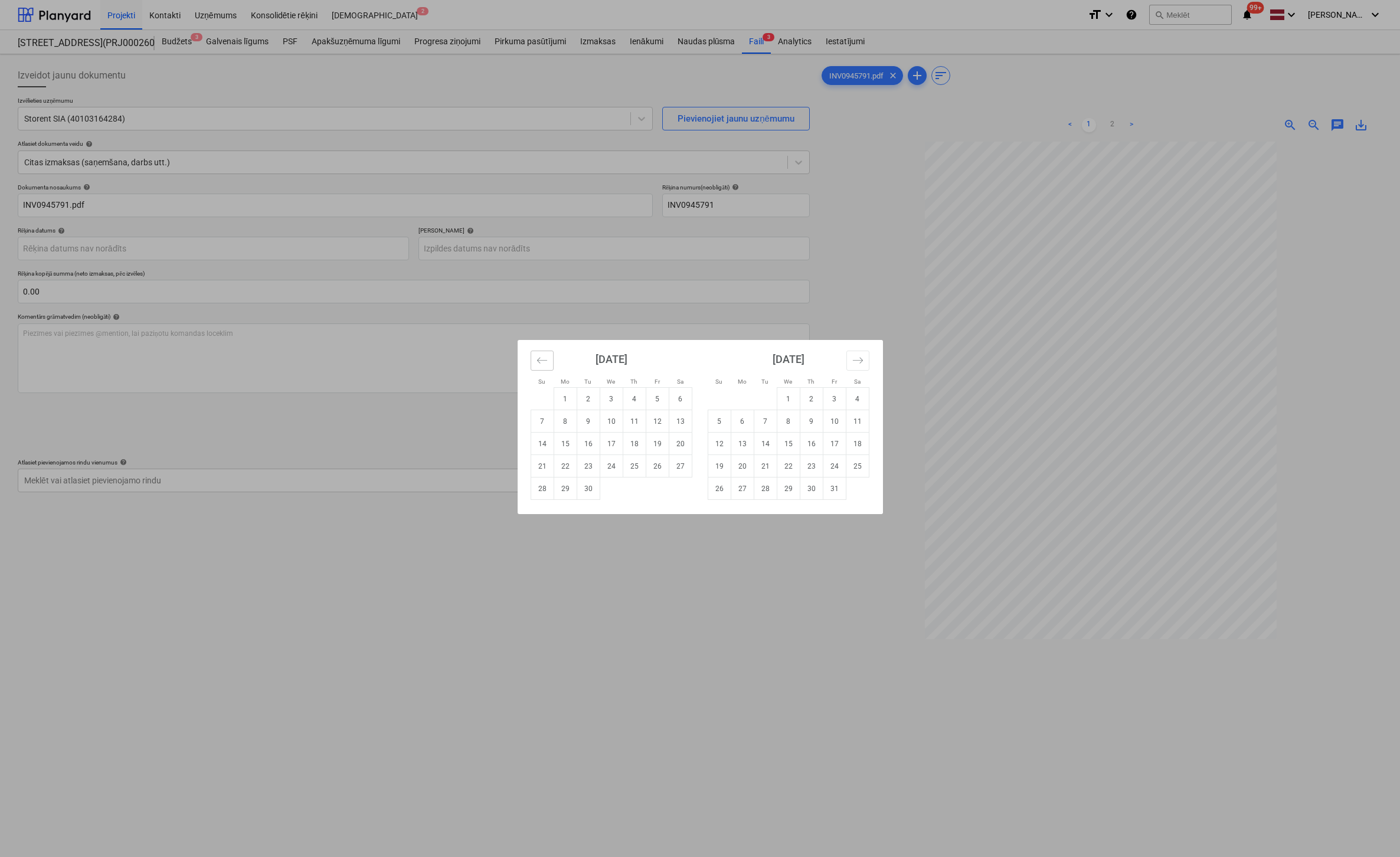
click at [535, 364] on button "Move backward to switch to the previous month." at bounding box center [542, 360] width 23 height 20
drag, startPoint x: 543, startPoint y: 508, endPoint x: 539, endPoint y: 504, distance: 5.7
click at [543, 509] on td "31" at bounding box center [542, 511] width 23 height 23
type input "[DATE]"
click at [505, 244] on body "Projekti Kontakti Uzņēmums Konsolidētie rēķini Iesūtne 2 format_size keyboard_a…" at bounding box center [700, 428] width 1400 height 857
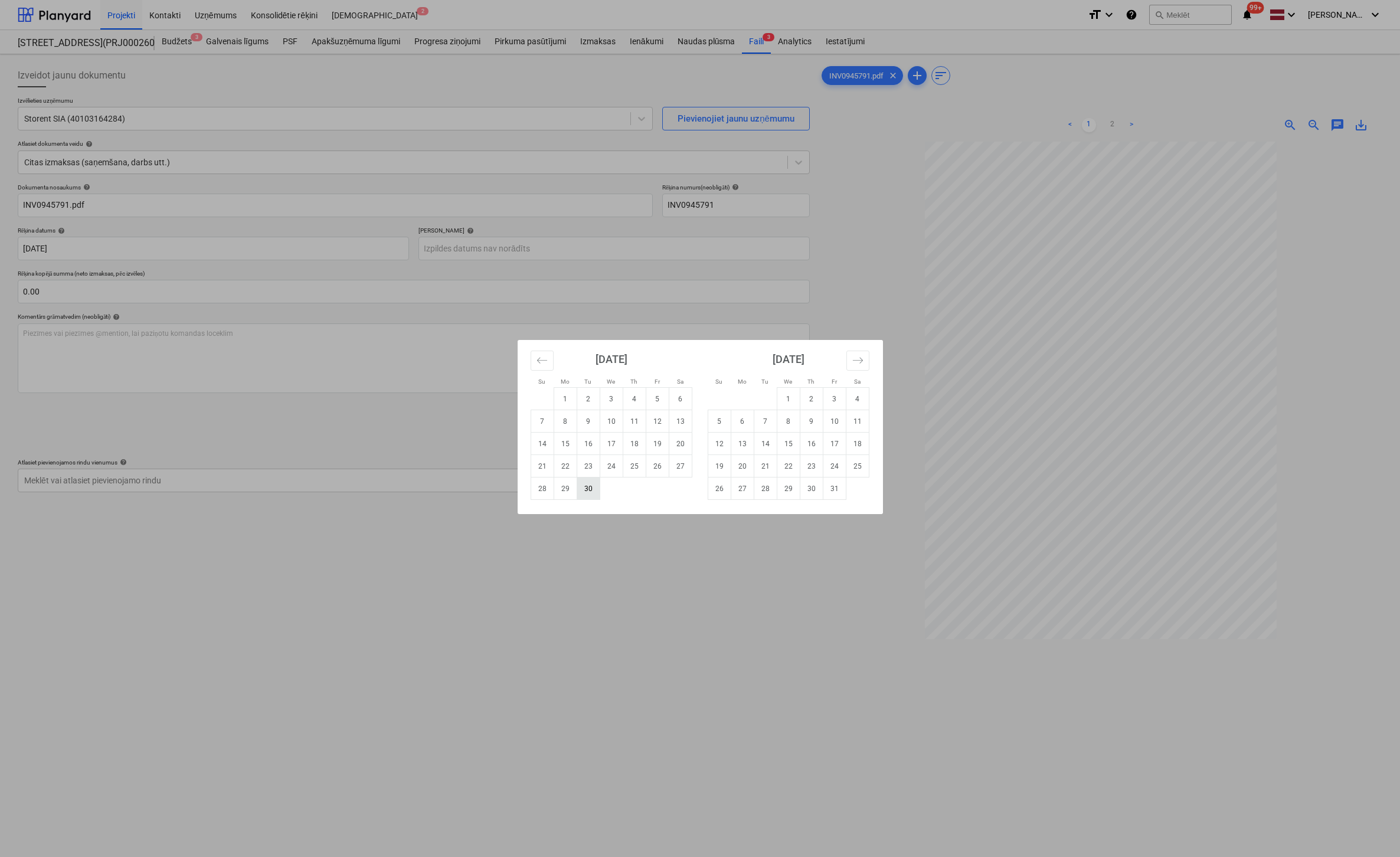
click at [588, 489] on td "30" at bounding box center [588, 489] width 23 height 23
type input "[DATE]"
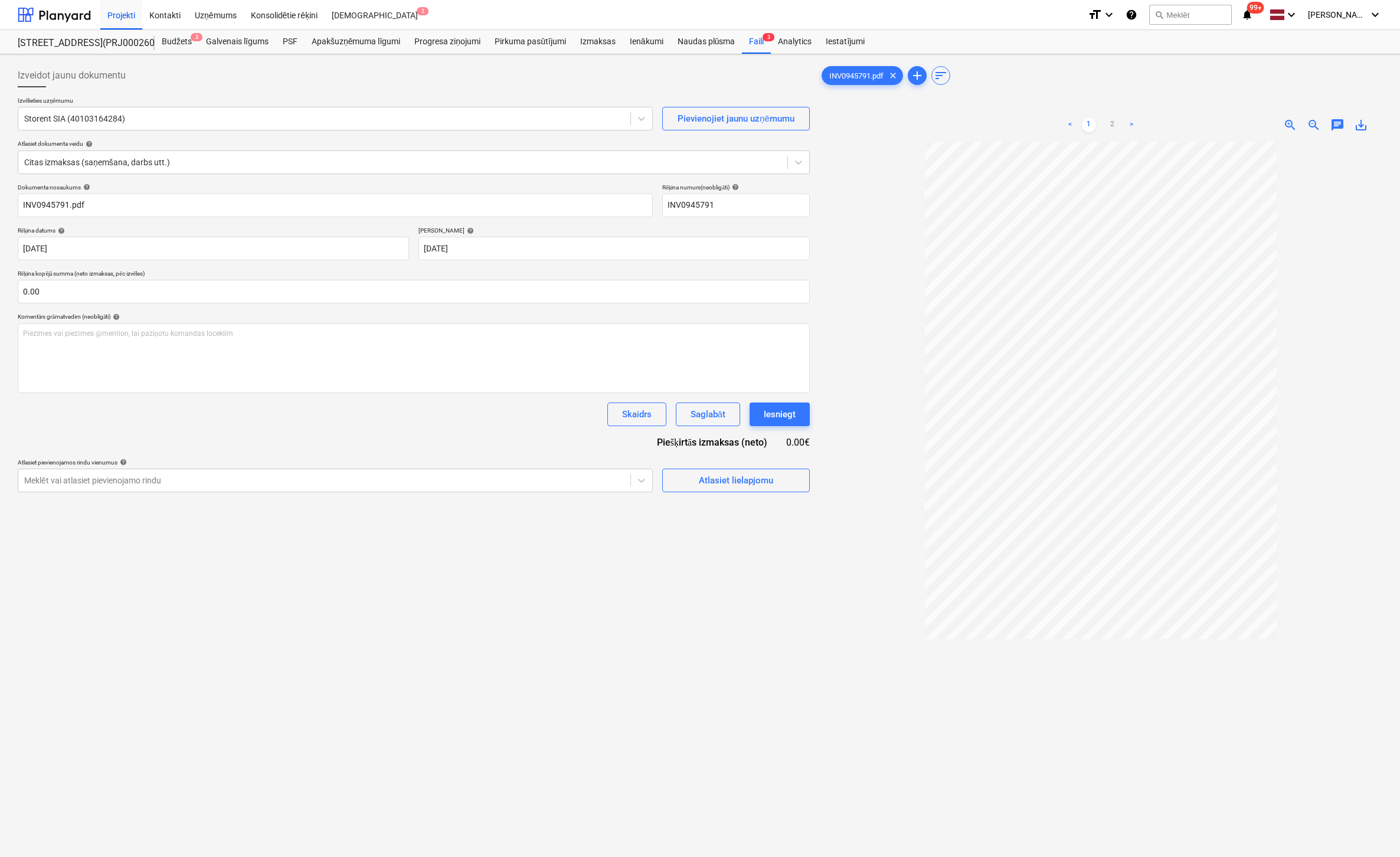
click at [1128, 123] on link ">" at bounding box center [1131, 125] width 14 height 14
click at [564, 479] on div at bounding box center [324, 481] width 600 height 12
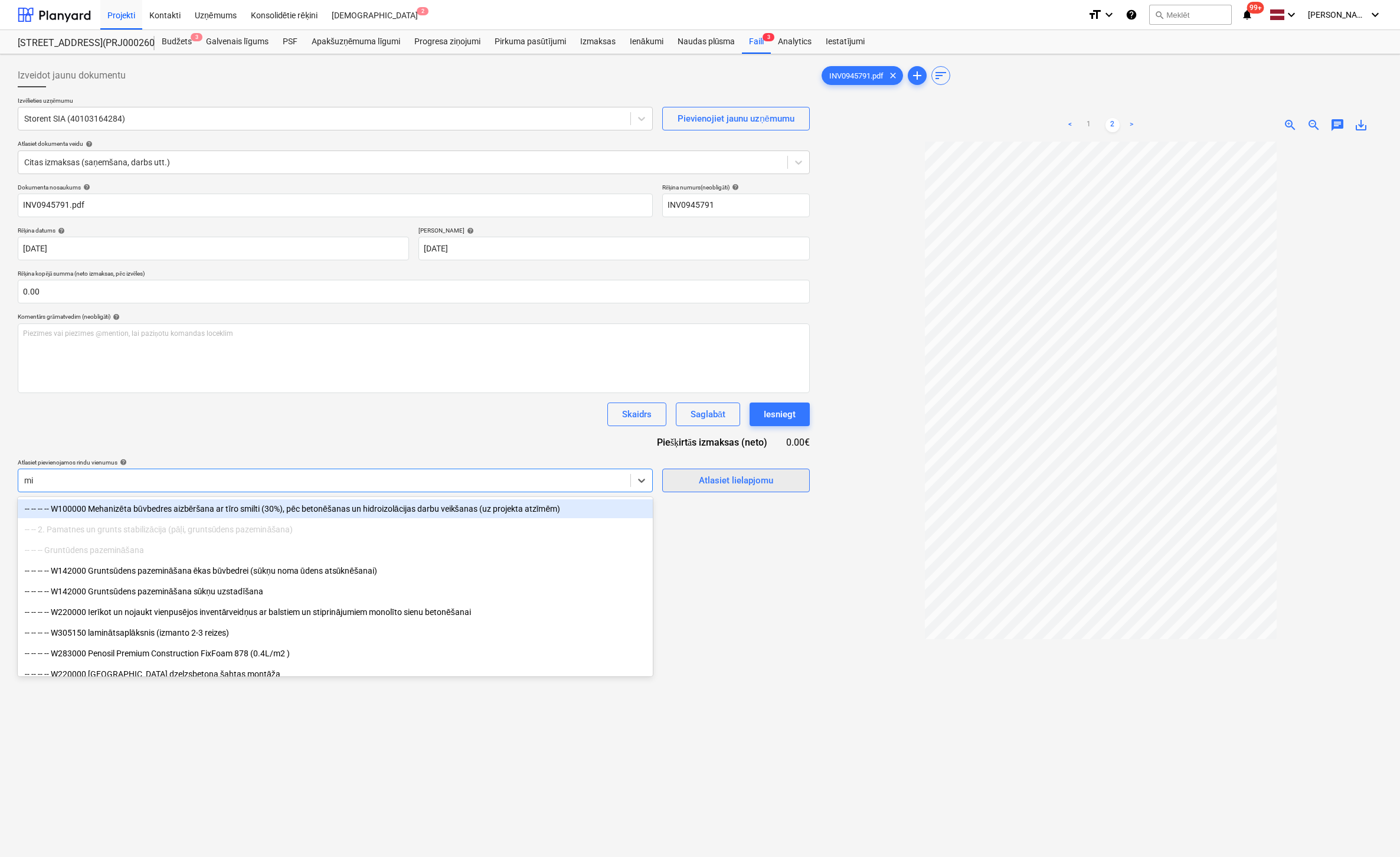
type input "mi"
click at [702, 482] on div "Atlasiet lielapjomu" at bounding box center [736, 481] width 75 height 15
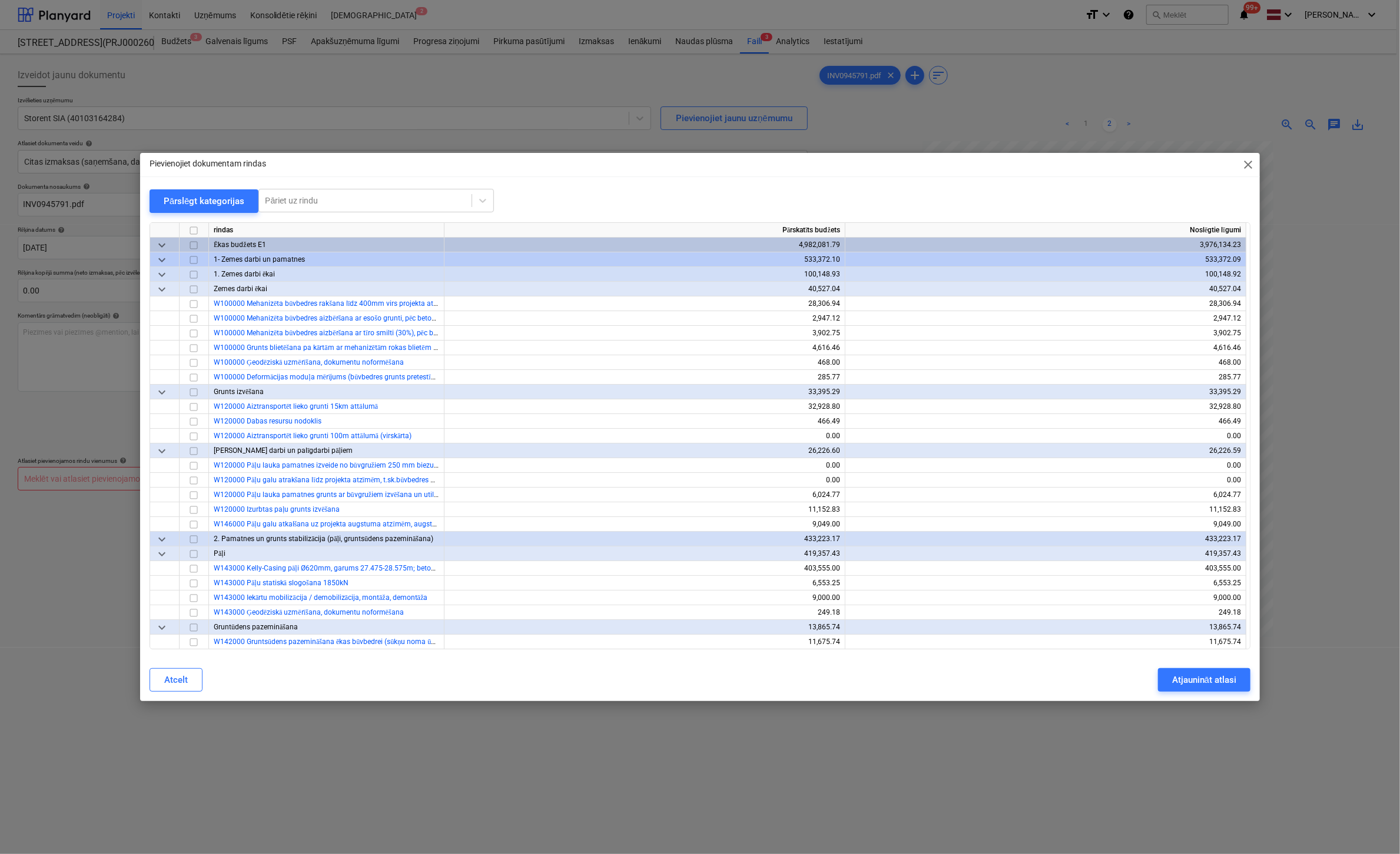
click at [1250, 161] on span "close" at bounding box center [1247, 164] width 14 height 14
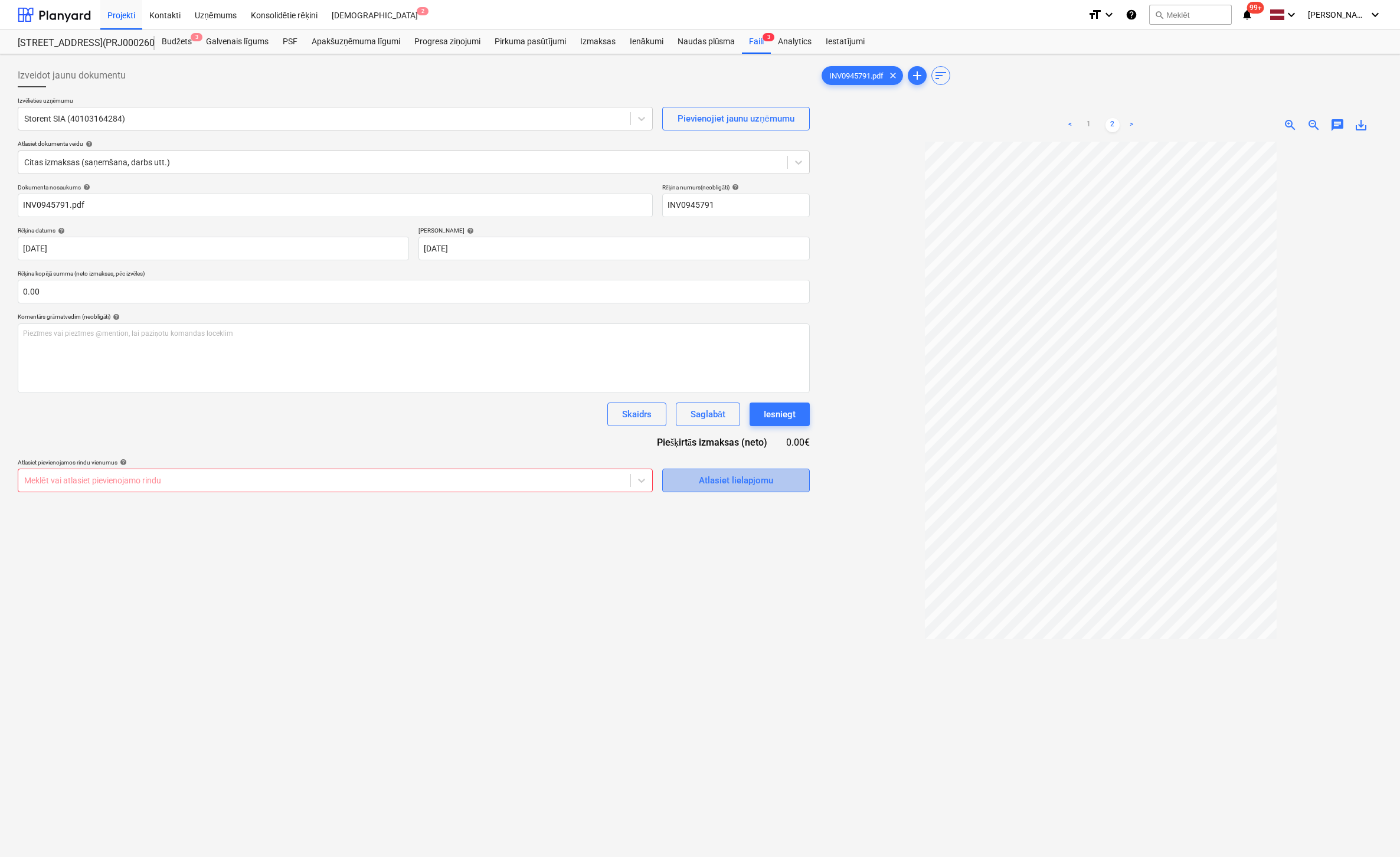
click at [712, 473] on div "Atlasiet lielapjomu" at bounding box center [736, 481] width 75 height 15
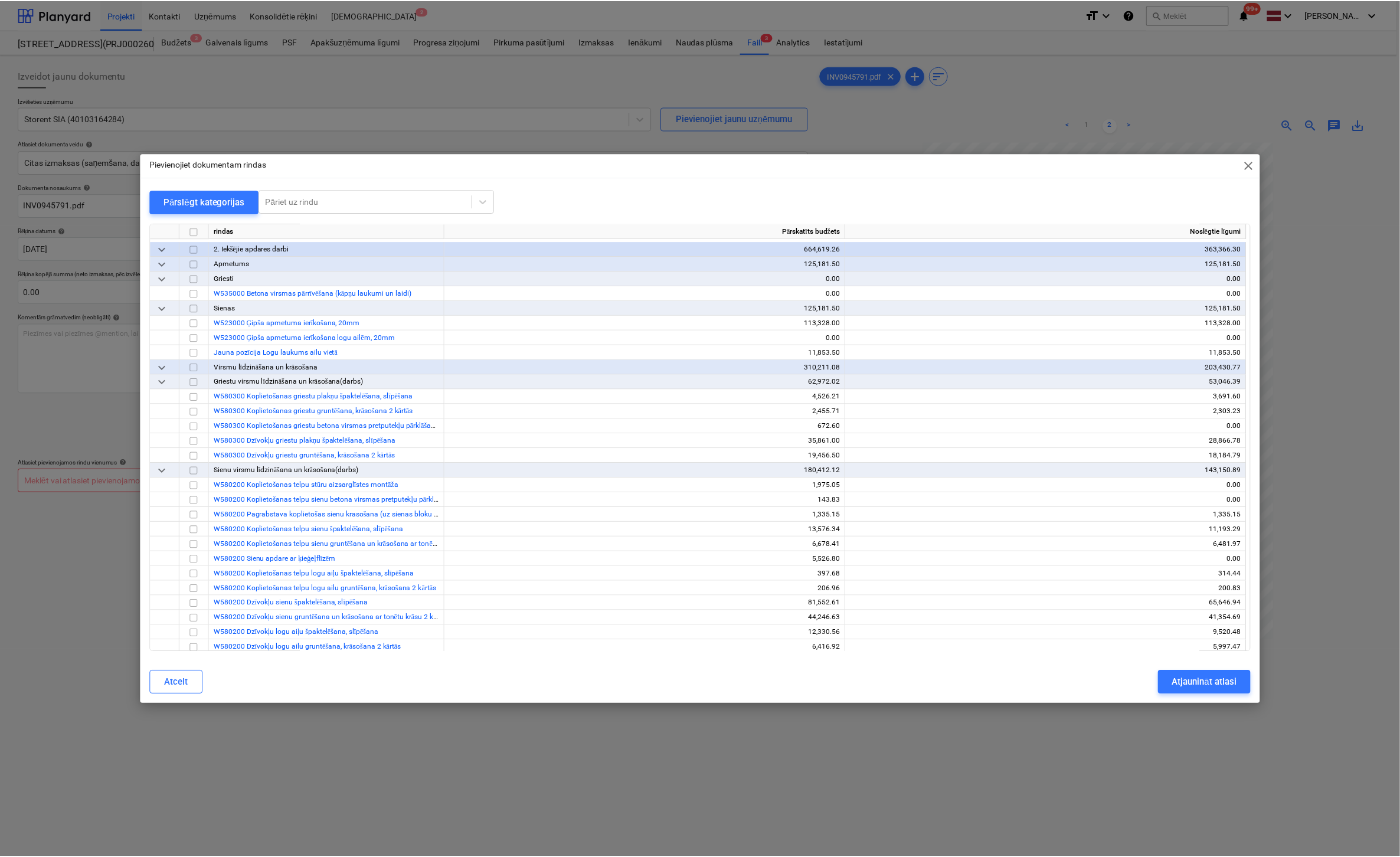
scroll to position [5373, 0]
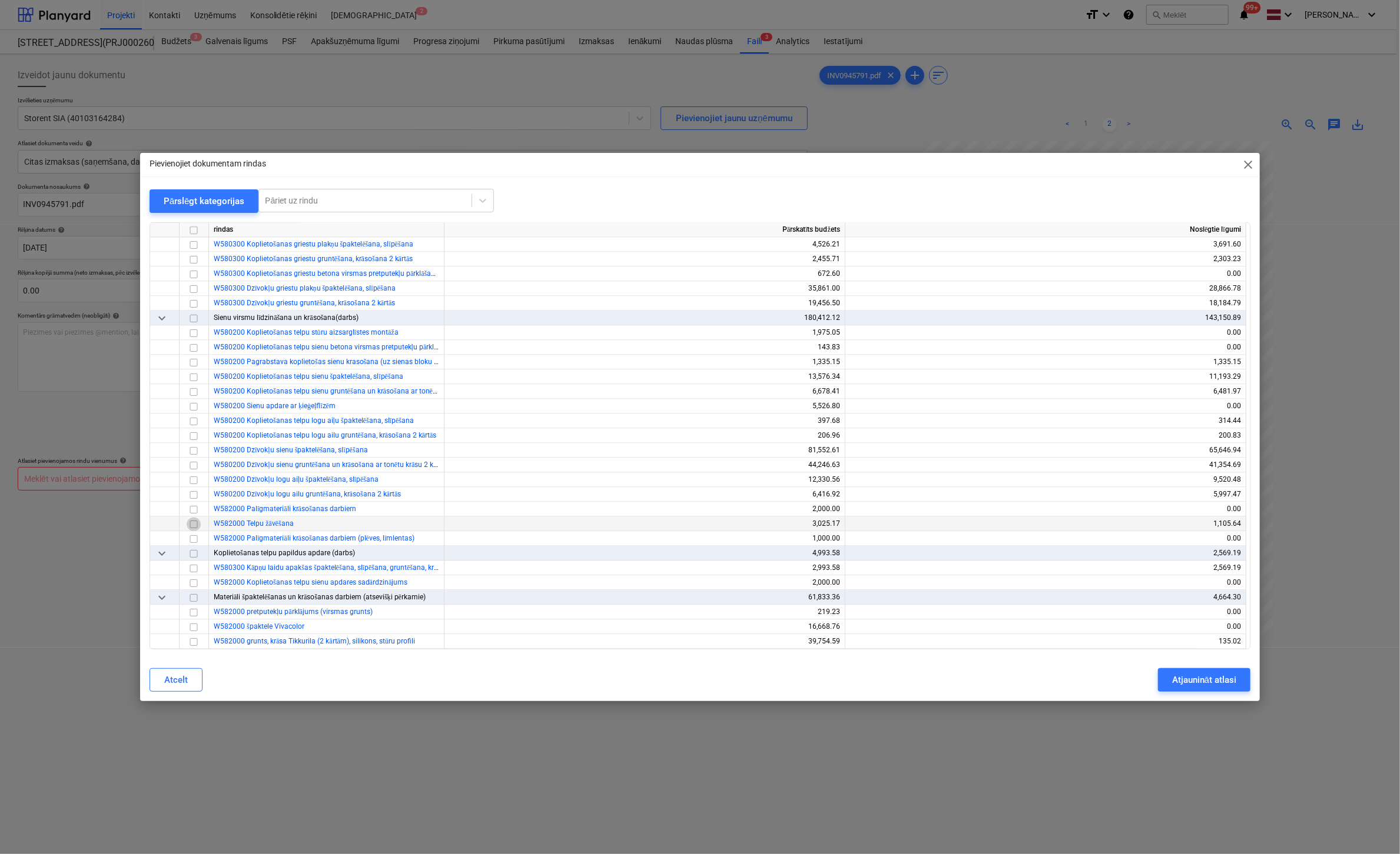
click at [195, 523] on input "checkbox" at bounding box center [194, 524] width 14 height 14
click at [1201, 675] on div "Atjaunināt atlasi" at bounding box center [1204, 680] width 64 height 15
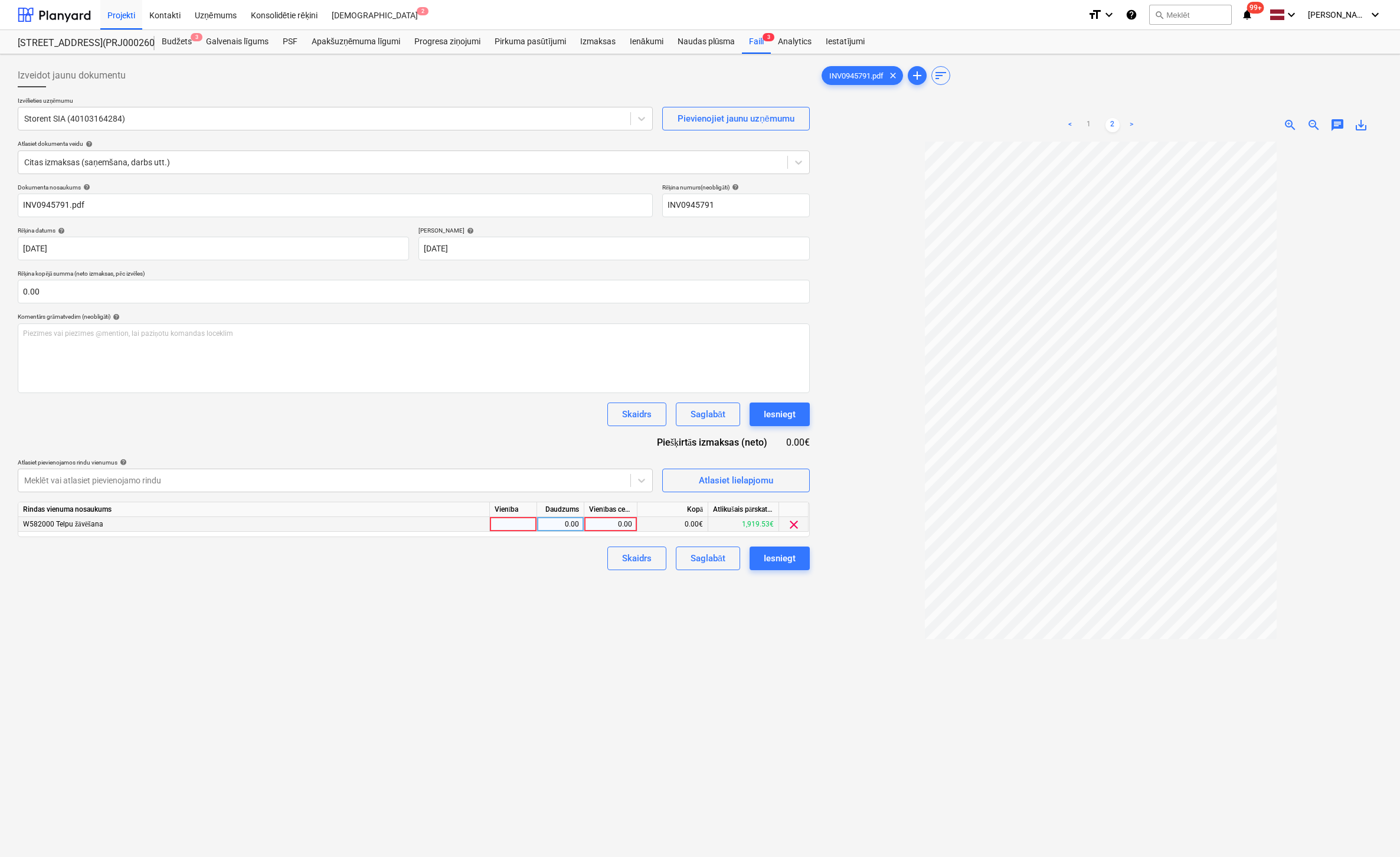
click at [617, 530] on div "0.00" at bounding box center [610, 524] width 43 height 15
type input "700"
click at [698, 635] on div "Izveidot jaunu dokumentu Izvēlieties uzņēmumu Storent SIA (40103164284) Pievien…" at bounding box center [414, 515] width 802 height 912
click at [777, 560] on div "Iesniegt" at bounding box center [780, 558] width 32 height 15
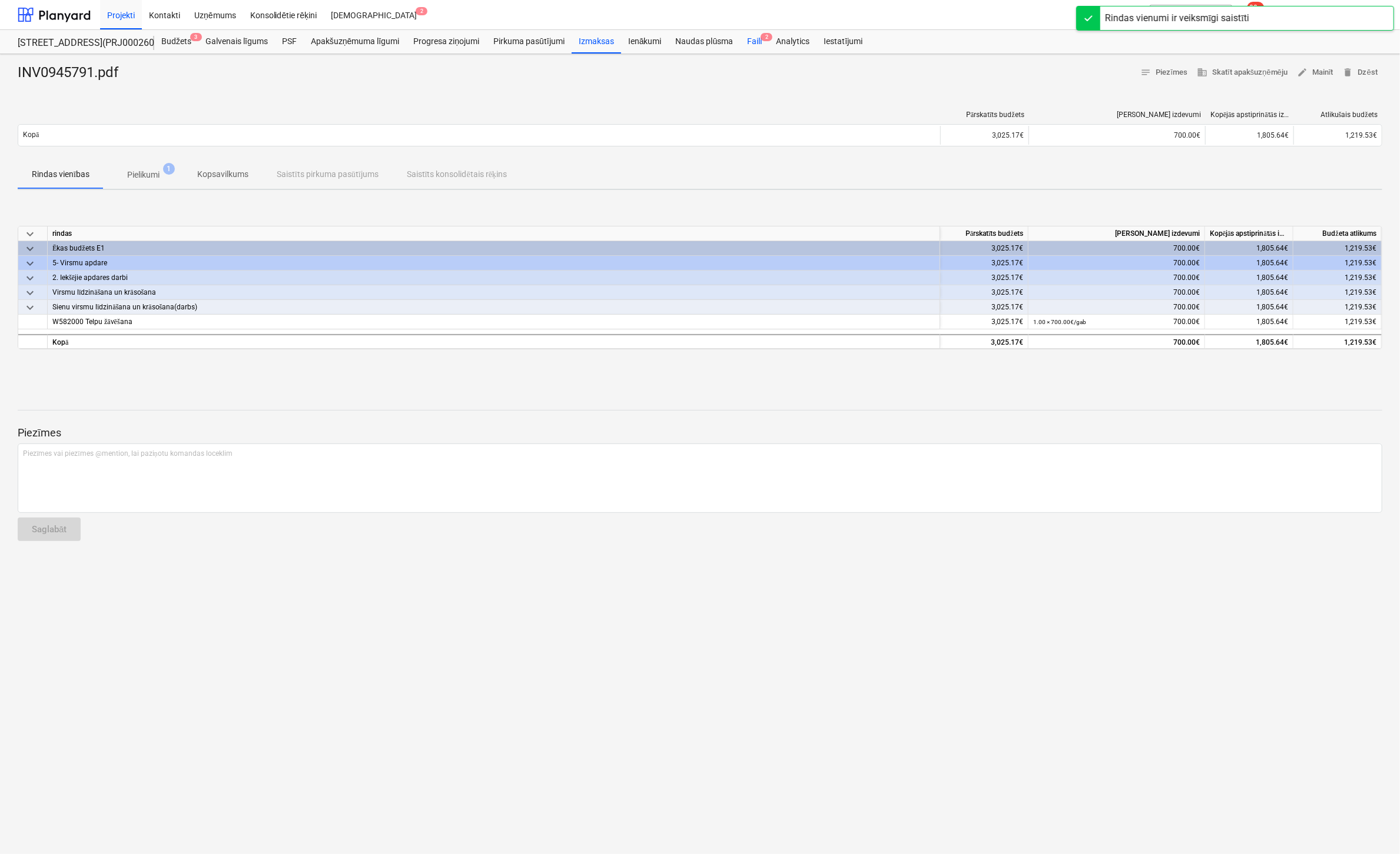
click at [756, 39] on div "Faili 2" at bounding box center [754, 42] width 28 height 23
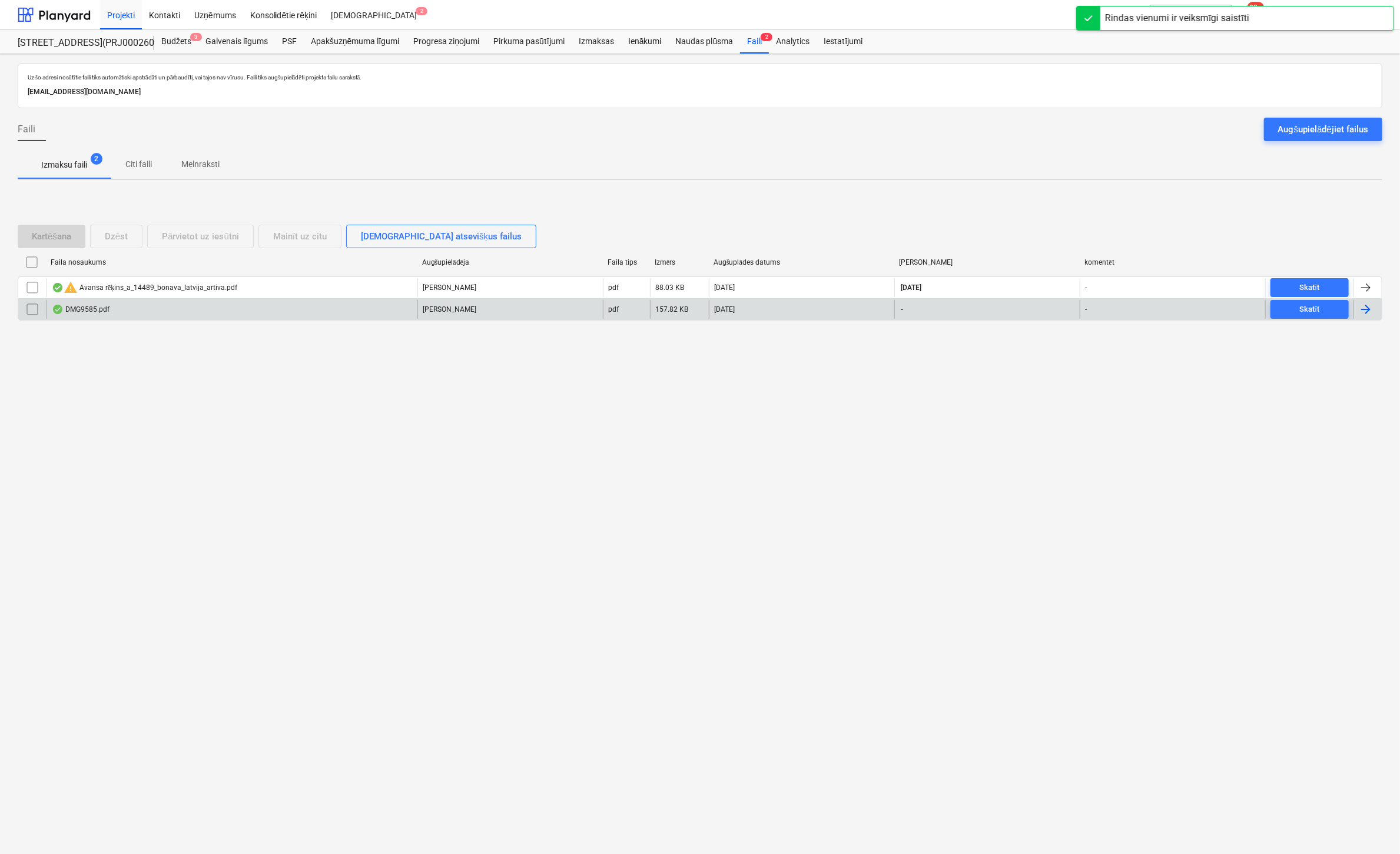
click at [86, 307] on div "DMG9585.pdf" at bounding box center [80, 309] width 58 height 9
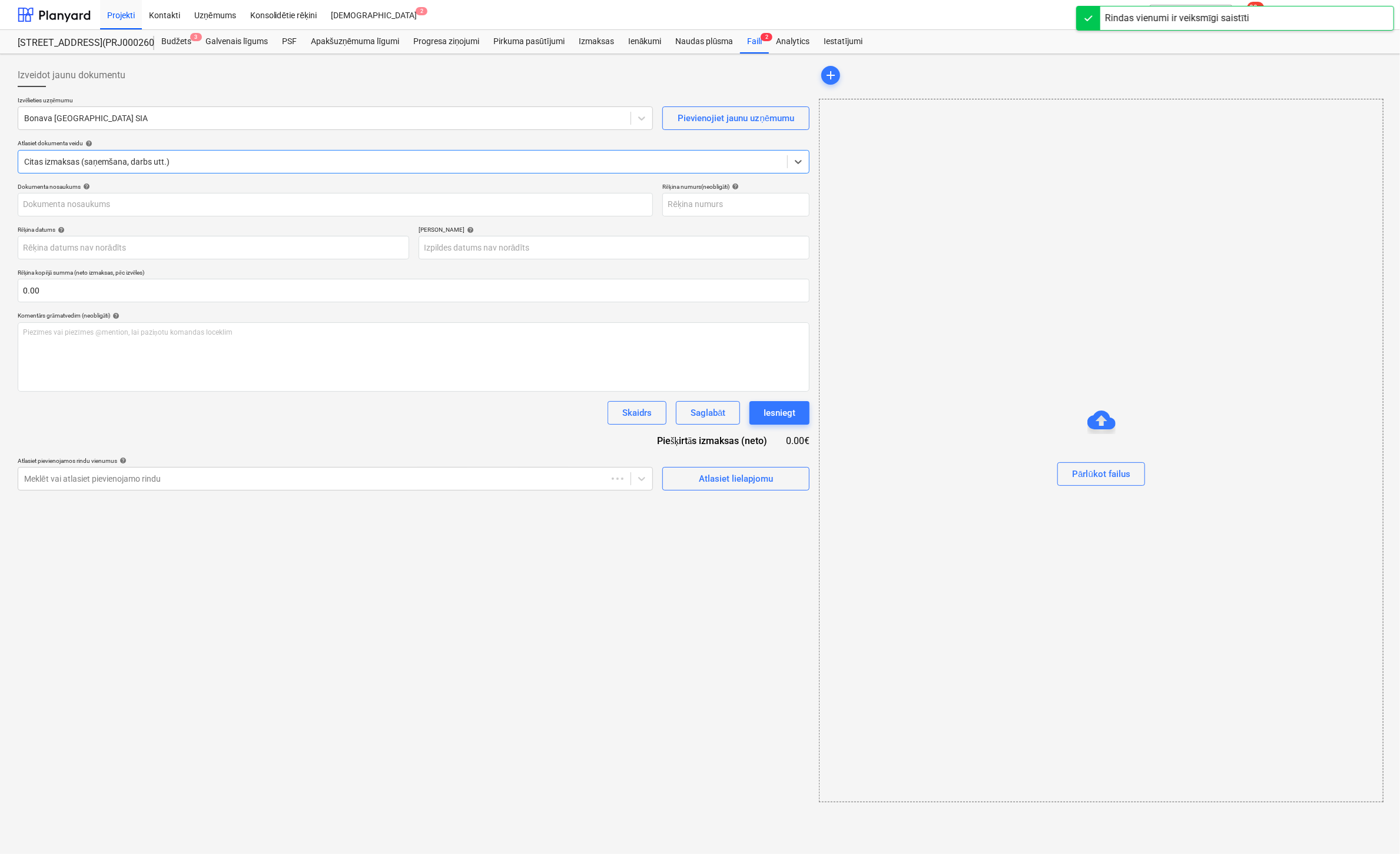
type input "9585"
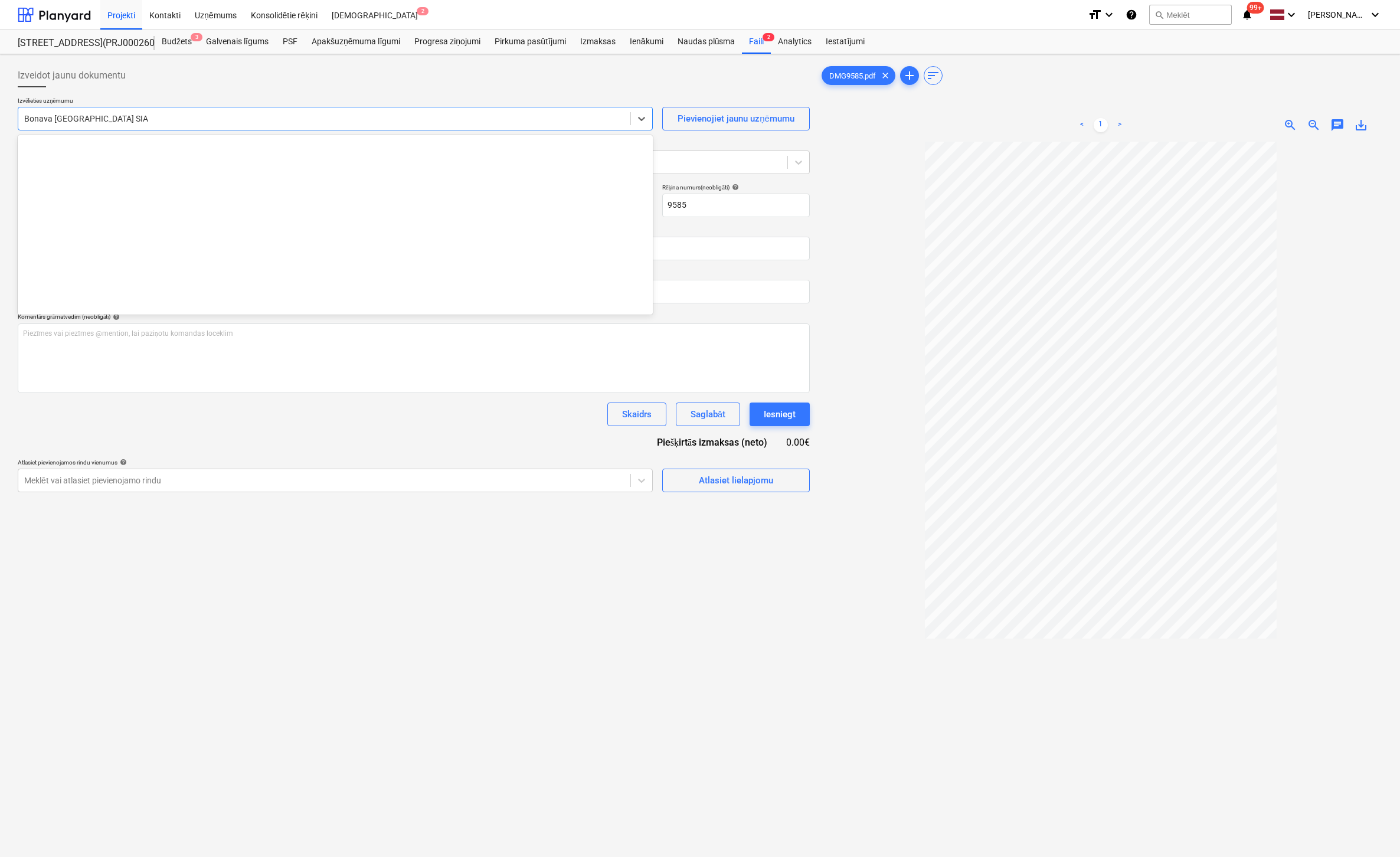
click at [179, 114] on div at bounding box center [324, 119] width 600 height 12
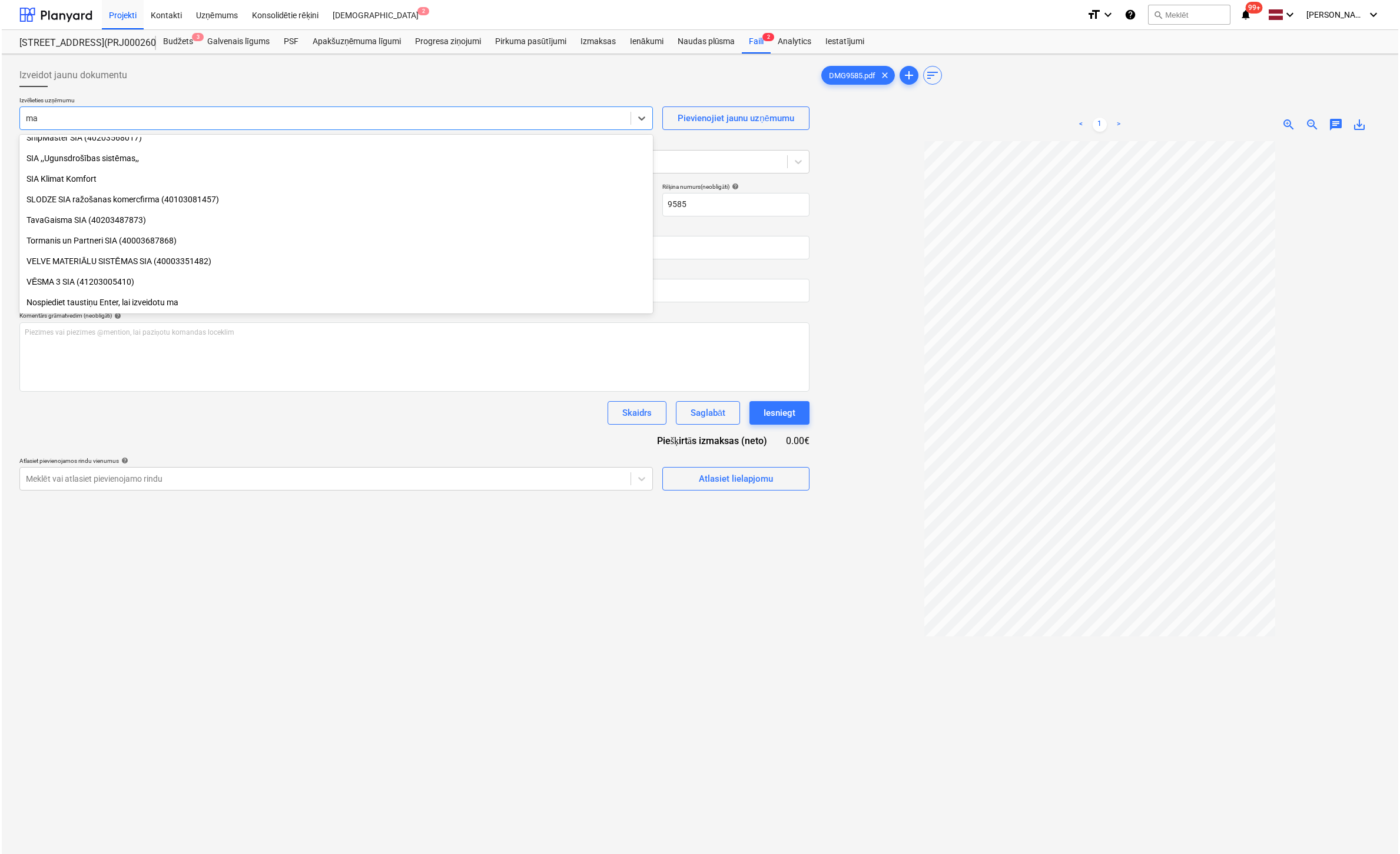
scroll to position [1142, 0]
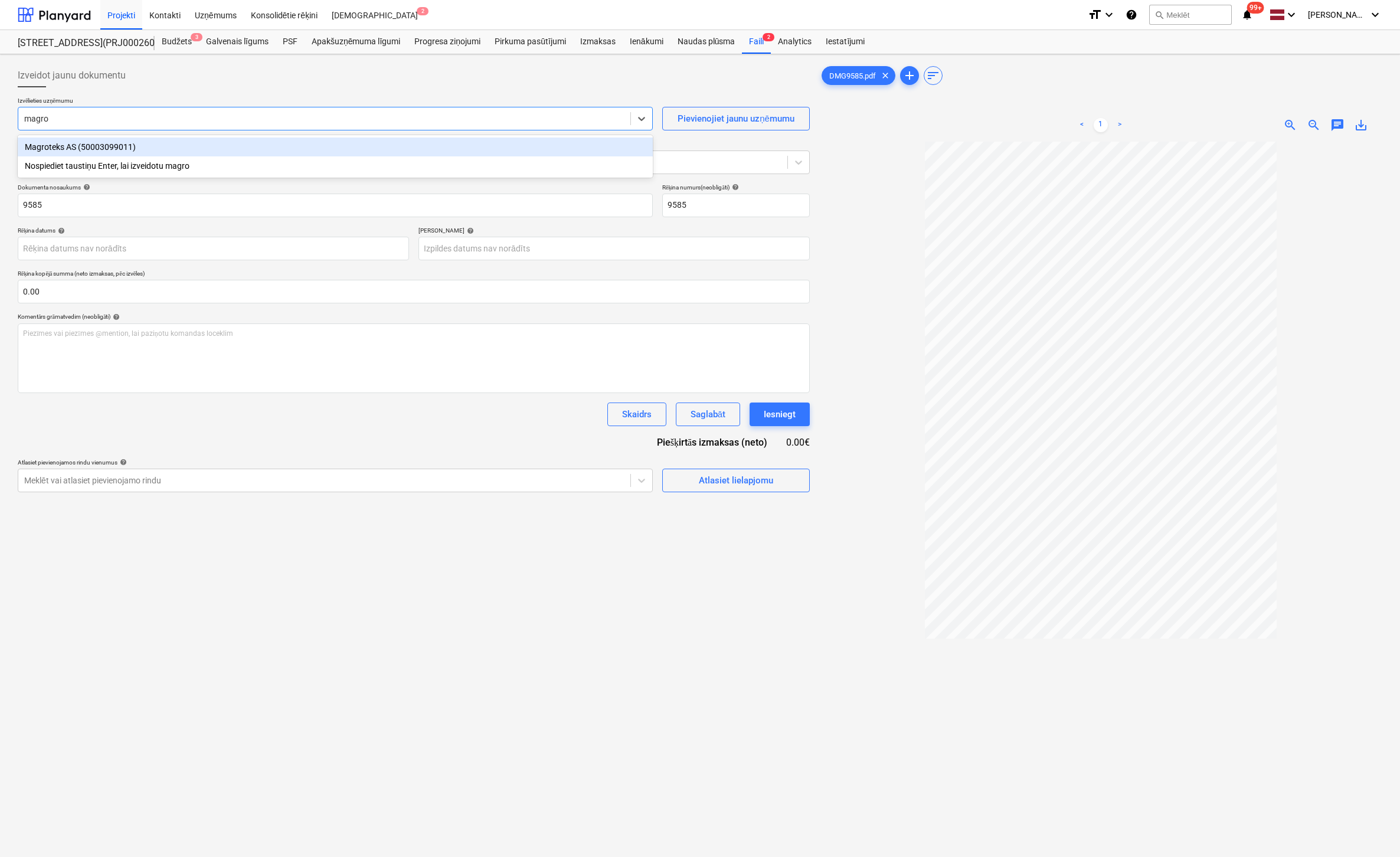
type input "magrot"
click at [175, 144] on div "Magroteks AS (50003099011)" at bounding box center [335, 147] width 635 height 19
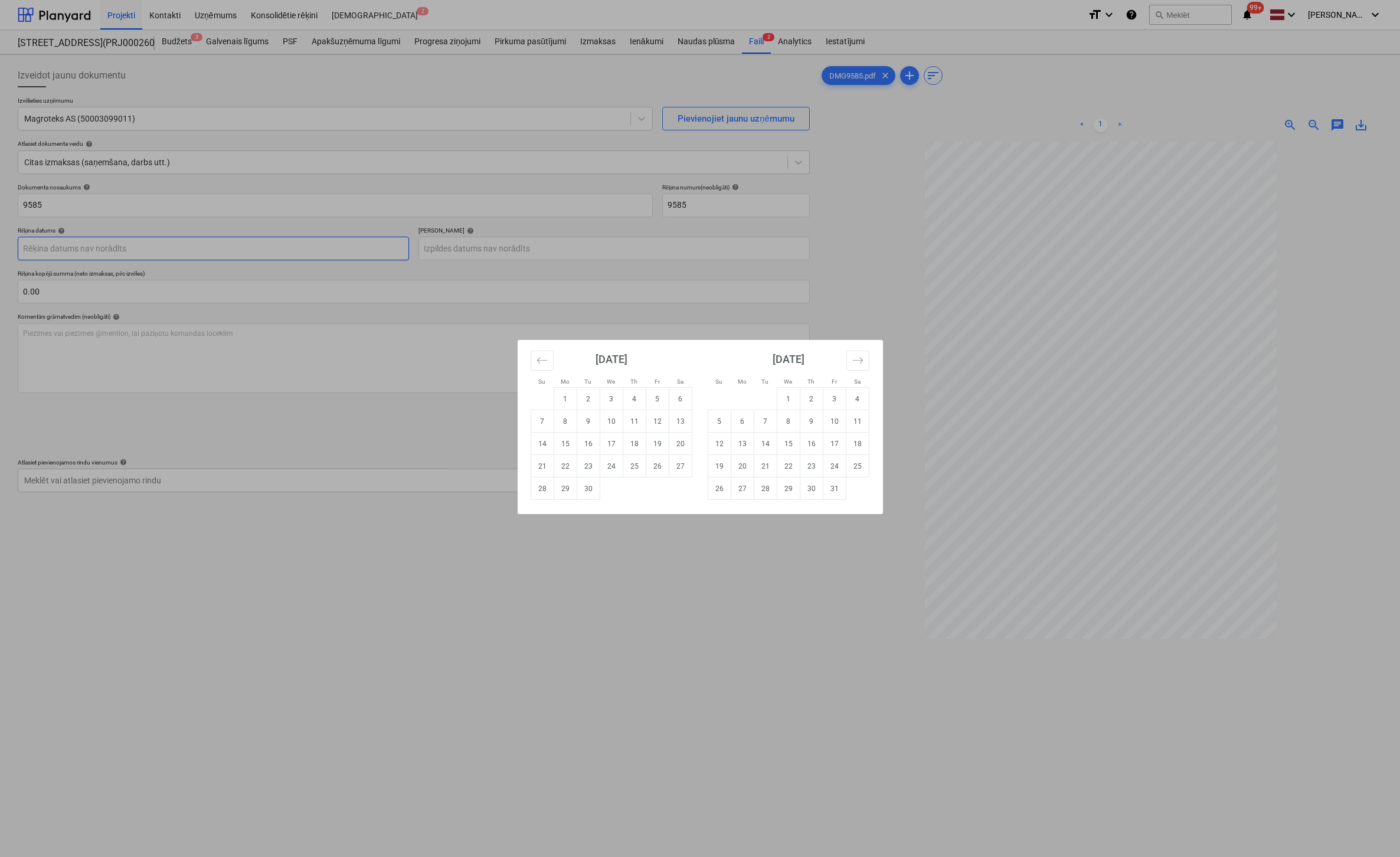
click at [149, 245] on body "Projekti Kontakti Uzņēmums Konsolidētie rēķini Iesūtne 2 format_size keyboard_a…" at bounding box center [700, 428] width 1400 height 857
click at [563, 392] on td "1" at bounding box center [565, 399] width 23 height 23
type input "[DATE]"
drag, startPoint x: 483, startPoint y: 245, endPoint x: 485, endPoint y: 253, distance: 8.2
click at [483, 245] on body "Projekti Kontakti Uzņēmums Konsolidētie rēķini Iesūtne 2 format_size keyboard_a…" at bounding box center [700, 428] width 1400 height 857
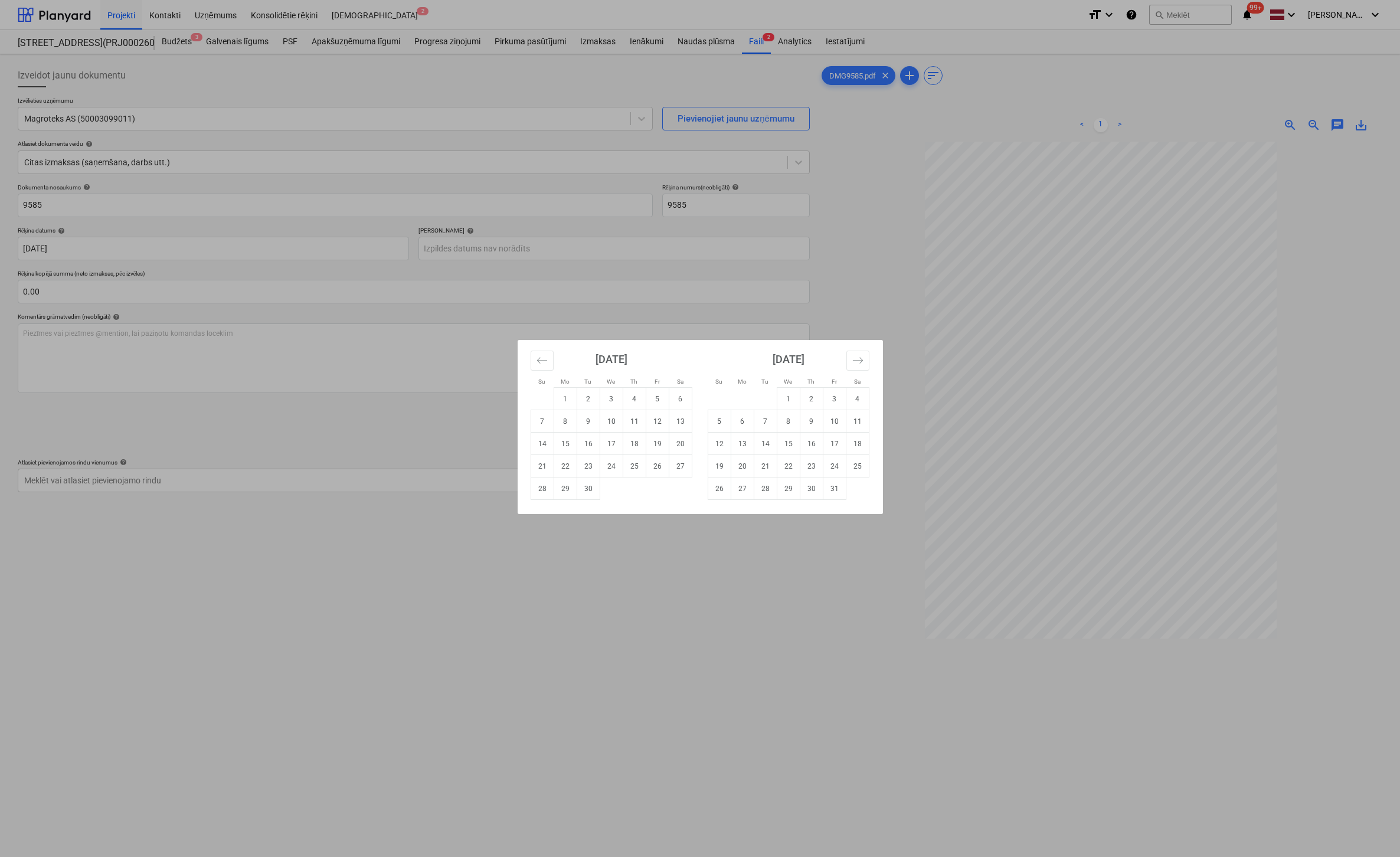
click at [784, 399] on td "1" at bounding box center [788, 399] width 23 height 23
type input "[DATE]"
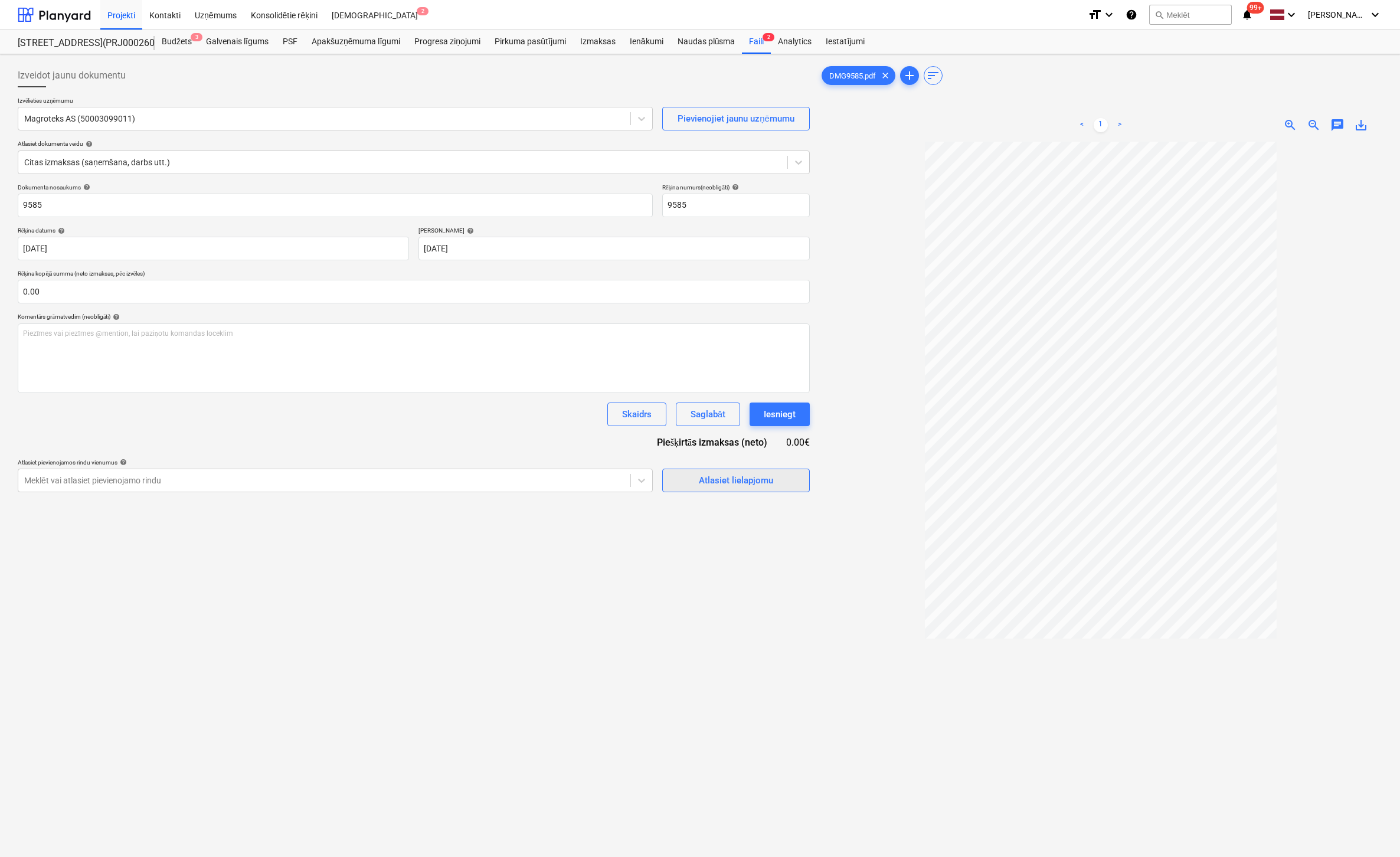
click at [747, 480] on div "Atlasiet lielapjomu" at bounding box center [736, 481] width 75 height 15
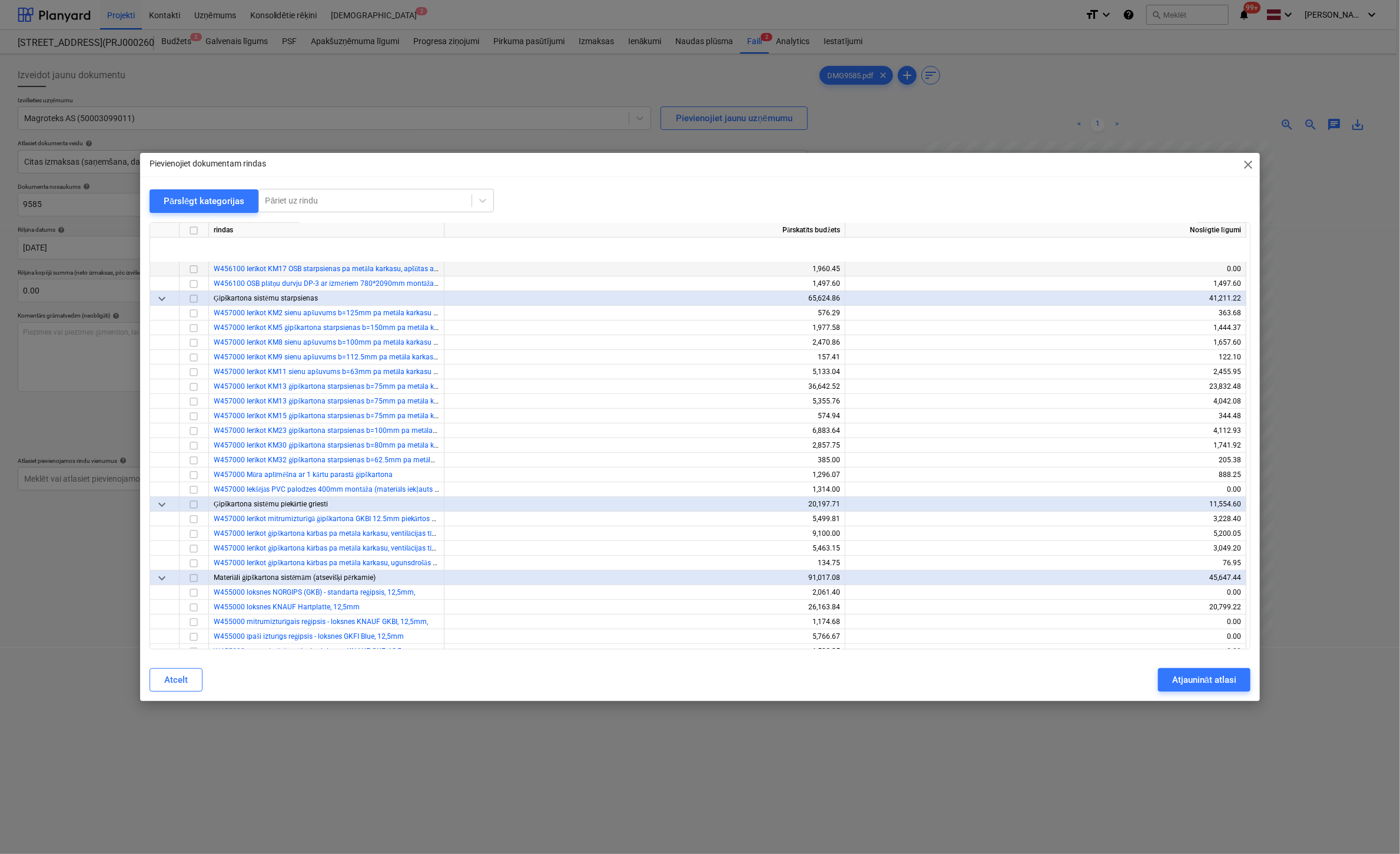
scroll to position [4060, 0]
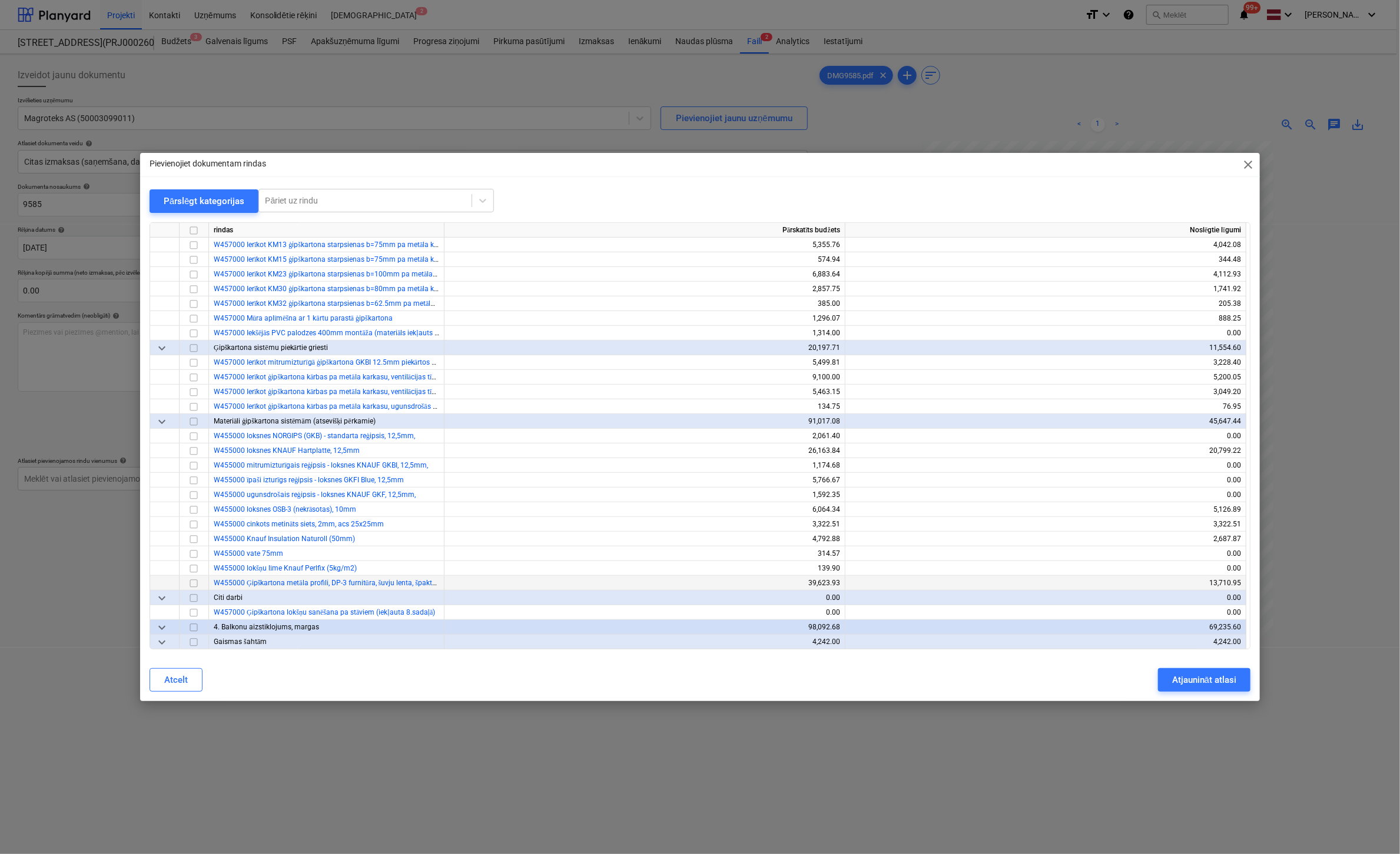
click at [191, 584] on input "checkbox" at bounding box center [194, 583] width 14 height 14
click at [1197, 685] on div "Atjaunināt atlasi" at bounding box center [1204, 680] width 64 height 15
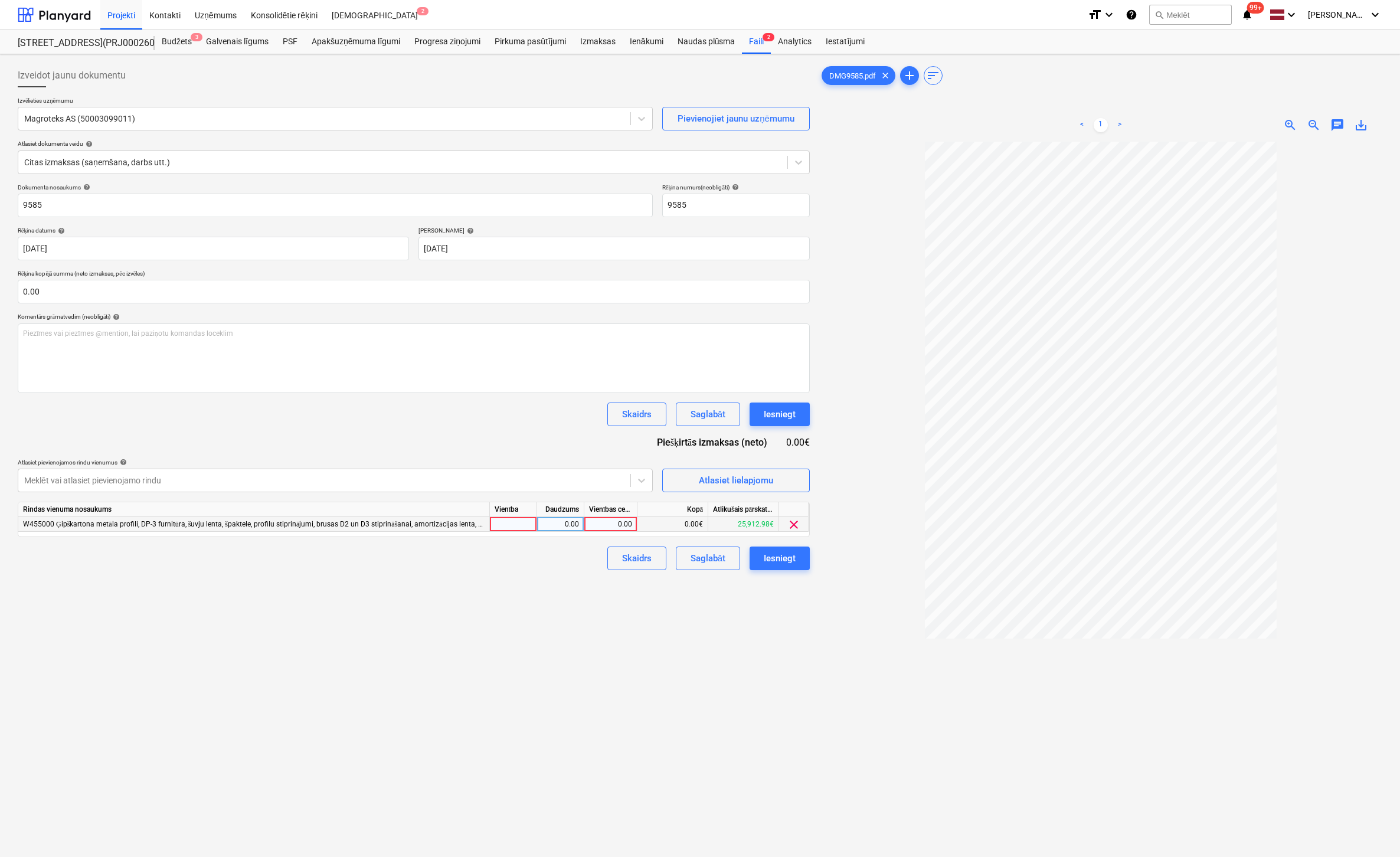
click at [618, 527] on div "0.00" at bounding box center [610, 524] width 43 height 15
type input "374.2"
click at [603, 682] on div "Izveidot jaunu dokumentu Izvēlieties uzņēmumu Magroteks AS (50003099011) Pievie…" at bounding box center [414, 515] width 802 height 912
click at [787, 557] on div "Iesniegt" at bounding box center [780, 558] width 32 height 15
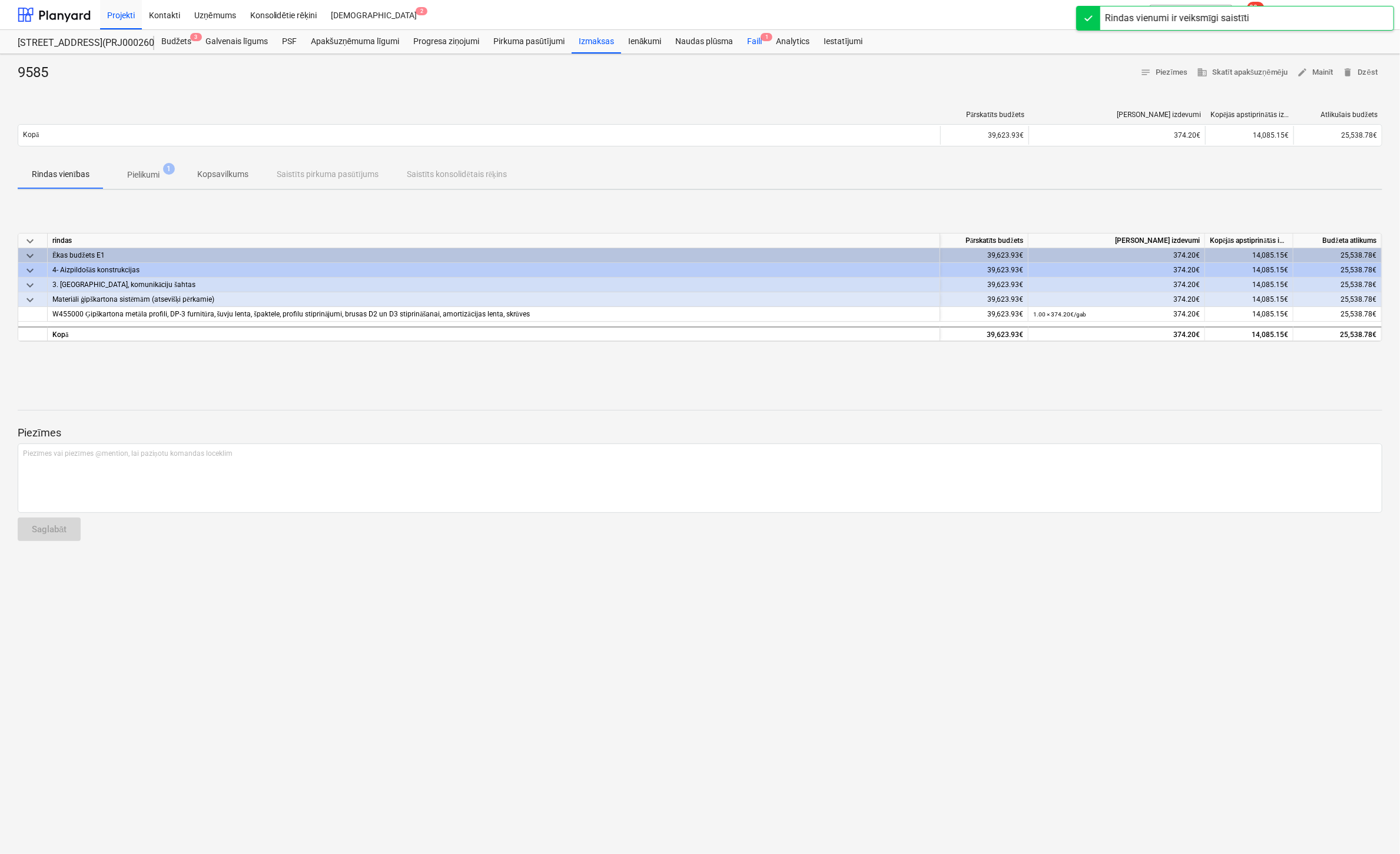
click at [759, 38] on div "Faili 1" at bounding box center [754, 42] width 28 height 23
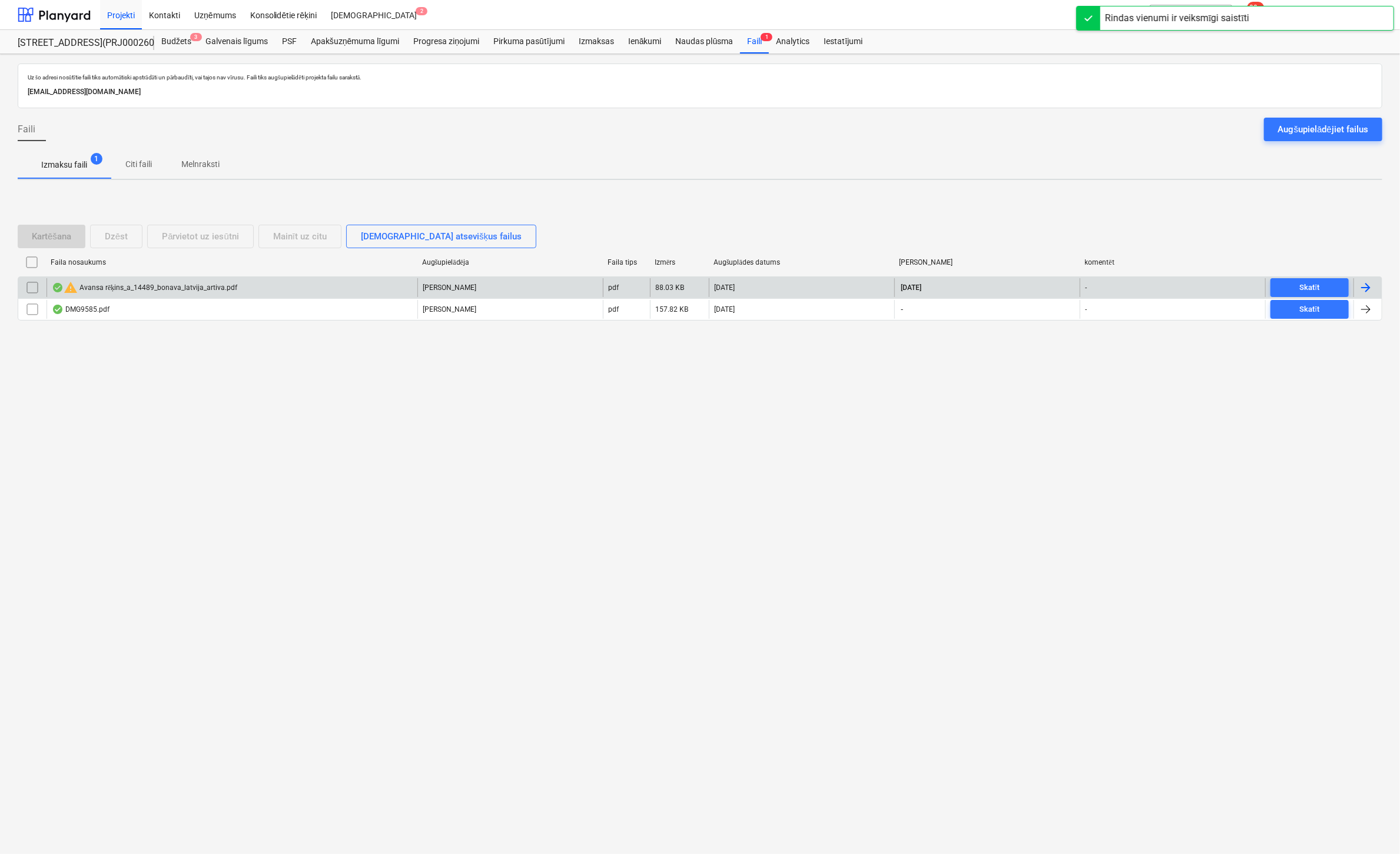
click at [138, 284] on div "warning Avansa rēķins_a_14489_bonava_latvija_artiva.pdf" at bounding box center [145, 288] width 185 height 14
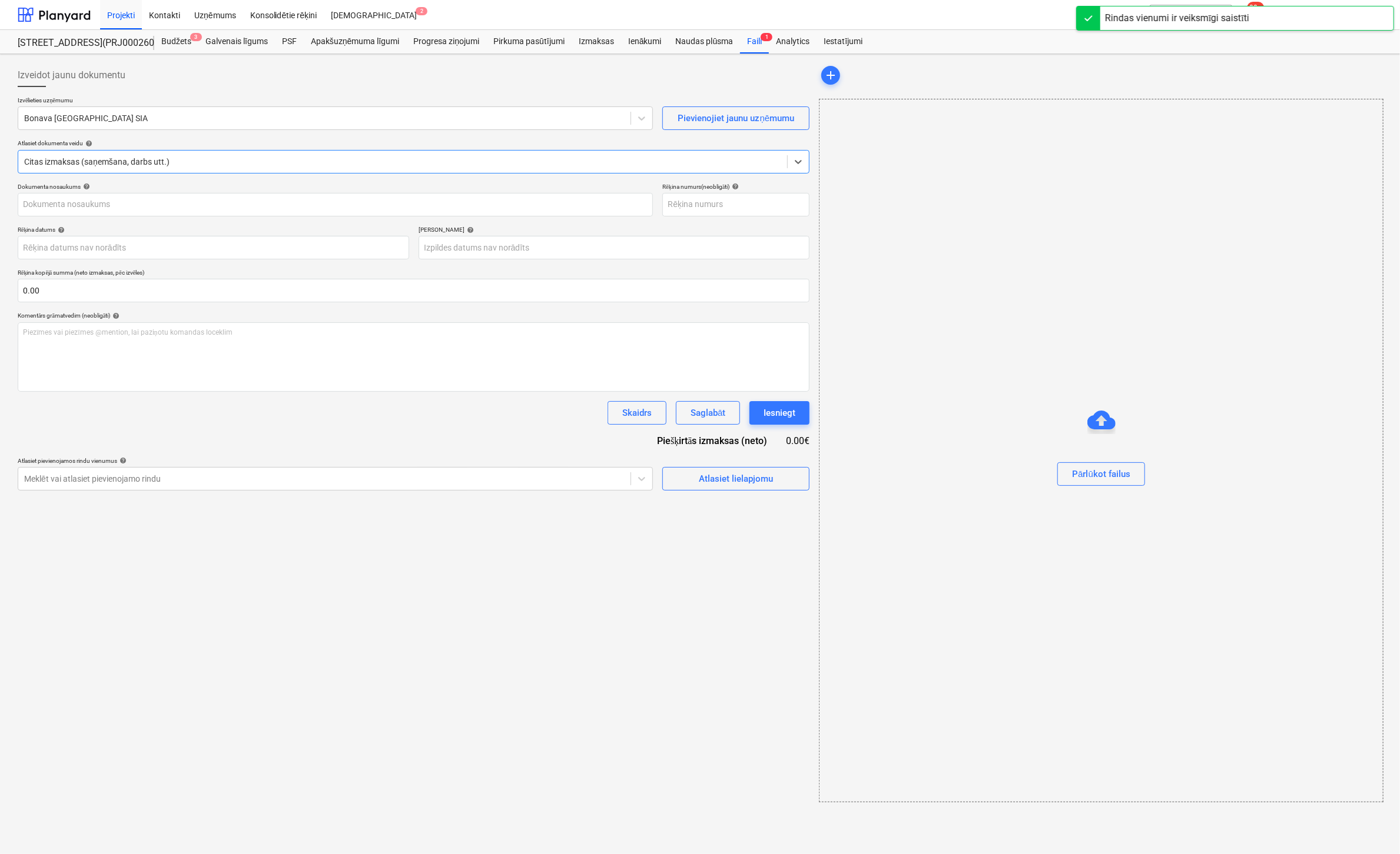
type input "14489"
type input "[DATE]"
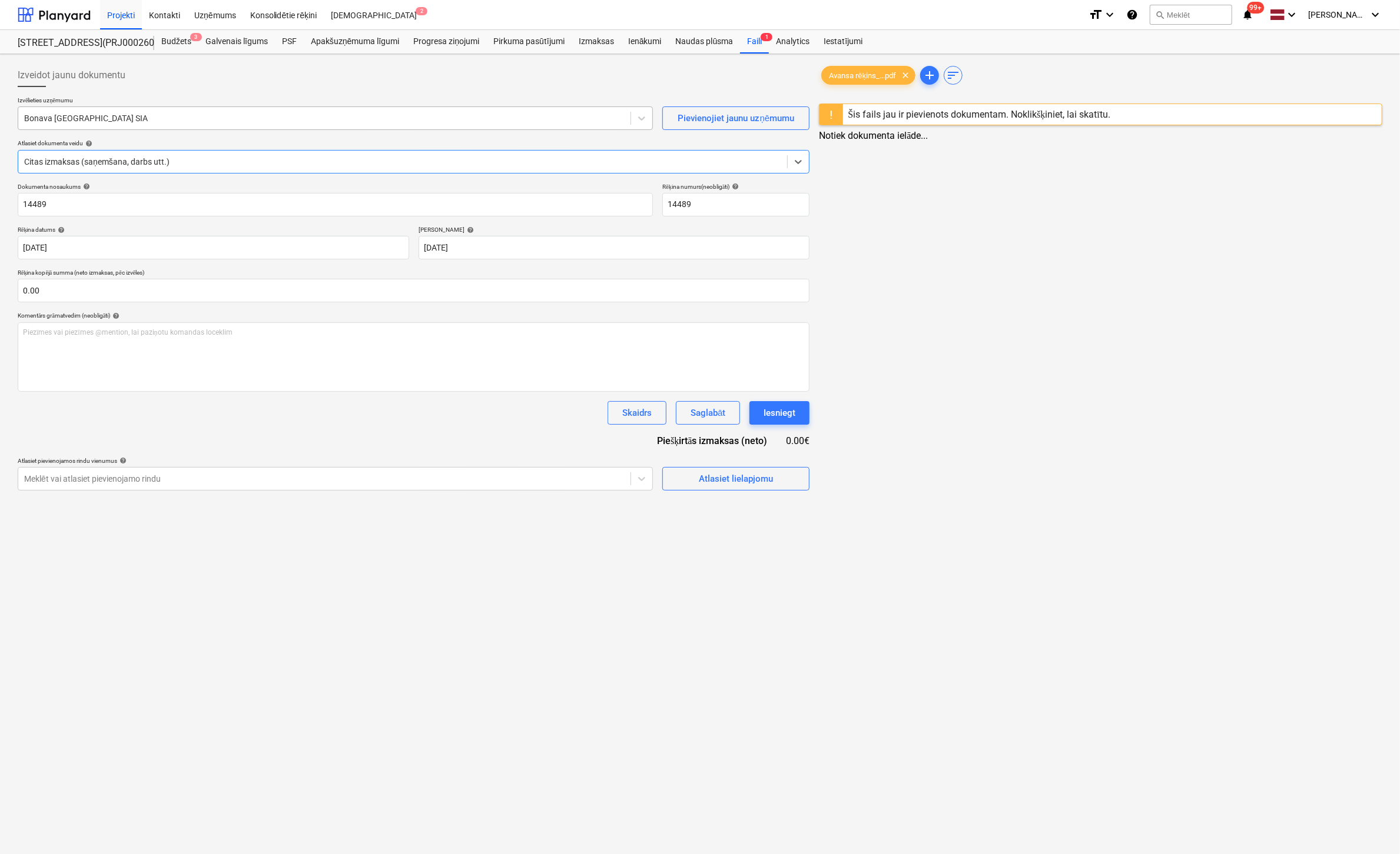
click at [130, 118] on div at bounding box center [324, 118] width 600 height 12
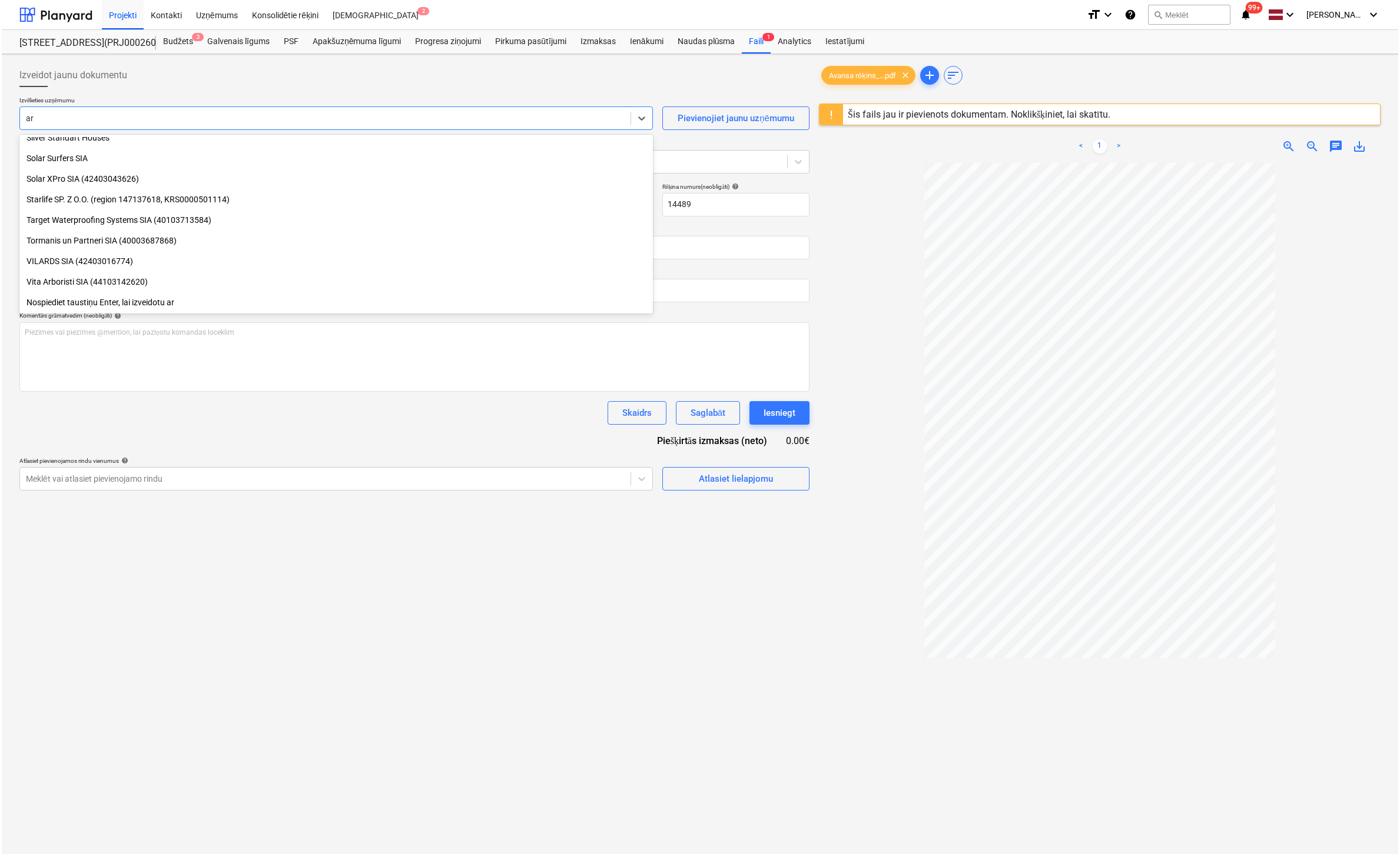
scroll to position [1038, 0]
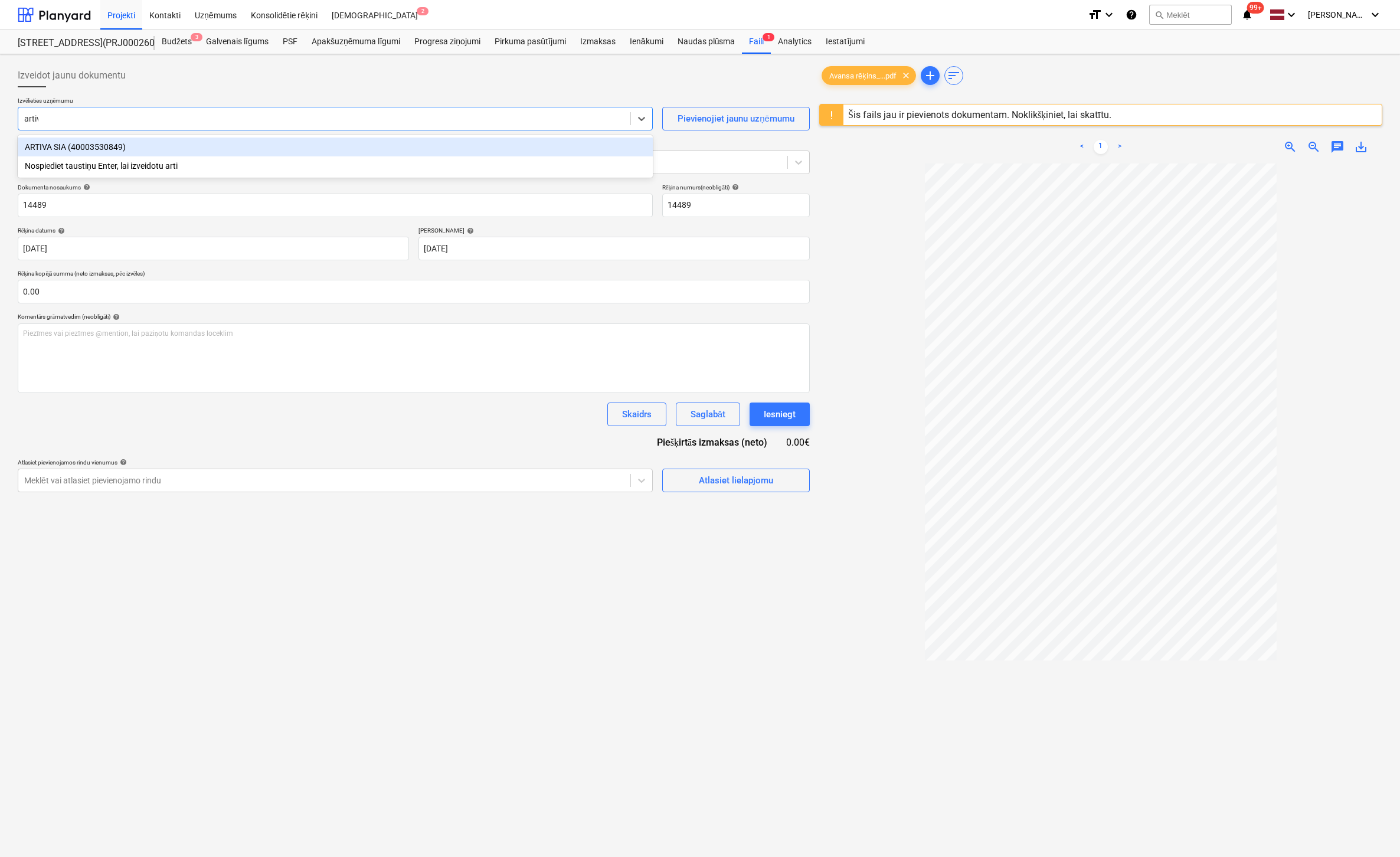
type input "artiva"
click at [56, 151] on div "ARTIVA SIA (40003530849)" at bounding box center [335, 147] width 635 height 19
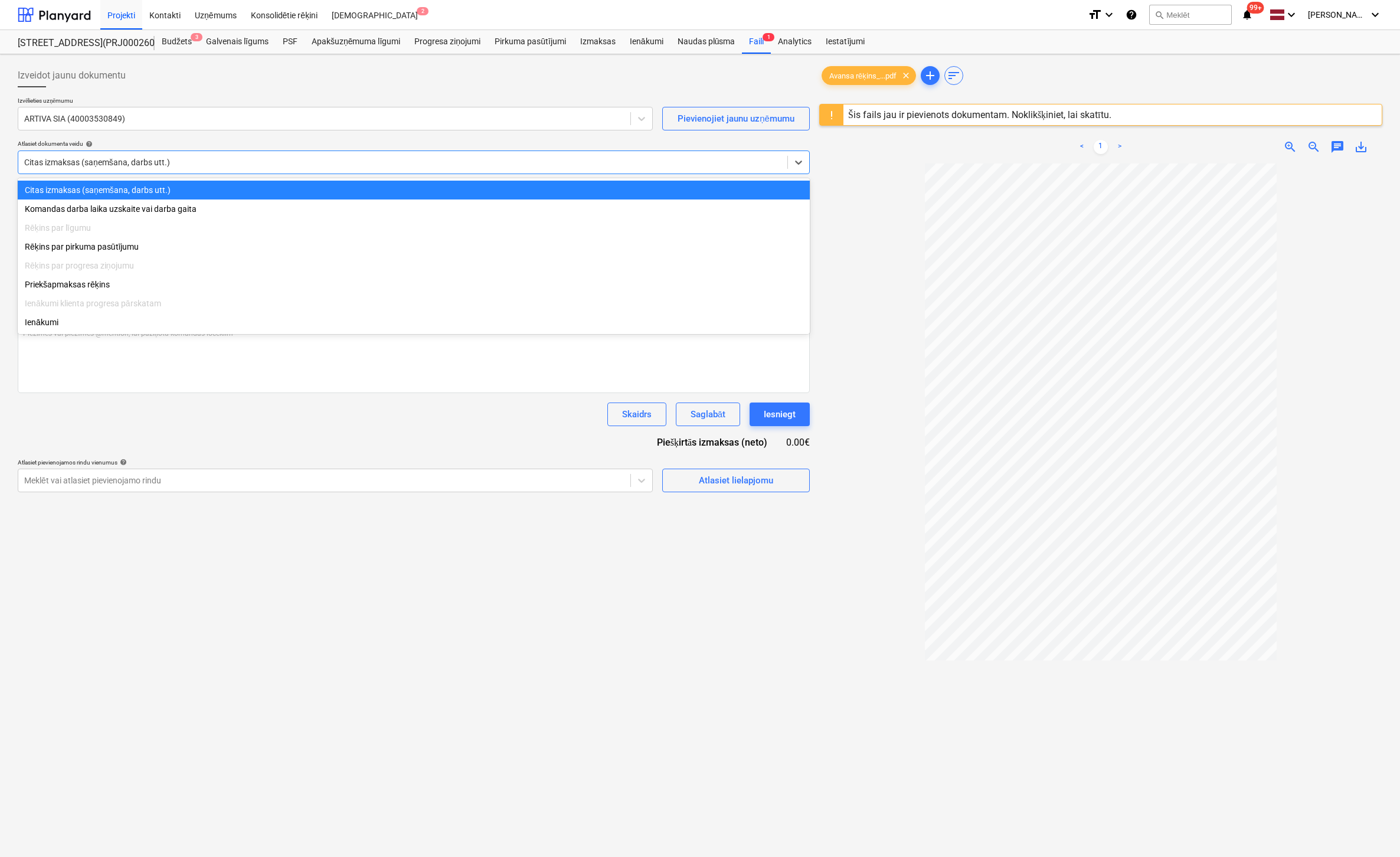
click at [77, 165] on div at bounding box center [403, 163] width 757 height 12
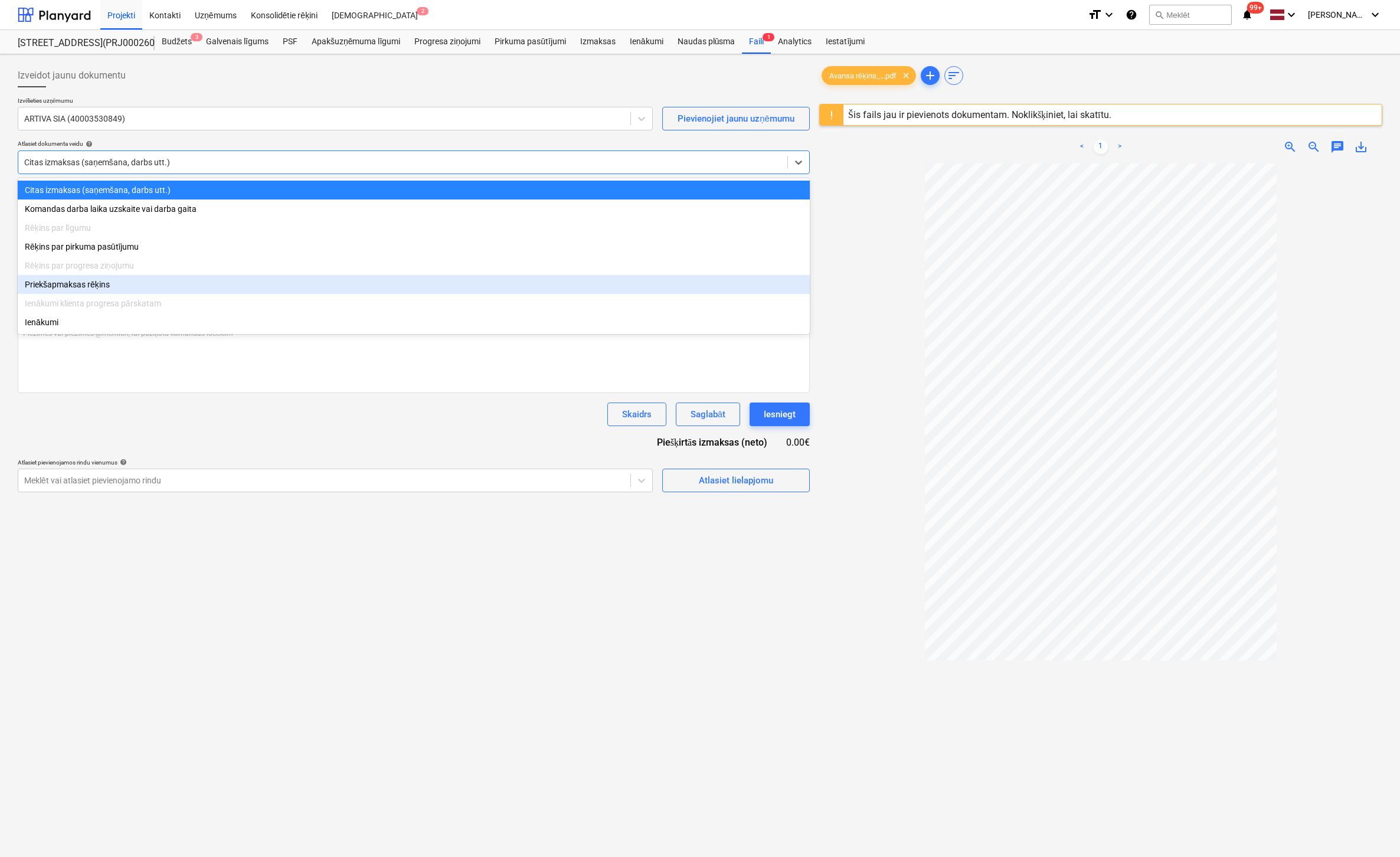
click at [98, 288] on div "Priekšapmaksas rēķins" at bounding box center [414, 285] width 792 height 19
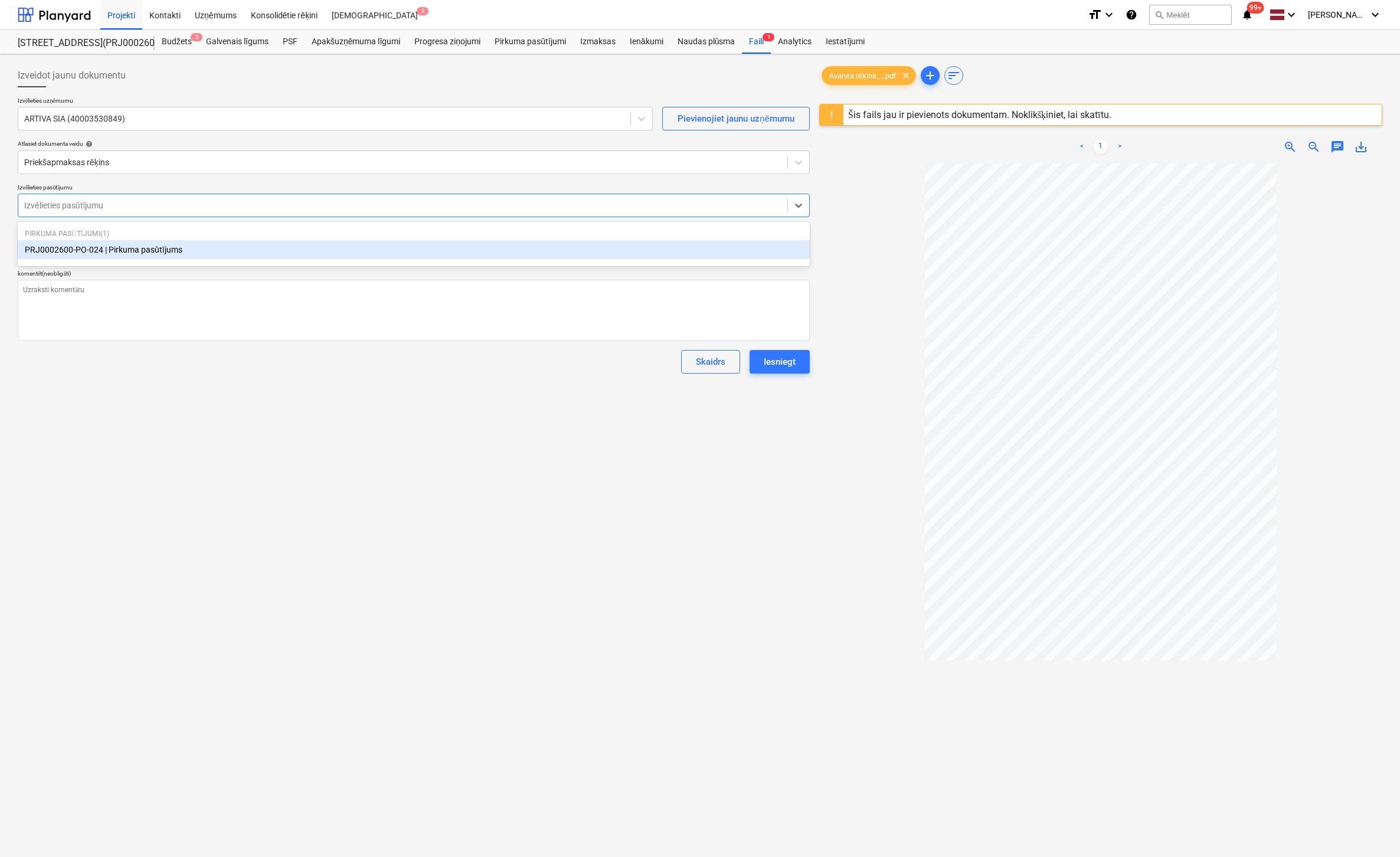
click at [113, 201] on div at bounding box center [403, 205] width 757 height 12
click at [108, 256] on div "PRJ0002600-PO-024 | Pirkuma pasūtījums" at bounding box center [414, 250] width 792 height 19
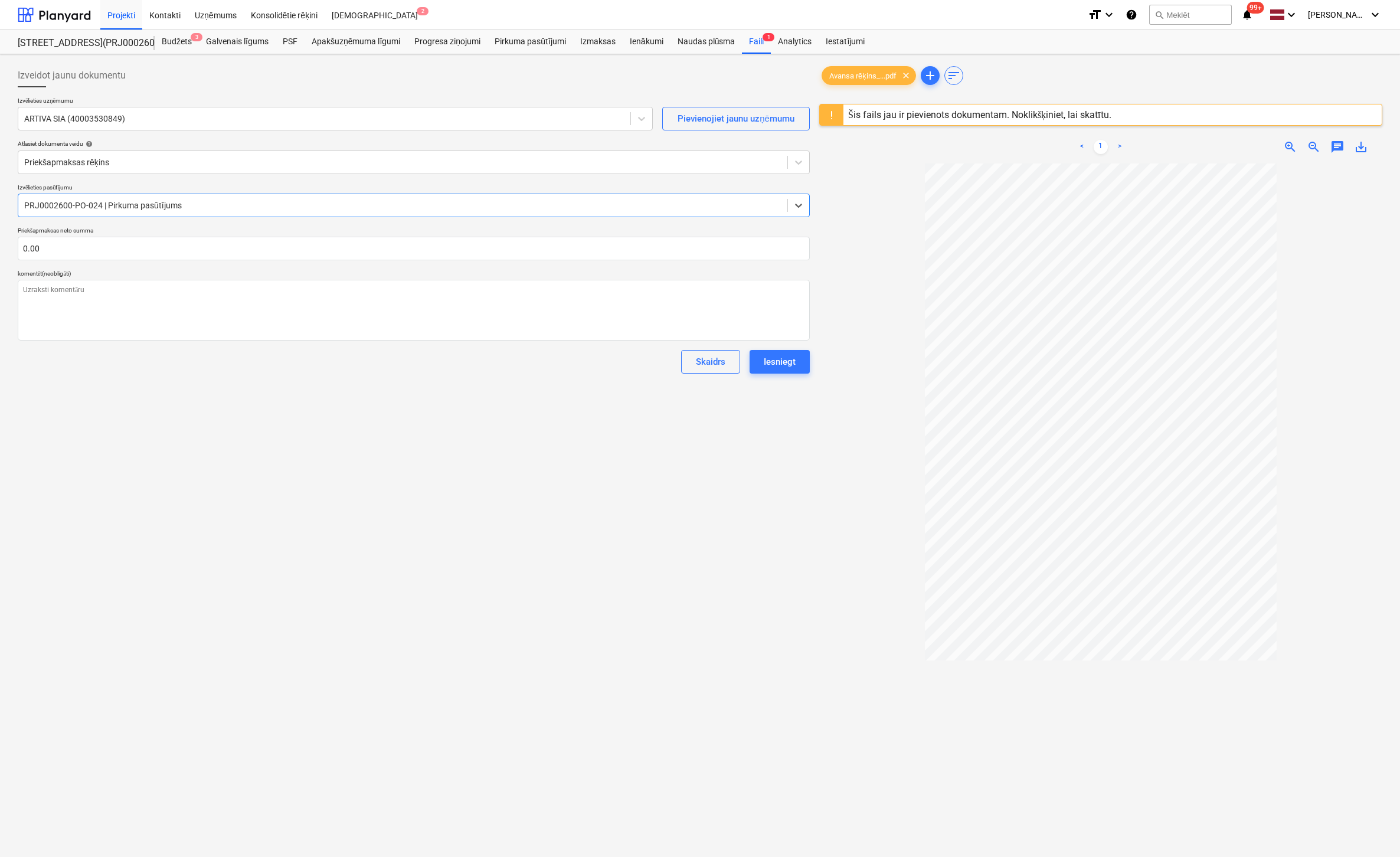
type textarea "x"
click at [93, 245] on input "text" at bounding box center [414, 248] width 792 height 23
type textarea "x"
type input "1"
type textarea "x"
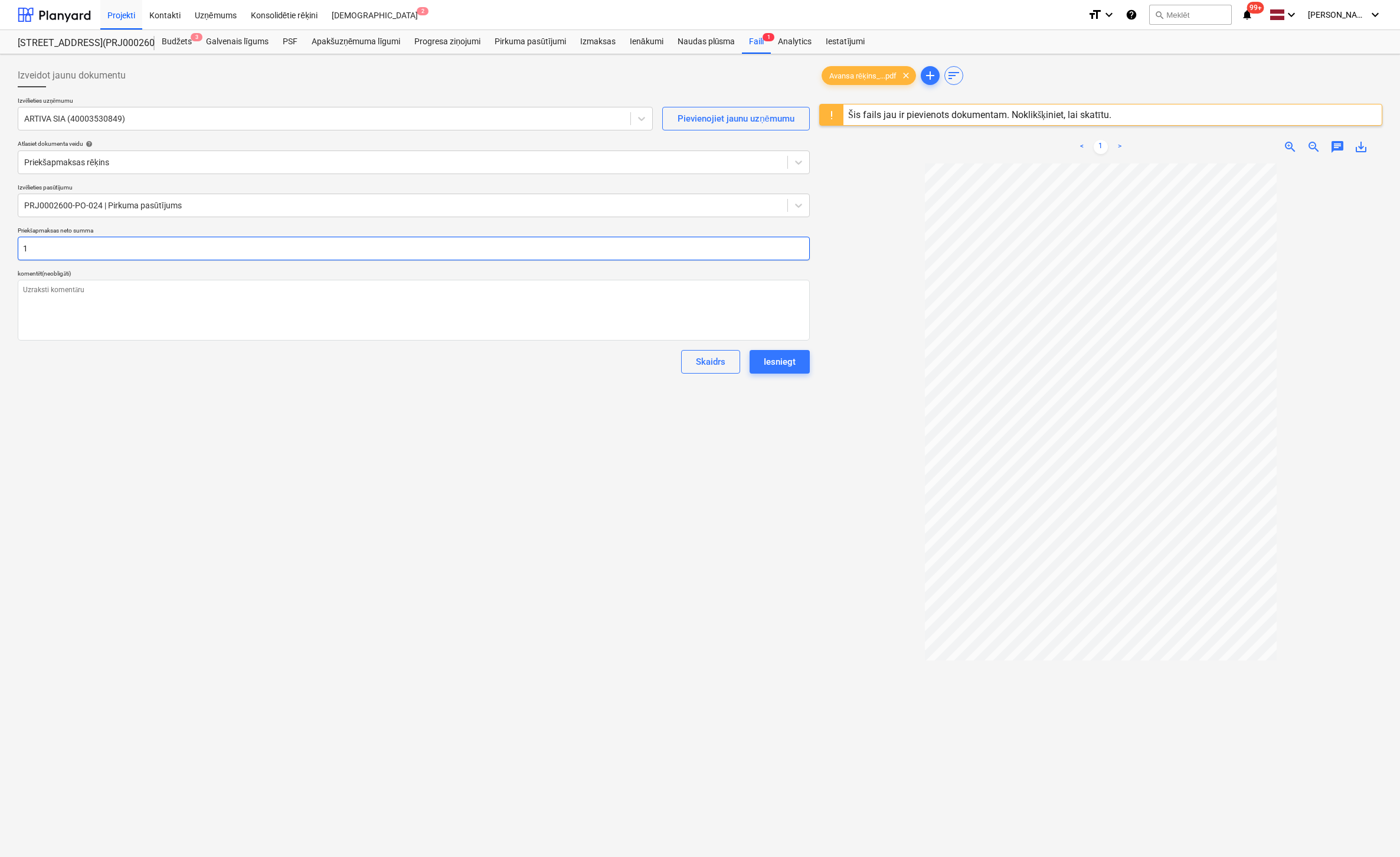
type input "15"
type textarea "x"
type input "151"
type textarea "x"
type input "1517"
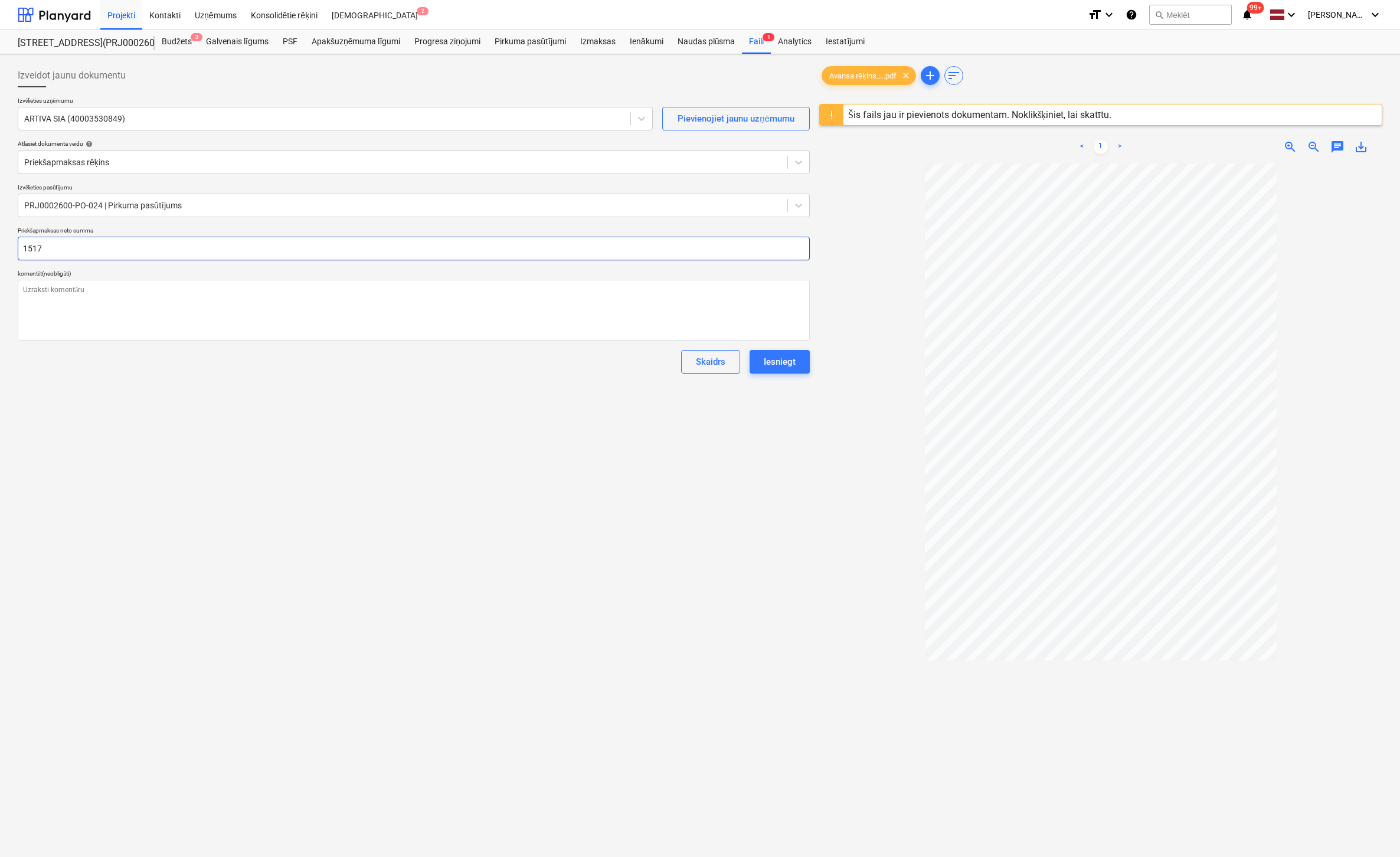
type textarea "x"
type input "1517."
type textarea "x"
type input "1517.4"
type textarea "x"
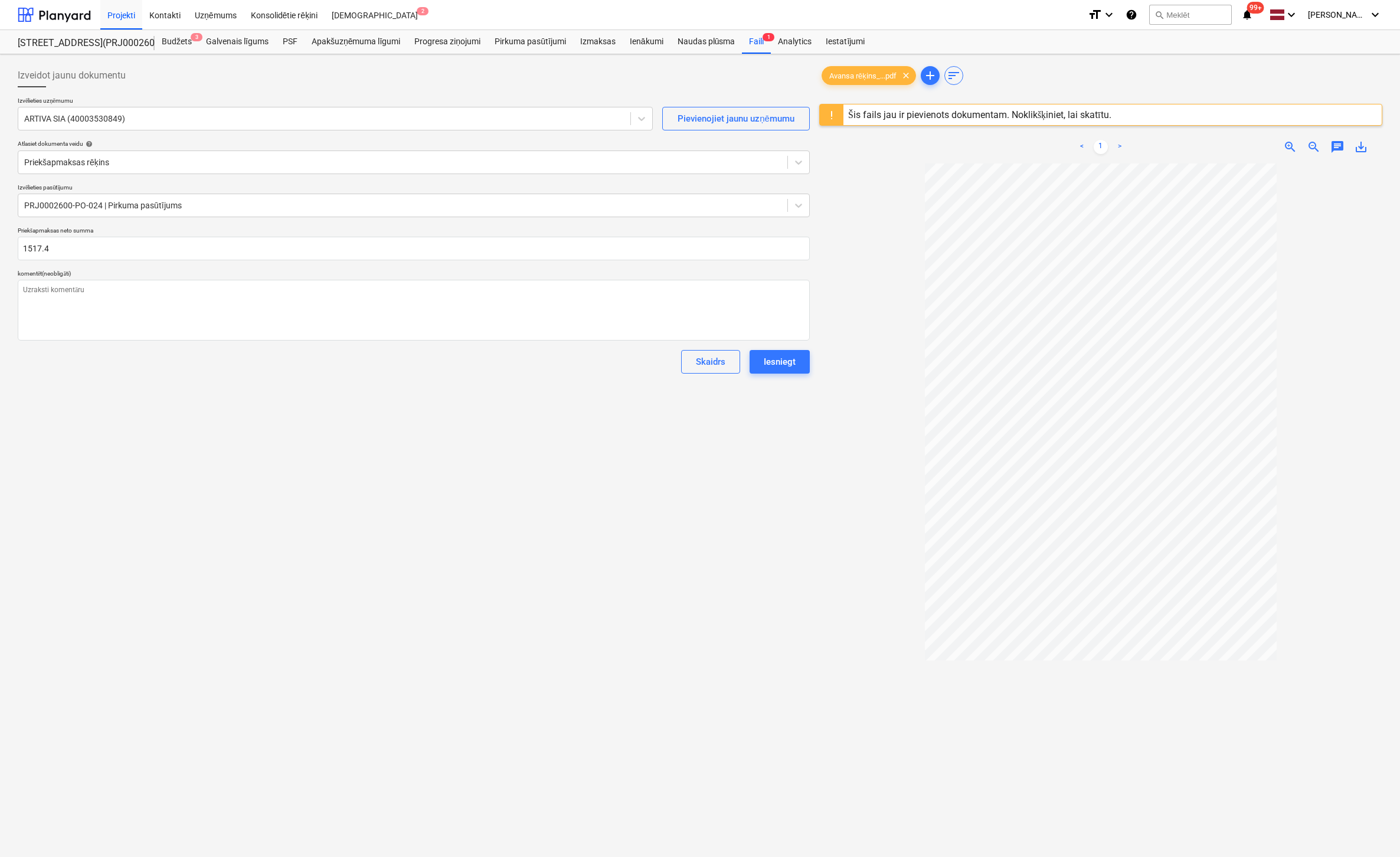
type input "1,517.40"
click at [204, 501] on div "Izveidot jaunu dokumentu Izvēlieties uzņēmumu ARTIVA SIA (40003530849) Pievieno…" at bounding box center [414, 526] width 802 height 933
click at [779, 357] on div "Iesniegt" at bounding box center [780, 362] width 32 height 15
type textarea "x"
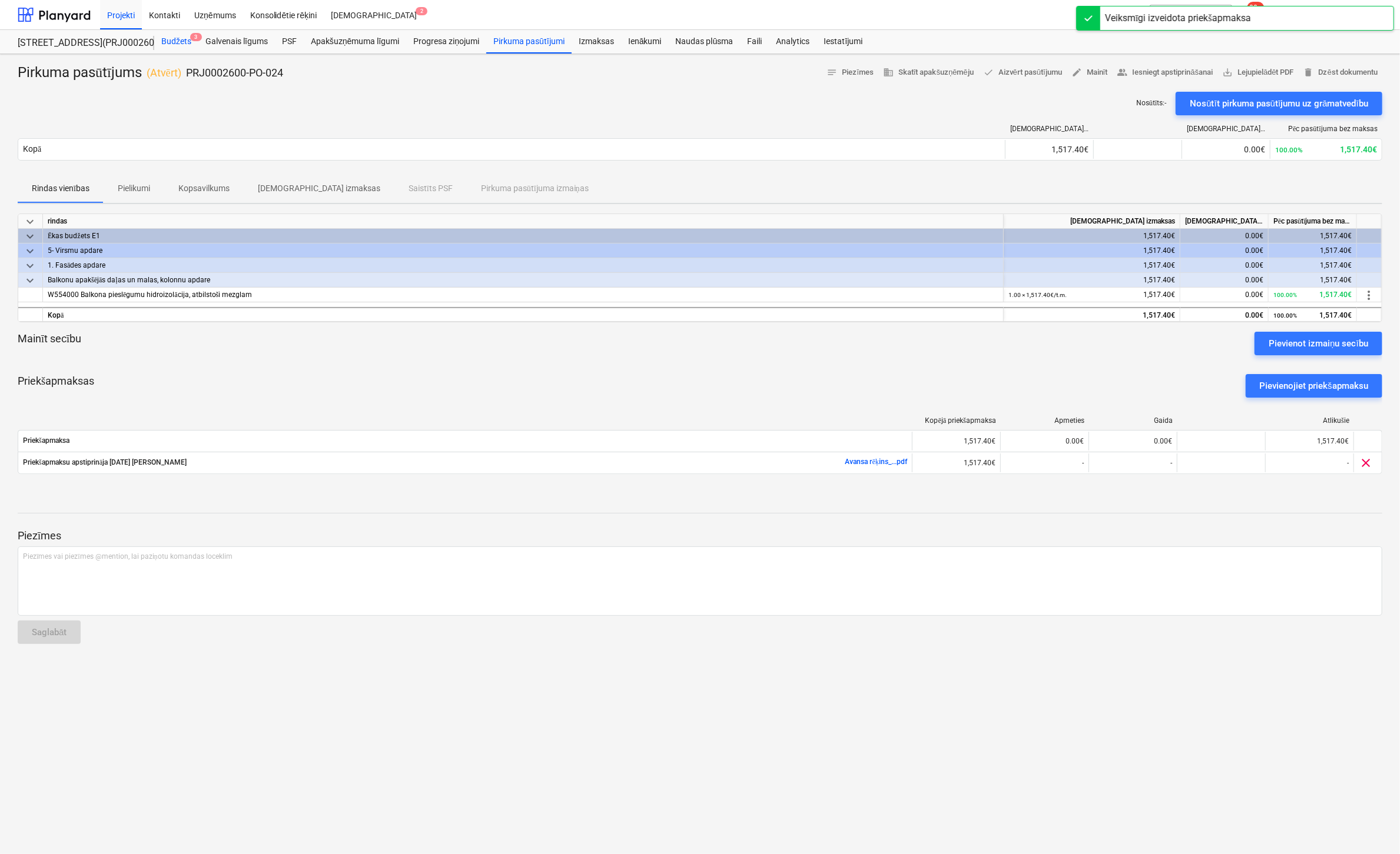
click at [181, 42] on div "Budžets 3" at bounding box center [176, 42] width 44 height 23
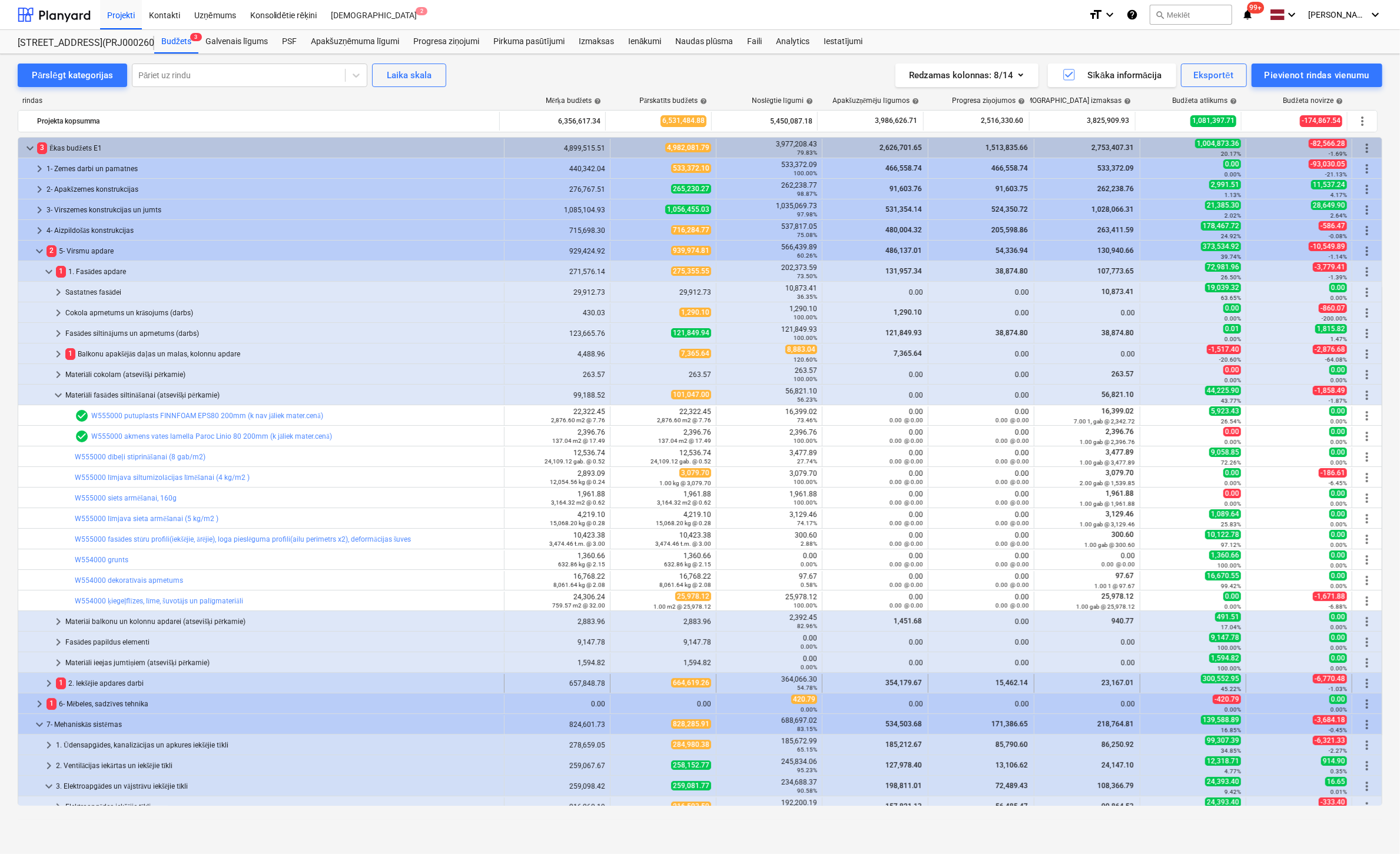
scroll to position [177, 0]
